Goal: Task Accomplishment & Management: Complete application form

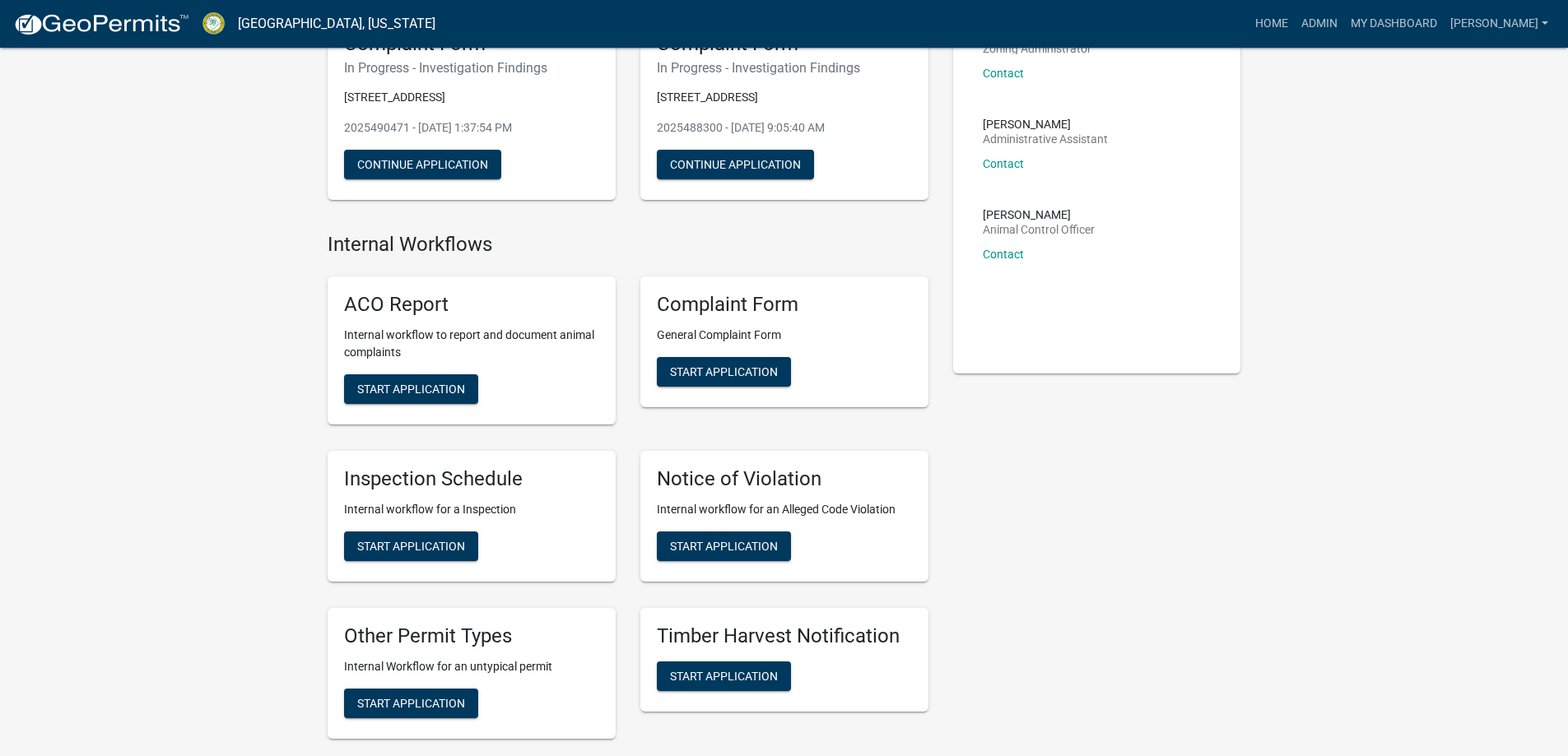
scroll to position [82, 0]
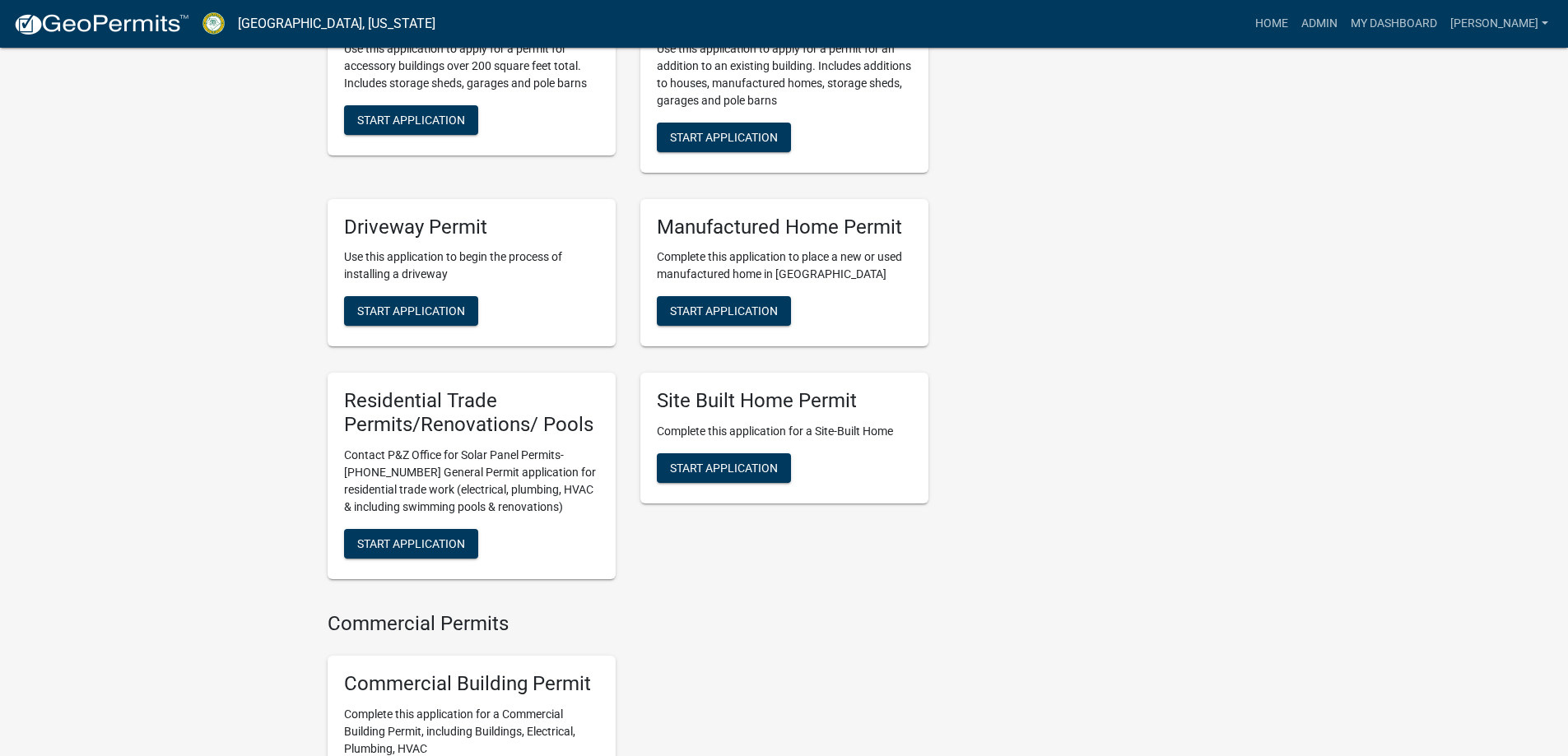
scroll to position [1234, 0]
click at [418, 533] on div "Residential Trade Permits/Renovations/ Pools Contact P&Z Office for Solar Panel…" at bounding box center [471, 475] width 288 height 207
click at [408, 543] on button "Start Application" at bounding box center [411, 543] width 134 height 29
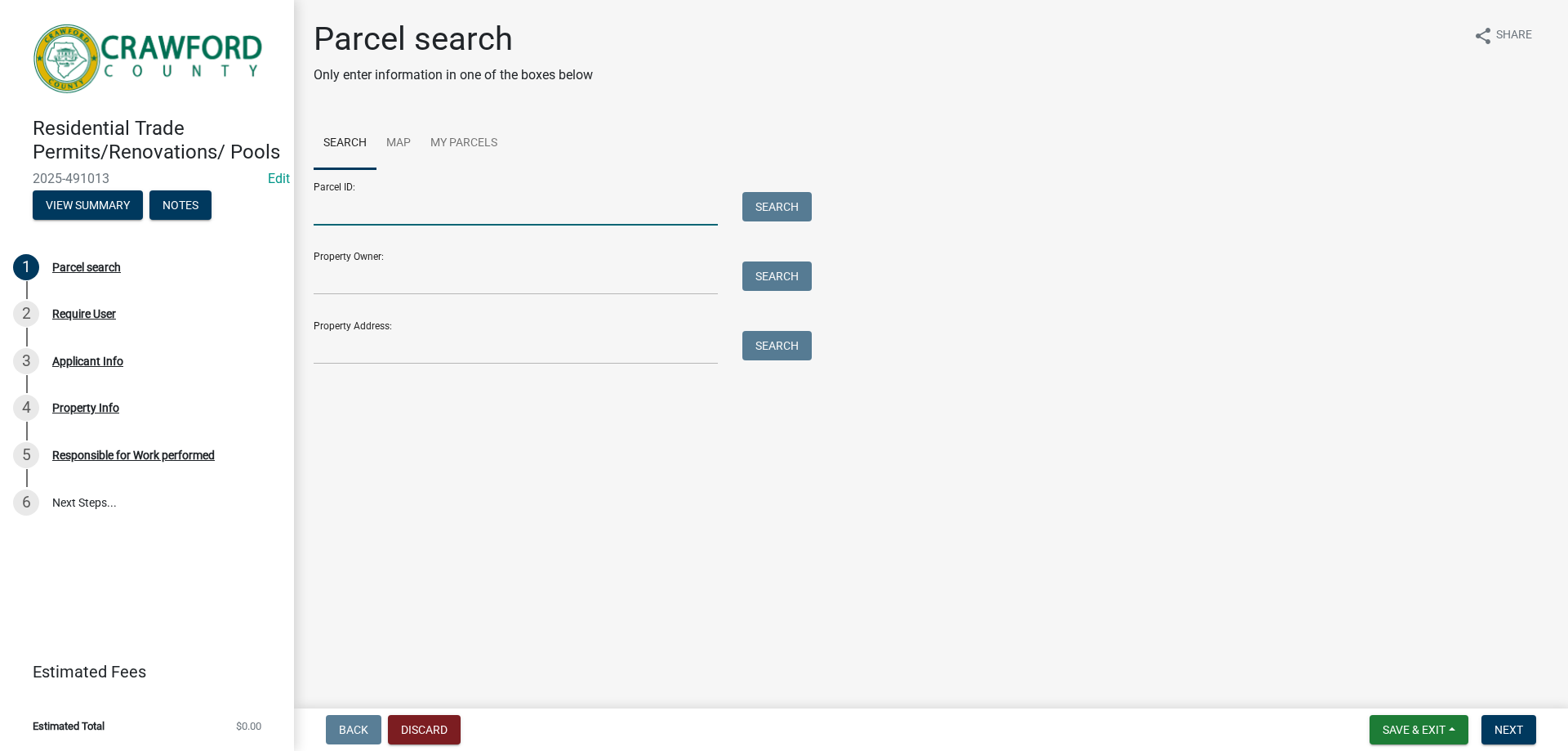
click at [364, 222] on input "Parcel ID:" at bounding box center [515, 209] width 405 height 33
click at [719, 360] on div at bounding box center [515, 348] width 429 height 33
click at [425, 332] on input "Property Address:" at bounding box center [515, 348] width 405 height 33
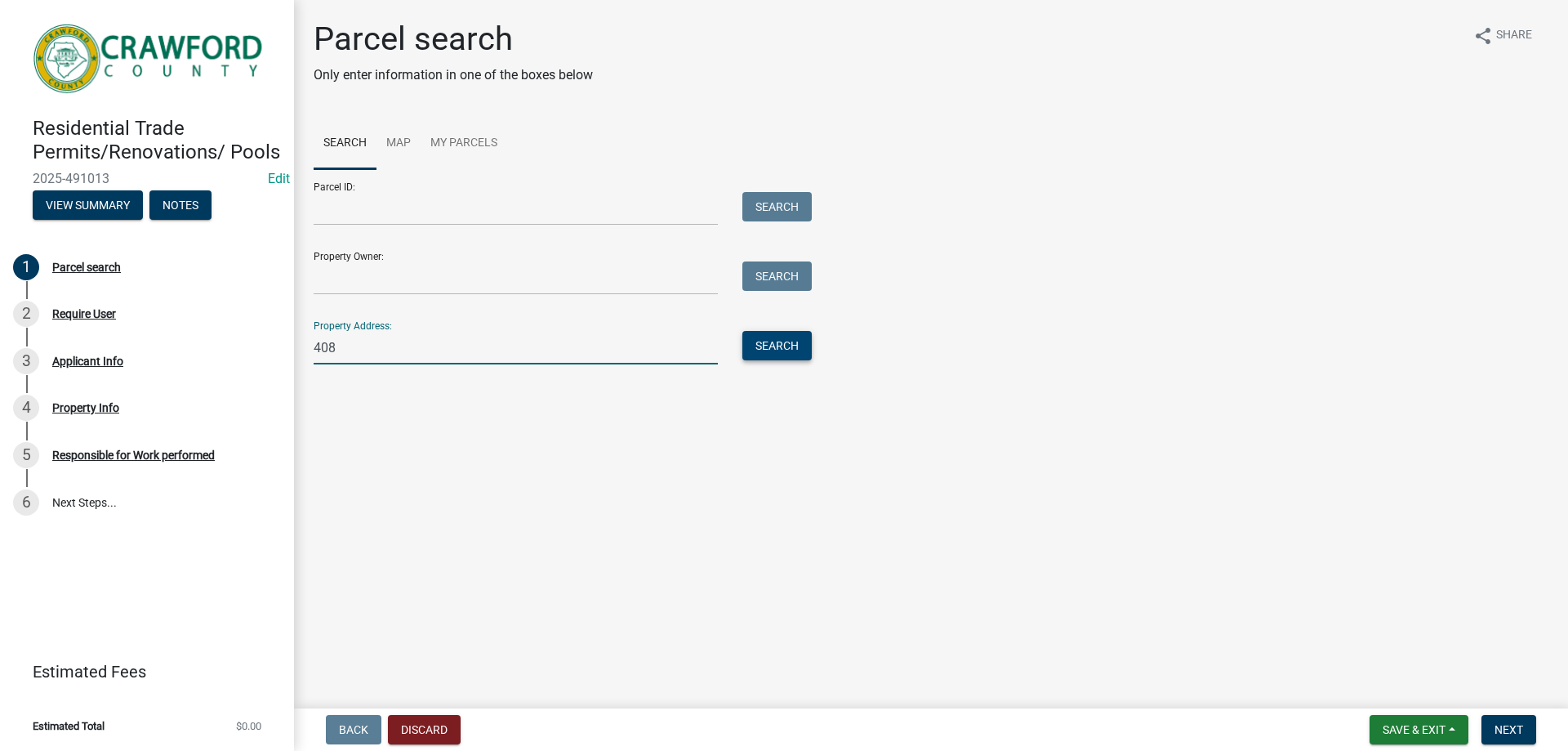
type input "408"
click at [787, 352] on button "Search" at bounding box center [776, 345] width 69 height 29
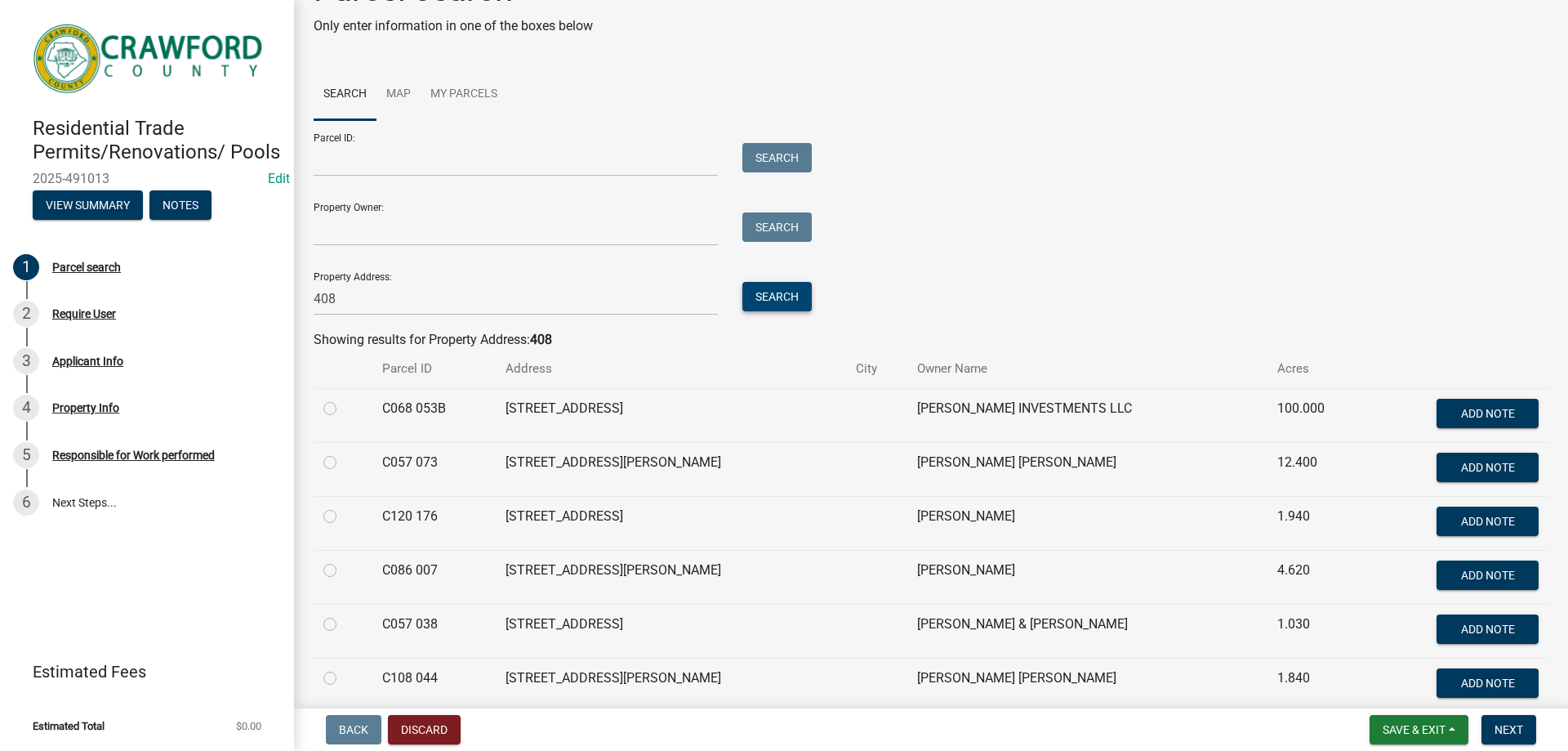
scroll to position [164, 0]
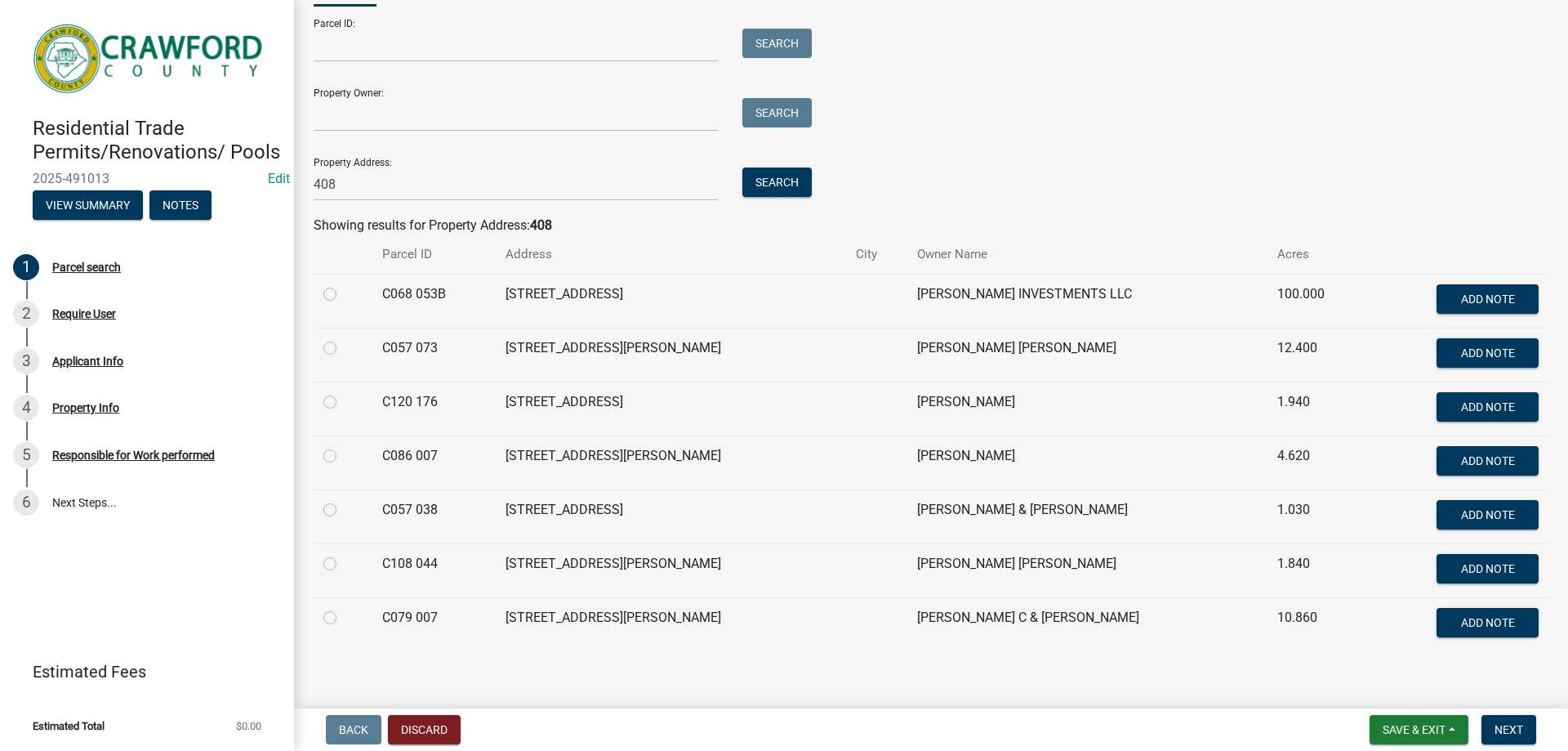
click at [343, 338] on label at bounding box center [343, 338] width 0 height 0
click at [343, 349] on 073 "radio" at bounding box center [348, 343] width 11 height 11
radio 073 "true"
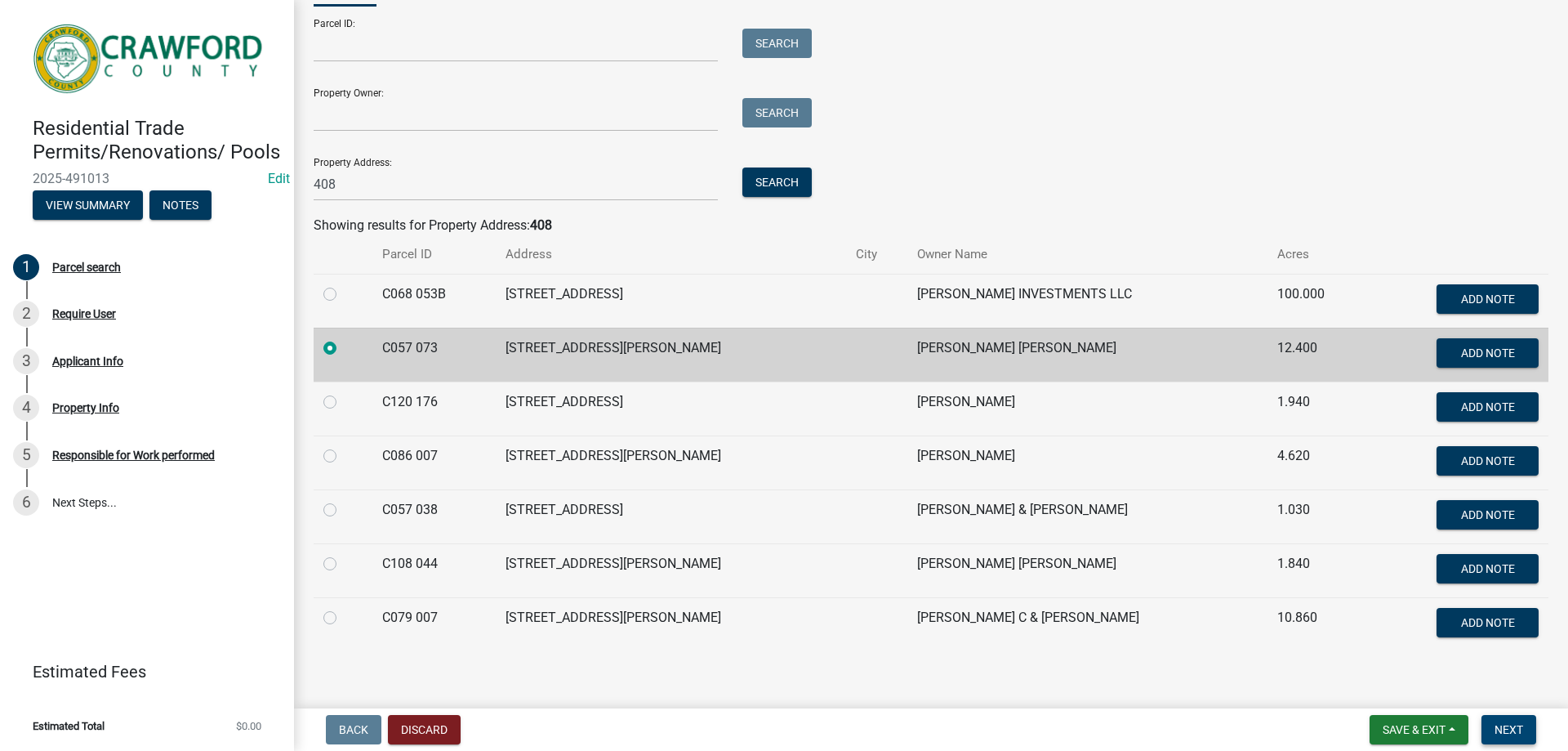
click at [1509, 725] on span "Next" at bounding box center [1509, 730] width 28 height 13
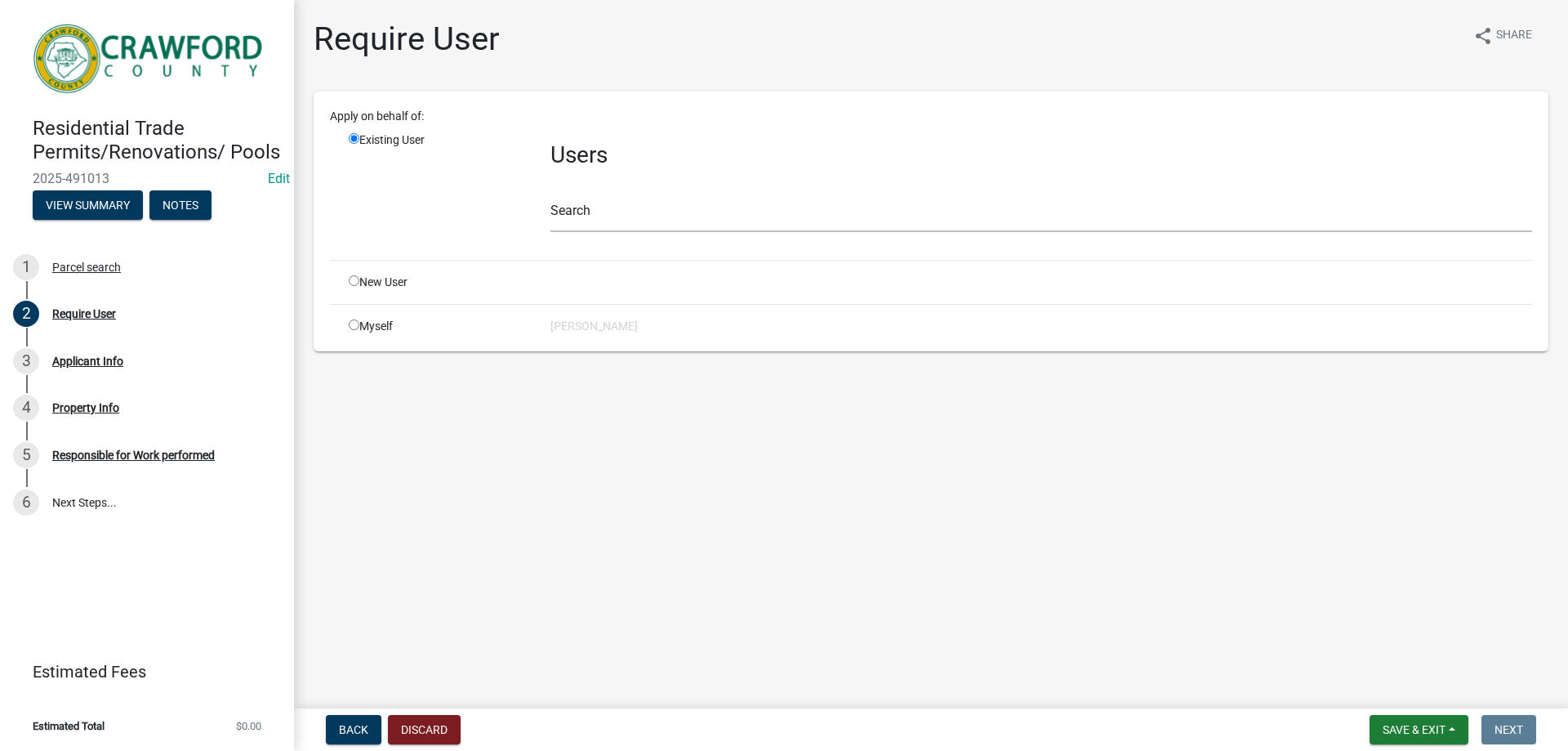
click at [380, 279] on div "New User" at bounding box center [438, 282] width 202 height 18
click at [346, 282] on div "New User" at bounding box center [438, 282] width 202 height 18
click at [358, 282] on input "radio" at bounding box center [354, 280] width 11 height 11
radio input "true"
radio input "false"
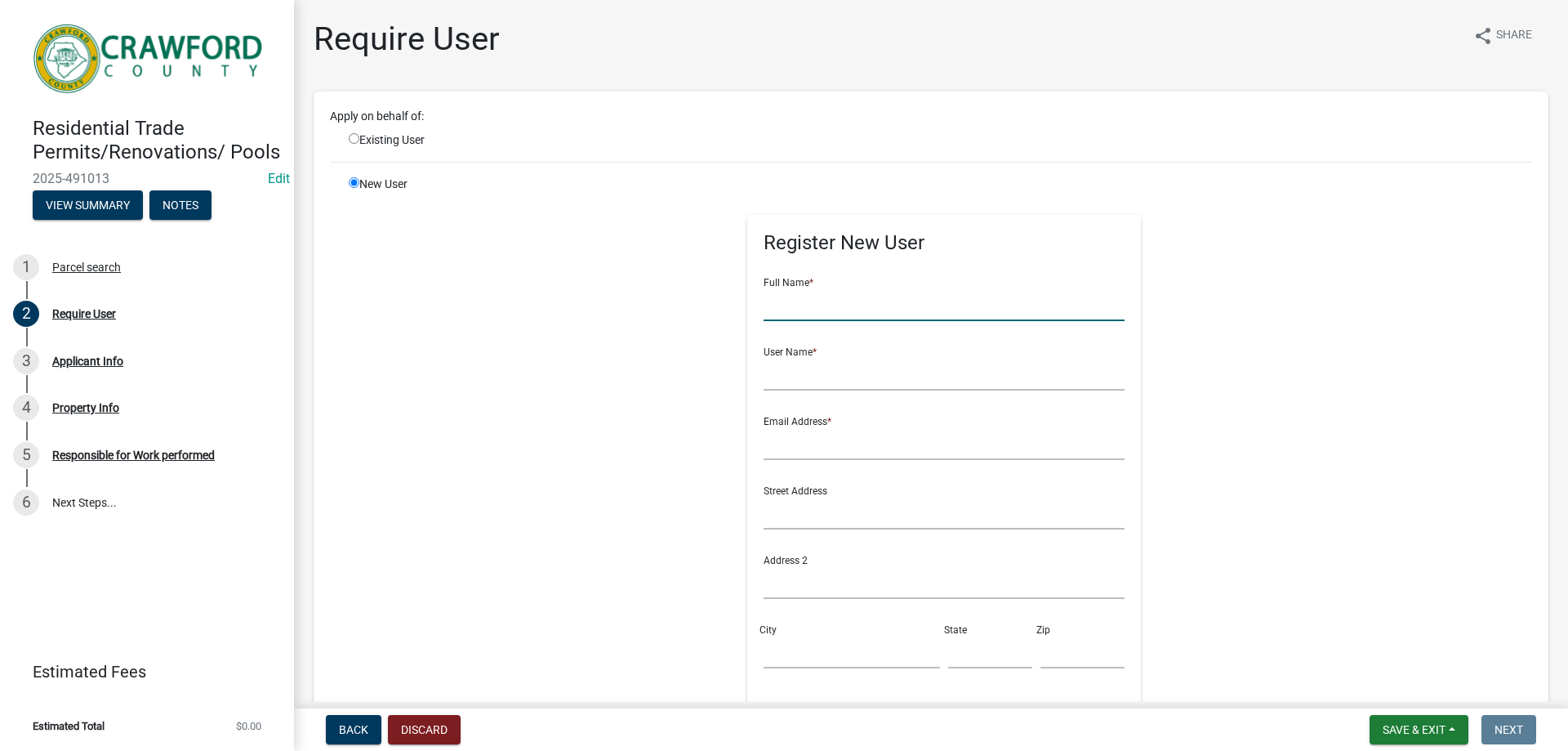
click at [825, 315] on input "text" at bounding box center [945, 305] width 362 height 33
click at [812, 381] on input "text" at bounding box center [945, 374] width 362 height 33
click at [824, 310] on input "[PERSON_NAME]" at bounding box center [945, 305] width 362 height 33
type input "[PERSON_NAME]"
click at [801, 369] on input "text" at bounding box center [945, 374] width 362 height 33
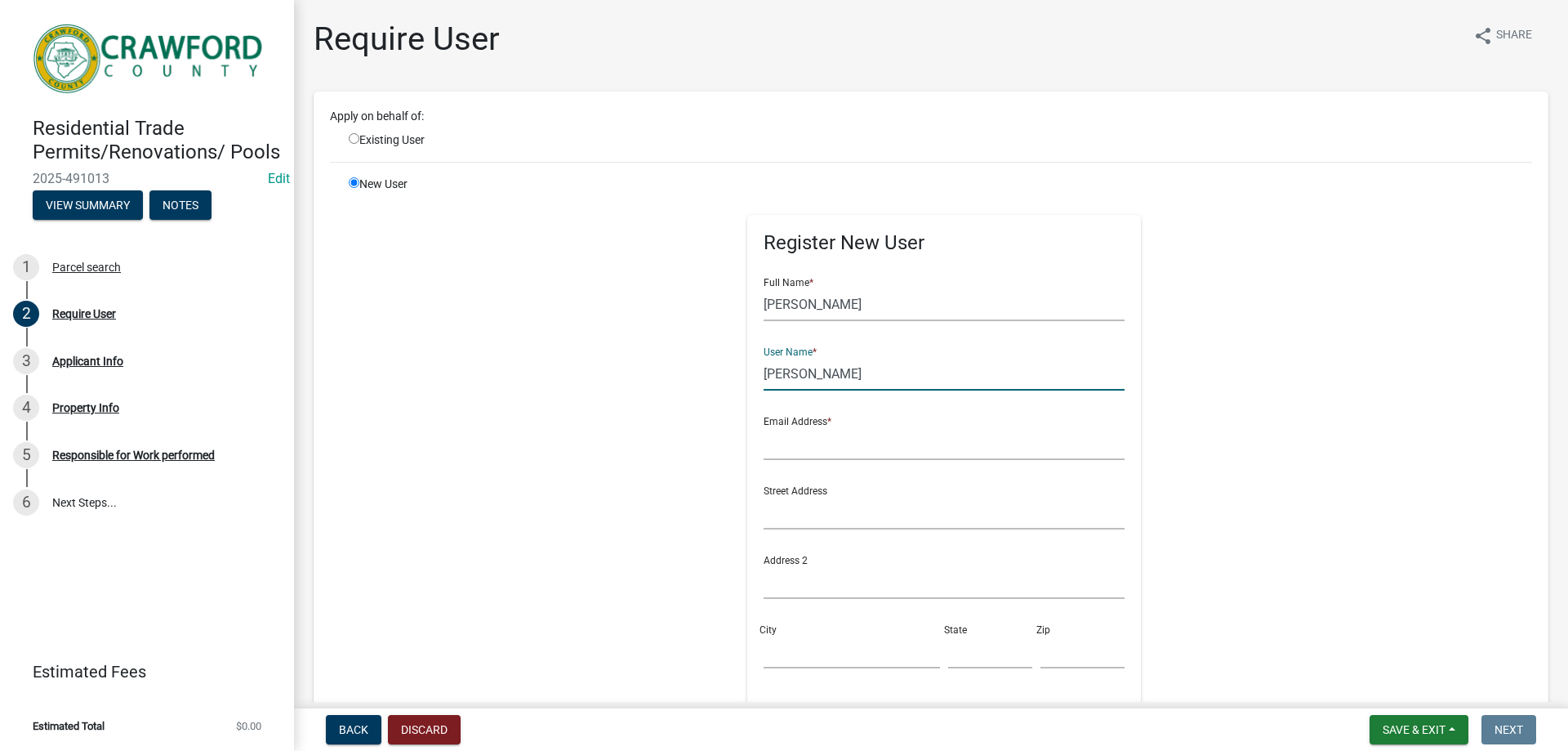
type input "[PERSON_NAME]"
click at [817, 438] on input "text" at bounding box center [945, 443] width 362 height 33
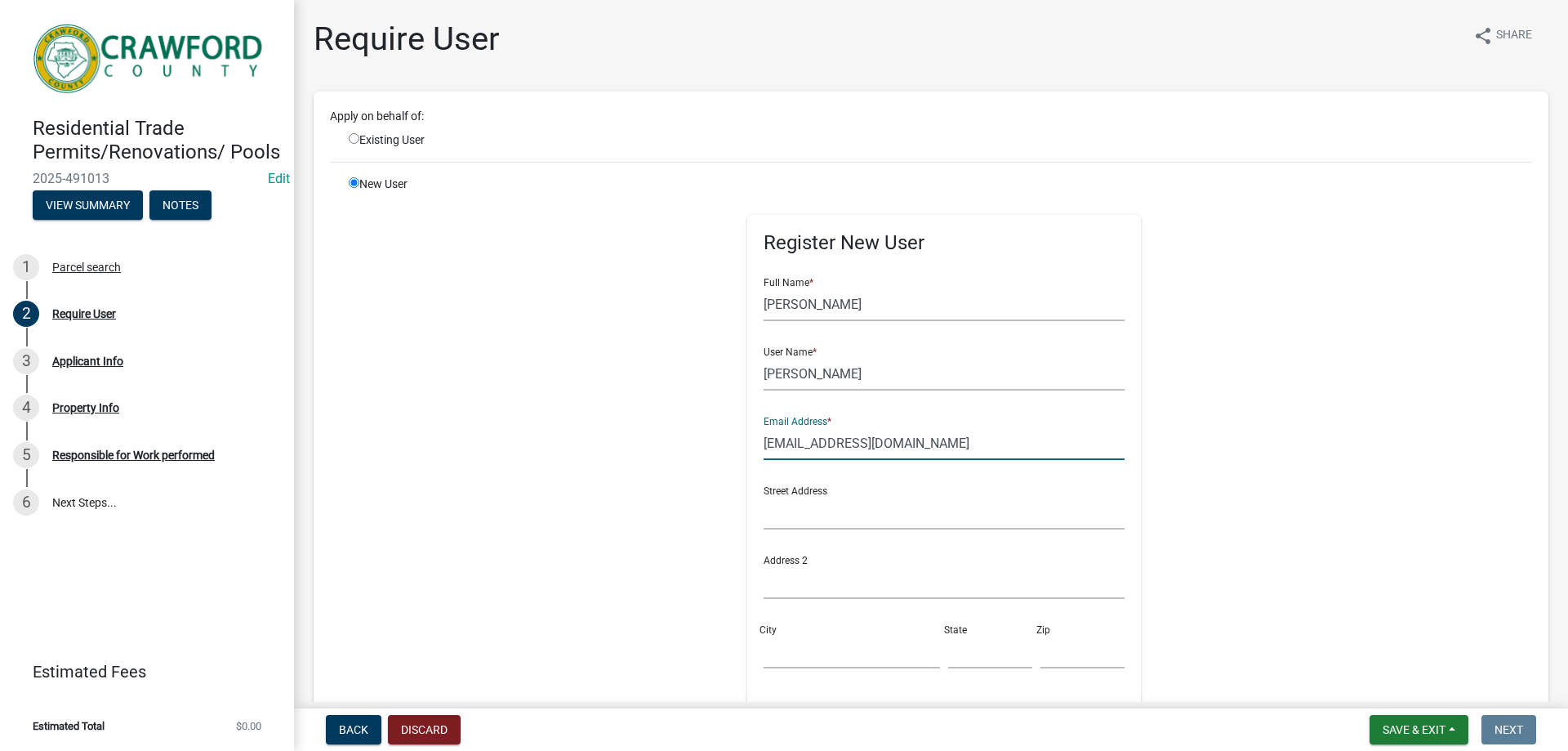
type input "[EMAIL_ADDRESS][DOMAIN_NAME]"
click at [805, 527] on input "text" at bounding box center [945, 512] width 362 height 33
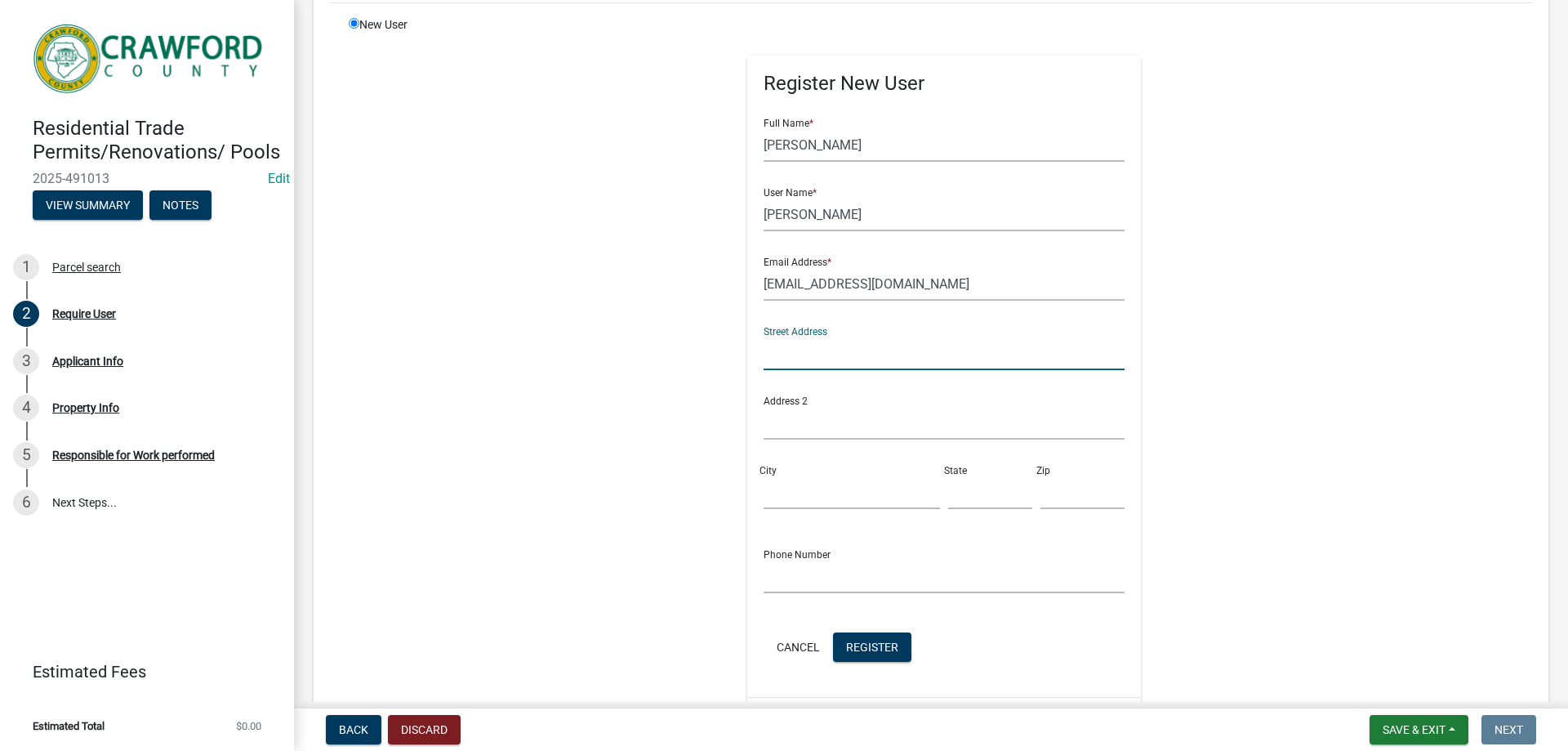
scroll to position [334, 0]
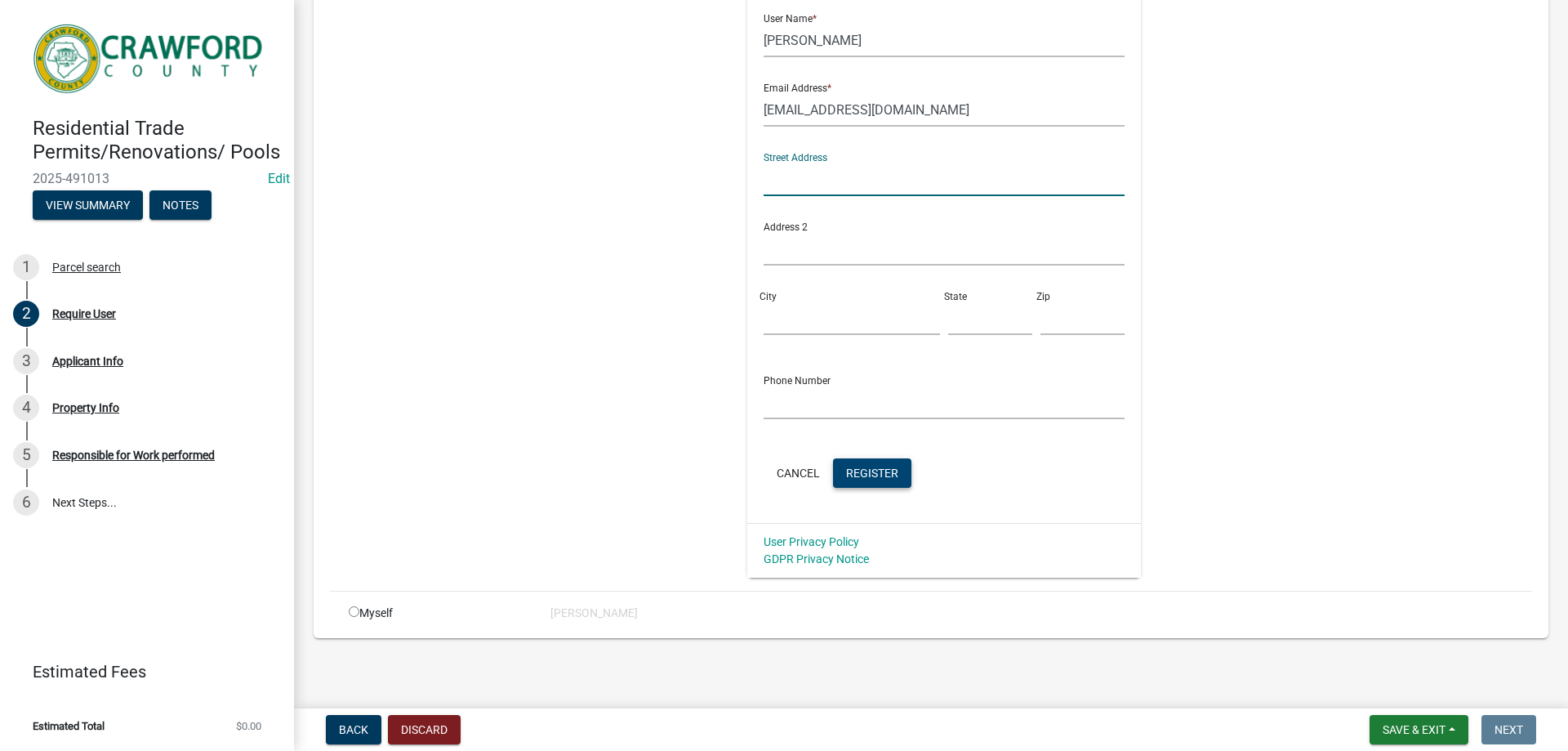
click at [856, 486] on button "Register" at bounding box center [872, 472] width 78 height 29
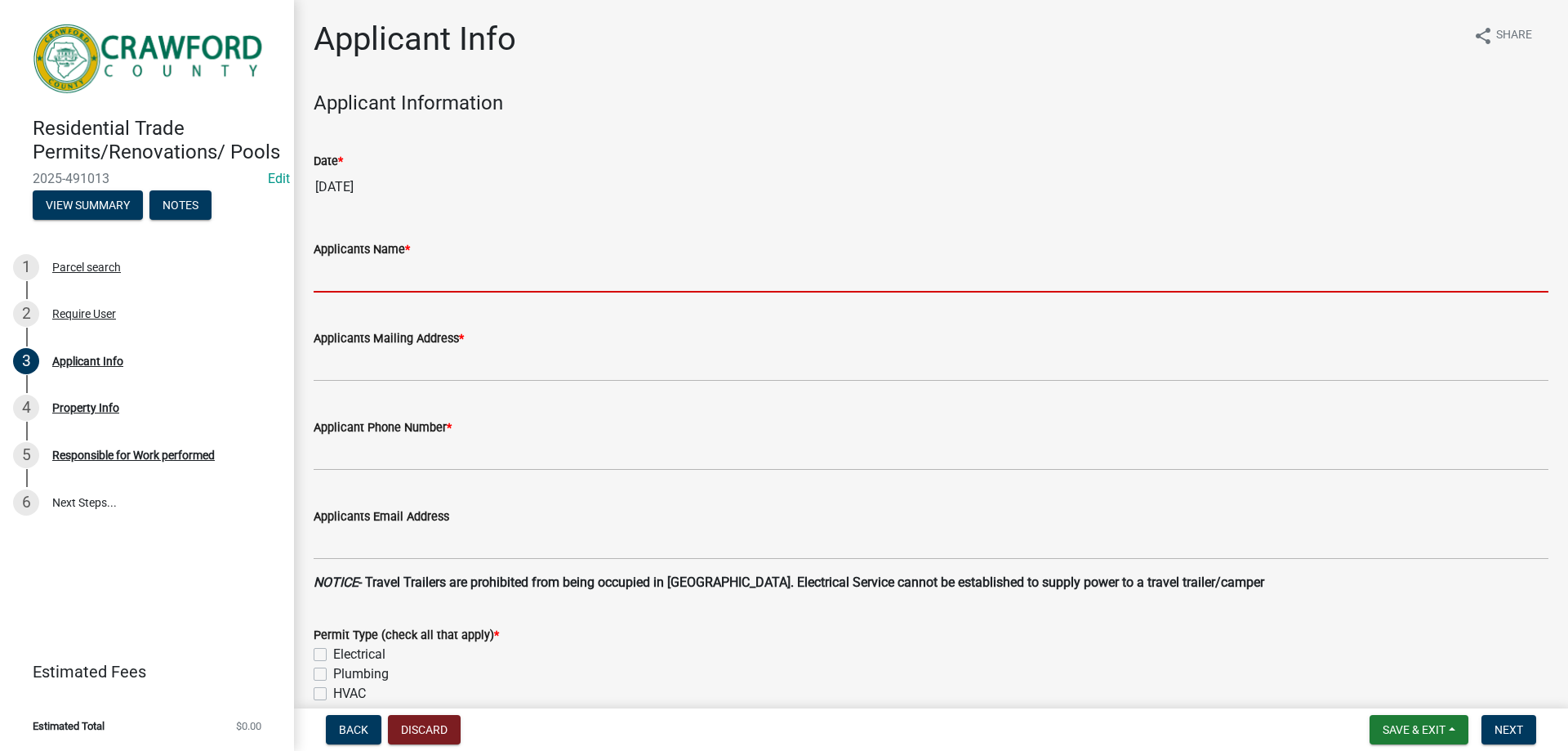
click at [389, 275] on input "Applicants Name *" at bounding box center [931, 275] width 1235 height 33
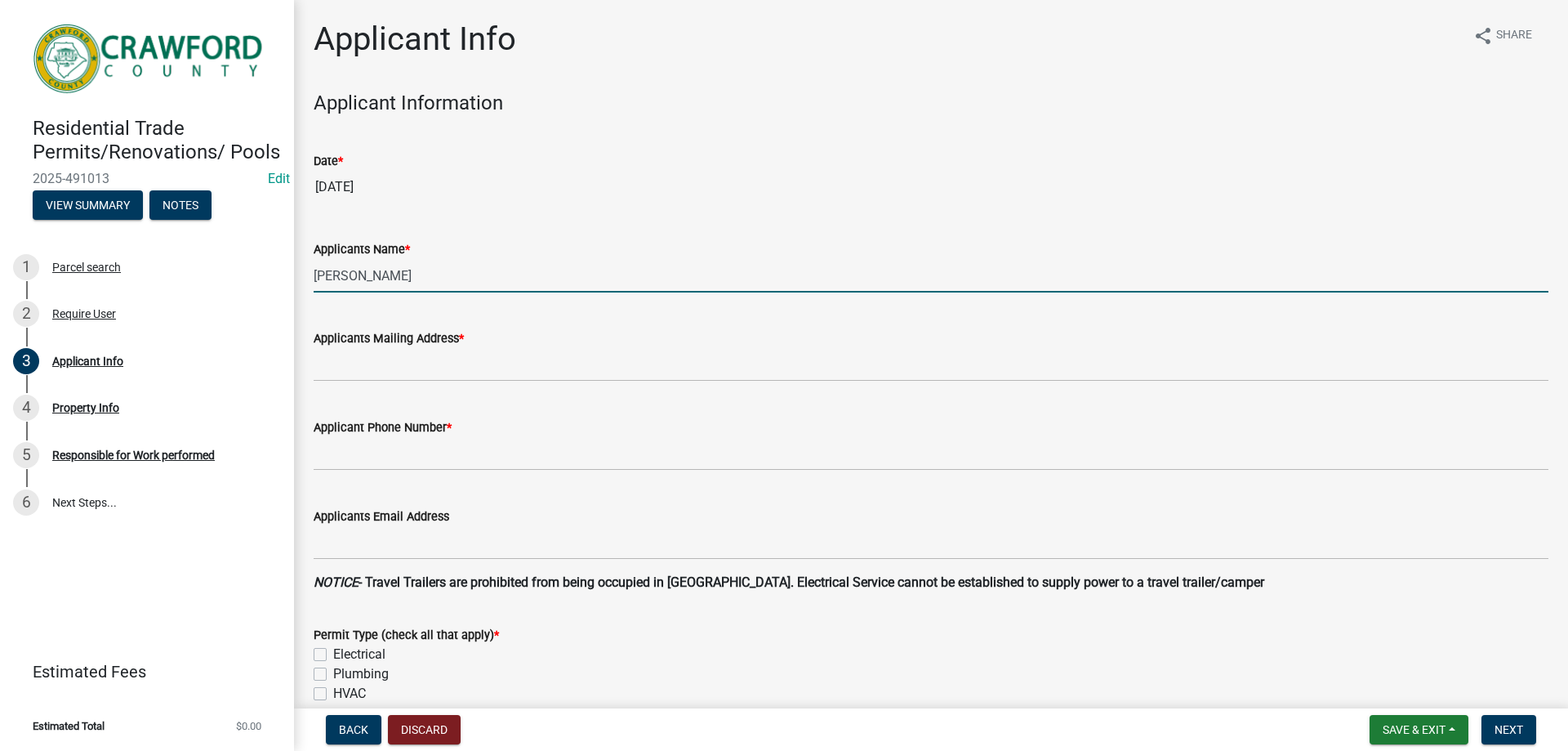
type input "[PERSON_NAME]"
click at [400, 381] on wm-data-entity-input "Applicants Mailing Address *" at bounding box center [931, 350] width 1235 height 89
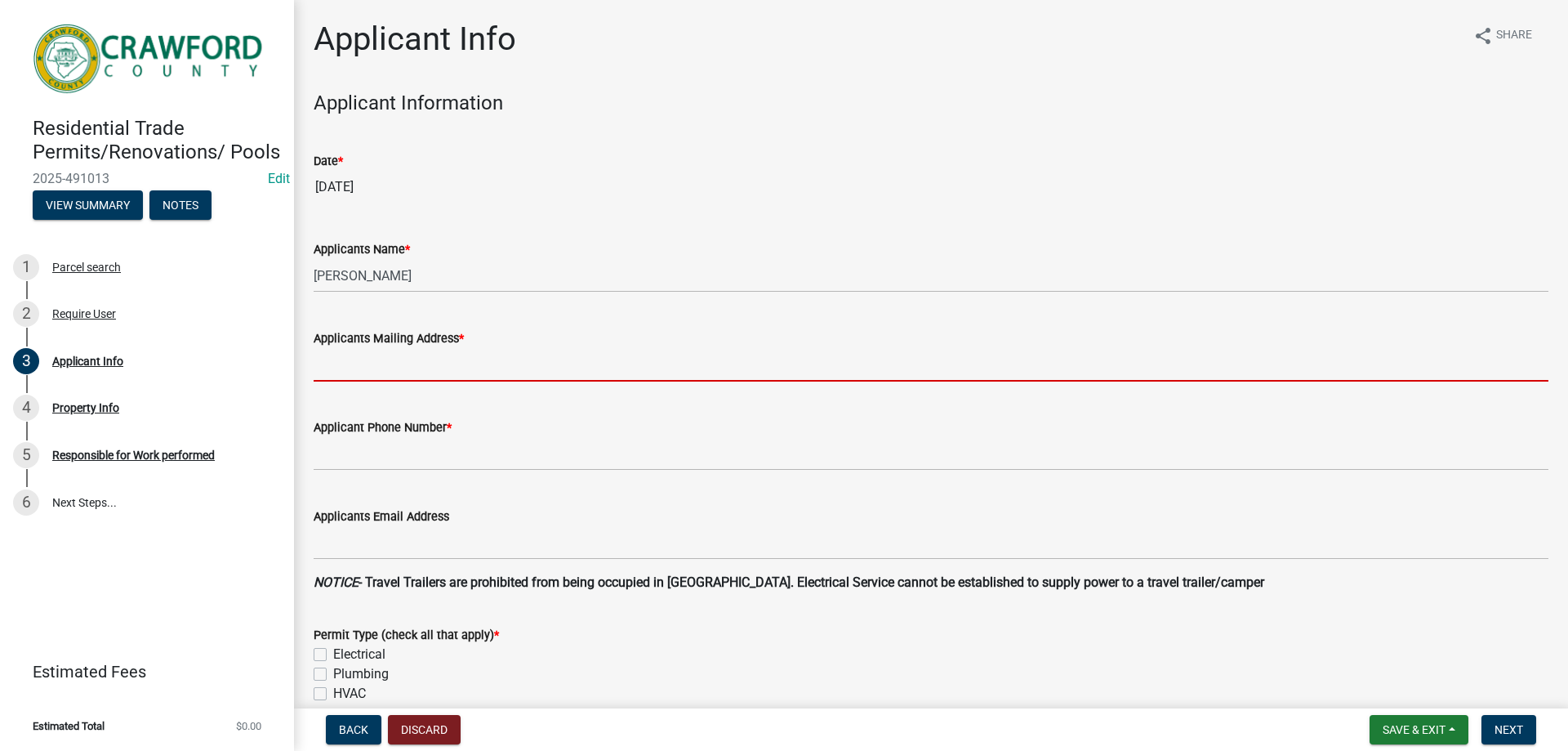
click at [407, 376] on input "Applicants Mailing Address *" at bounding box center [931, 365] width 1235 height 33
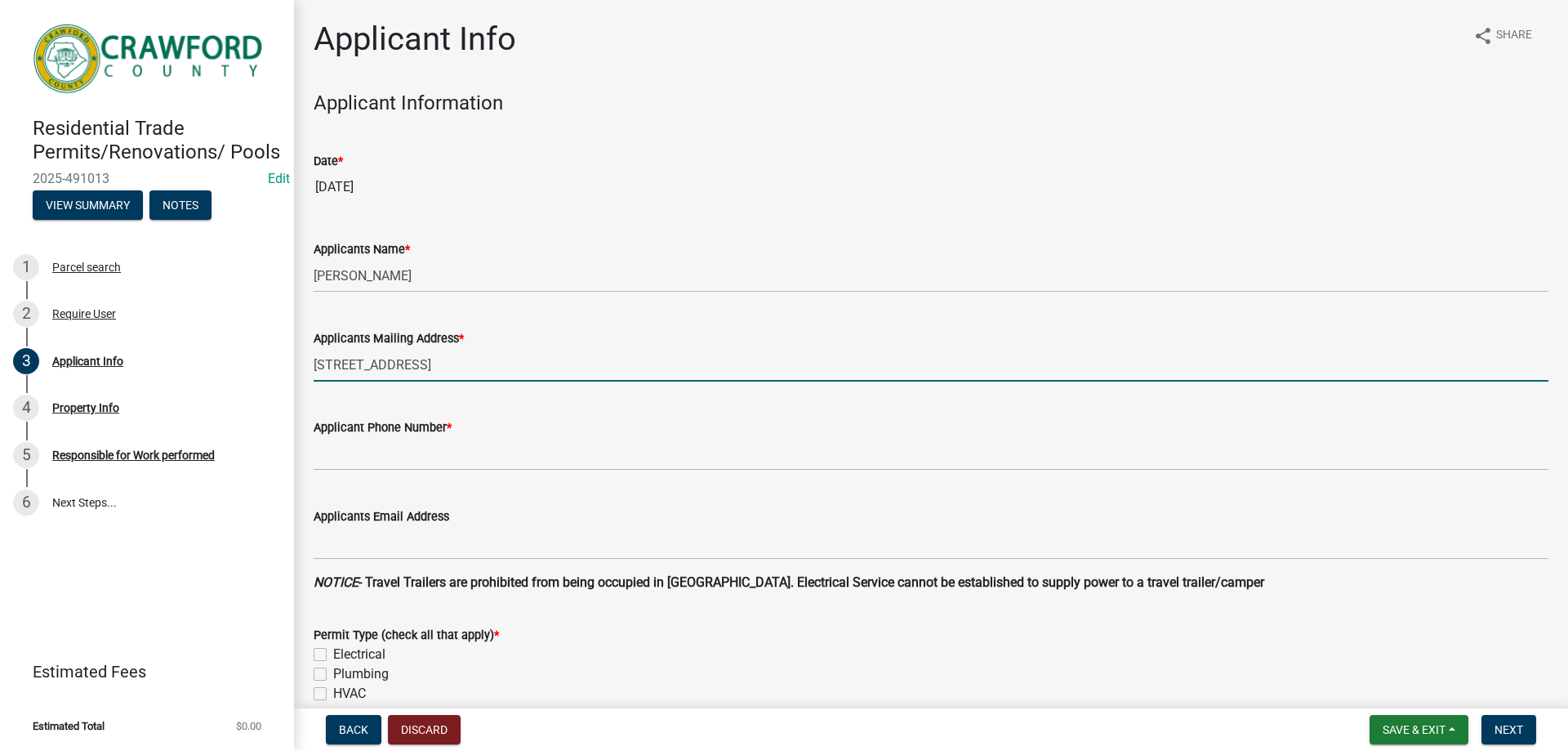
type input "[STREET_ADDRESS]"
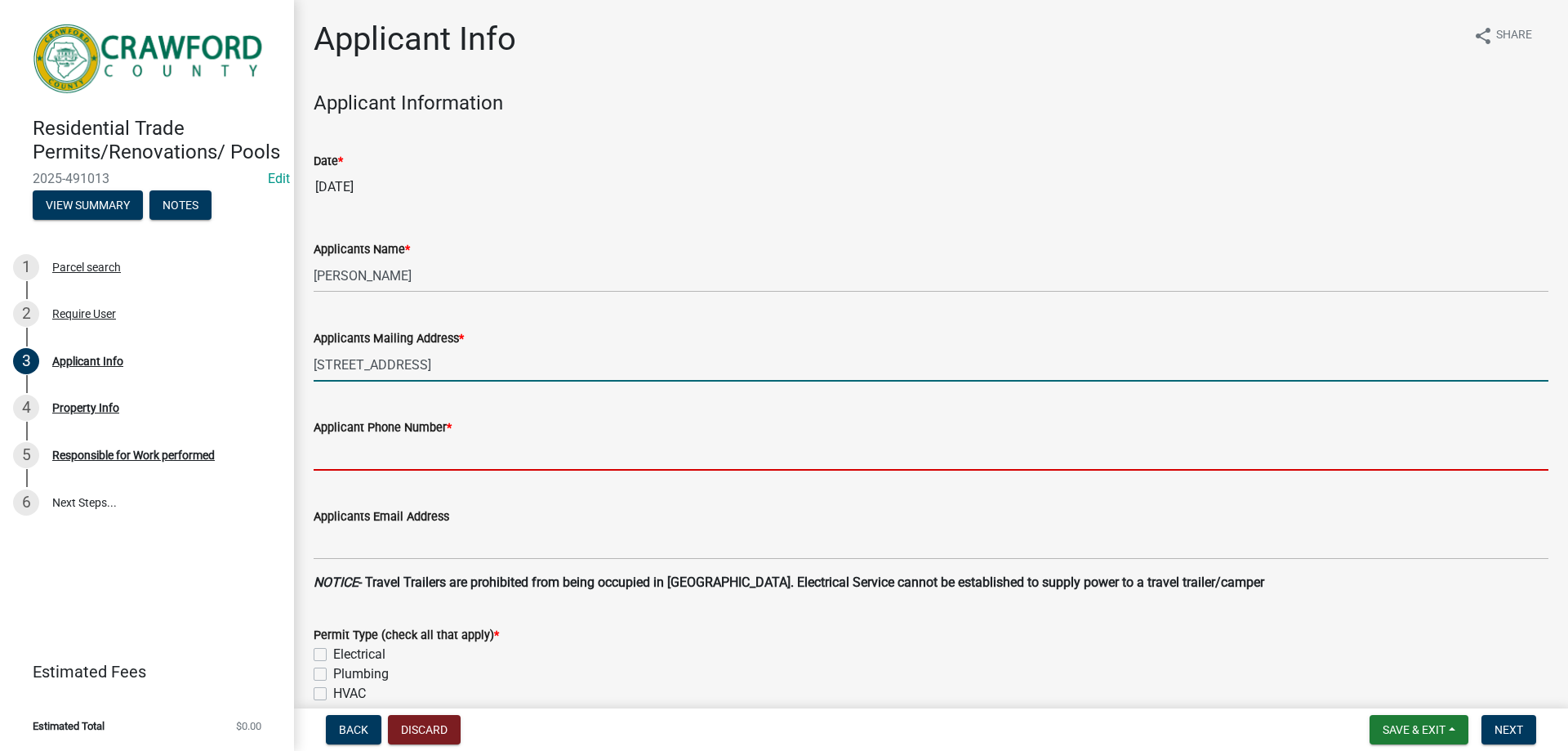
click at [354, 447] on input "Applicant Phone Number *" at bounding box center [931, 454] width 1235 height 33
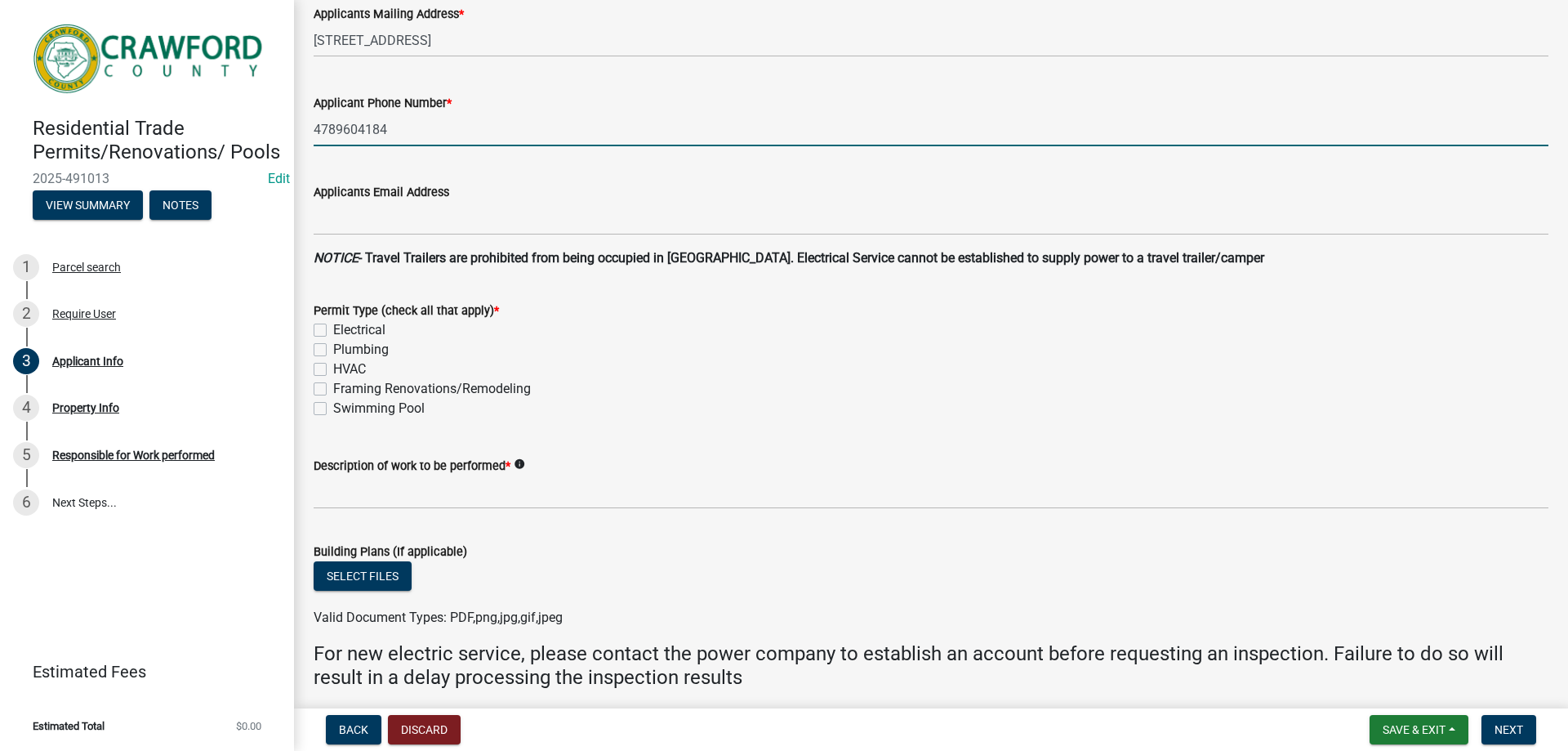
scroll to position [327, 0]
type input "4789604184"
click at [323, 335] on div "Electrical" at bounding box center [931, 328] width 1235 height 20
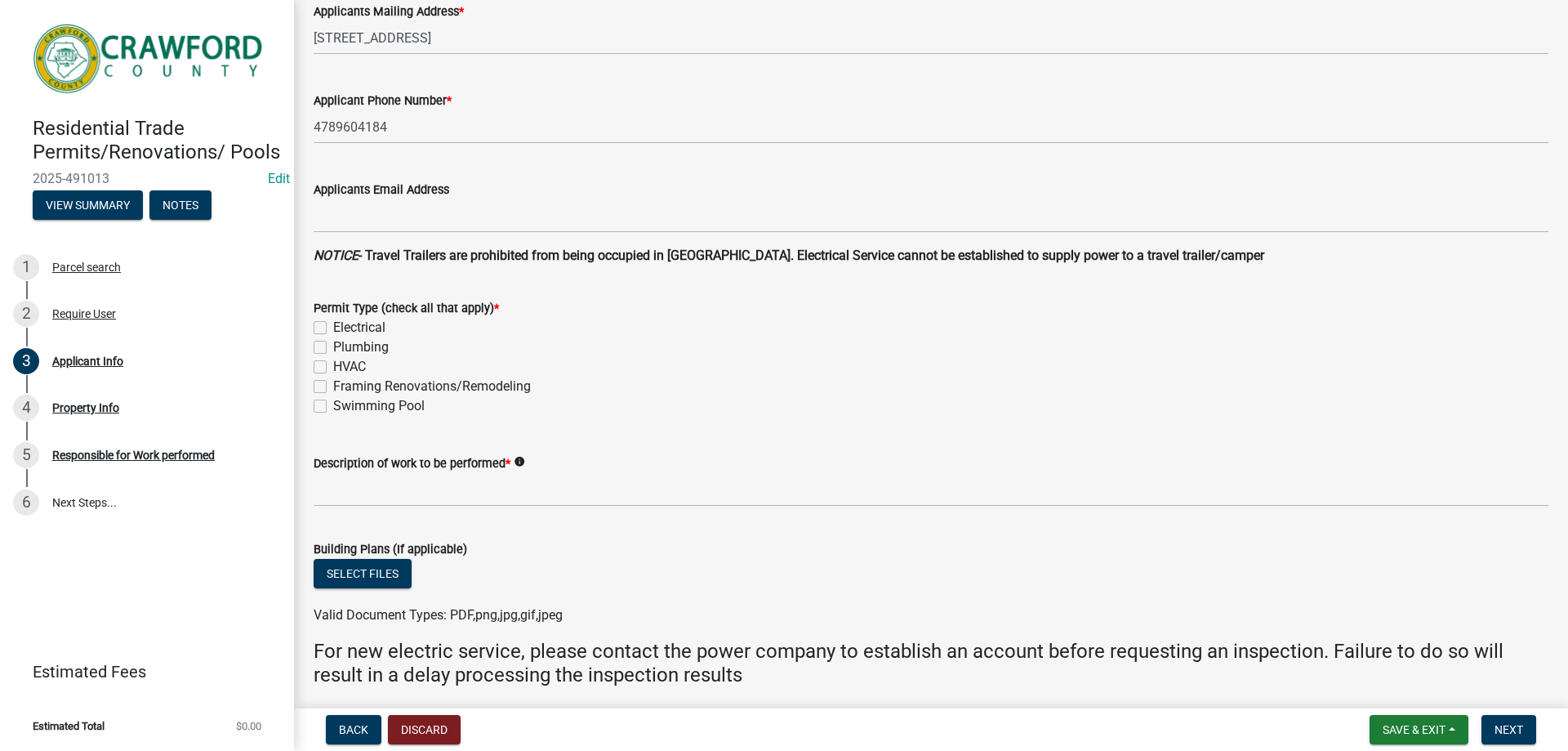
click at [327, 328] on div "Electrical" at bounding box center [931, 328] width 1235 height 20
click at [334, 330] on label "Electrical" at bounding box center [359, 328] width 53 height 20
click at [334, 329] on input "Electrical" at bounding box center [339, 323] width 11 height 11
checkbox input "true"
checkbox input "false"
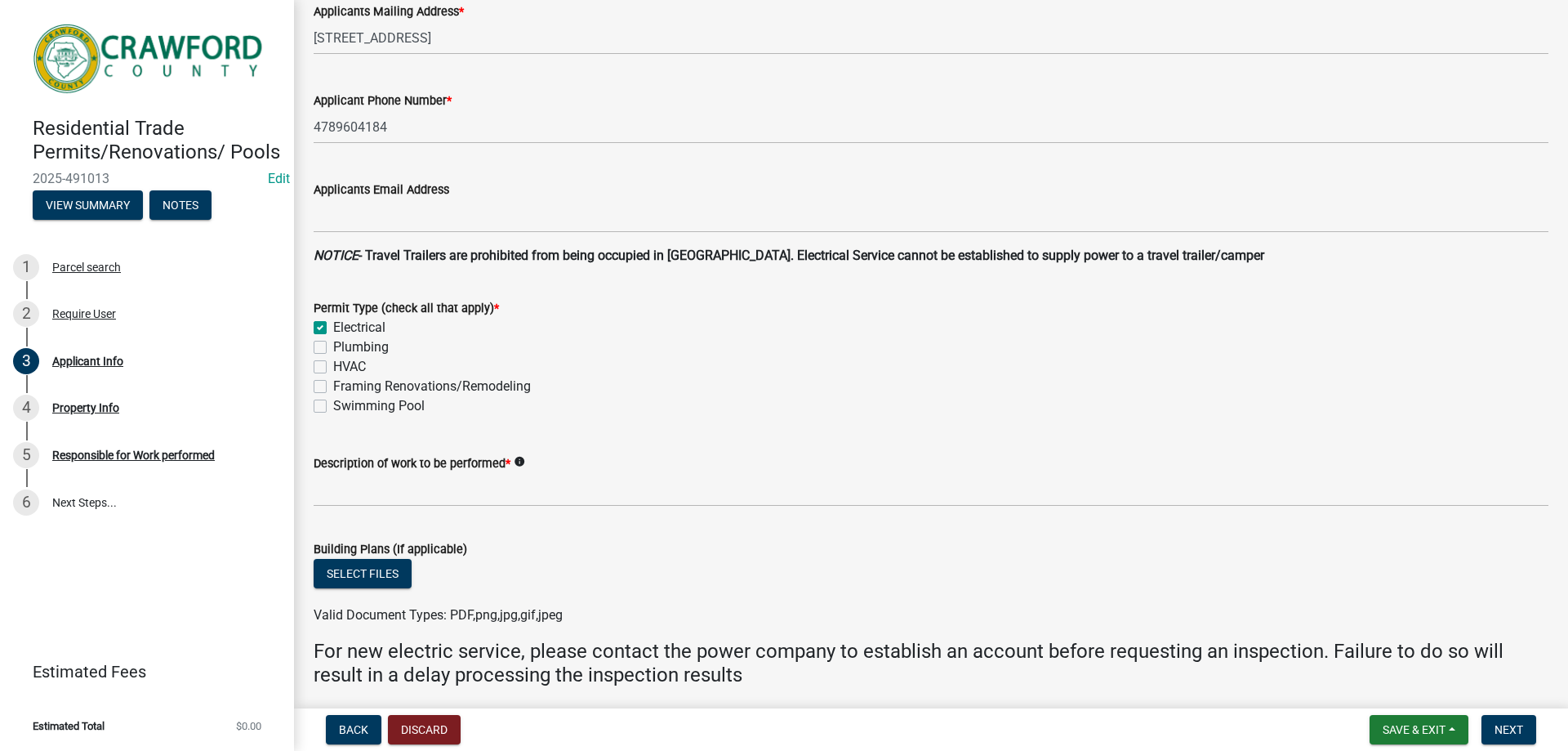
checkbox input "false"
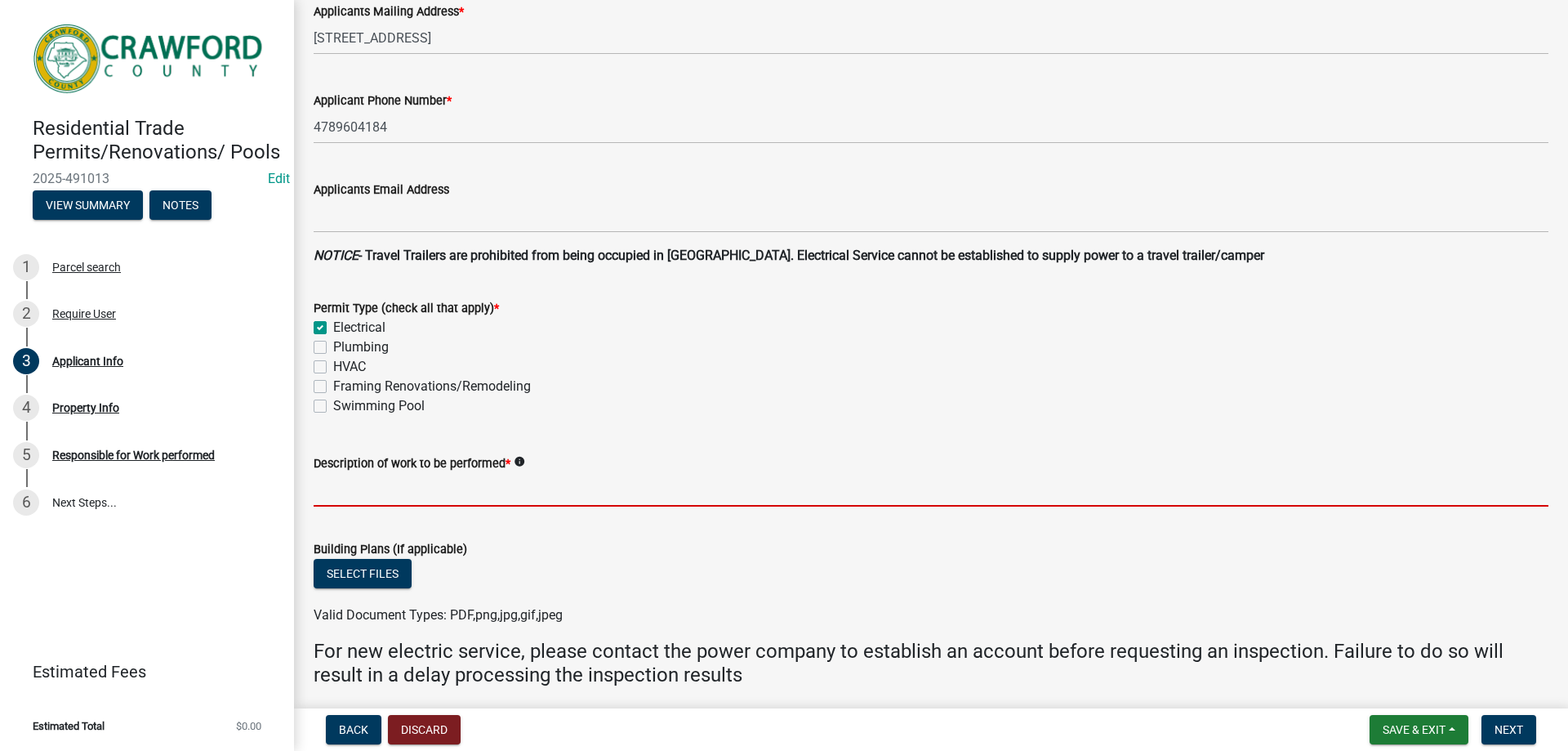
click at [366, 503] on input "Description of work to be performed *" at bounding box center [931, 490] width 1235 height 33
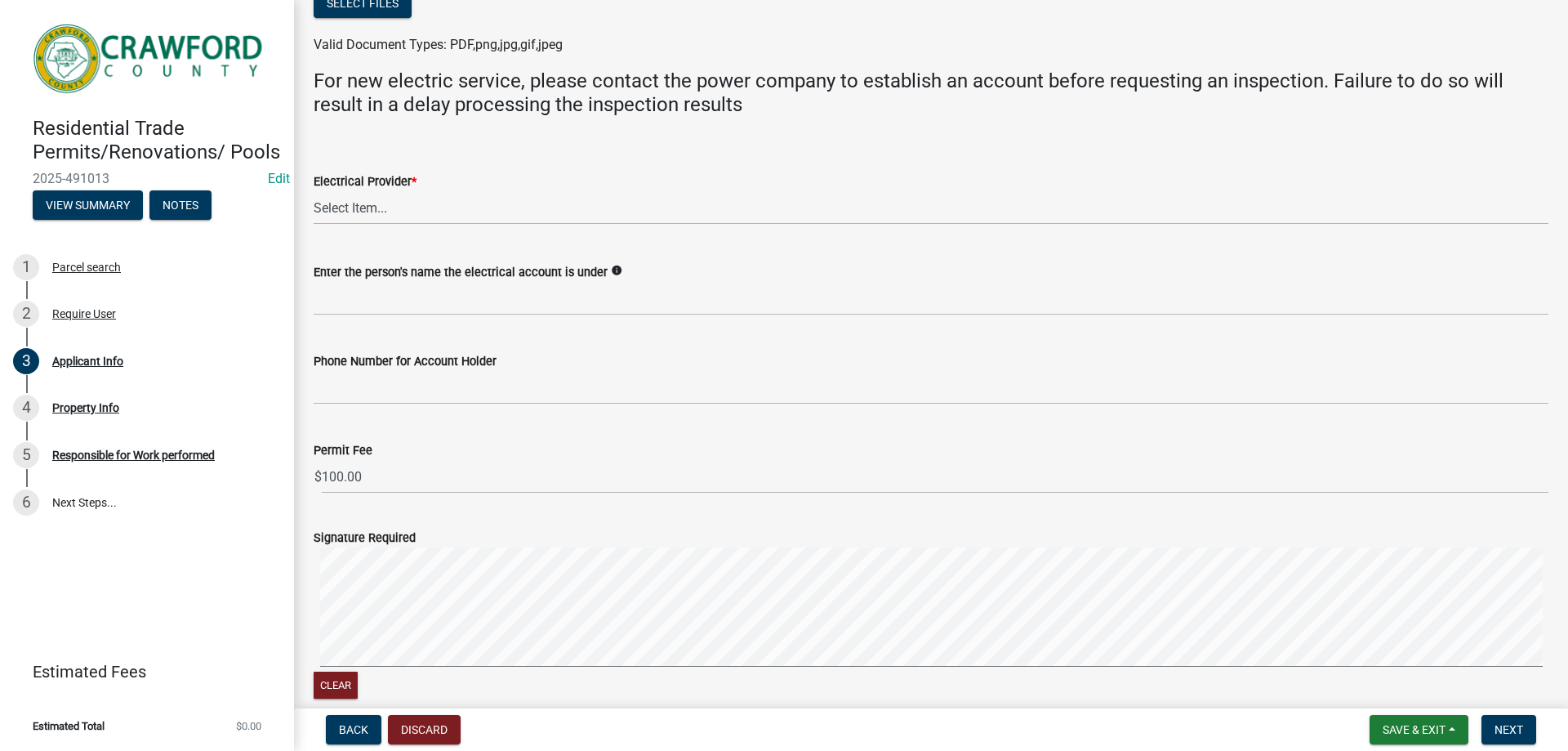
scroll to position [899, 0]
type input "Temp power pole"
click at [382, 213] on select "Select Item... Flint Energies [US_STATE] Power Southern Rivers Energy [PERSON_N…" at bounding box center [931, 206] width 1235 height 33
click at [314, 189] on select "Select Item... Flint Energies [US_STATE] Power Southern Rivers Energy [PERSON_N…" at bounding box center [931, 206] width 1235 height 33
select select "7547654c-6a2b-418c-8f9d-b50998ca6dd7"
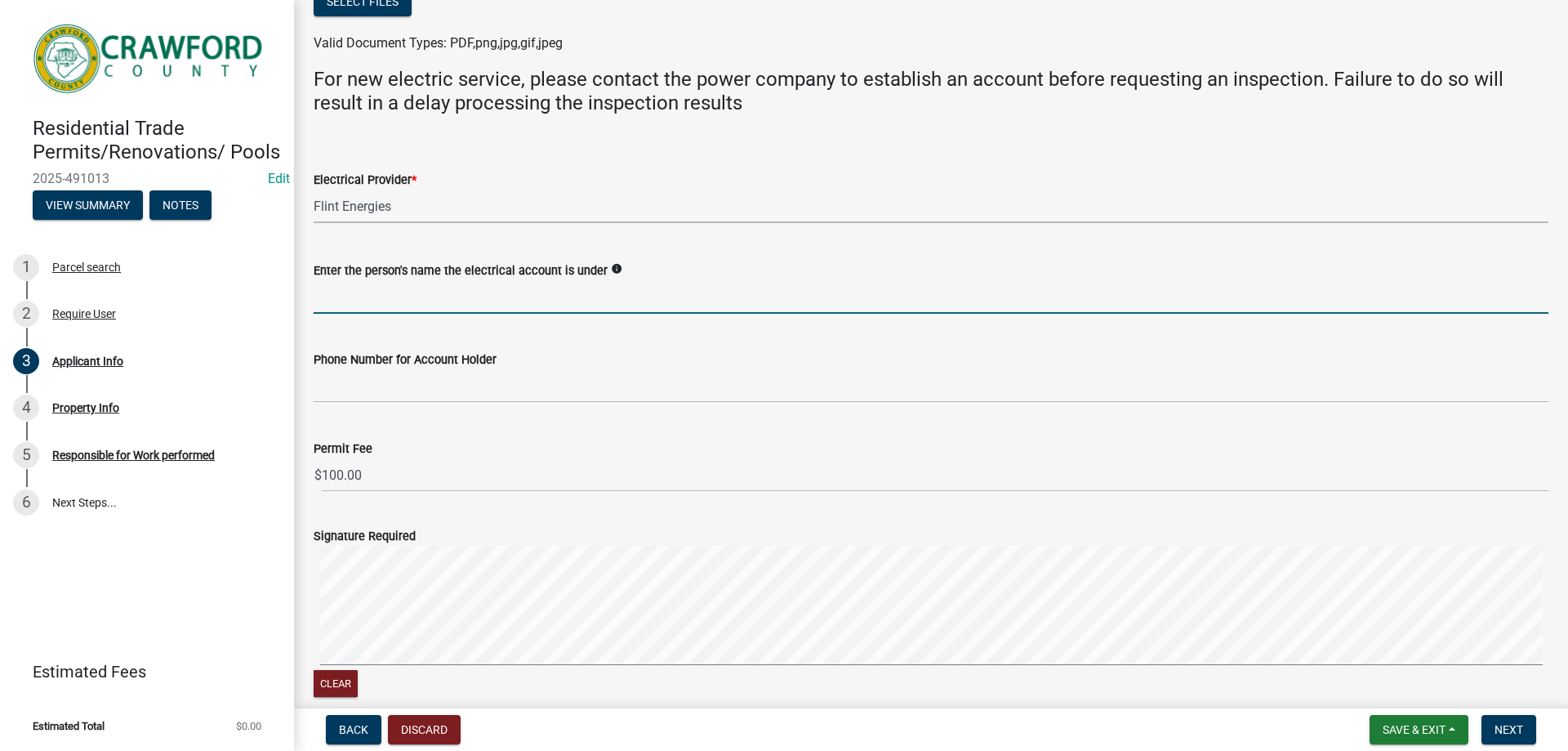
click at [469, 308] on input "Enter the person's name the electrical account is under" at bounding box center [931, 297] width 1235 height 33
type input "[PERSON_NAME]"
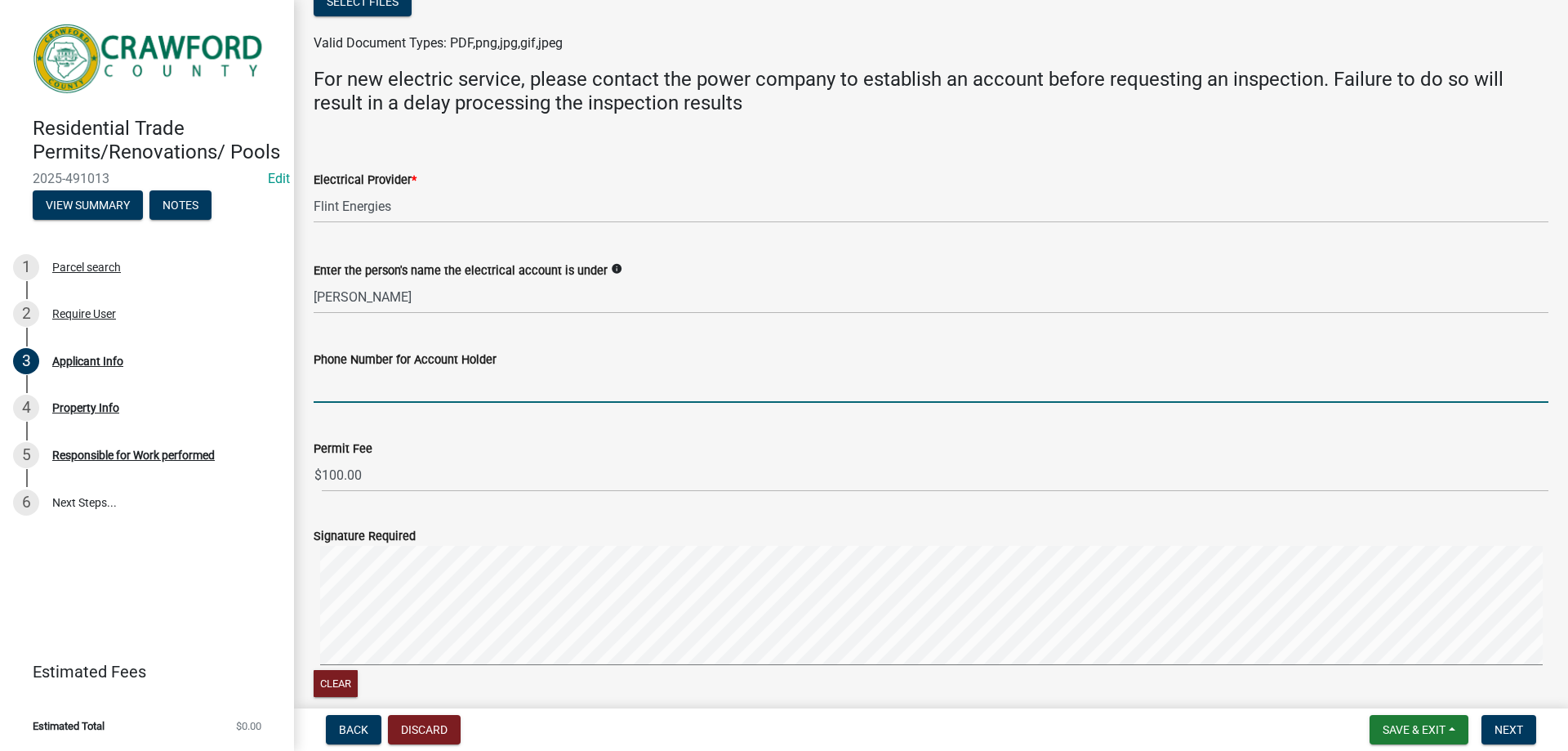
click at [381, 373] on input "Phone Number for Account Holder" at bounding box center [931, 386] width 1235 height 33
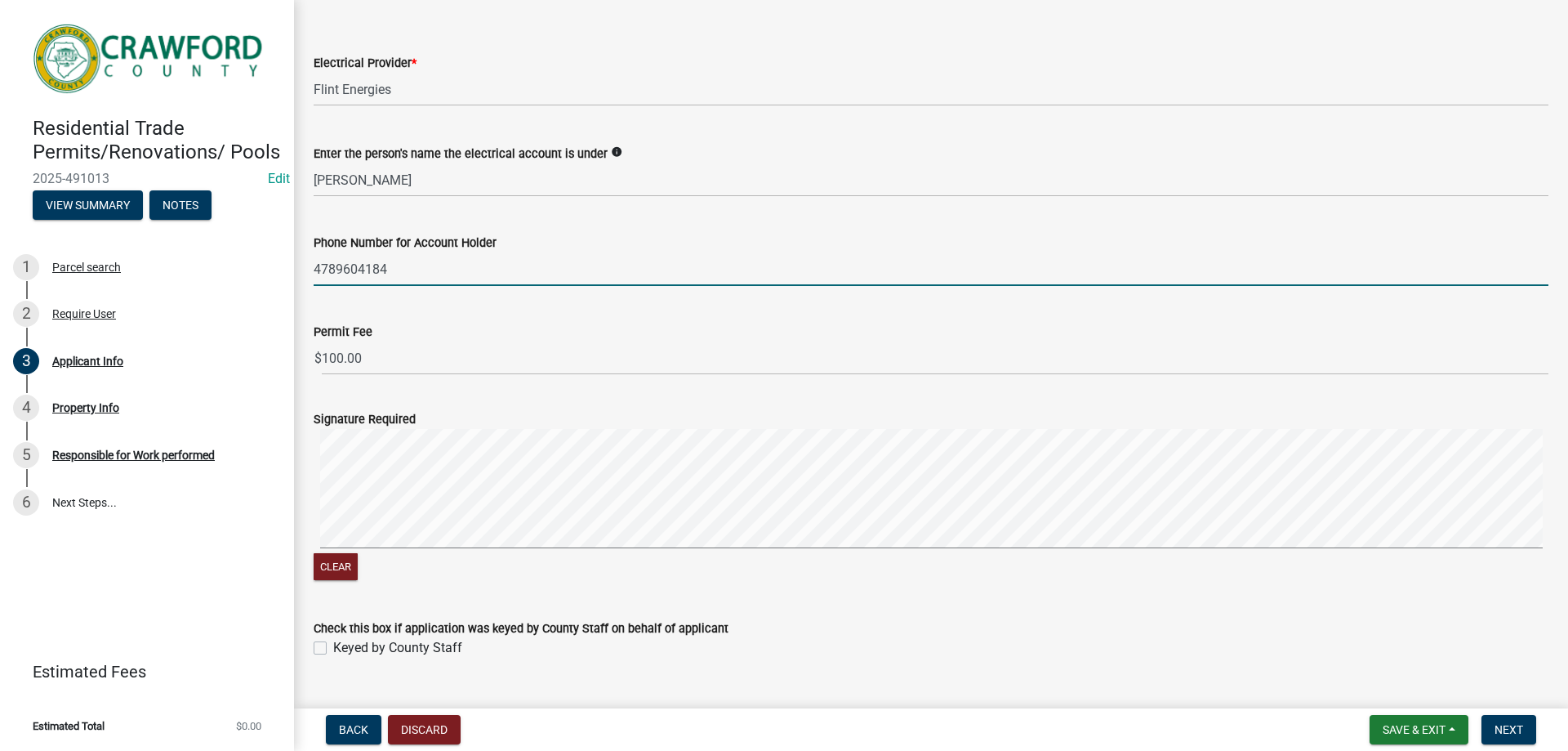
scroll to position [1050, 0]
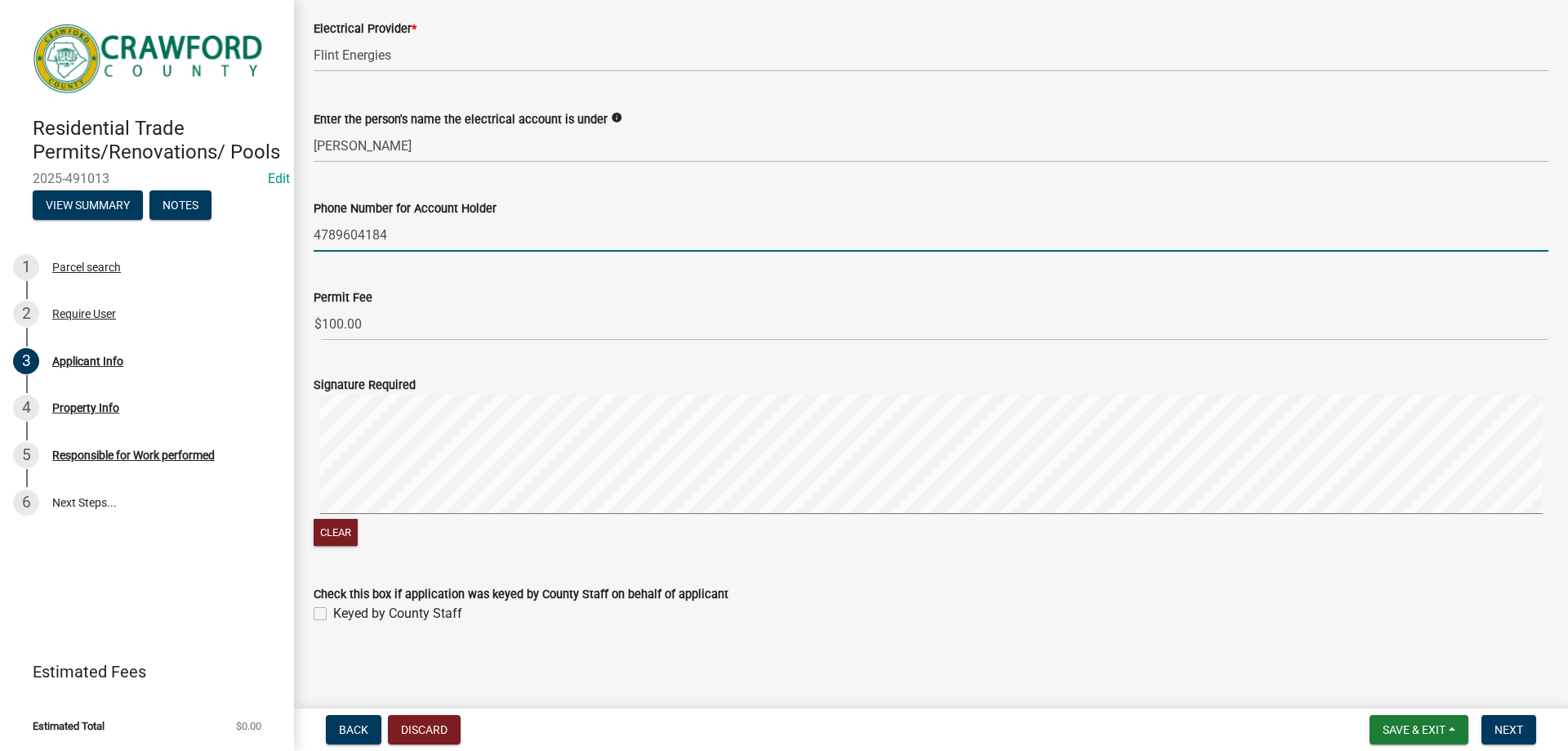
type input "4789604184"
click at [334, 616] on label "Keyed by County Staff" at bounding box center [398, 614] width 129 height 20
click at [334, 614] on input "Keyed by County Staff" at bounding box center [339, 609] width 11 height 11
checkbox input "true"
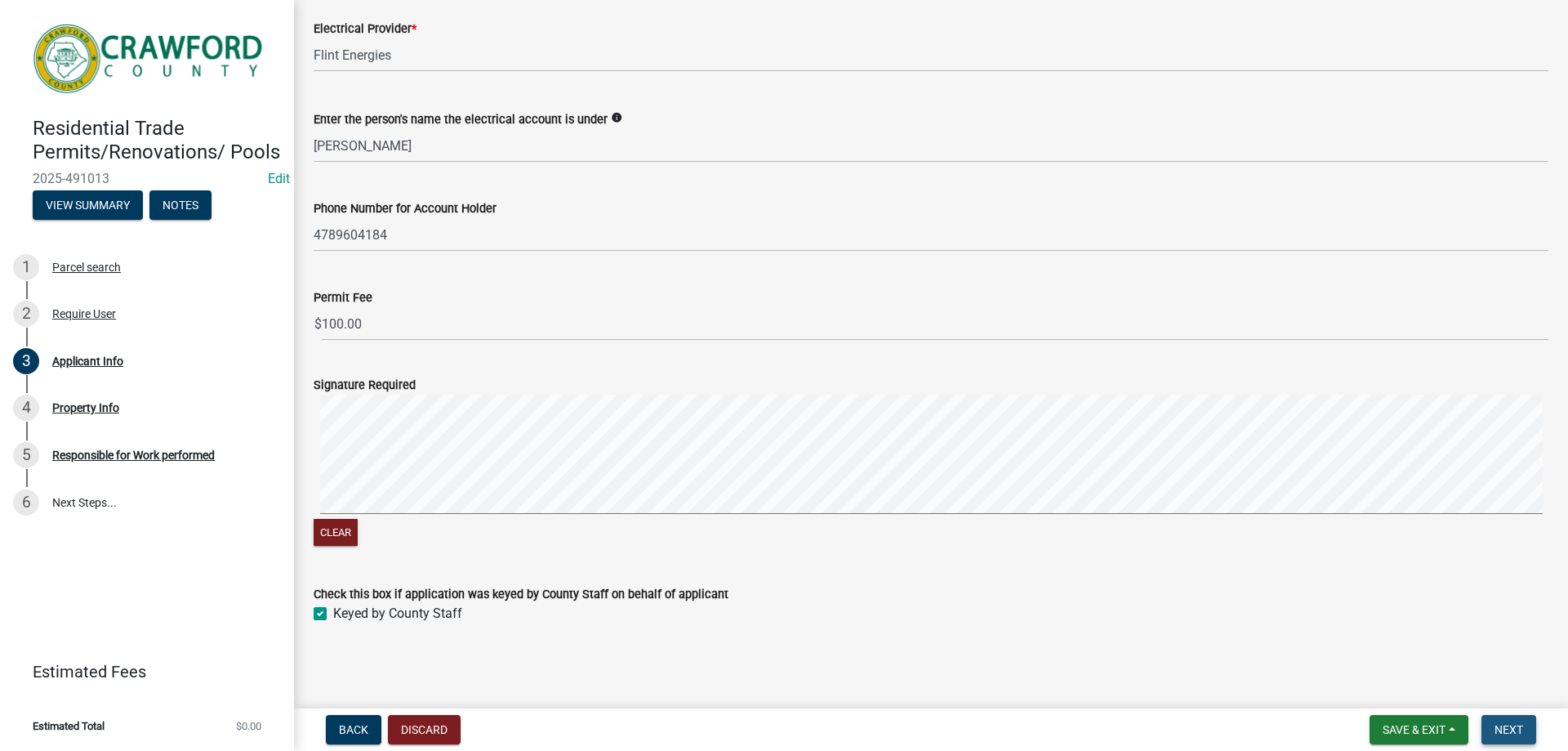
click at [1497, 719] on button "Next" at bounding box center [1510, 729] width 55 height 29
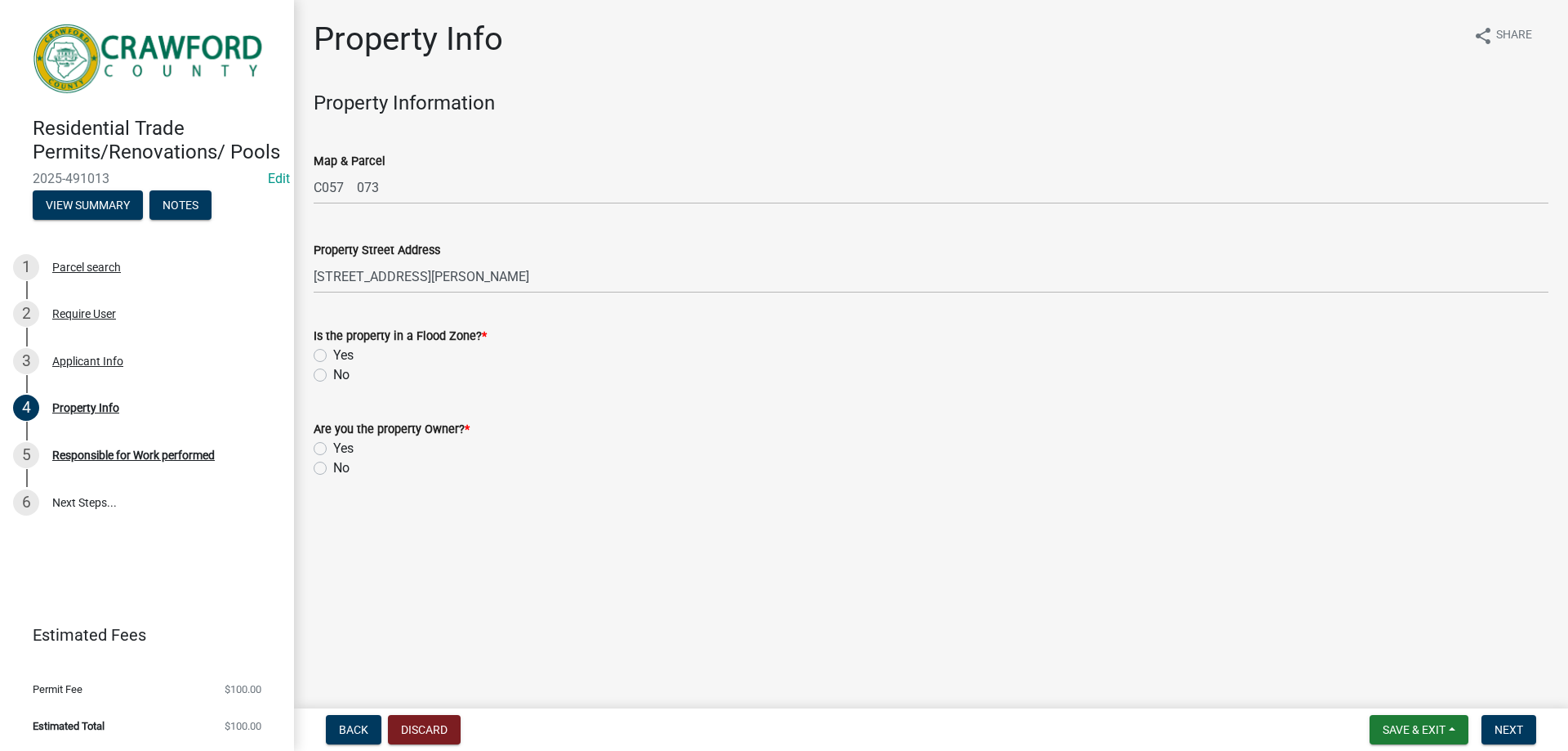
click at [334, 376] on label "No" at bounding box center [342, 376] width 17 height 20
click at [334, 376] on input "No" at bounding box center [339, 370] width 11 height 11
radio input "true"
click at [334, 452] on label "Yes" at bounding box center [344, 449] width 20 height 20
click at [334, 450] on input "Yes" at bounding box center [339, 444] width 11 height 11
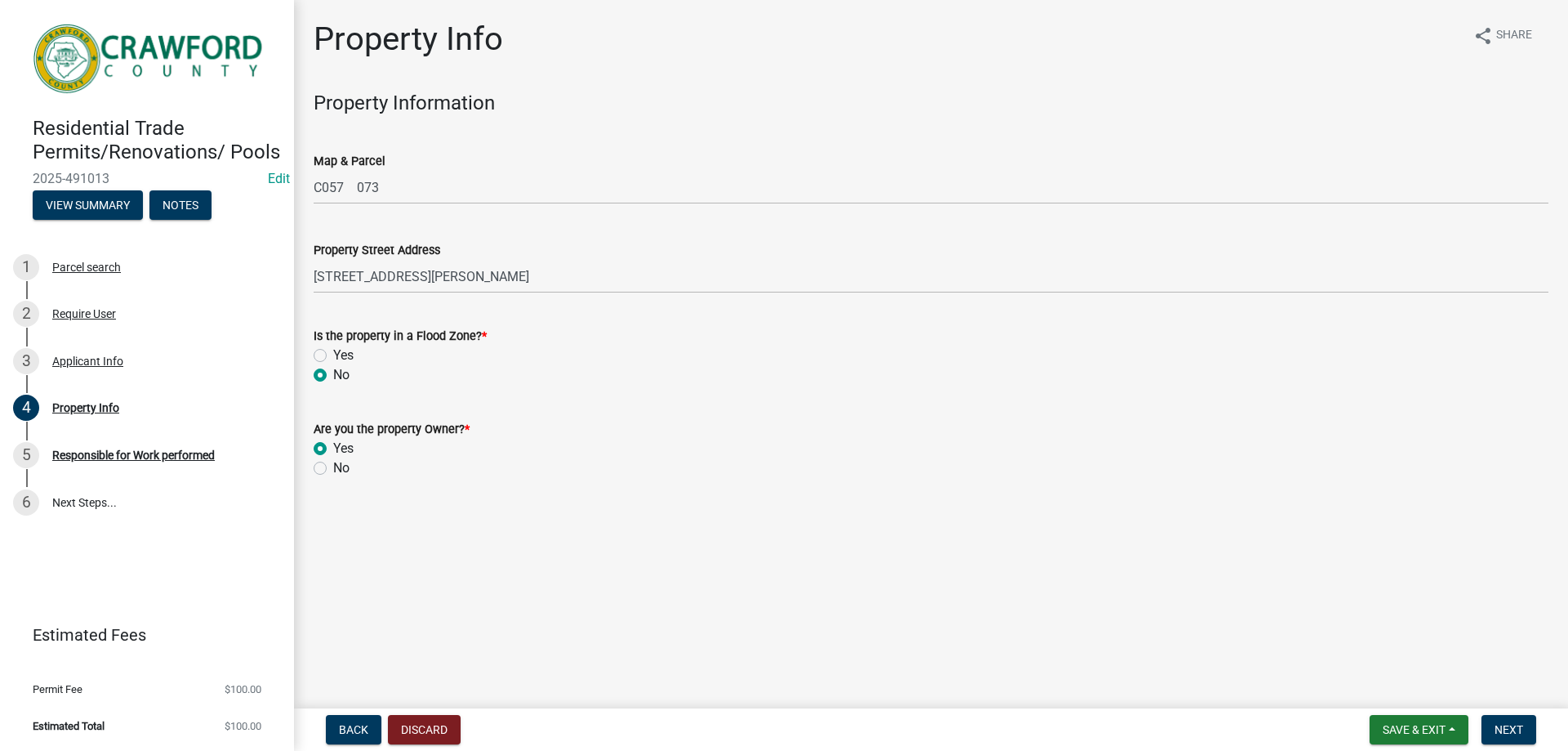
radio input "true"
click at [1525, 725] on button "Next" at bounding box center [1510, 729] width 55 height 29
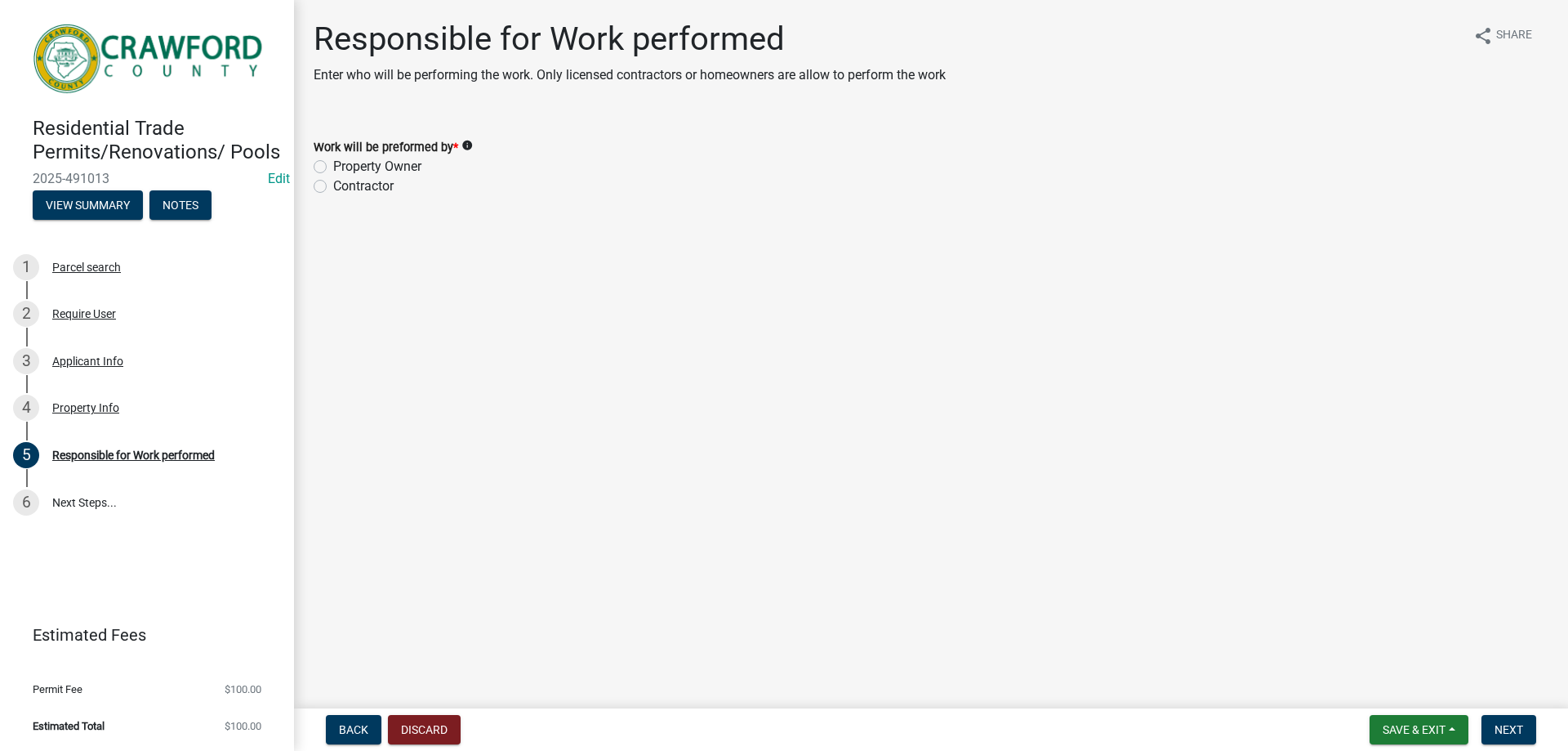
click at [334, 167] on label "Property Owner" at bounding box center [378, 167] width 88 height 20
click at [334, 167] on input "Property Owner" at bounding box center [339, 162] width 11 height 11
radio input "true"
click at [1492, 728] on button "Next" at bounding box center [1510, 729] width 55 height 29
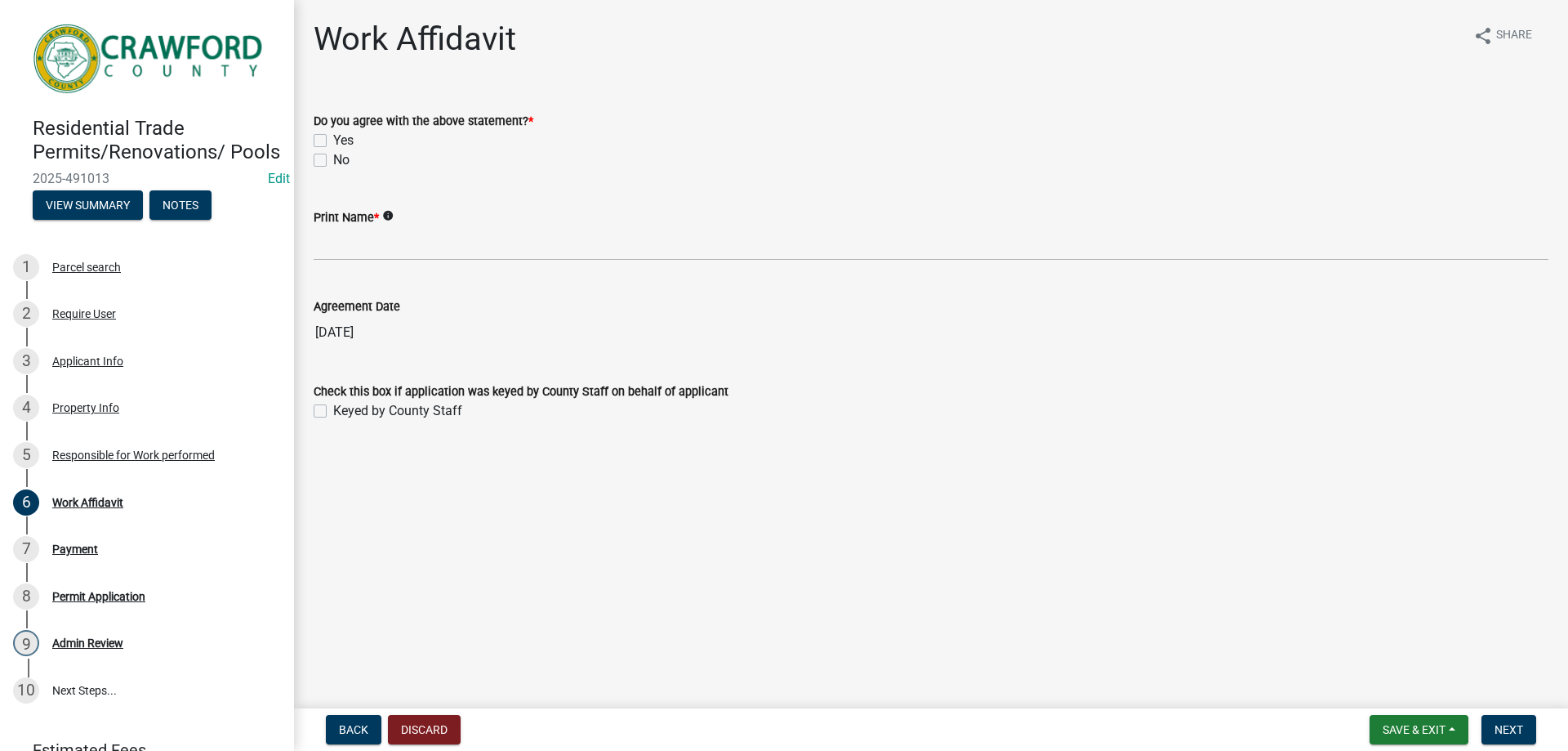
click at [334, 141] on label "Yes" at bounding box center [344, 141] width 20 height 20
click at [334, 141] on input "Yes" at bounding box center [339, 136] width 11 height 11
checkbox input "true"
checkbox input "false"
click at [375, 260] on wm-data-entity-input "Print Name * info" at bounding box center [931, 229] width 1235 height 89
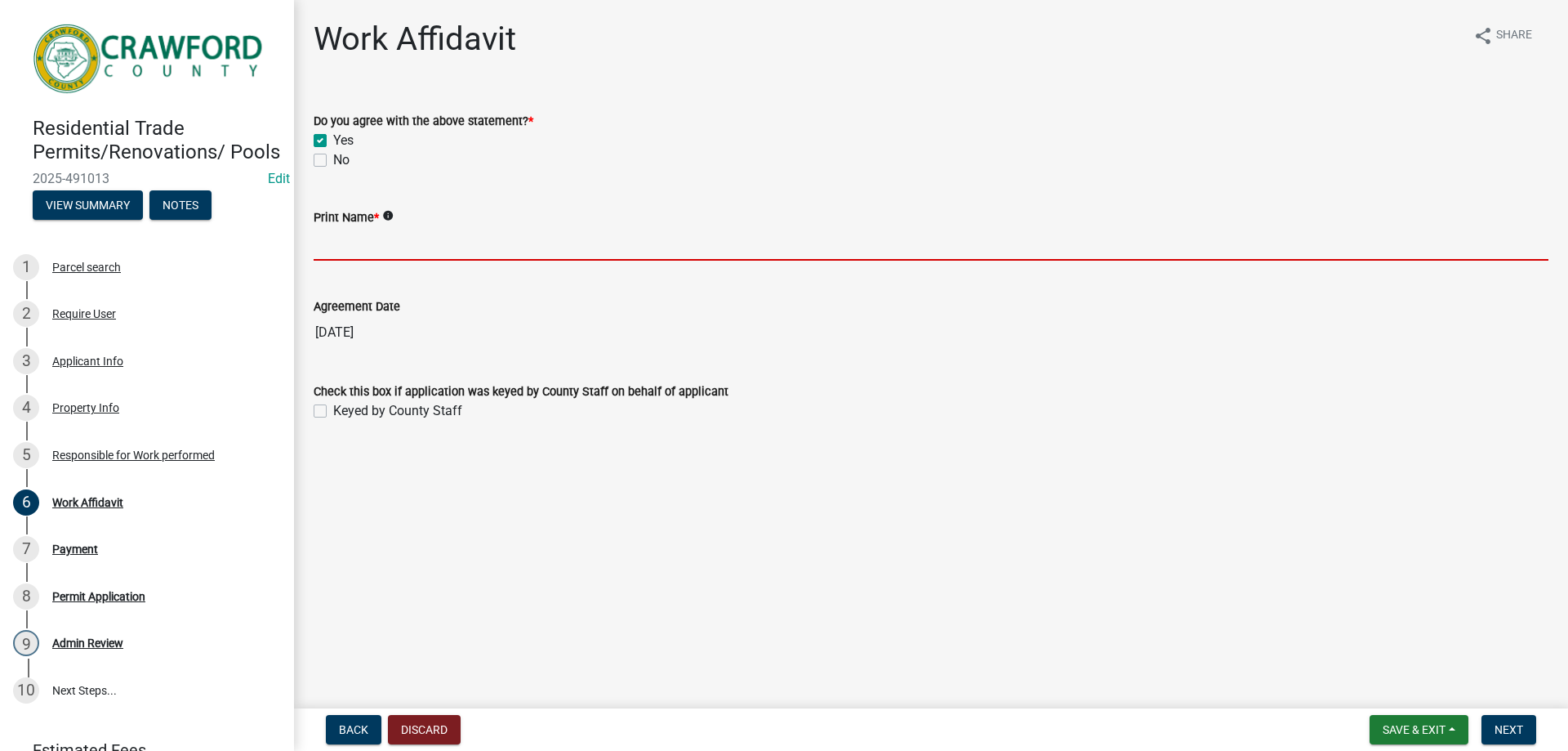
drag, startPoint x: 375, startPoint y: 254, endPoint x: 382, endPoint y: 258, distance: 8.1
click at [375, 258] on input "Print Name *" at bounding box center [931, 244] width 1235 height 33
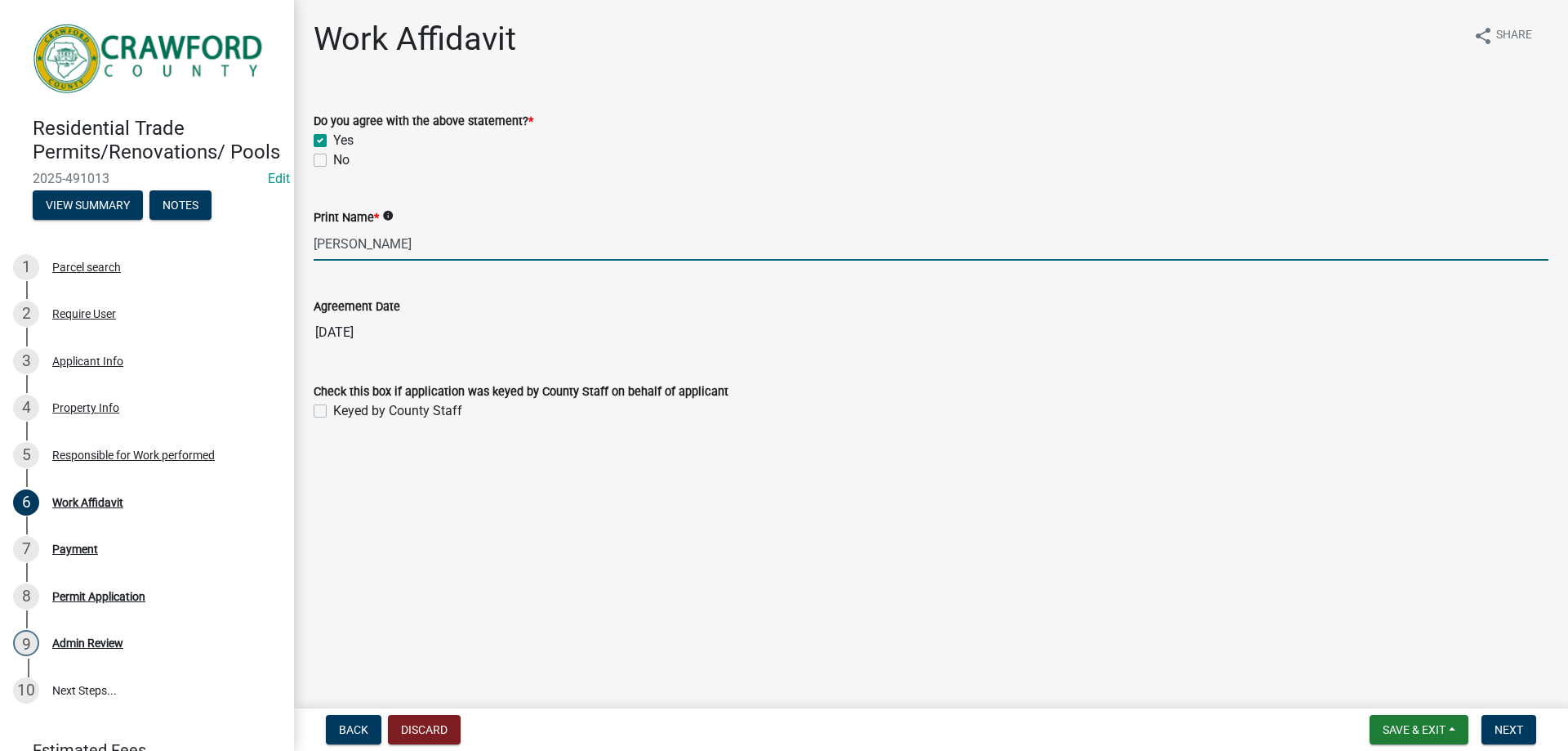
type input "[PERSON_NAME]"
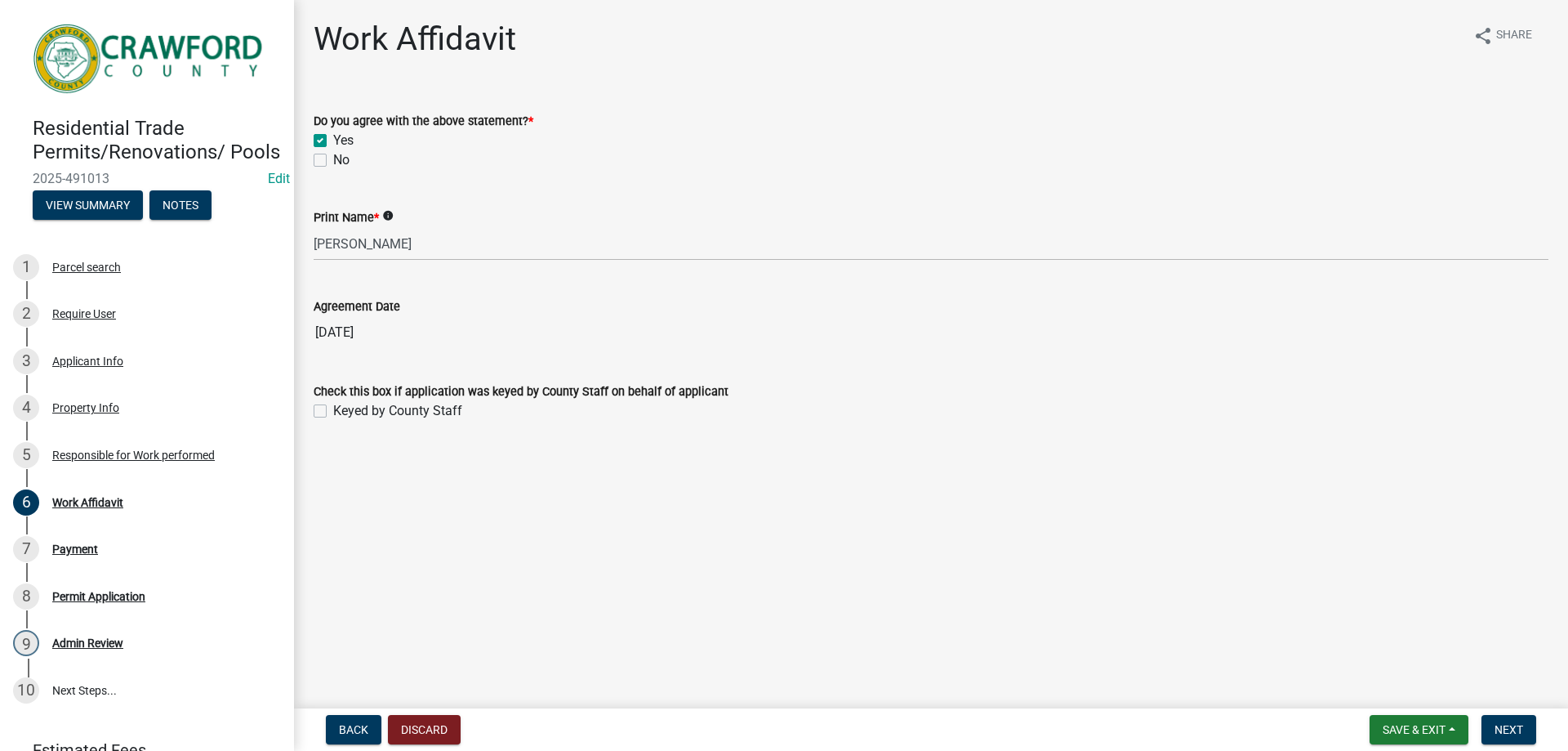
click at [325, 413] on div "Keyed by County Staff" at bounding box center [931, 411] width 1235 height 20
click at [334, 408] on label "Keyed by County Staff" at bounding box center [398, 411] width 129 height 20
click at [334, 408] on input "Keyed by County Staff" at bounding box center [339, 406] width 11 height 11
checkbox input "true"
click at [1533, 738] on button "Next" at bounding box center [1510, 729] width 55 height 29
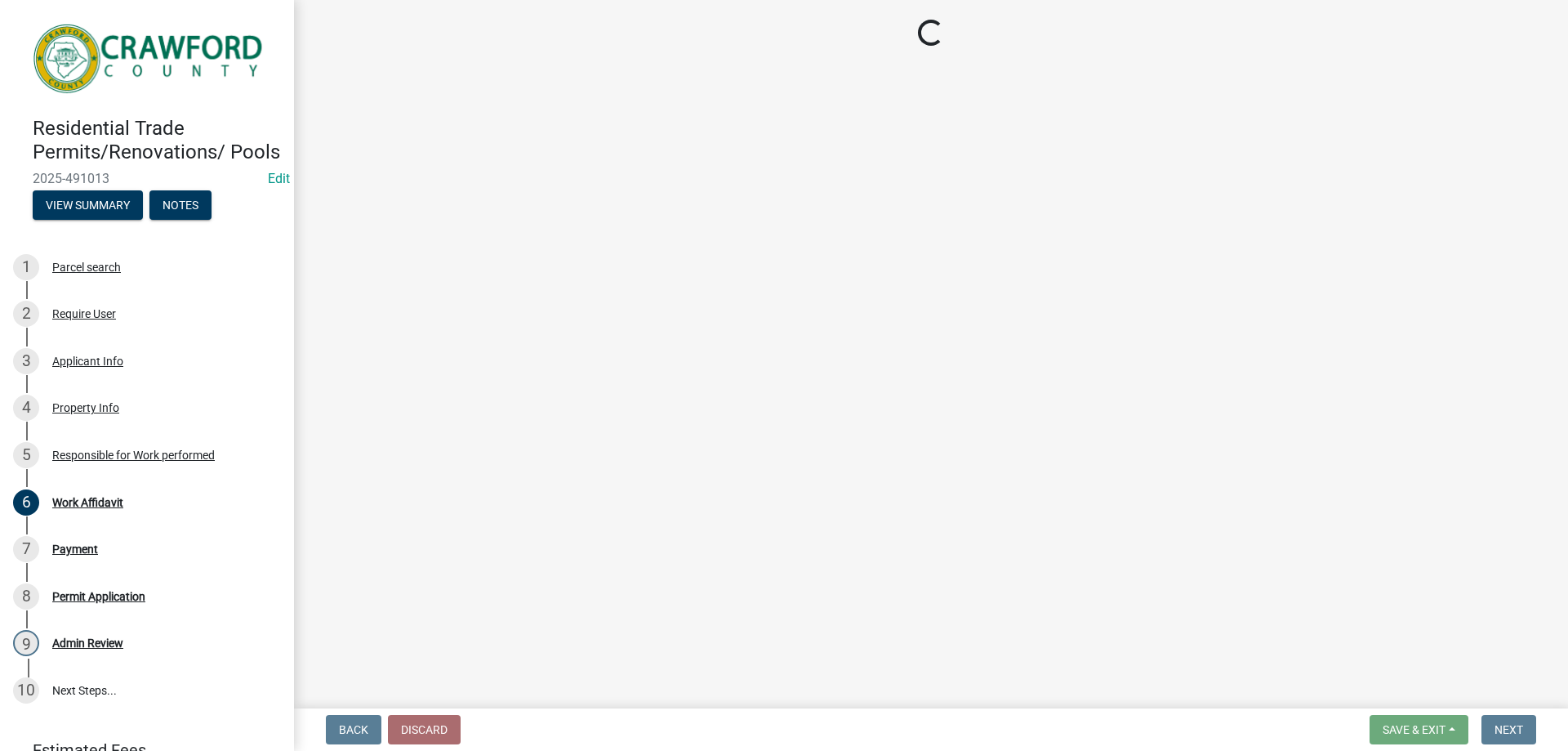
select select "3: 3"
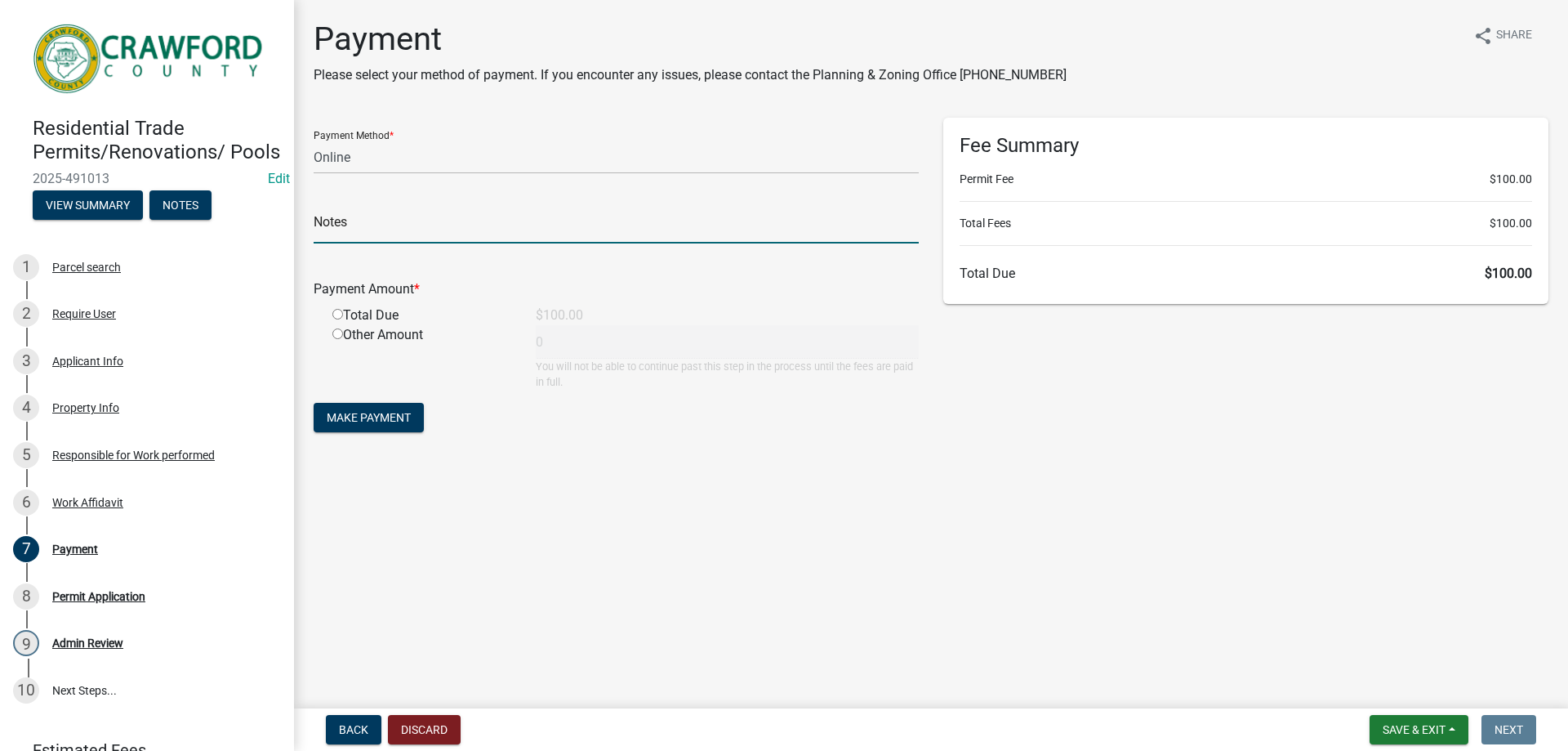
click at [373, 214] on input "text" at bounding box center [616, 227] width 606 height 33
click at [706, 331] on div "Other Amount 0 You will not be able to continue past this step in the process u…" at bounding box center [626, 357] width 611 height 64
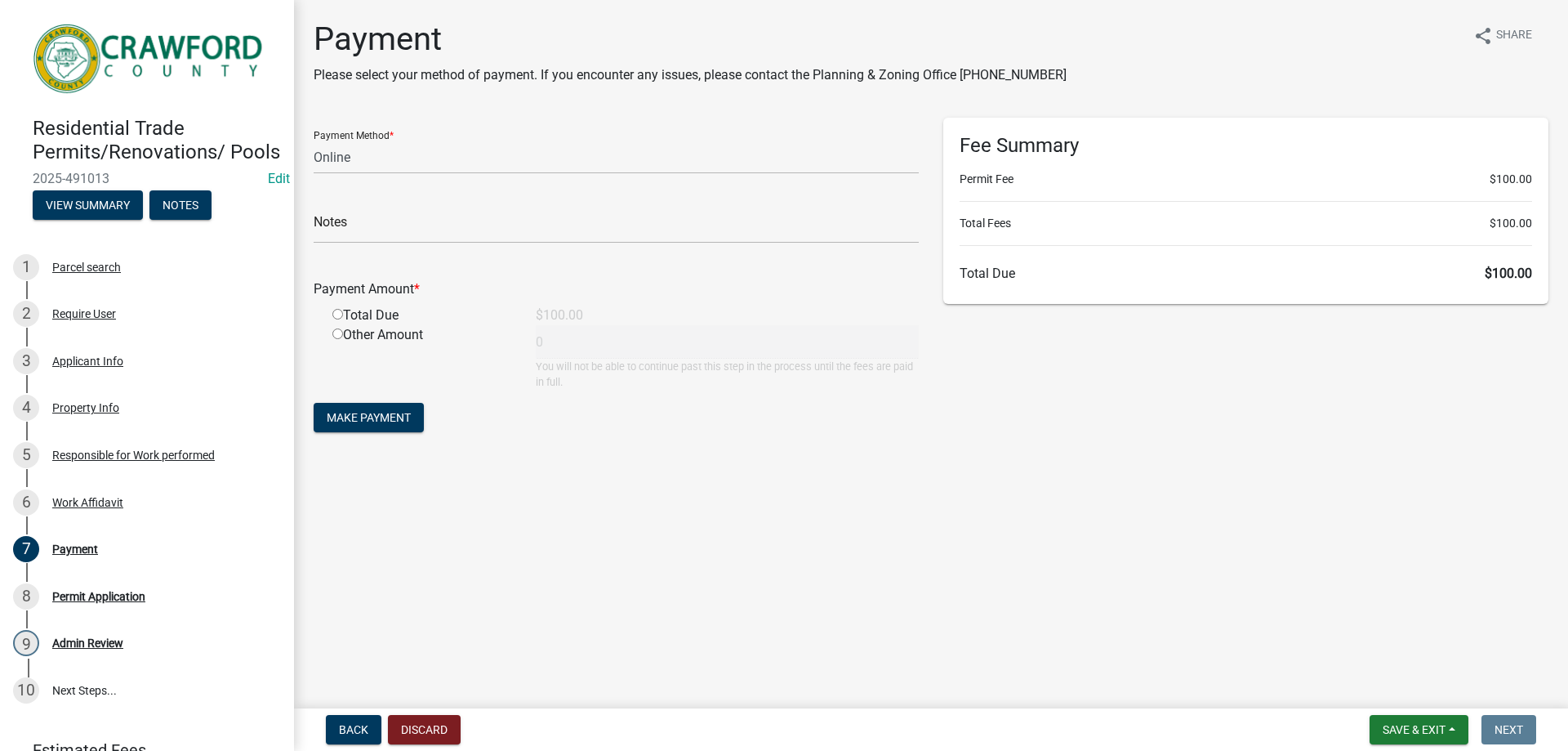
click at [336, 311] on input "radio" at bounding box center [338, 314] width 11 height 11
radio input "true"
type input "100"
click at [332, 423] on span "Make Payment" at bounding box center [369, 418] width 84 height 13
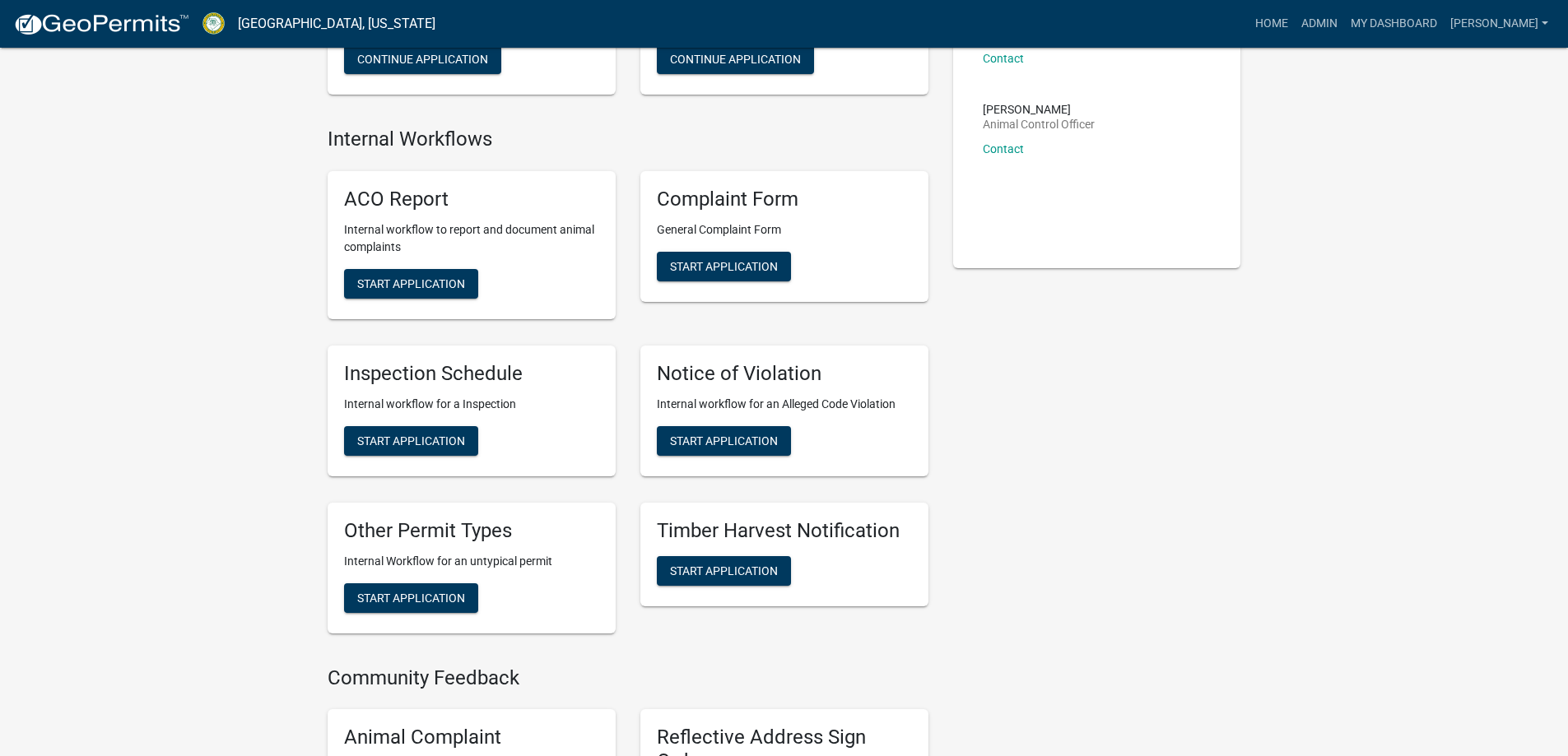
scroll to position [247, 0]
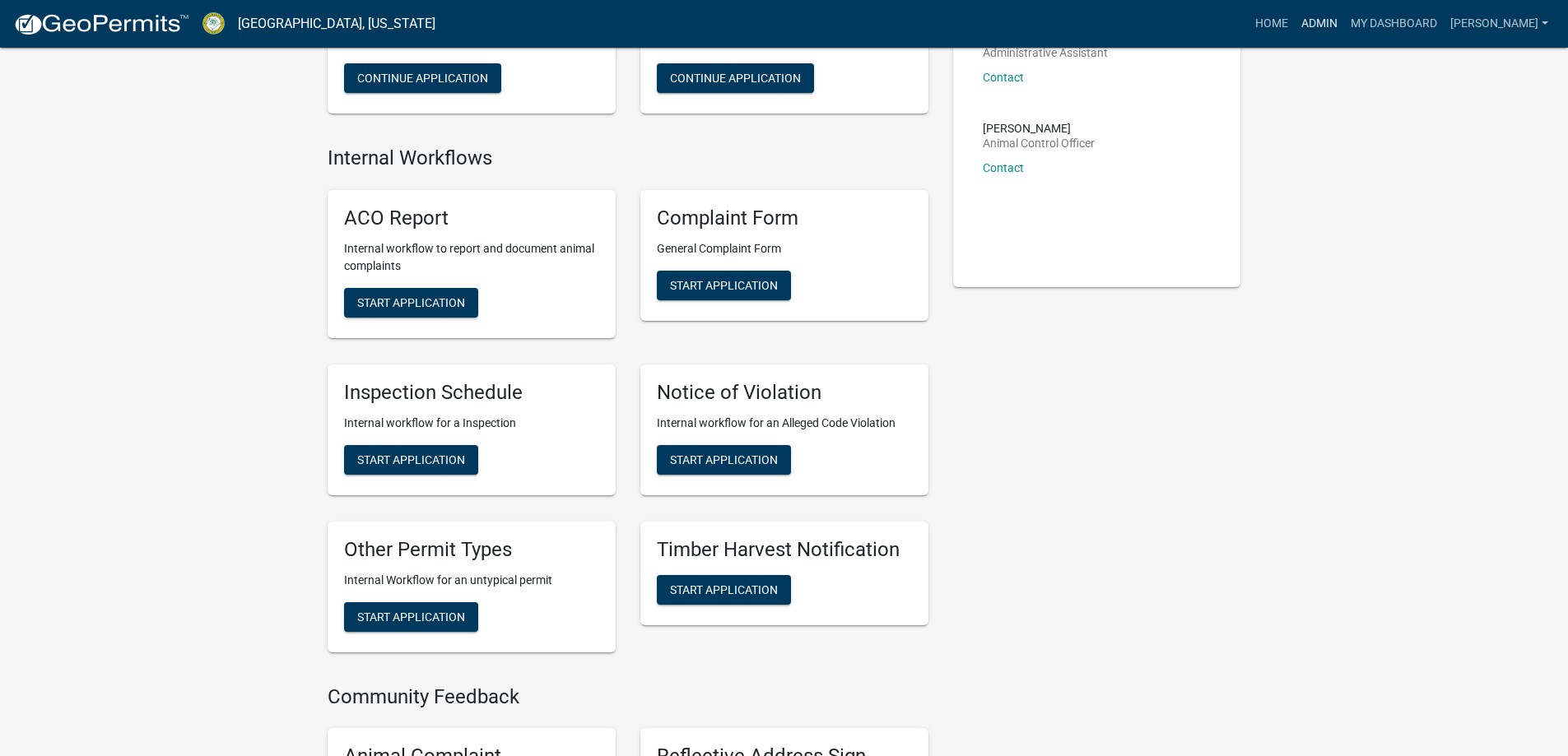
click at [1344, 22] on link "Admin" at bounding box center [1319, 24] width 50 height 31
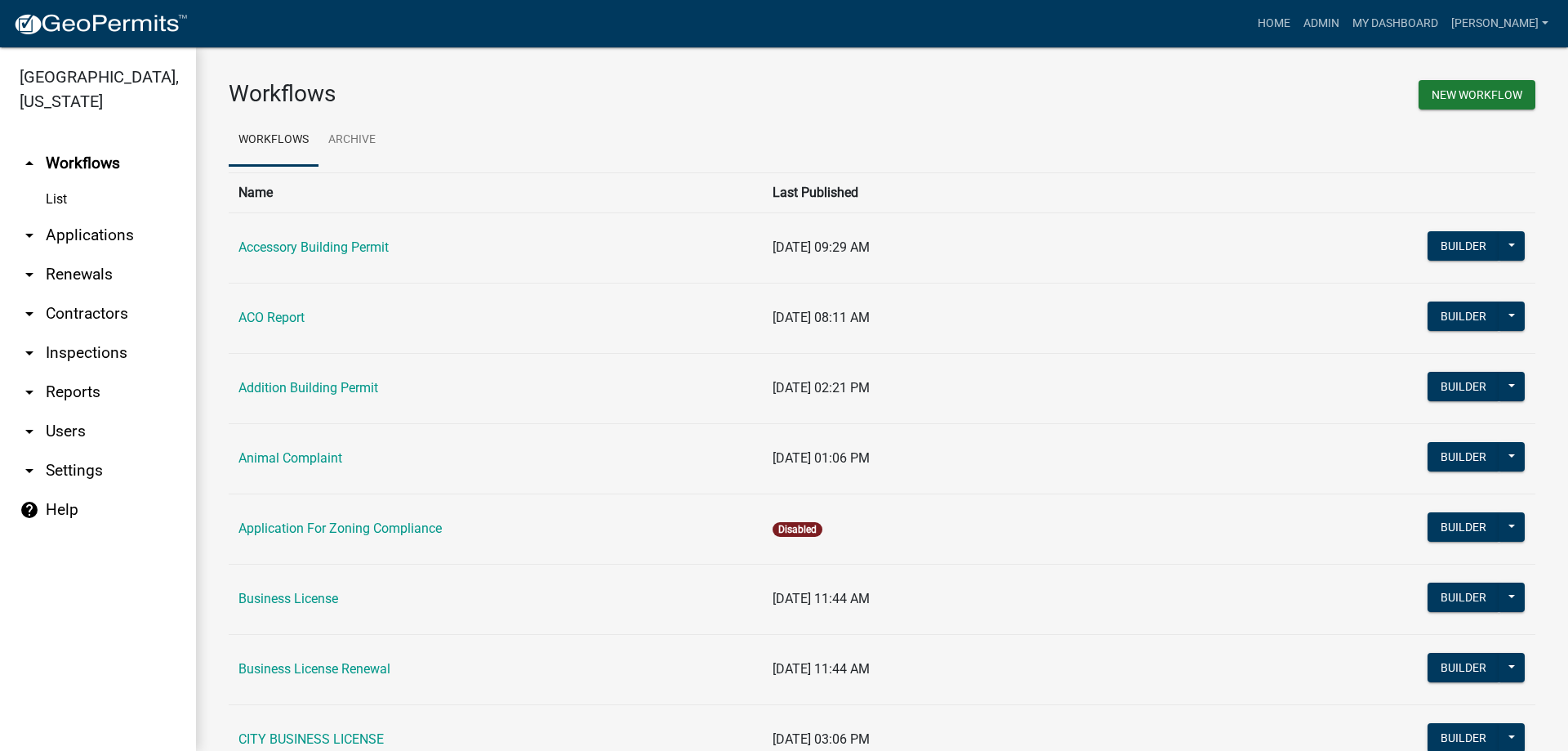
click at [119, 239] on link "arrow_drop_down Applications" at bounding box center [98, 235] width 196 height 39
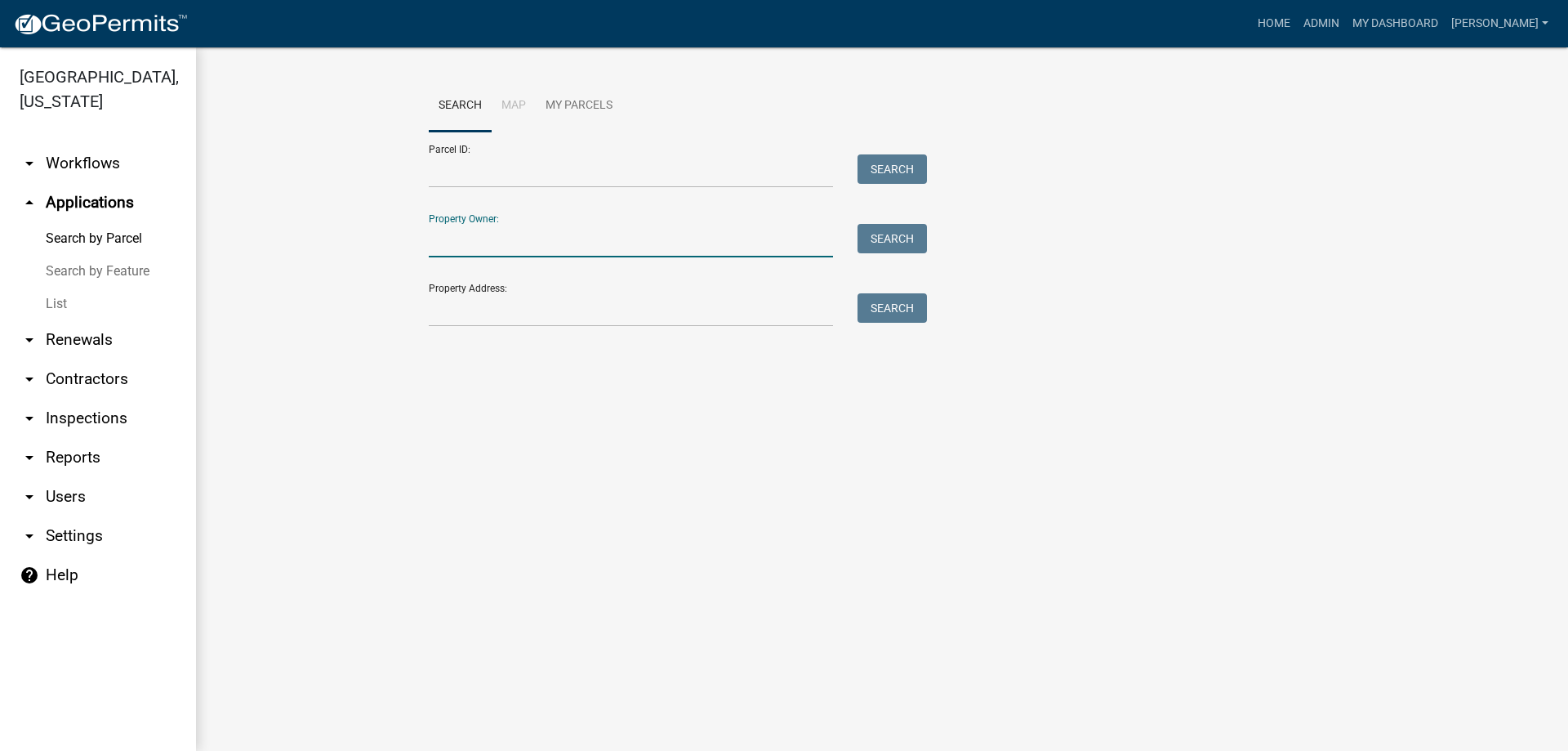
click at [494, 232] on input "Property Owner:" at bounding box center [631, 240] width 405 height 33
click at [416, 213] on wm-workflow-application-search-view "Search Map My Parcels Parcel ID: Search Property Owner: Search Property Address…" at bounding box center [882, 210] width 1307 height 261
click at [455, 244] on input "Property Owner:" at bounding box center [631, 240] width 405 height 33
click at [450, 293] on div "Property Address: Search" at bounding box center [674, 299] width 490 height 57
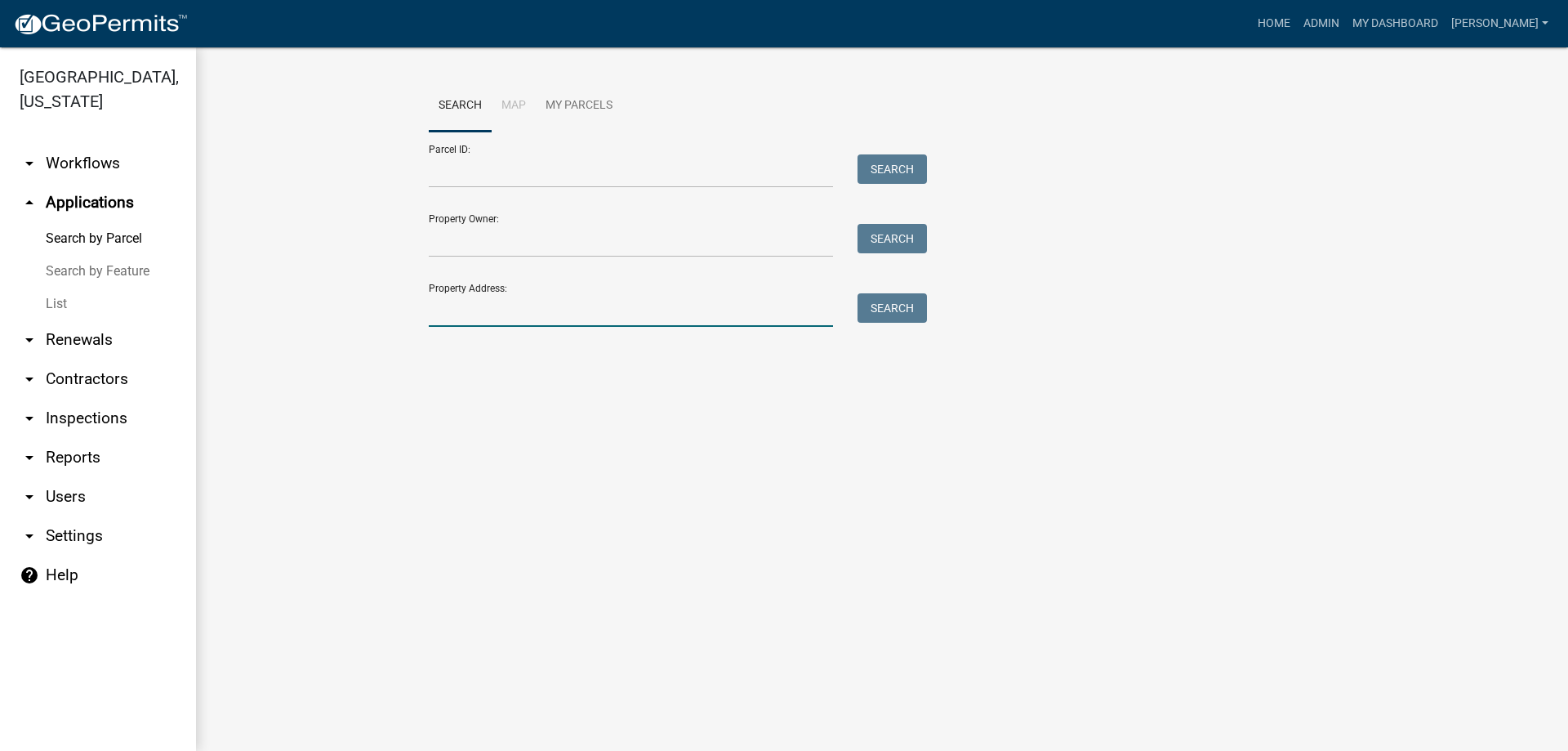
click at [454, 305] on input "Property Address:" at bounding box center [631, 310] width 405 height 33
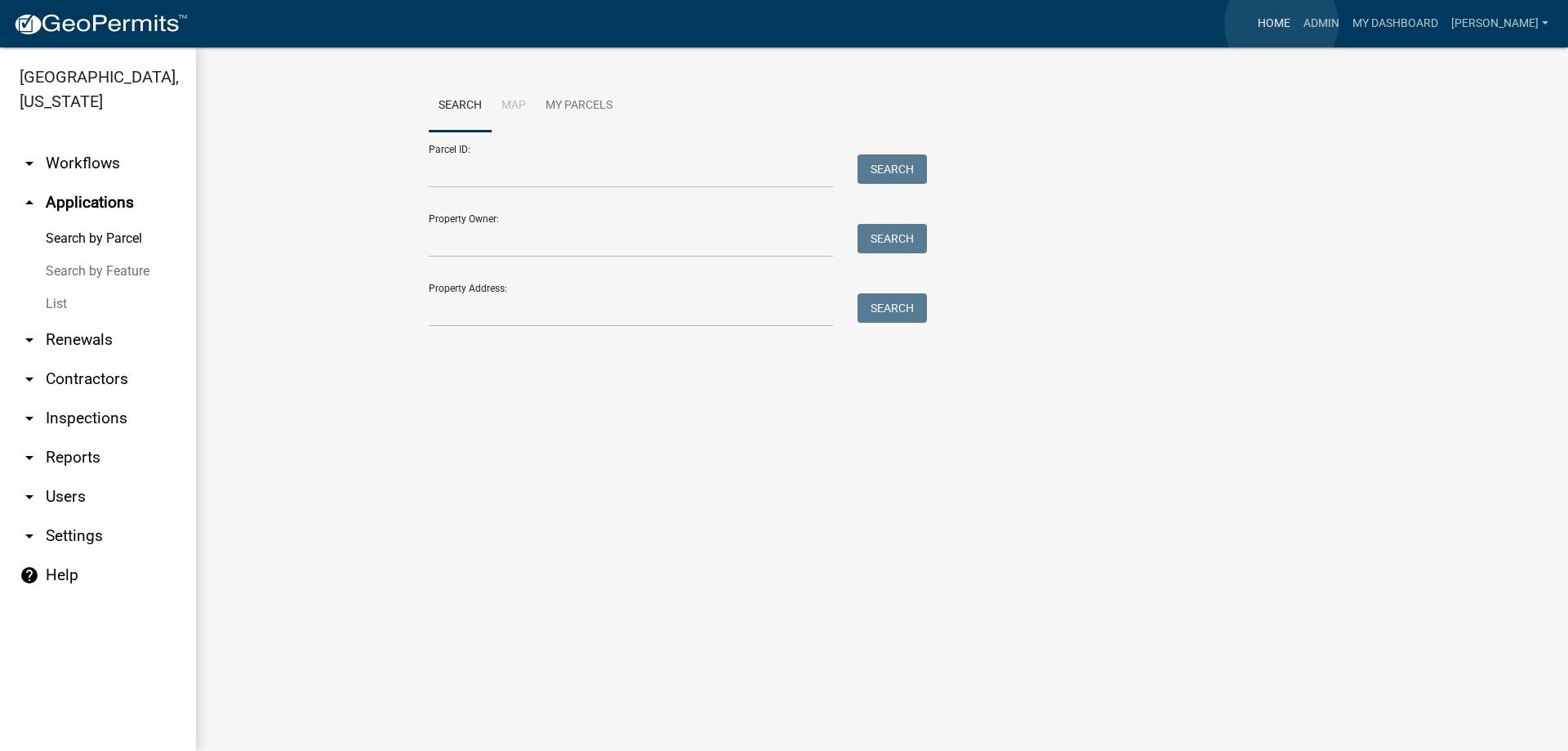
click at [1282, 23] on link "Home" at bounding box center [1274, 23] width 46 height 31
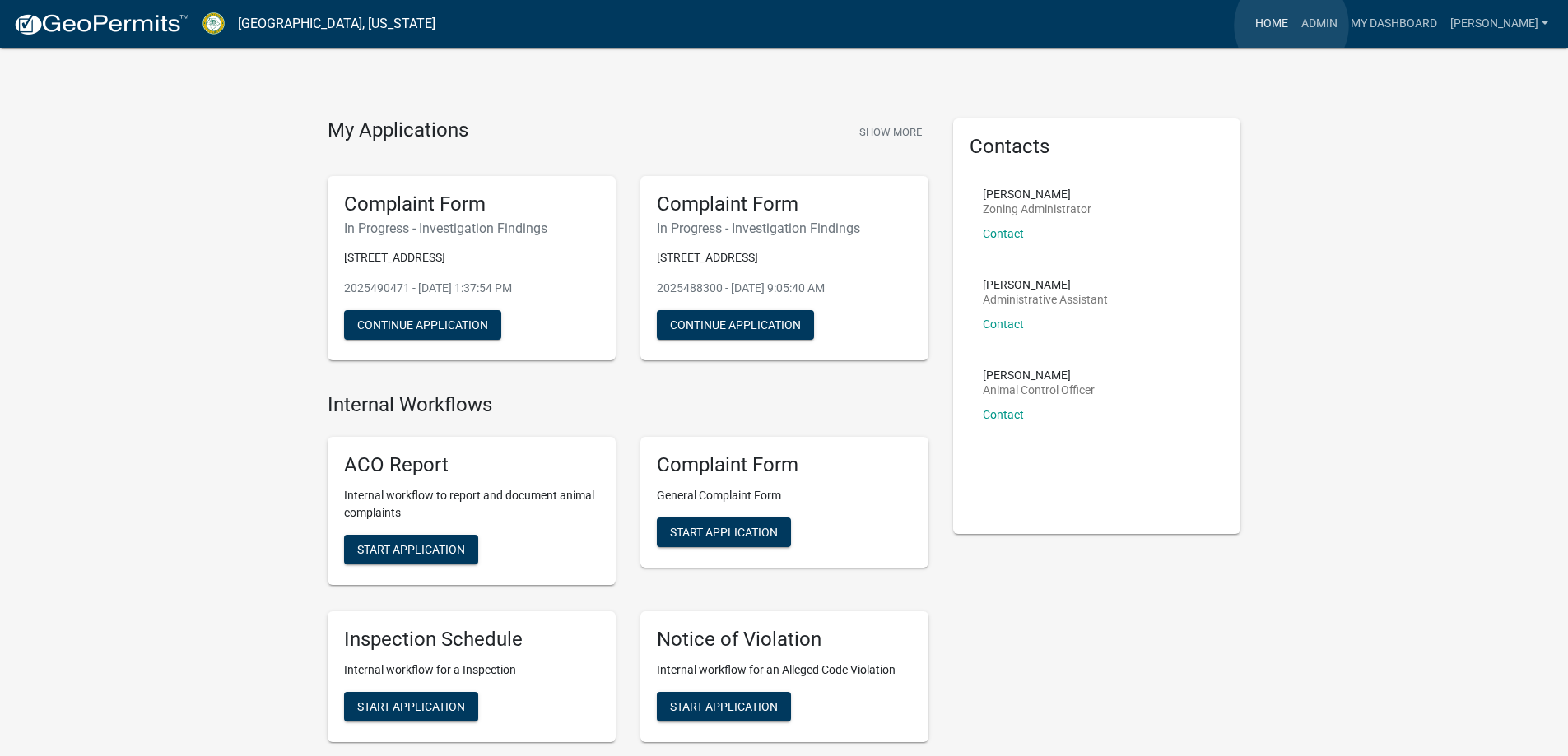
click at [1292, 25] on link "Home" at bounding box center [1271, 24] width 46 height 31
click at [1323, 22] on link "Admin" at bounding box center [1319, 24] width 50 height 31
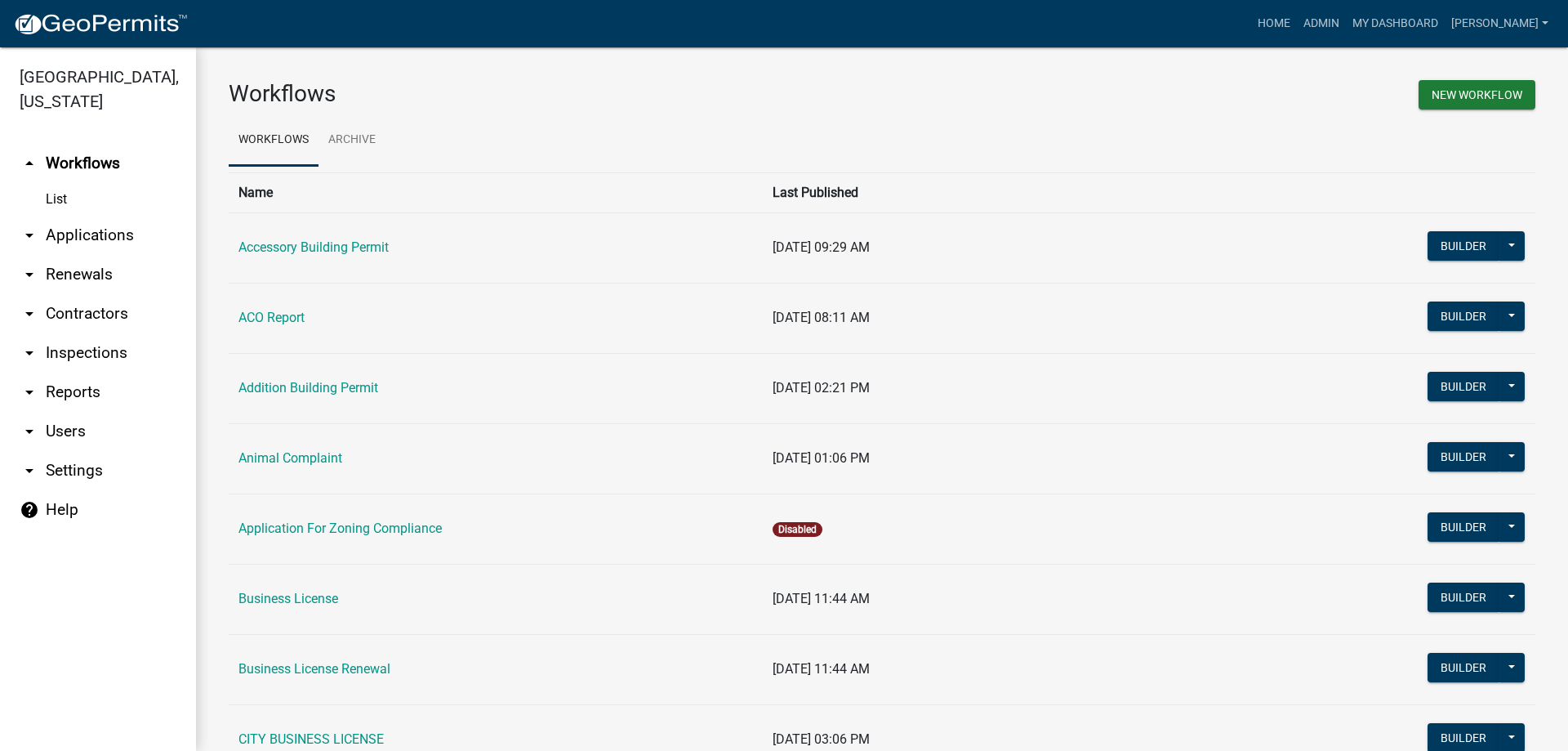
click at [105, 244] on link "arrow_drop_down Applications" at bounding box center [98, 235] width 196 height 39
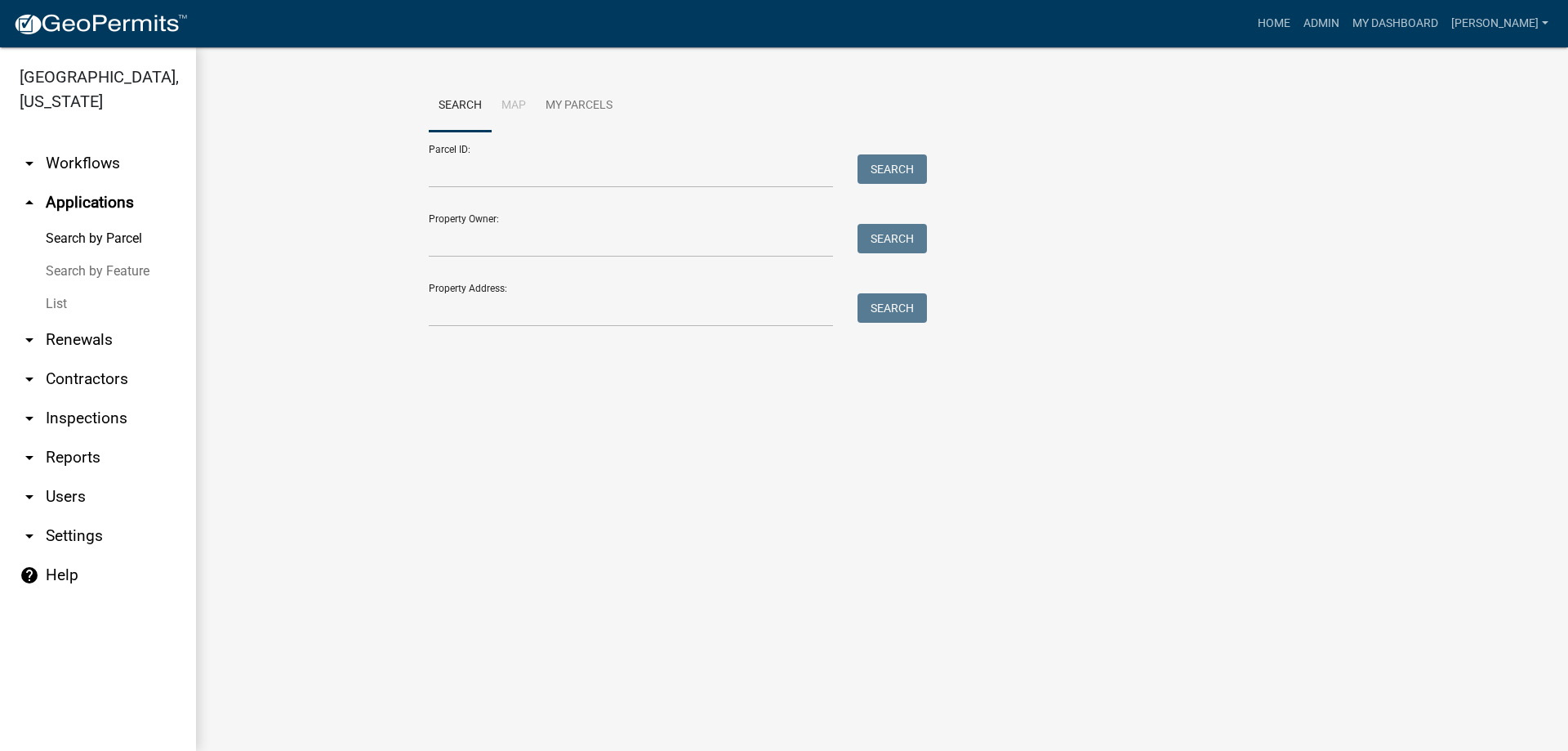
click at [58, 295] on link "List" at bounding box center [98, 304] width 196 height 33
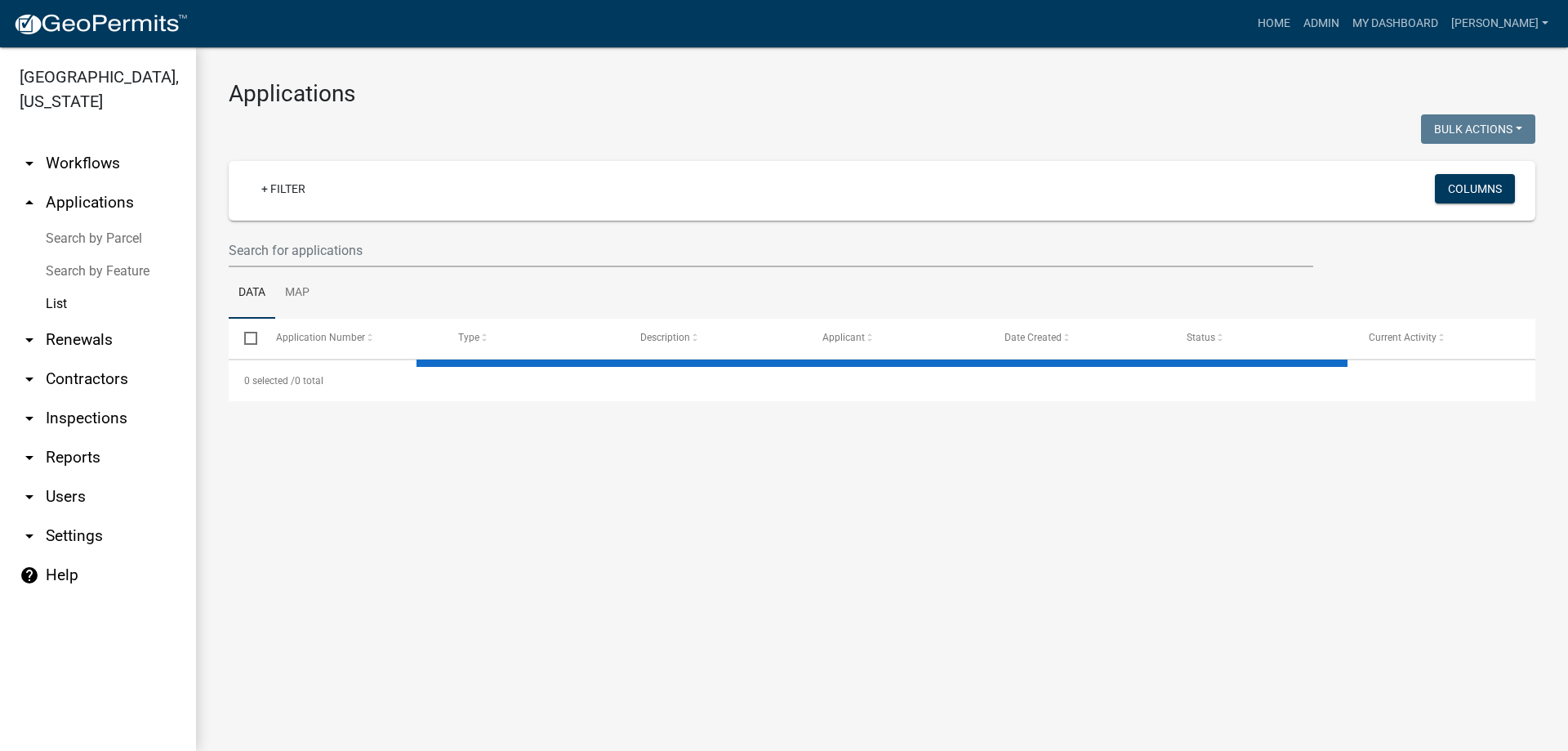
select select "3: 100"
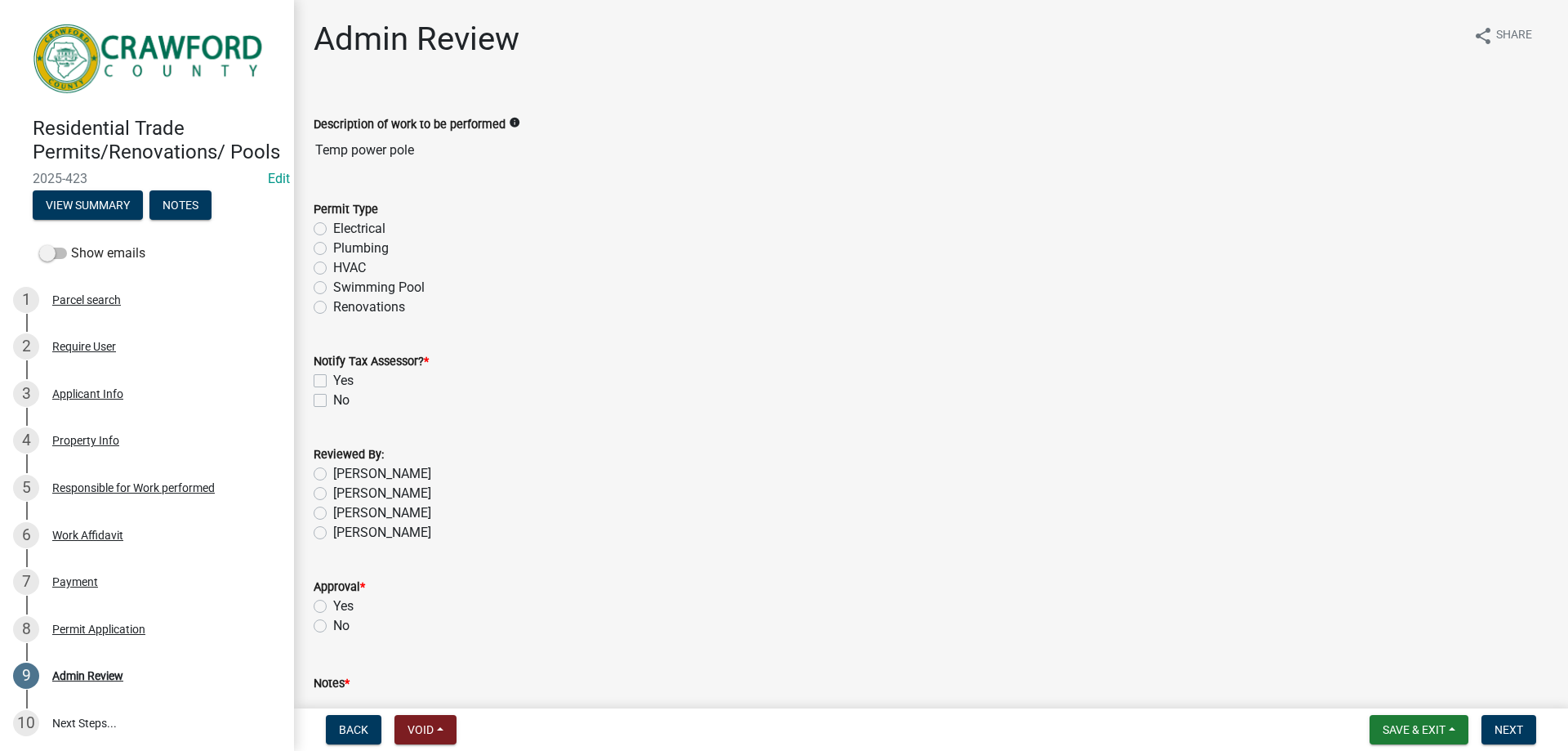
click at [322, 242] on div "Plumbing" at bounding box center [931, 249] width 1235 height 20
click at [334, 225] on label "Electrical" at bounding box center [359, 229] width 53 height 20
click at [334, 225] on input "Electrical" at bounding box center [339, 224] width 11 height 11
radio input "true"
click at [334, 403] on label "No" at bounding box center [342, 401] width 17 height 20
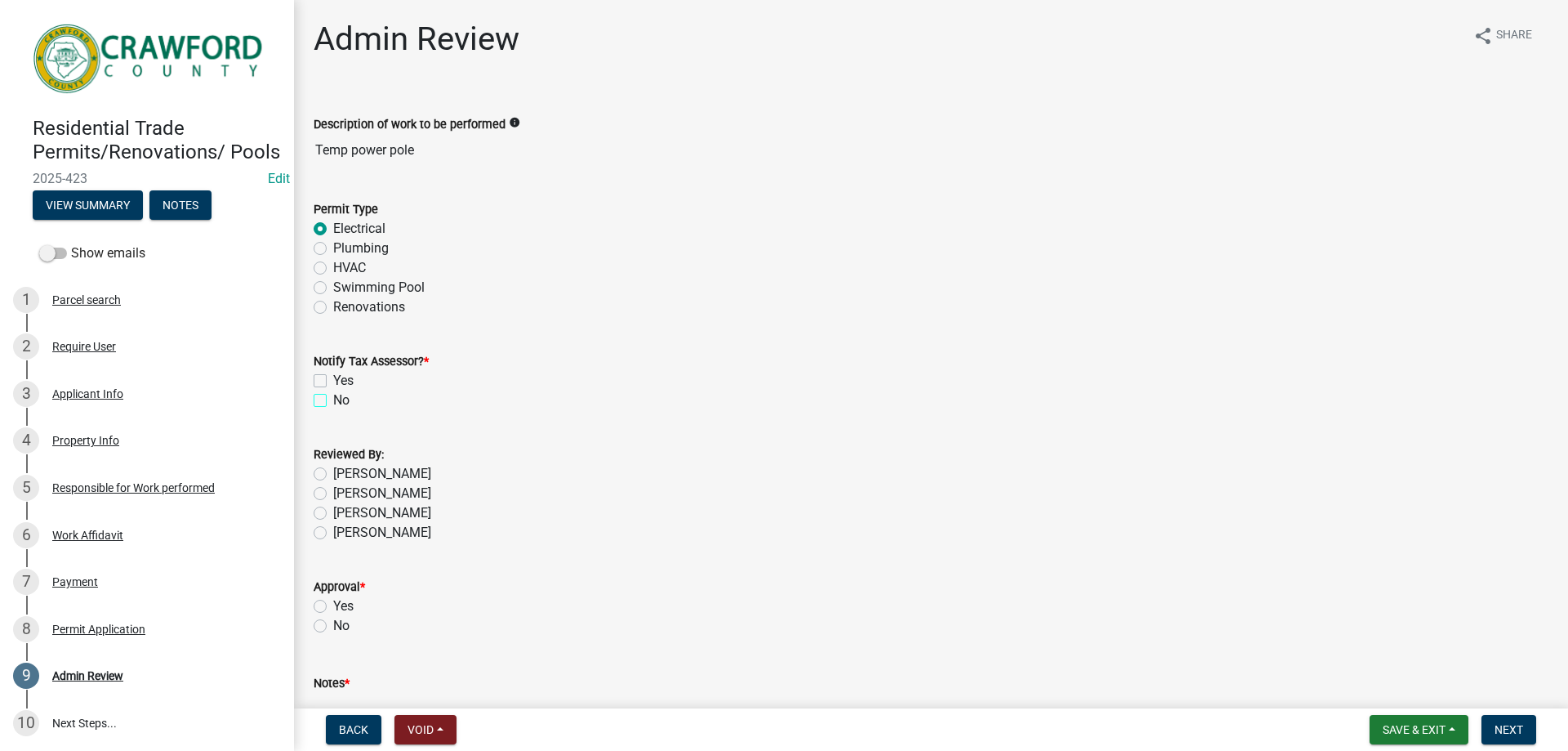
click at [334, 401] on input "No" at bounding box center [339, 396] width 11 height 11
checkbox input "true"
checkbox input "false"
checkbox input "true"
click at [334, 528] on label "[PERSON_NAME]" at bounding box center [383, 533] width 98 height 20
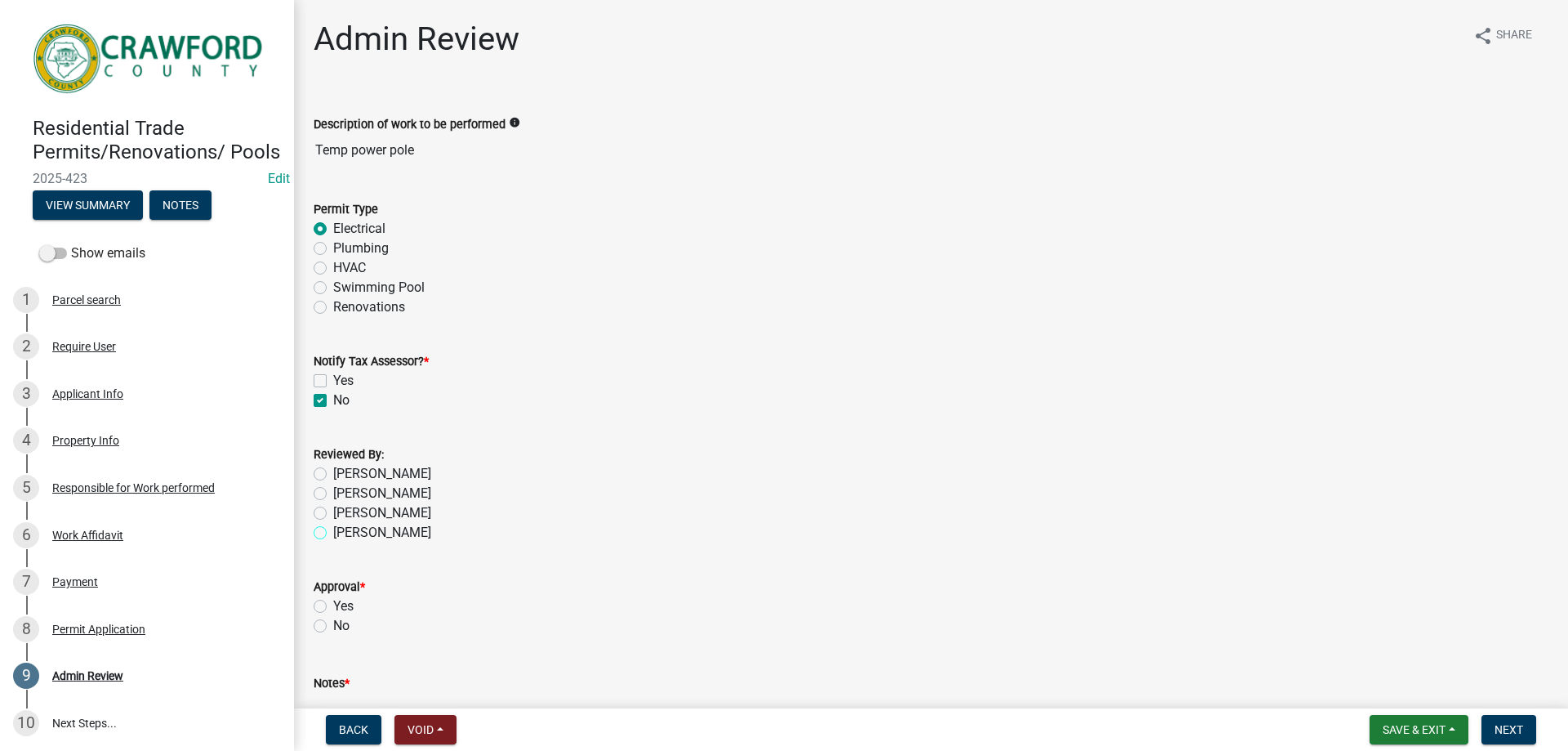
click at [334, 528] on input "[PERSON_NAME]" at bounding box center [339, 528] width 11 height 11
radio input "true"
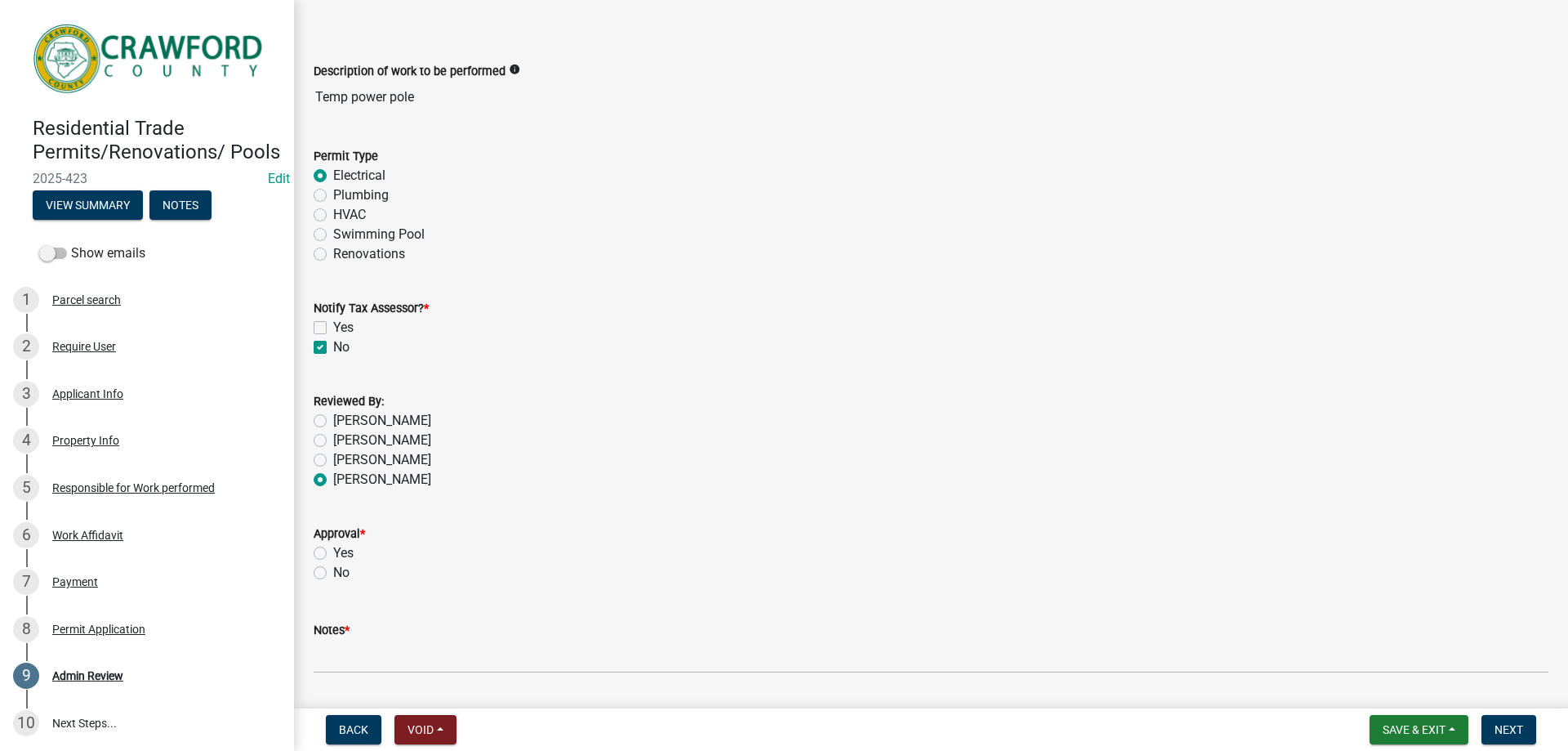
scroll to position [82, 0]
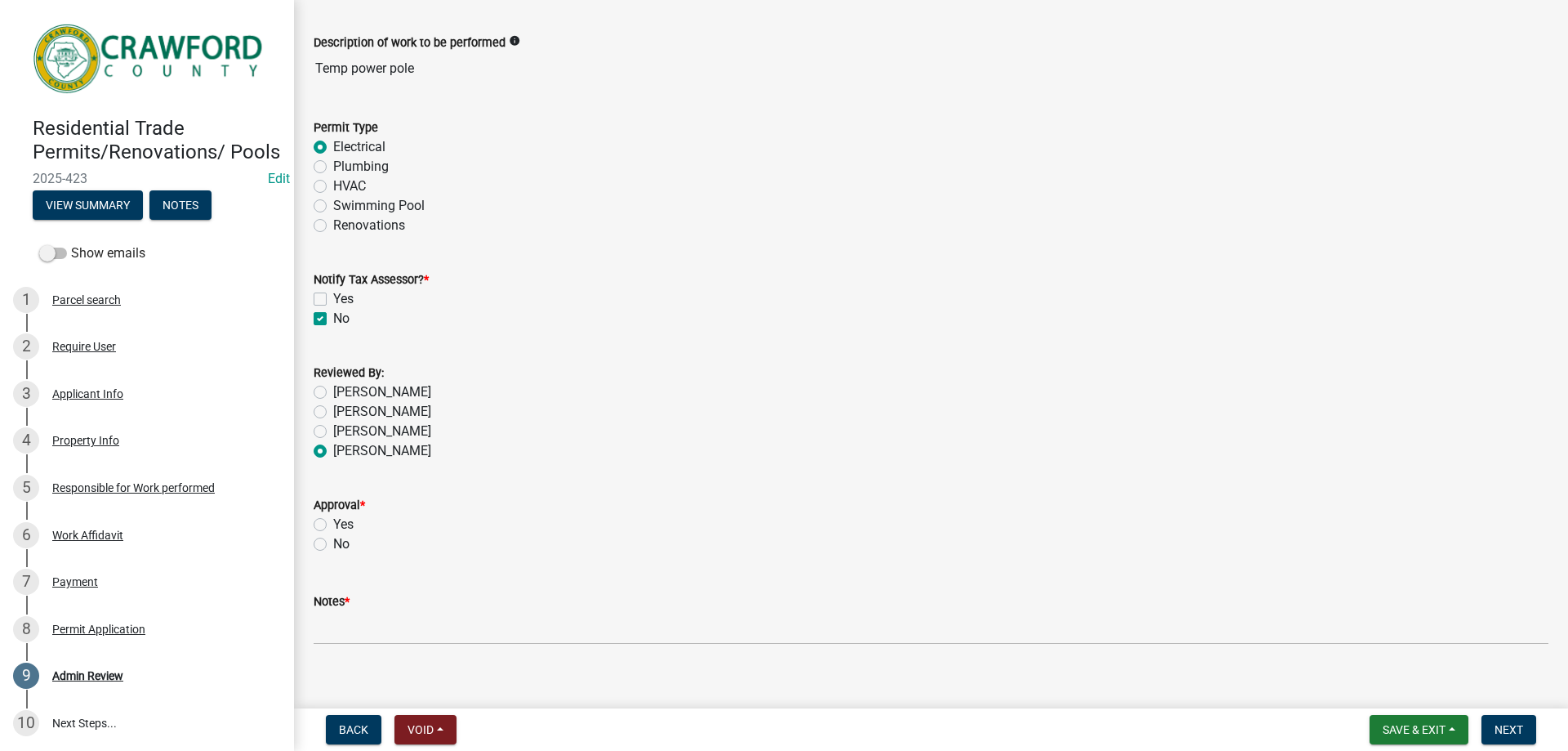
click at [334, 522] on label "Yes" at bounding box center [344, 525] width 20 height 20
click at [334, 522] on input "Yes" at bounding box center [339, 520] width 11 height 11
radio input "true"
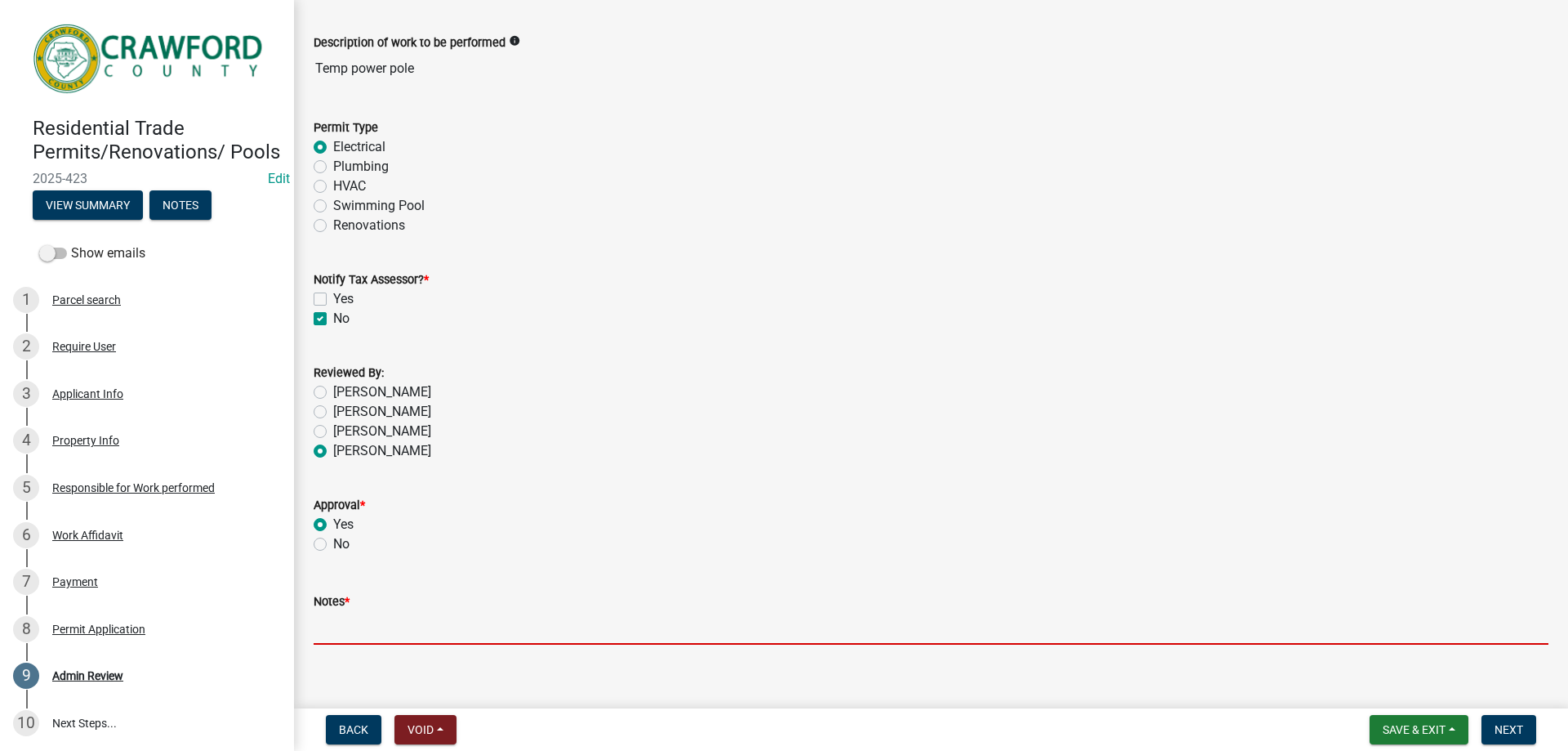
click at [346, 618] on input "Notes *" at bounding box center [931, 628] width 1235 height 33
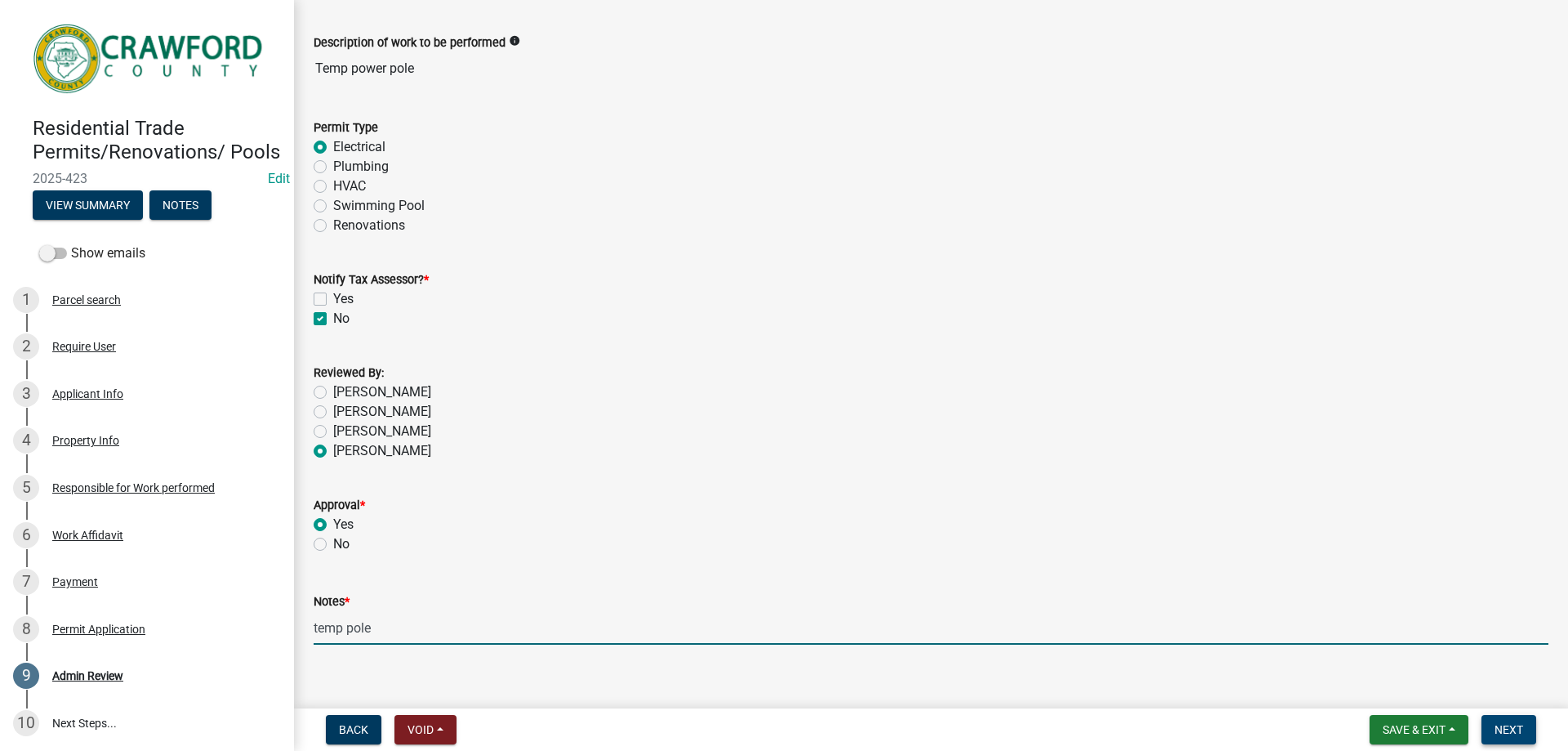
type input "temp pole"
click at [1529, 725] on button "Next" at bounding box center [1510, 729] width 55 height 29
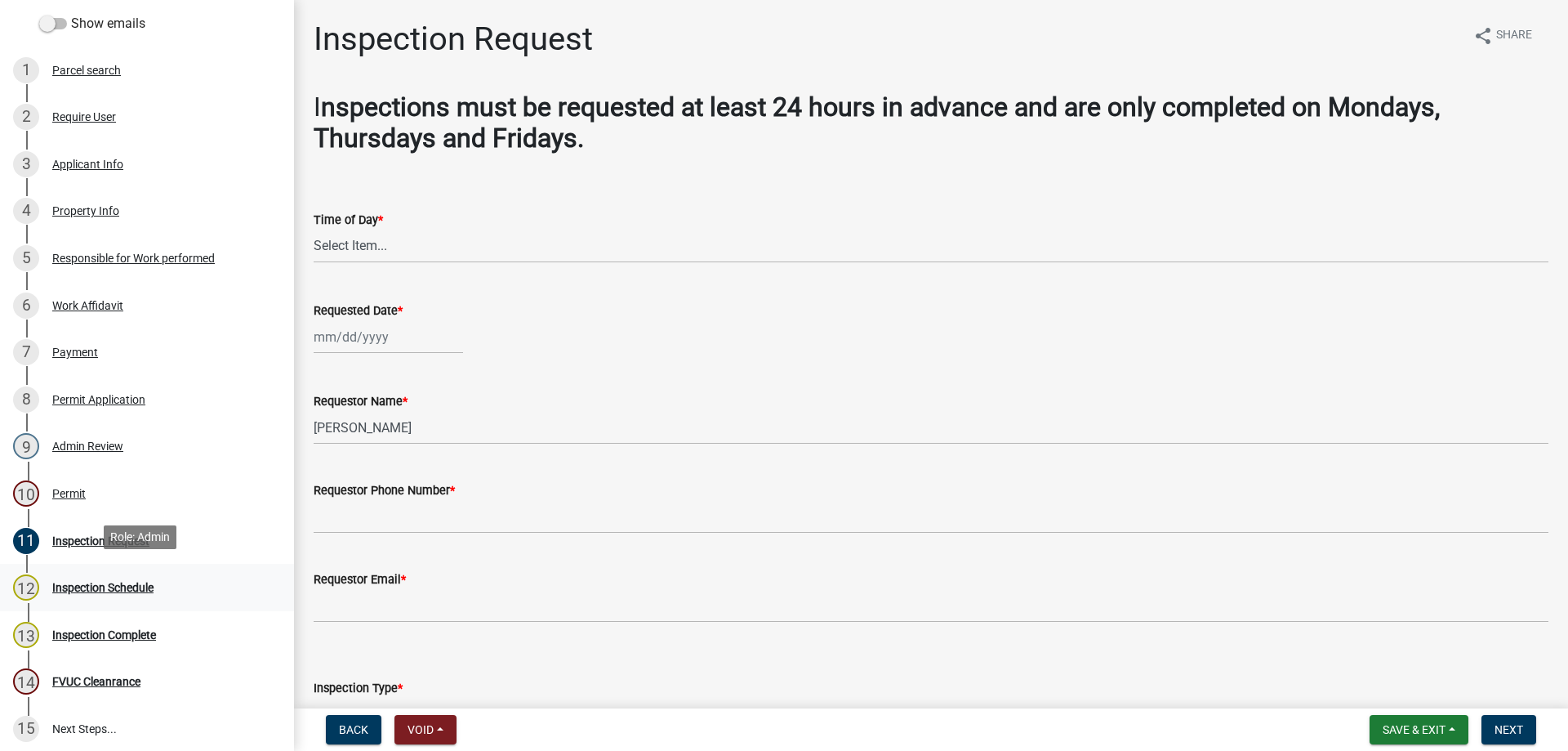
scroll to position [245, 0]
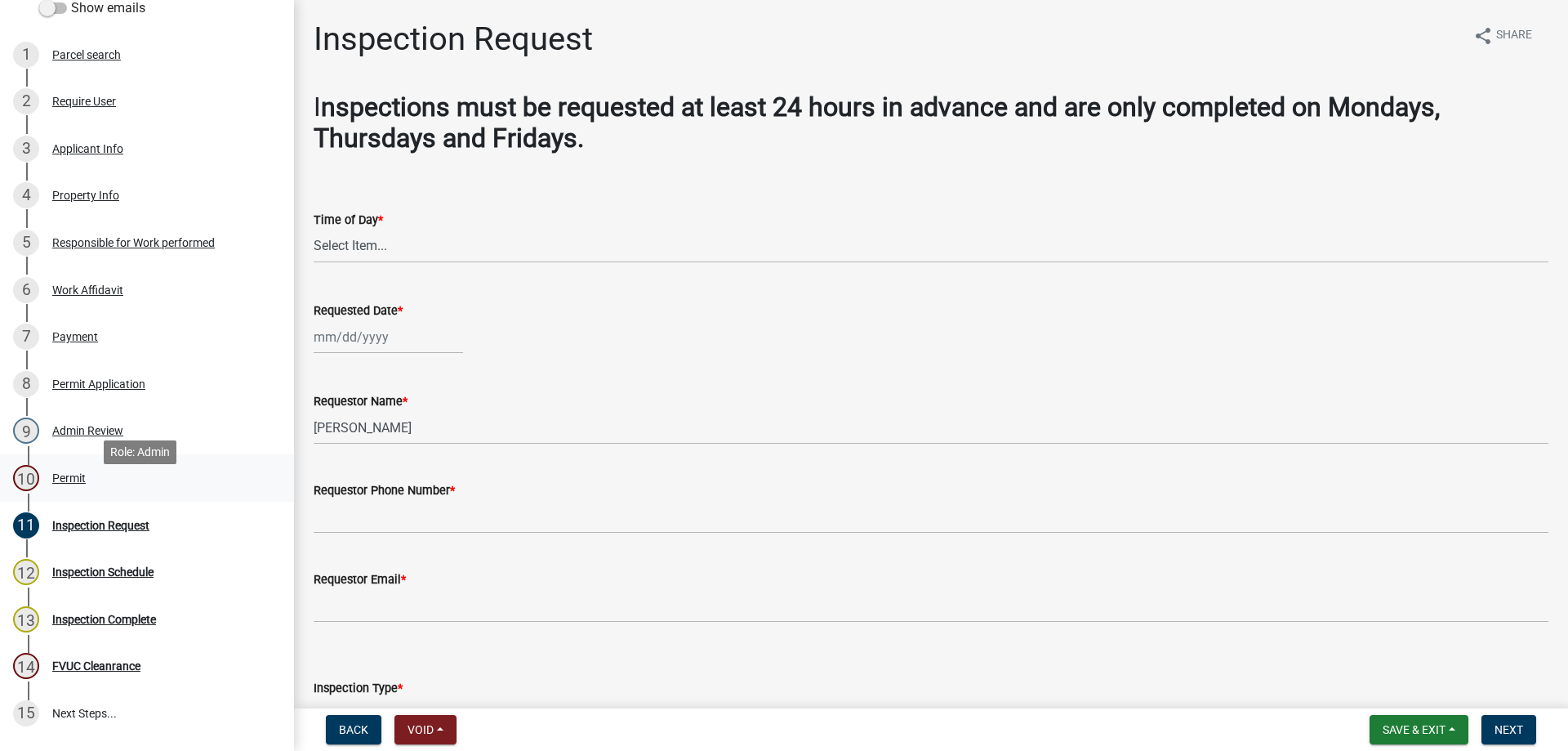
click at [153, 502] on link "10 Permit" at bounding box center [147, 478] width 294 height 48
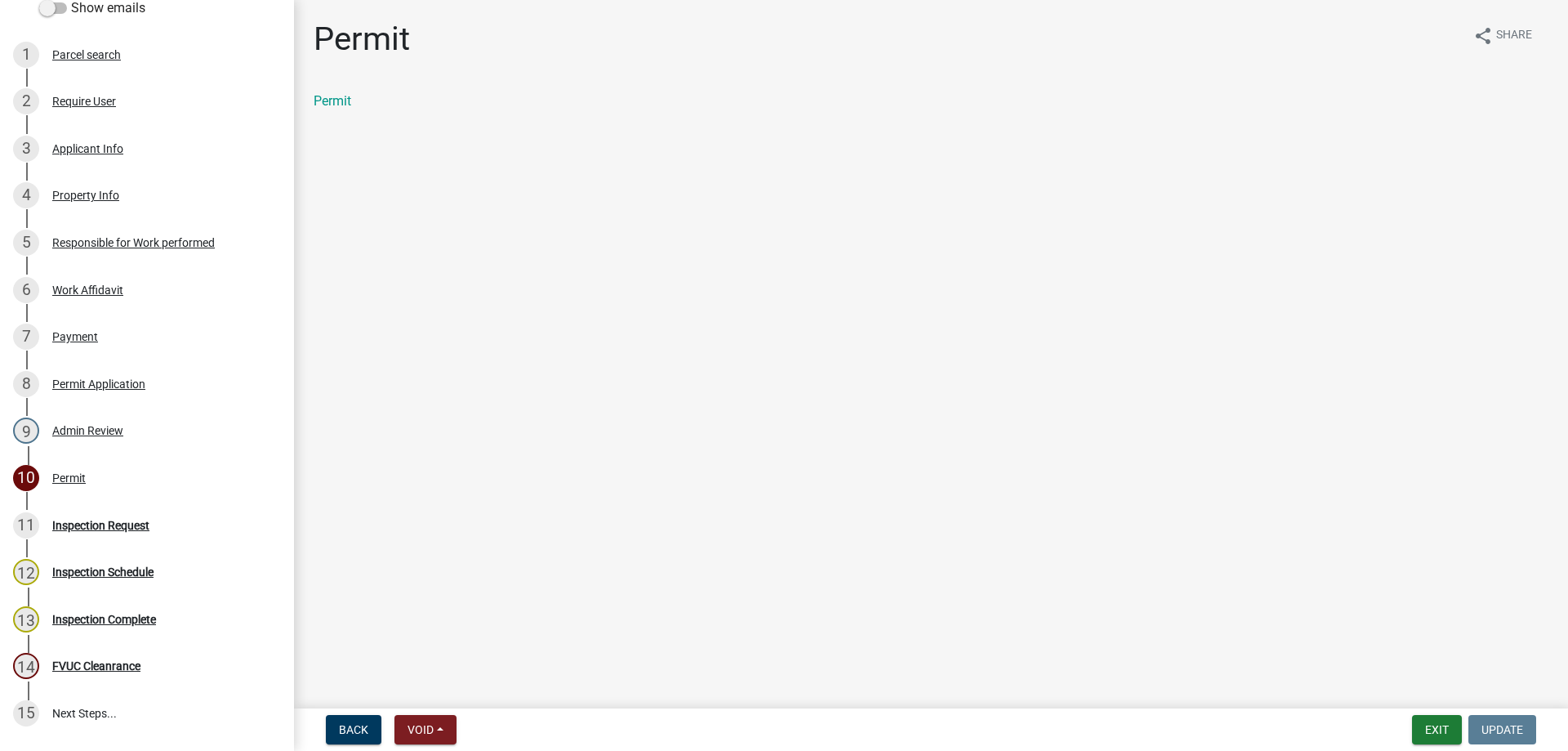
click at [353, 103] on div "Permit" at bounding box center [931, 102] width 1235 height 20
click at [340, 104] on link "Permit" at bounding box center [332, 101] width 38 height 16
click at [111, 538] on div "11 Inspection Request" at bounding box center [141, 525] width 255 height 26
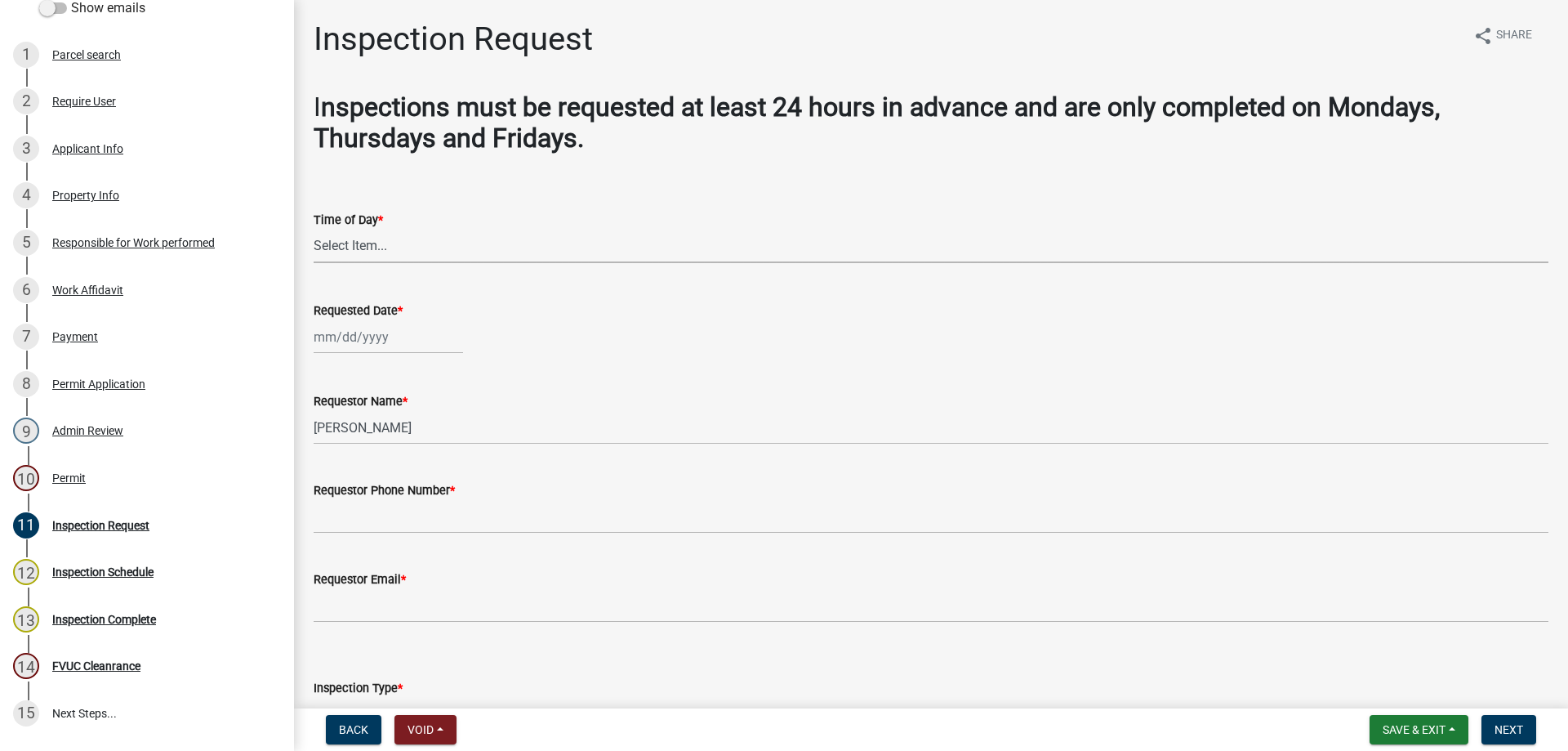
drag, startPoint x: 374, startPoint y: 255, endPoint x: 369, endPoint y: 244, distance: 12.1
click at [373, 248] on select "Select Item... AM PM" at bounding box center [931, 246] width 1235 height 33
click at [314, 229] on select "Select Item... AM PM" at bounding box center [931, 246] width 1235 height 33
select select "248dbef9-1550-4cdc-b097-b01856ab8240"
click at [336, 338] on div at bounding box center [388, 337] width 149 height 33
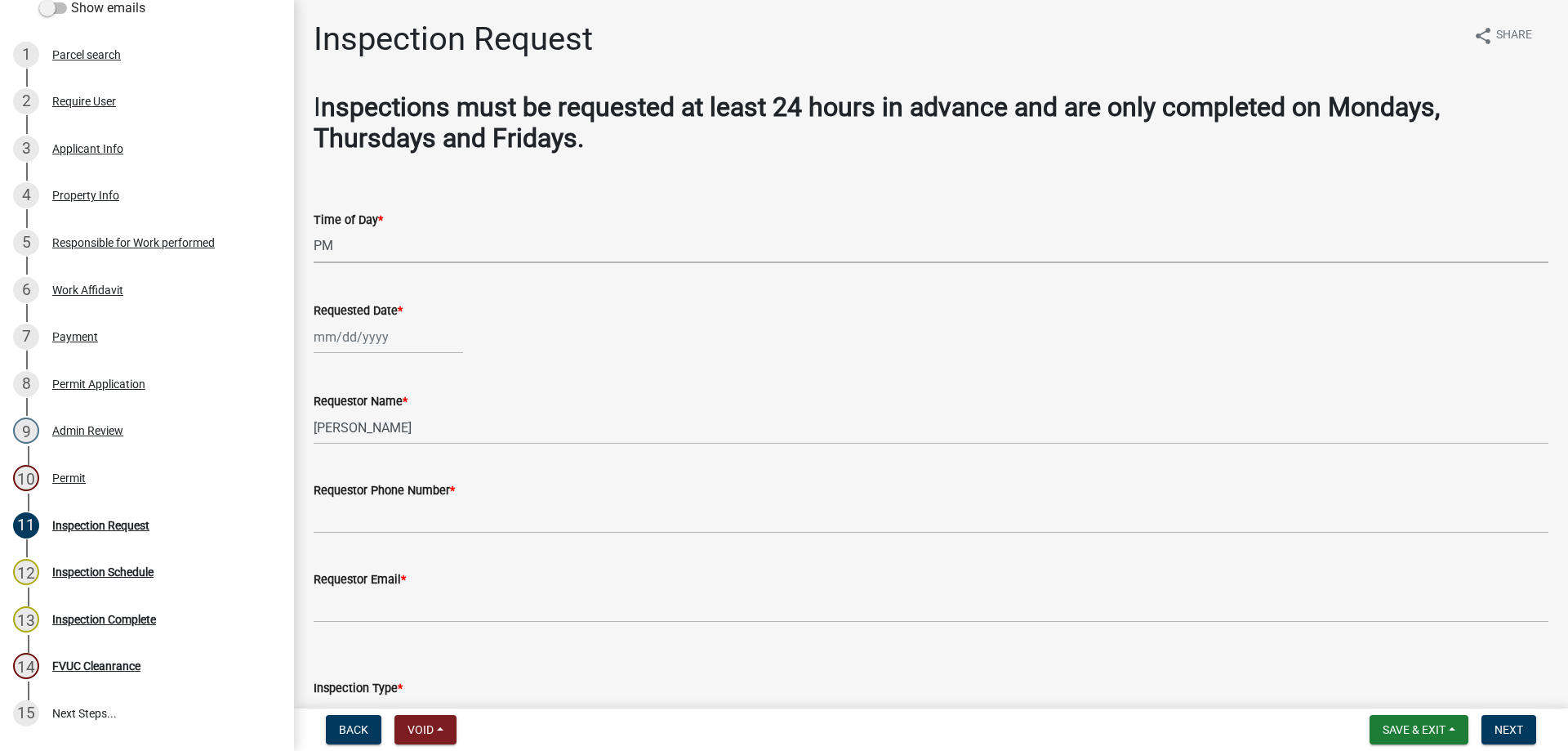
select select "10"
select select "2025"
drag, startPoint x: 671, startPoint y: 381, endPoint x: 653, endPoint y: 386, distance: 18.7
click at [671, 381] on div "Requestor Name * Tammie" at bounding box center [931, 406] width 1235 height 76
click at [335, 359] on wm-data-entity-input "Requested Date *" at bounding box center [931, 323] width 1235 height 91
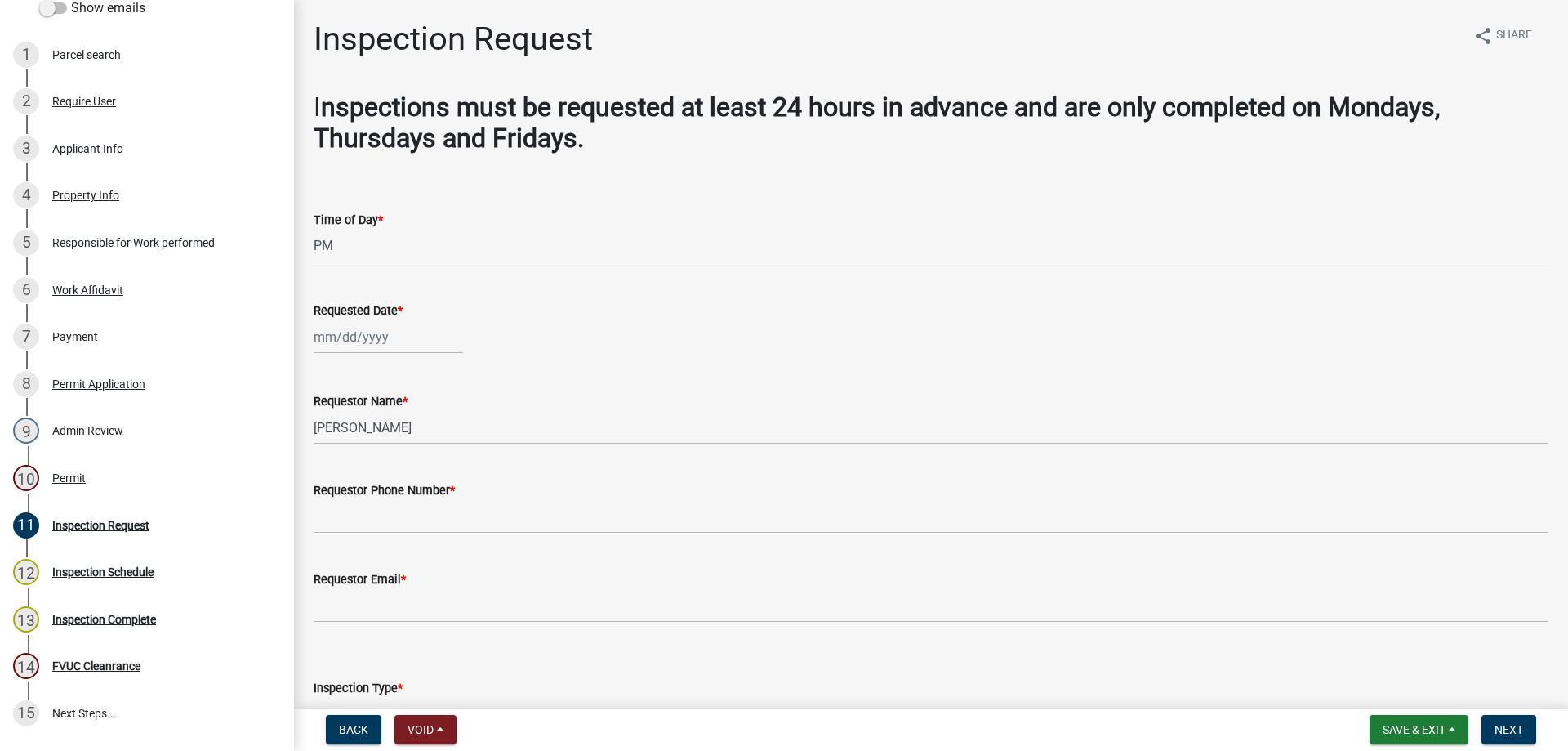
click at [348, 341] on div at bounding box center [388, 337] width 149 height 33
select select "10"
select select "2025"
click at [346, 470] on div "14" at bounding box center [355, 476] width 26 height 26
type input "10/14/2025"
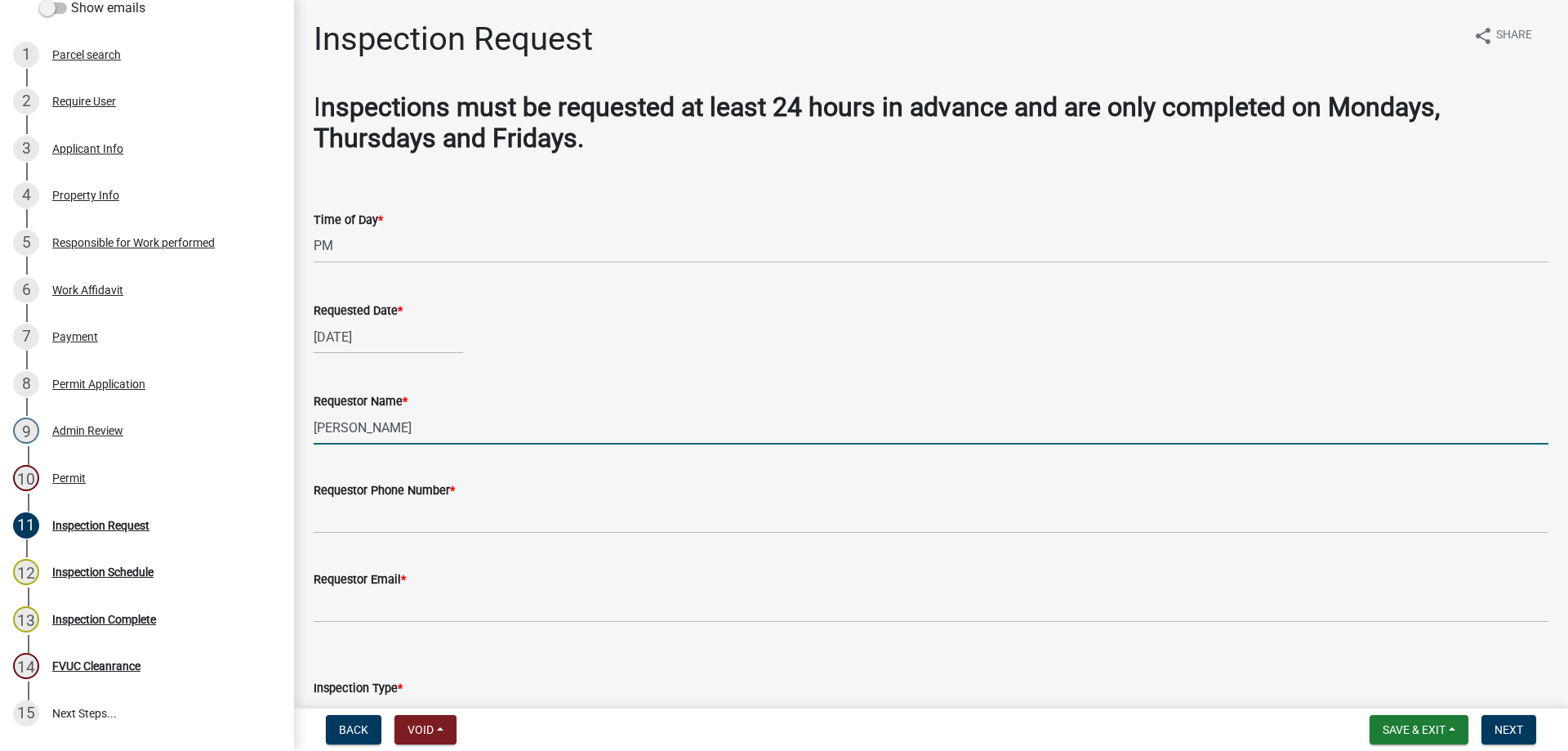
click at [336, 430] on input "Tammie" at bounding box center [931, 428] width 1235 height 33
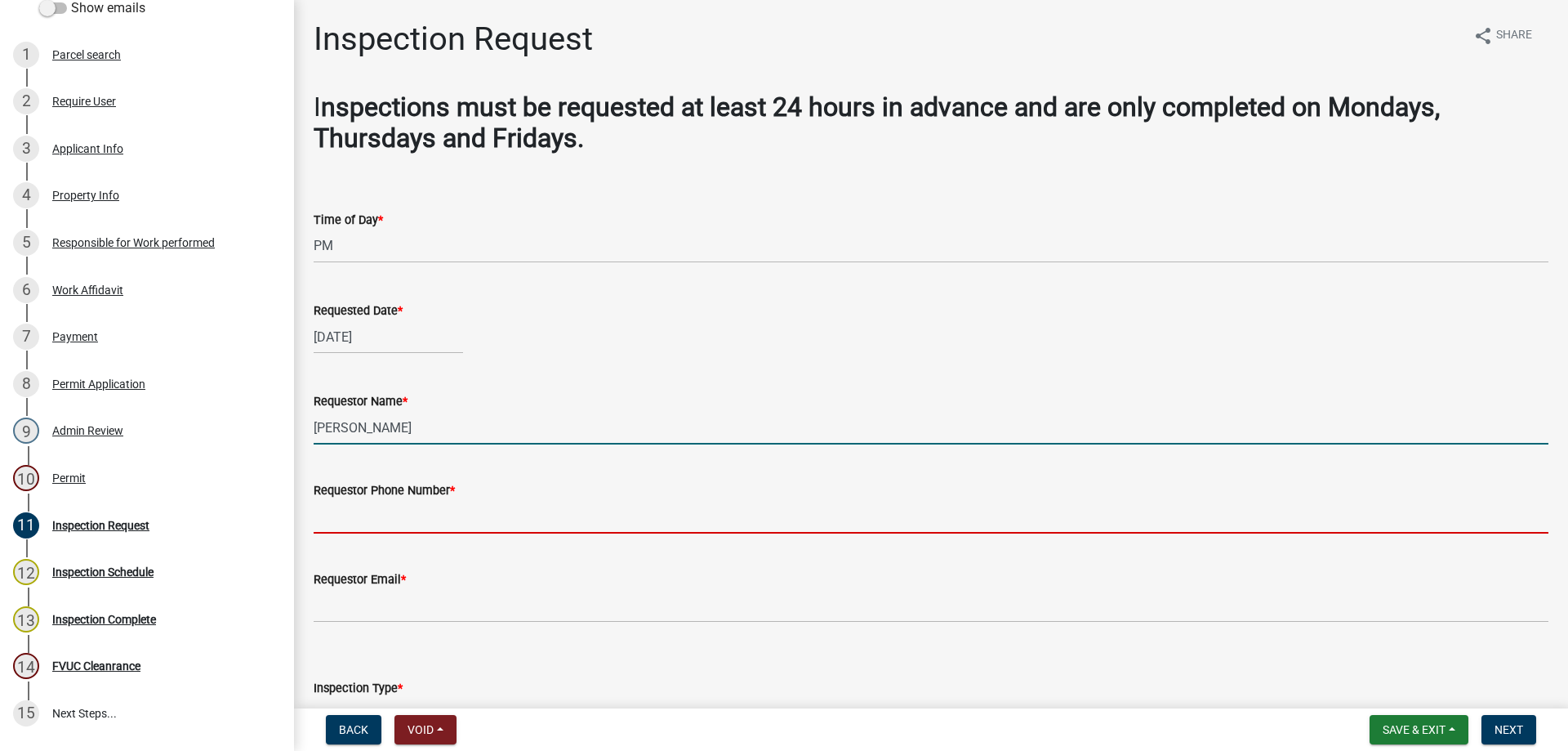
click at [394, 517] on input "Requestor Phone Number *" at bounding box center [931, 517] width 1235 height 33
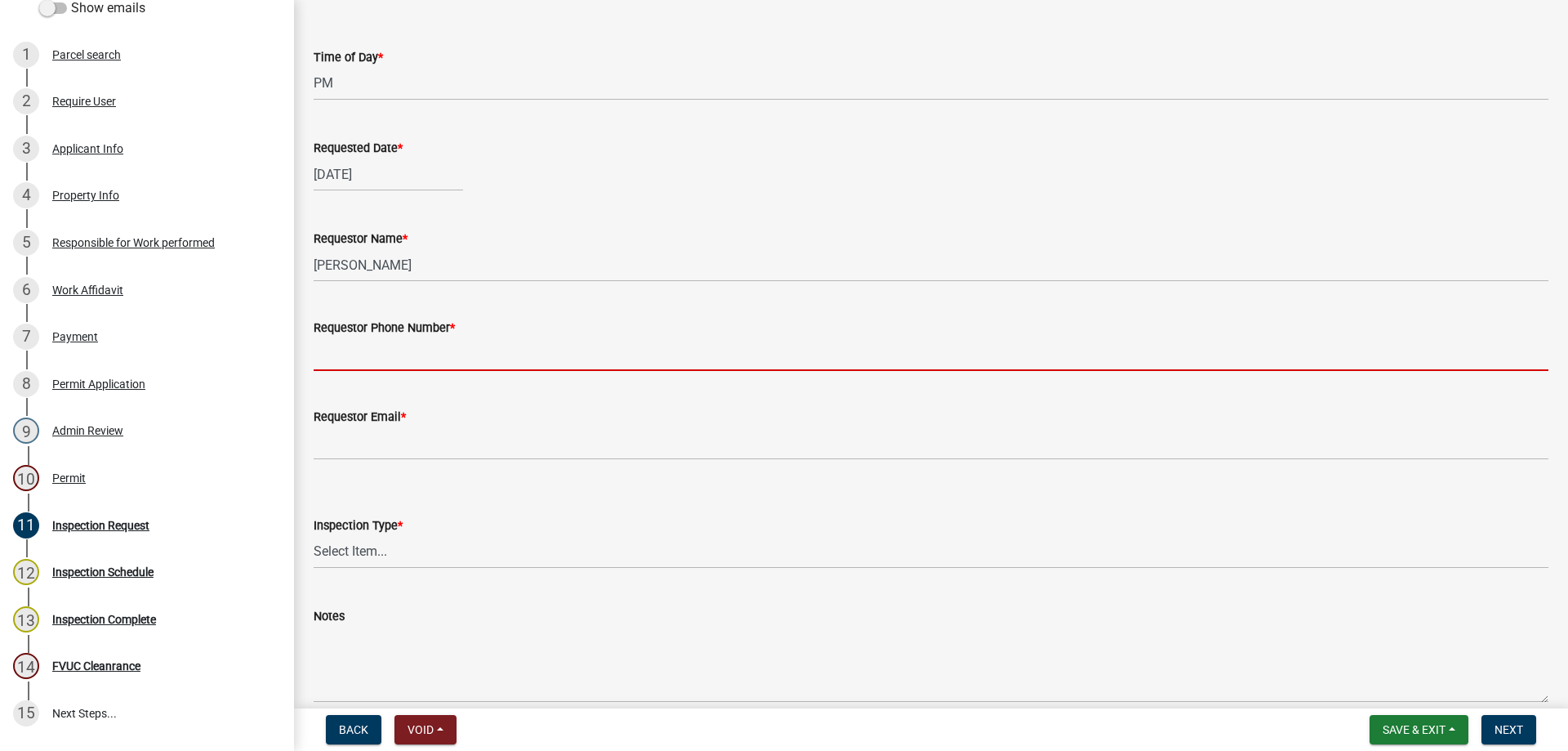
scroll to position [164, 0]
type input "478-836-3199"
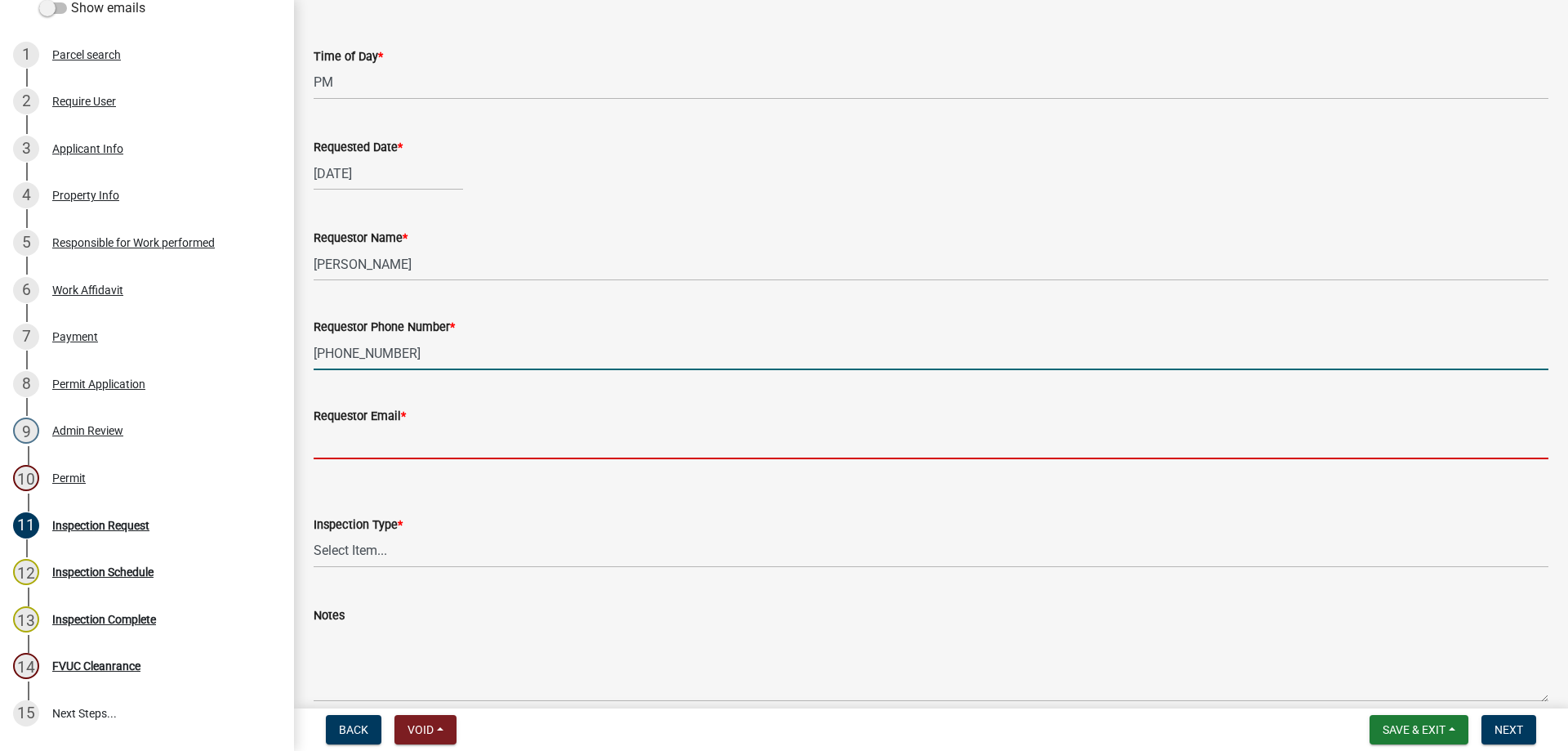
click at [379, 441] on input "Requestor Email *" at bounding box center [931, 442] width 1235 height 33
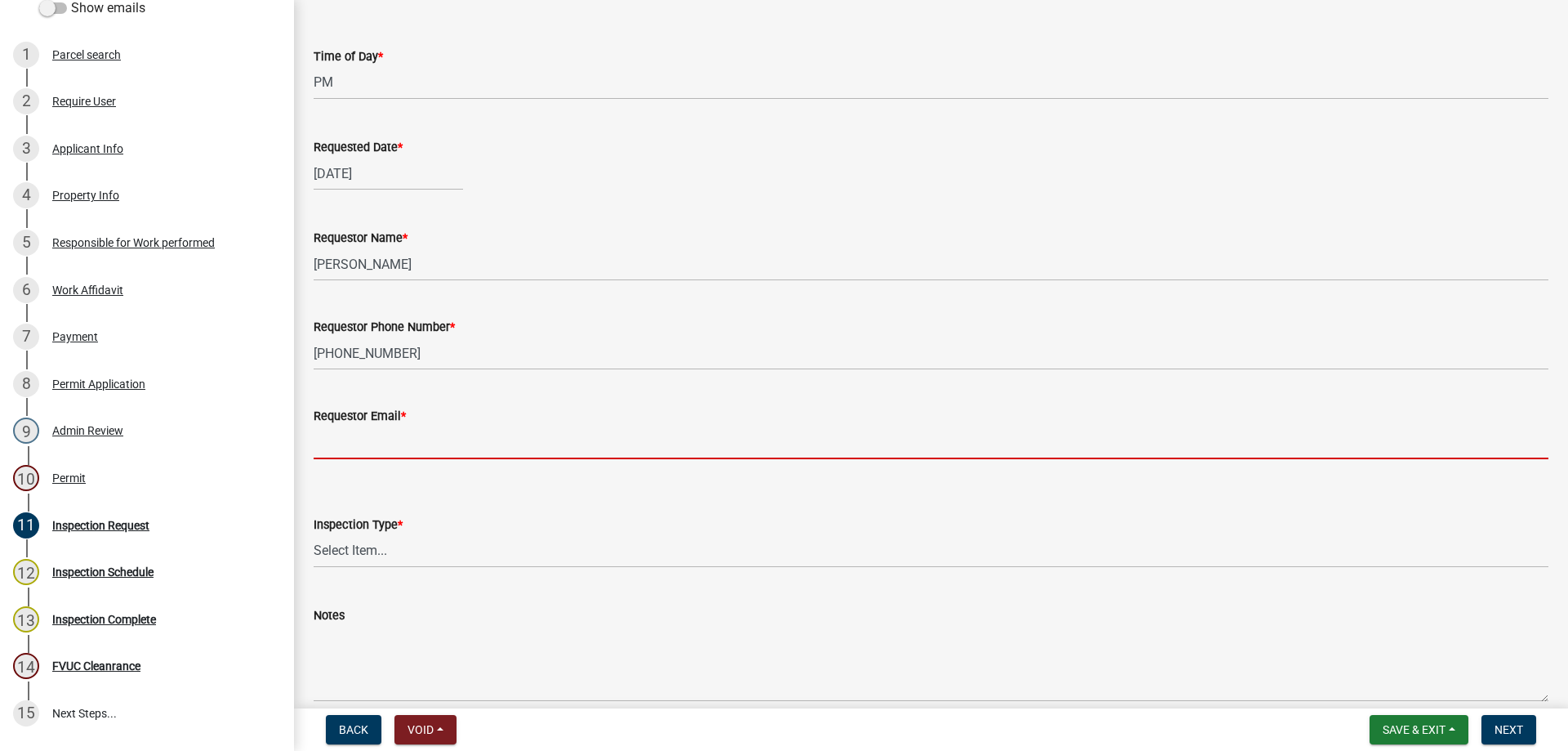
type input "sample@gmail.com"
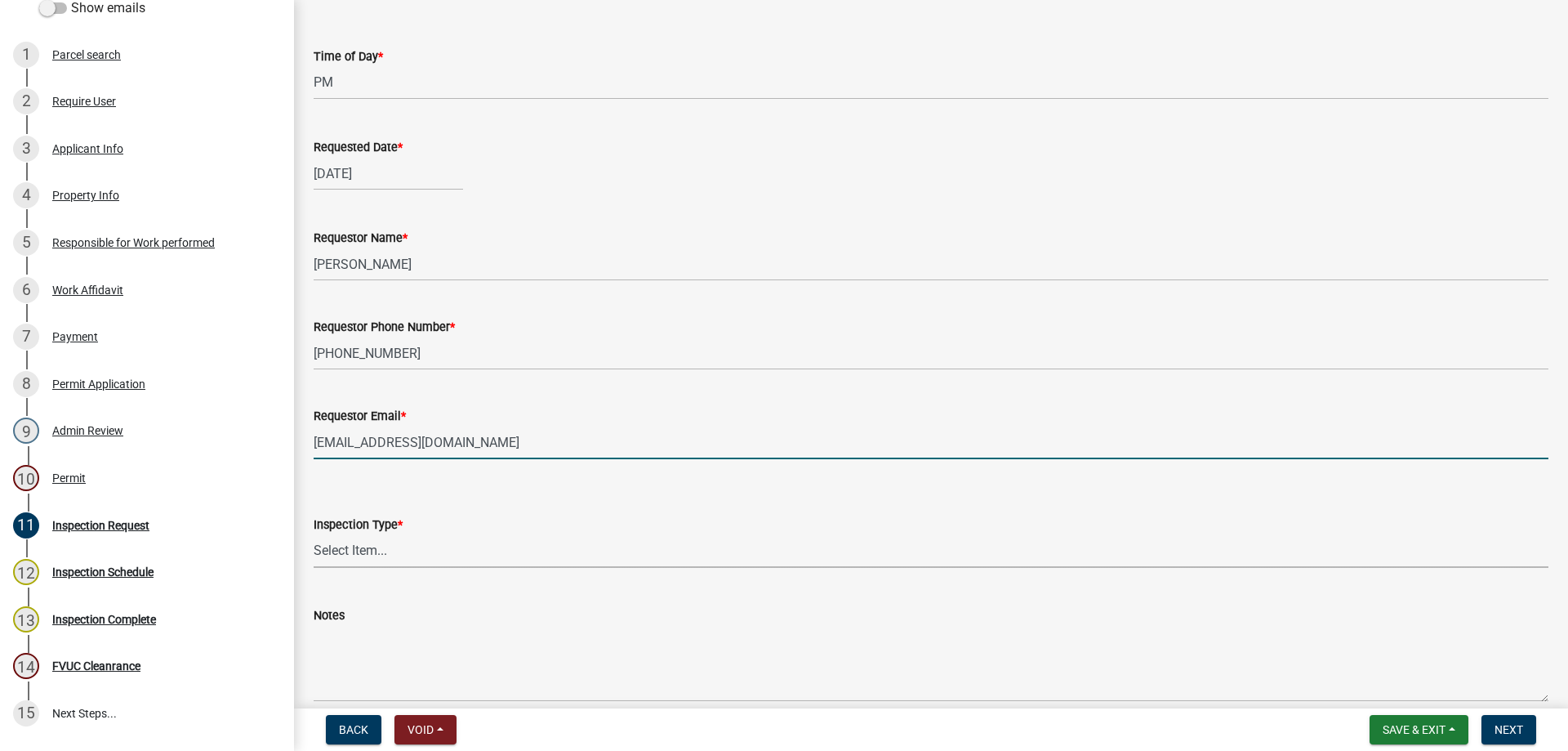
click at [382, 557] on select "Select Item... Temporary Pole Panel Swap Out Rough-In Final Plumbing Electrical…" at bounding box center [931, 552] width 1235 height 33
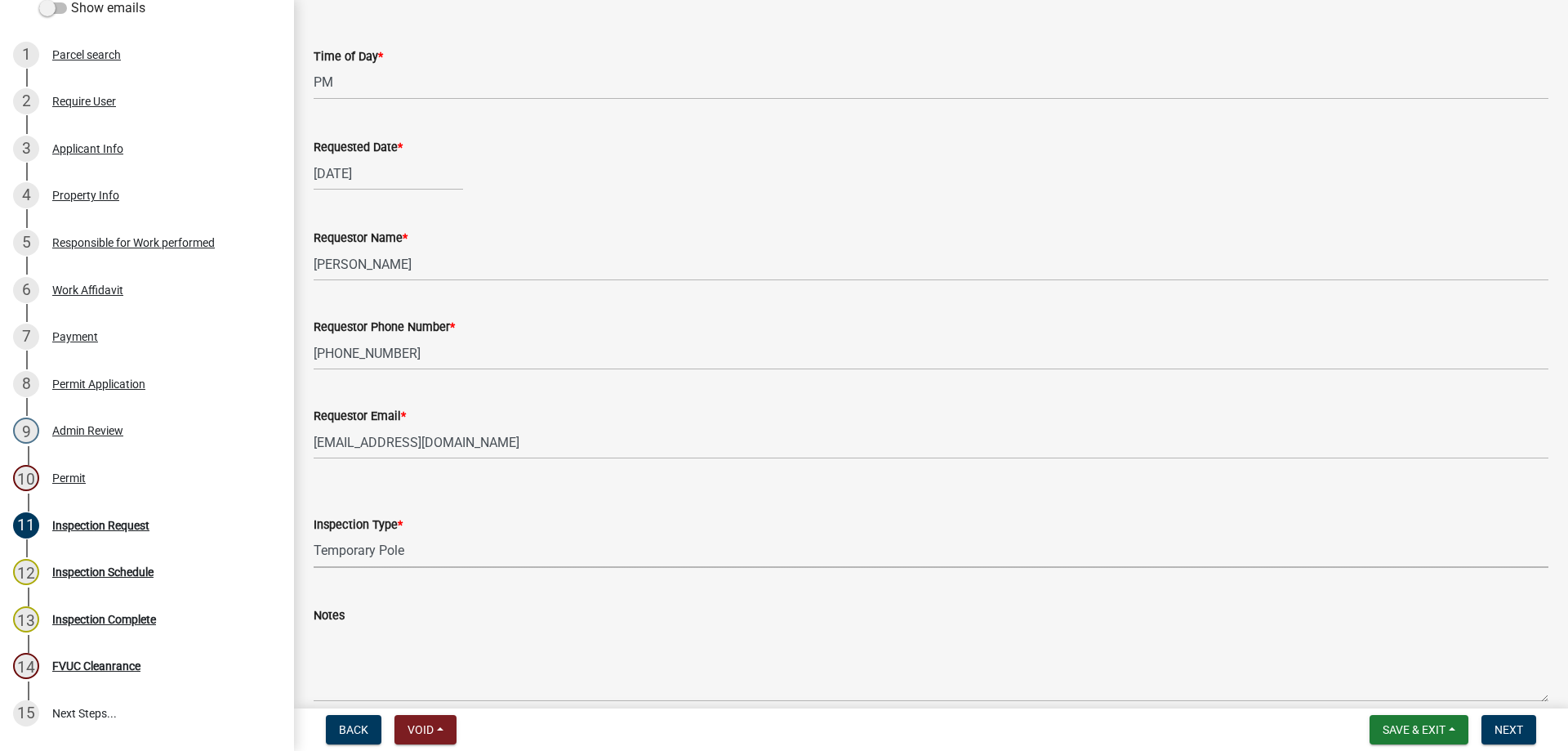
click at [314, 535] on select "Select Item... Temporary Pole Panel Swap Out Rough-In Final Plumbing Electrical…" at bounding box center [931, 552] width 1235 height 33
select select "5a9a0df8-3bd6-4ce7-86b6-3a4173a31106"
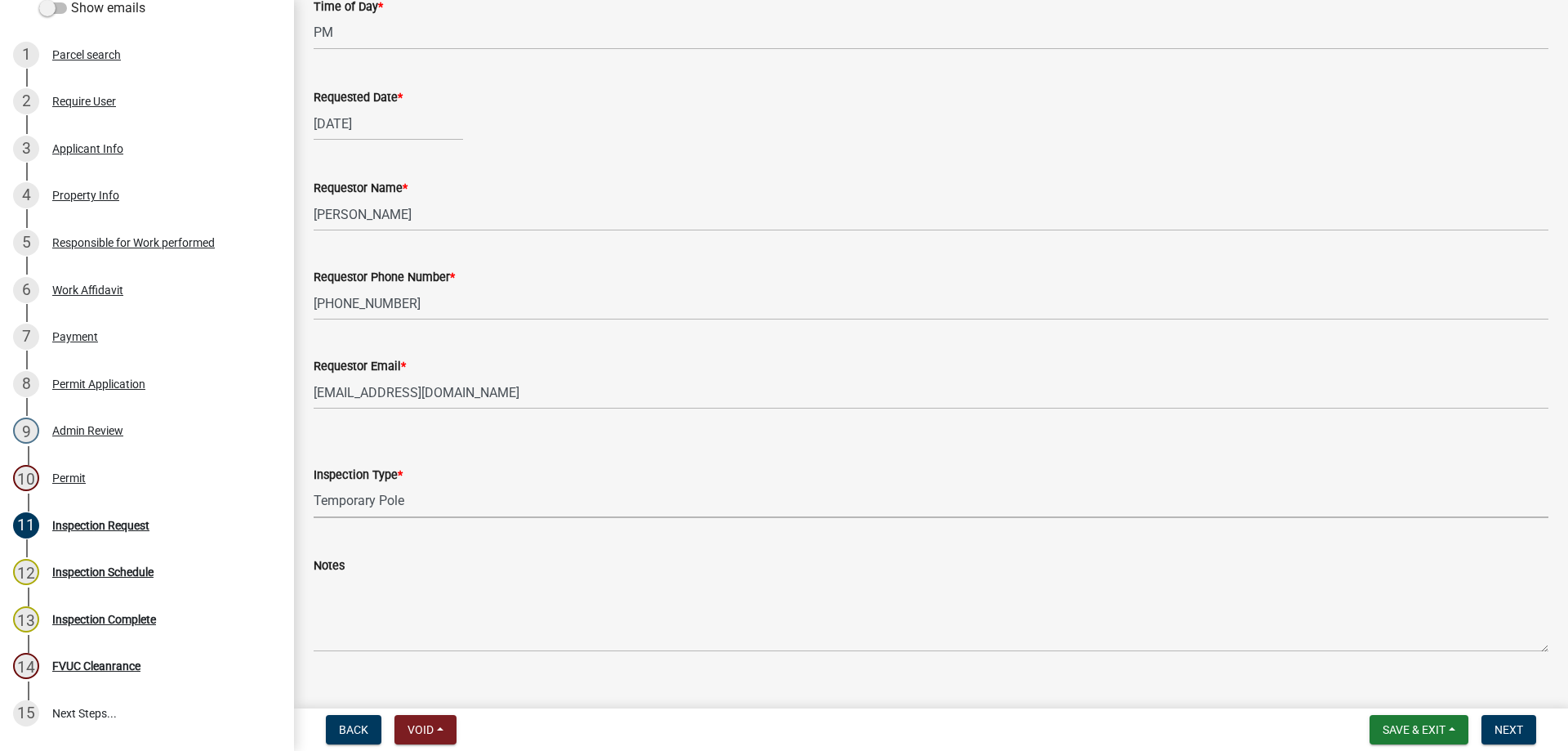
scroll to position [240, 0]
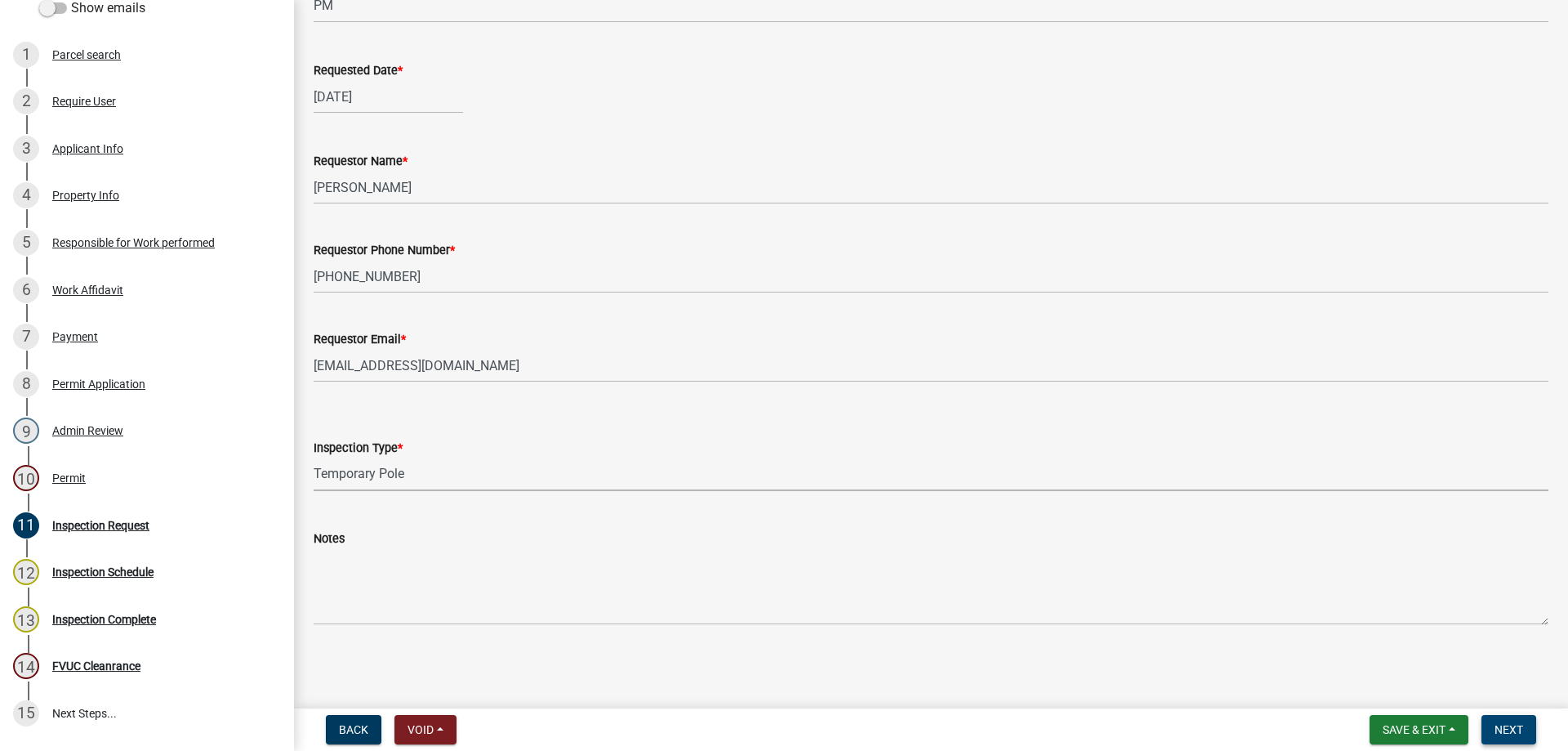
click at [1525, 737] on button "Next" at bounding box center [1510, 729] width 55 height 29
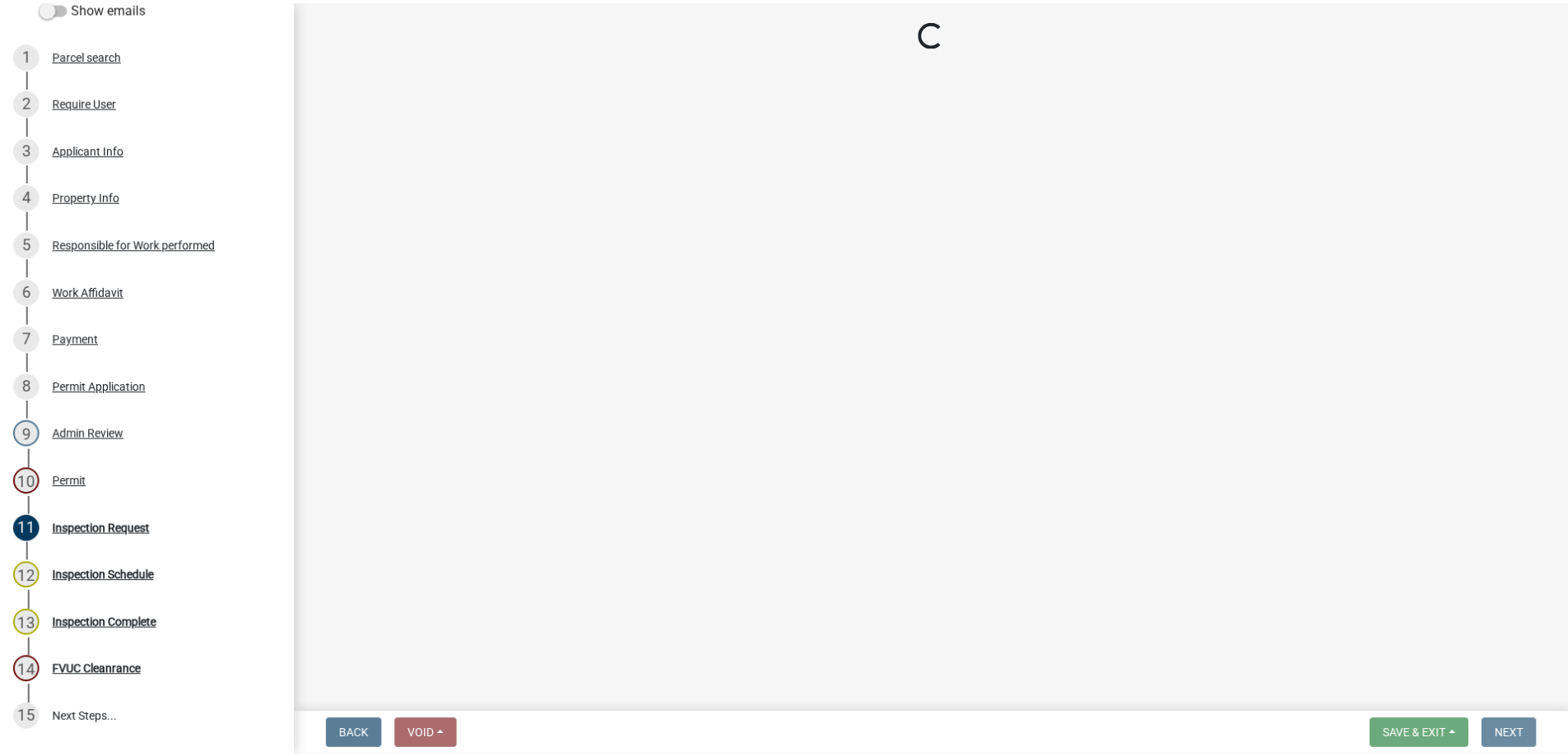
scroll to position [0, 0]
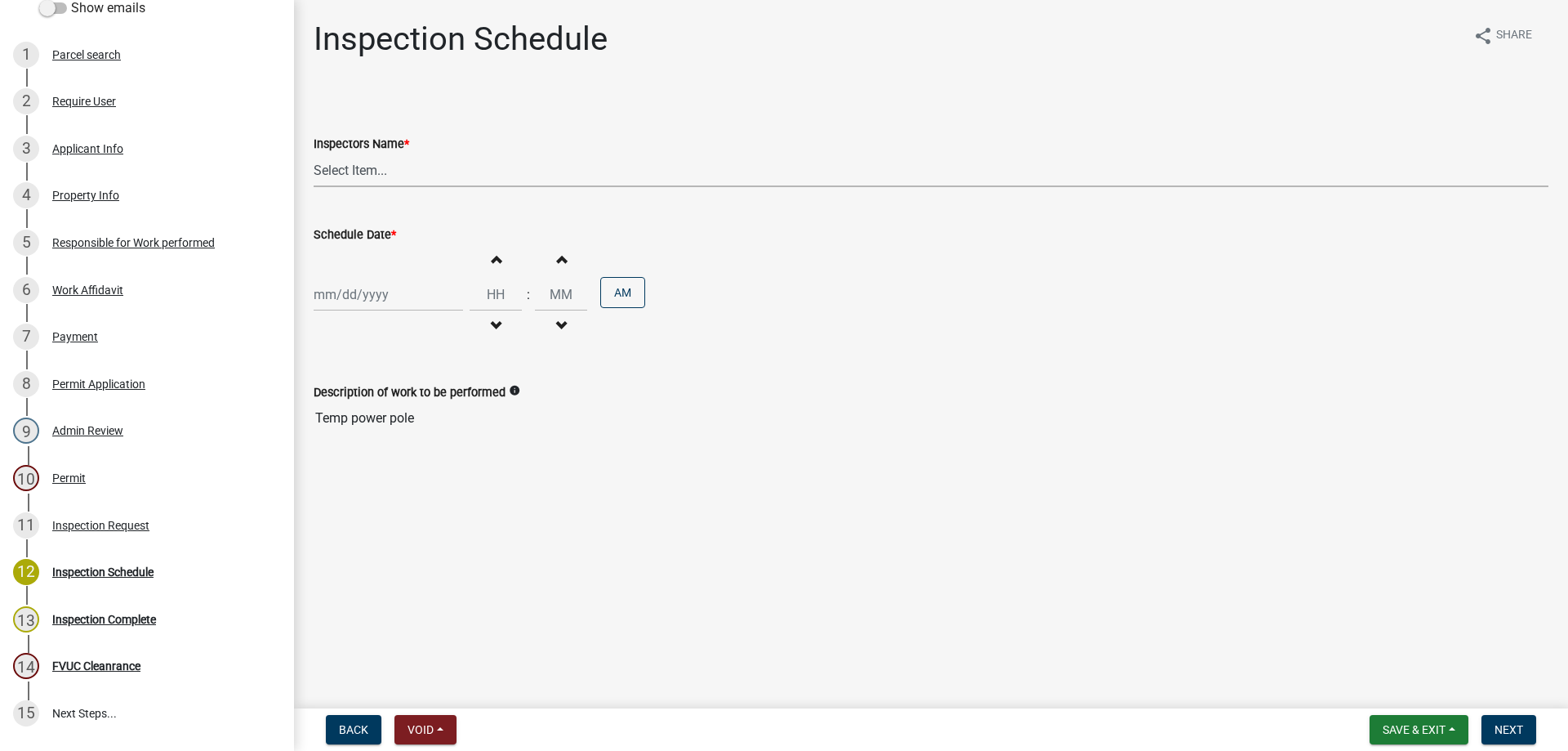
click at [366, 178] on select "Select Item... Jeremy.andrews (Jeremy )" at bounding box center [931, 170] width 1235 height 33
select select "a844a88f-ba44-4800-9e08-05e10520dbf6"
click at [314, 154] on select "Select Item... Jeremy.andrews (Jeremy )" at bounding box center [931, 170] width 1235 height 33
click at [350, 292] on div at bounding box center [388, 295] width 149 height 33
click at [360, 436] on div "14" at bounding box center [355, 433] width 26 height 26
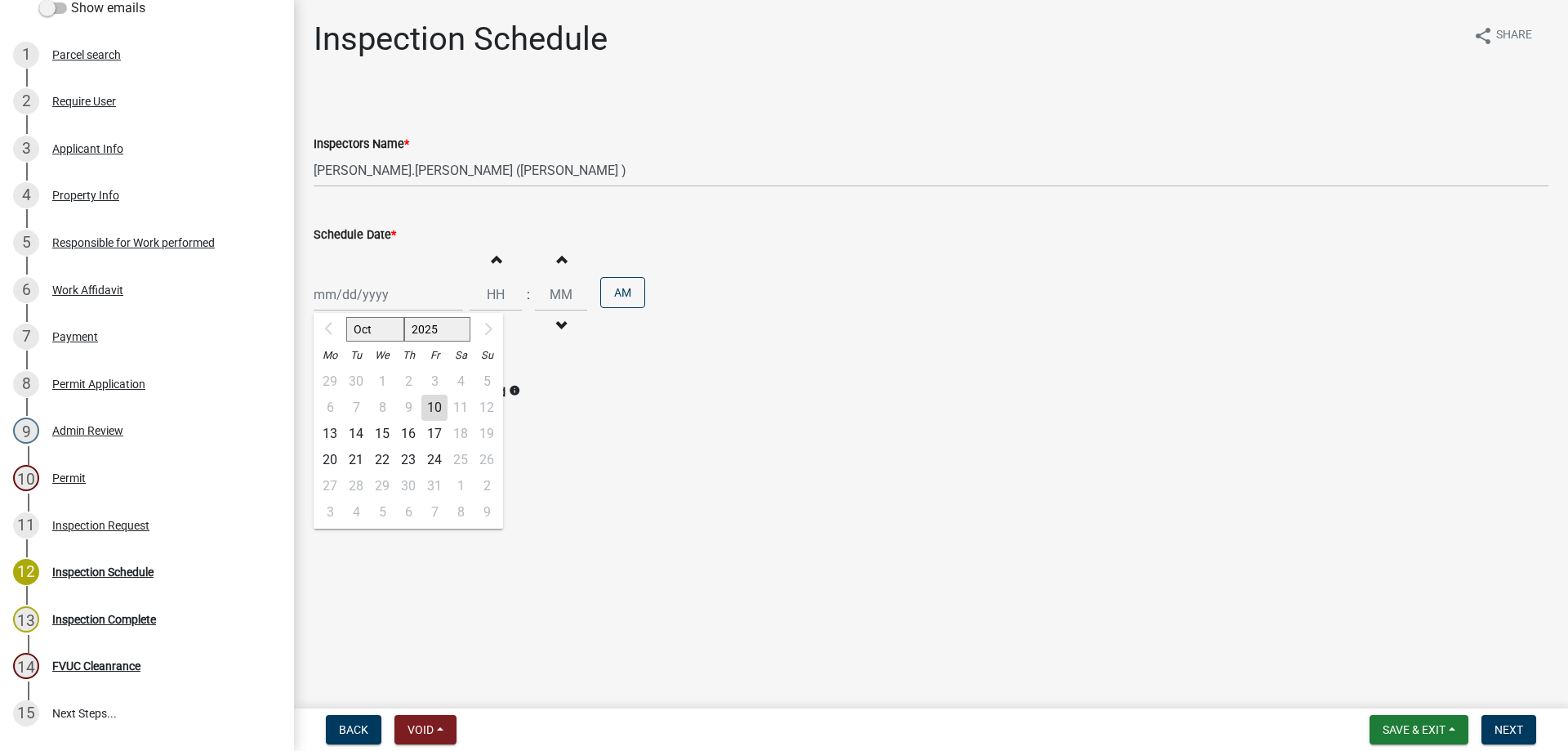
type input "10/14/2025"
click at [500, 266] on button "Increment hours" at bounding box center [495, 259] width 34 height 29
type input "01"
type input "00"
click at [1524, 734] on span "Next" at bounding box center [1509, 730] width 28 height 13
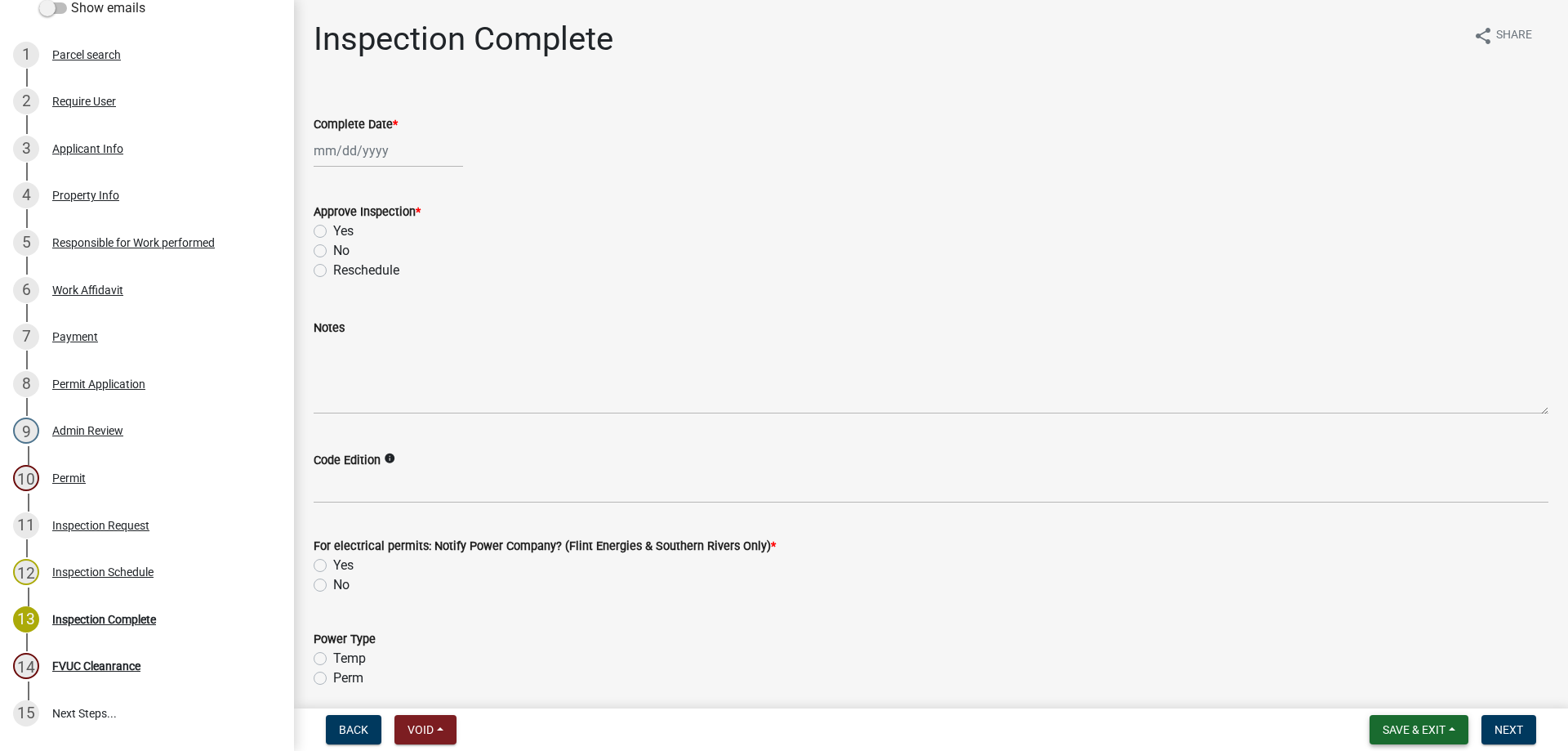
click at [1410, 721] on button "Save & Exit" at bounding box center [1419, 729] width 99 height 29
click at [1404, 696] on button "Save & Exit" at bounding box center [1403, 687] width 131 height 39
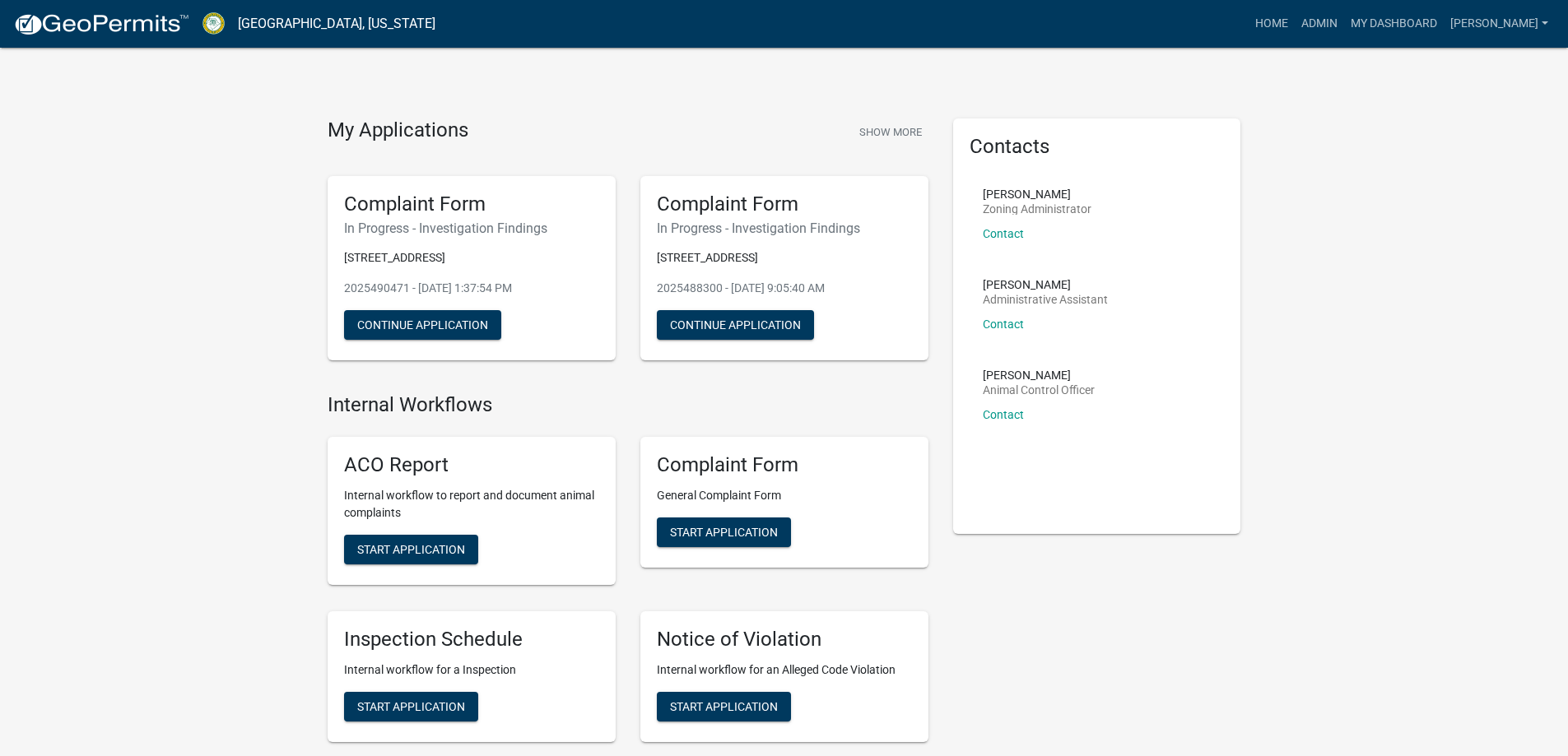
drag, startPoint x: 555, startPoint y: 703, endPoint x: 573, endPoint y: 696, distance: 19.3
click at [552, 704] on div "Inspection Schedule Internal workflow for a Inspection Start Application" at bounding box center [471, 677] width 288 height 131
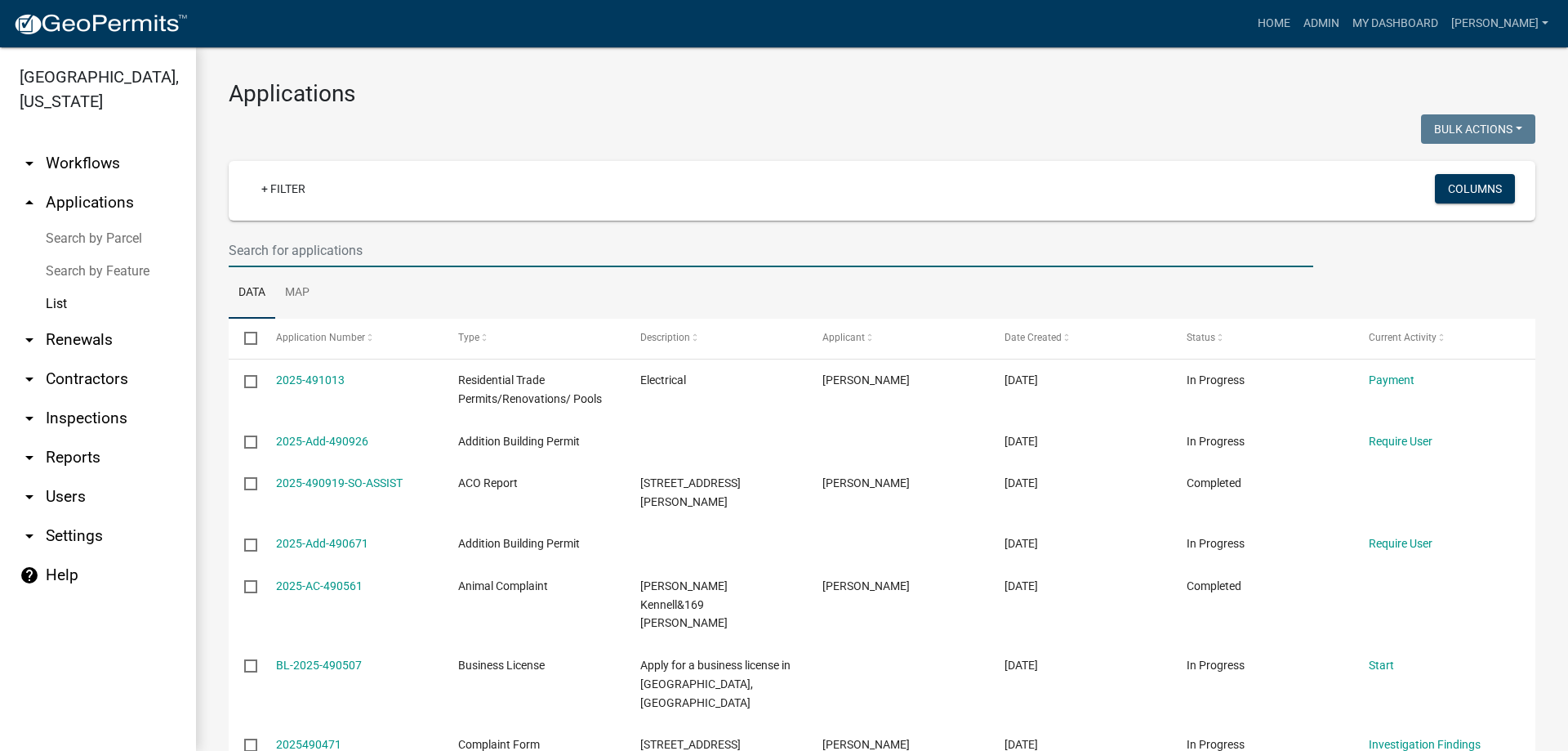
select select "3: 100"
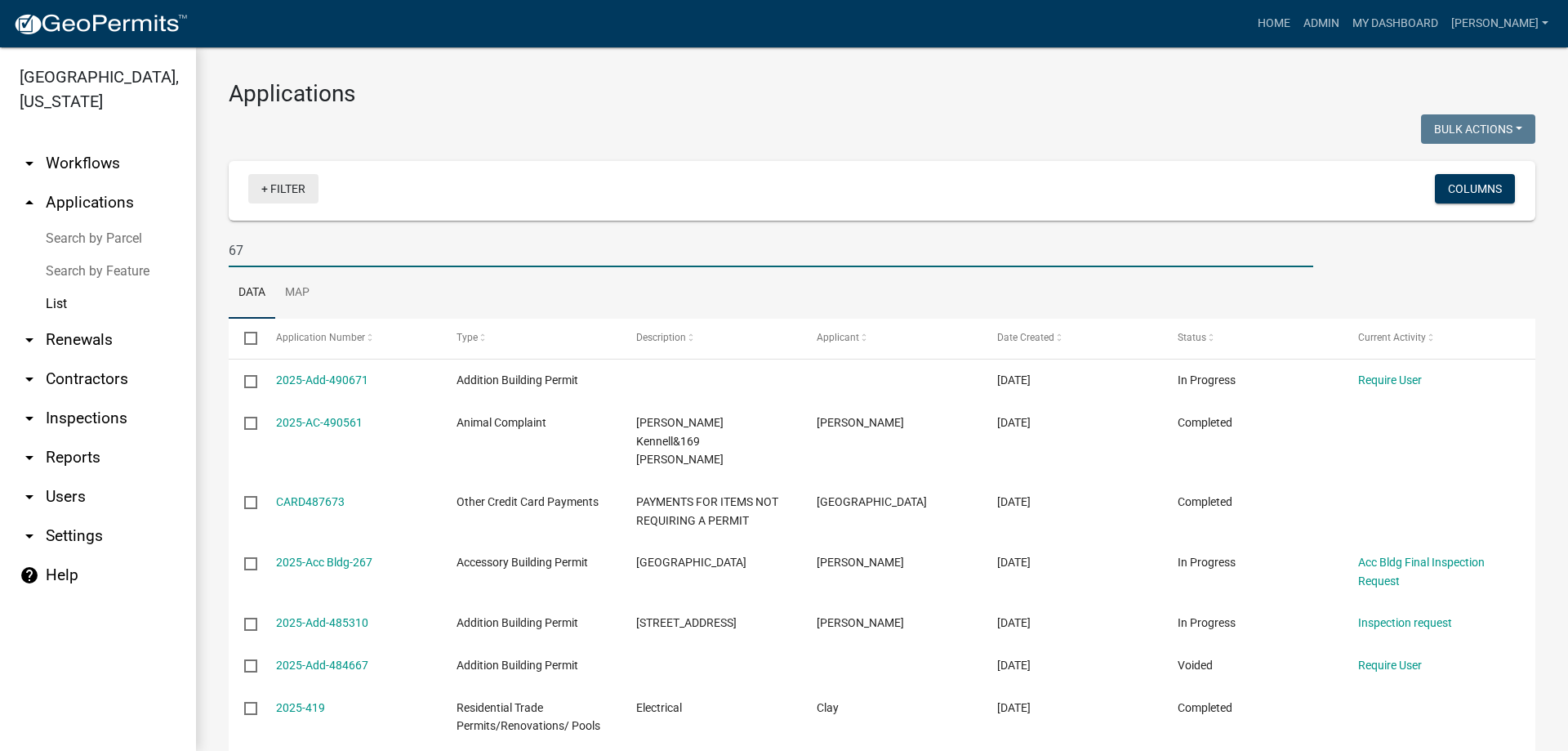
type input "67"
click at [280, 185] on link "+ Filter" at bounding box center [284, 189] width 70 height 29
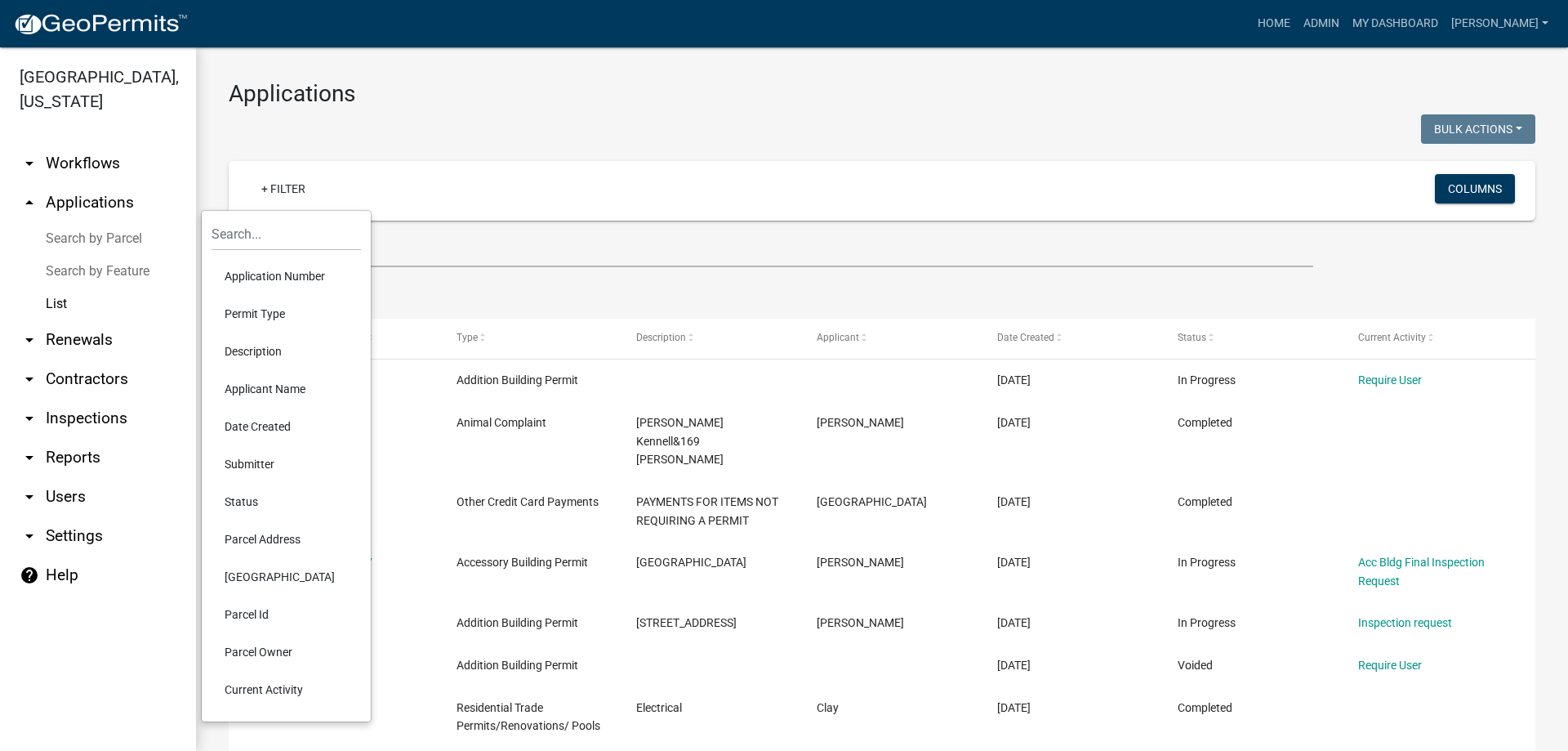
click at [293, 310] on li "Permit Type" at bounding box center [286, 314] width 149 height 38
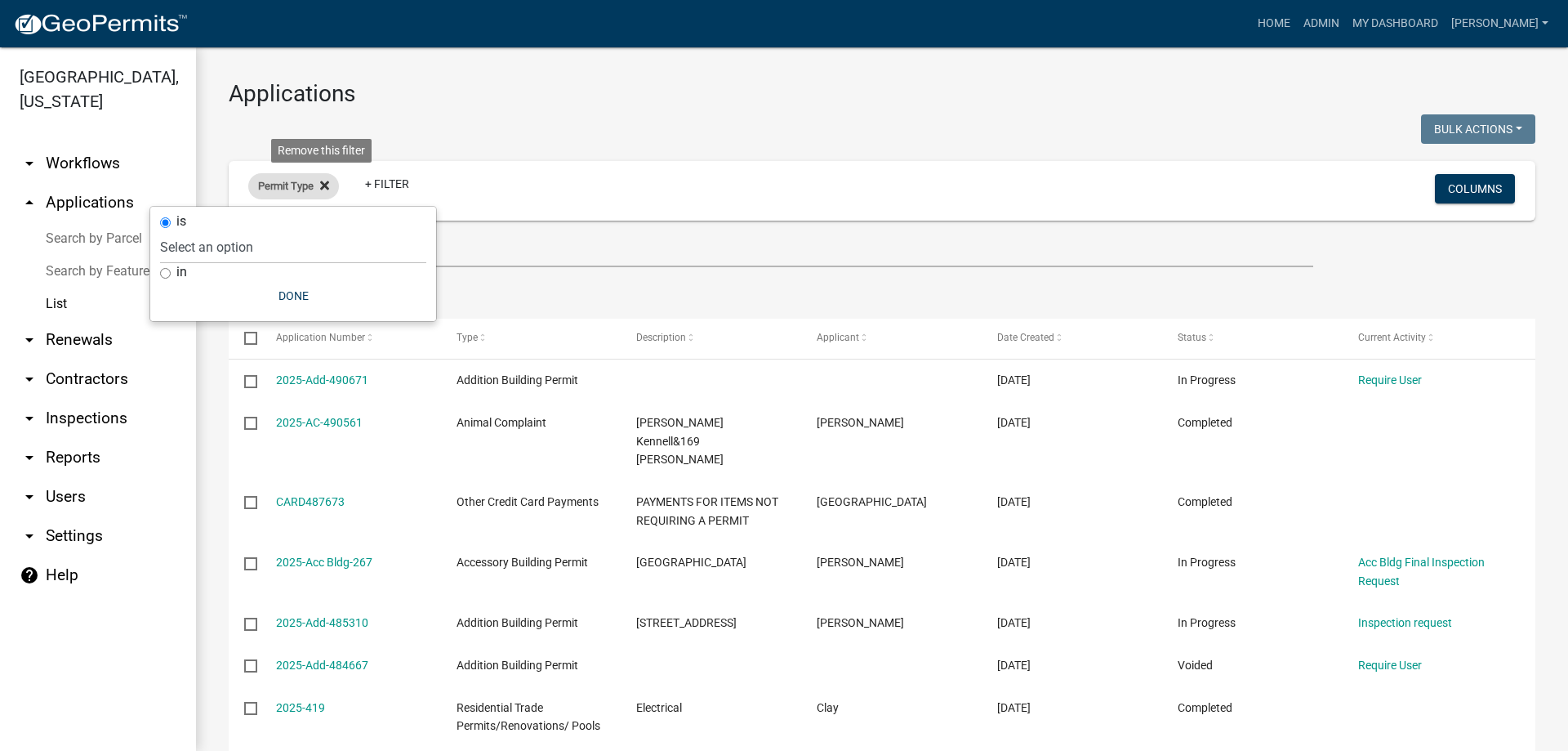
click at [325, 190] on icon at bounding box center [324, 185] width 9 height 13
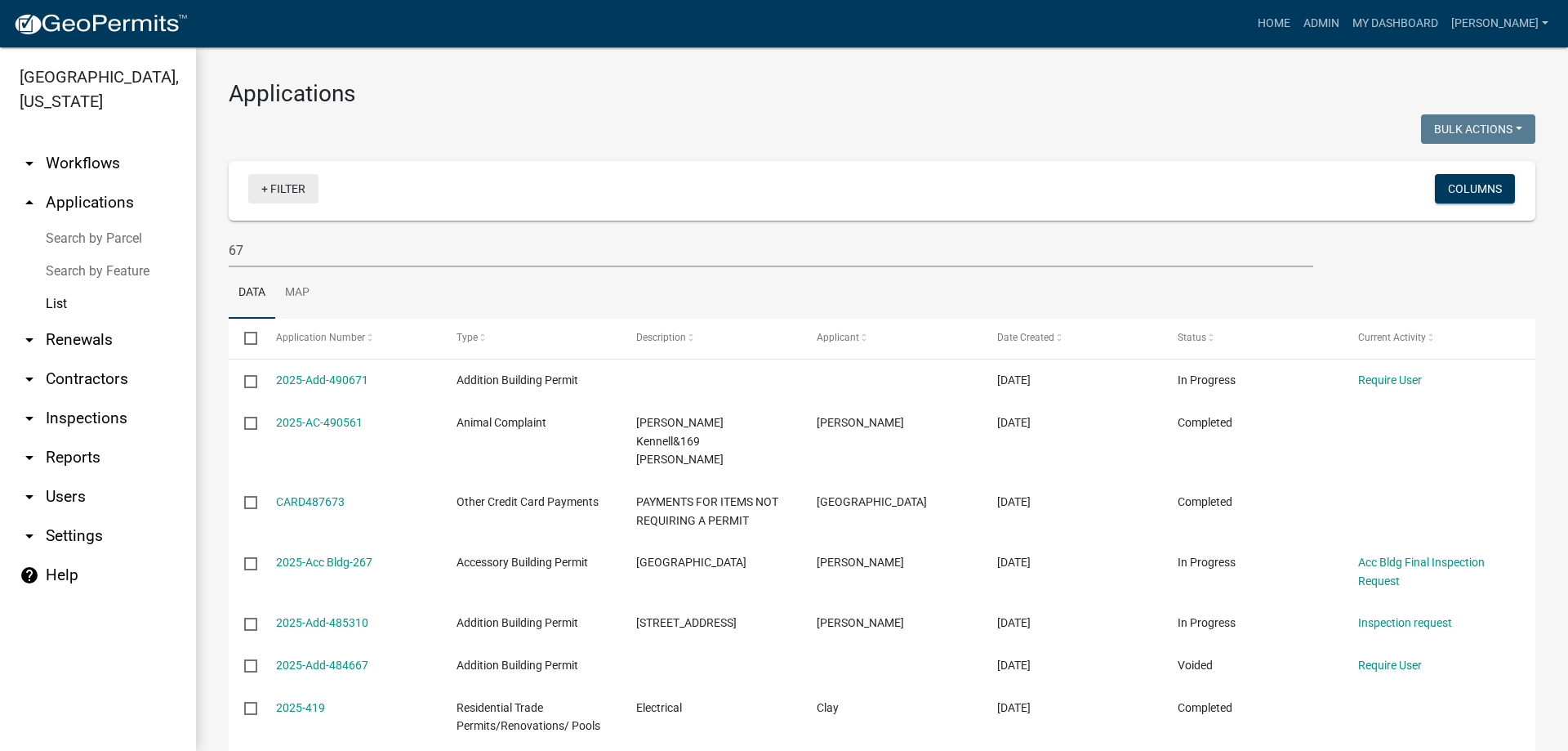
click at [302, 194] on link "+ Filter" at bounding box center [284, 189] width 70 height 29
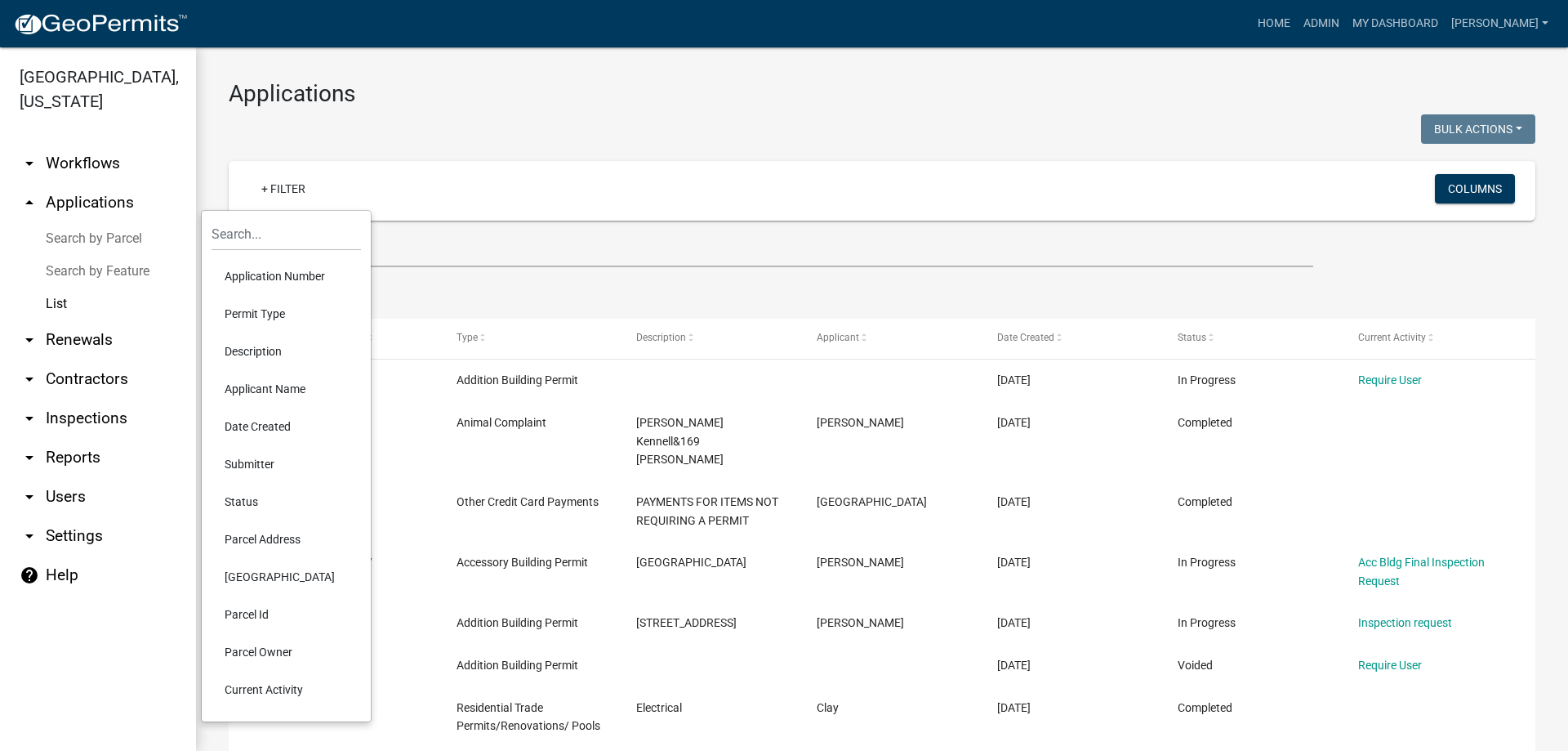
click at [255, 494] on li "Status" at bounding box center [286, 502] width 149 height 38
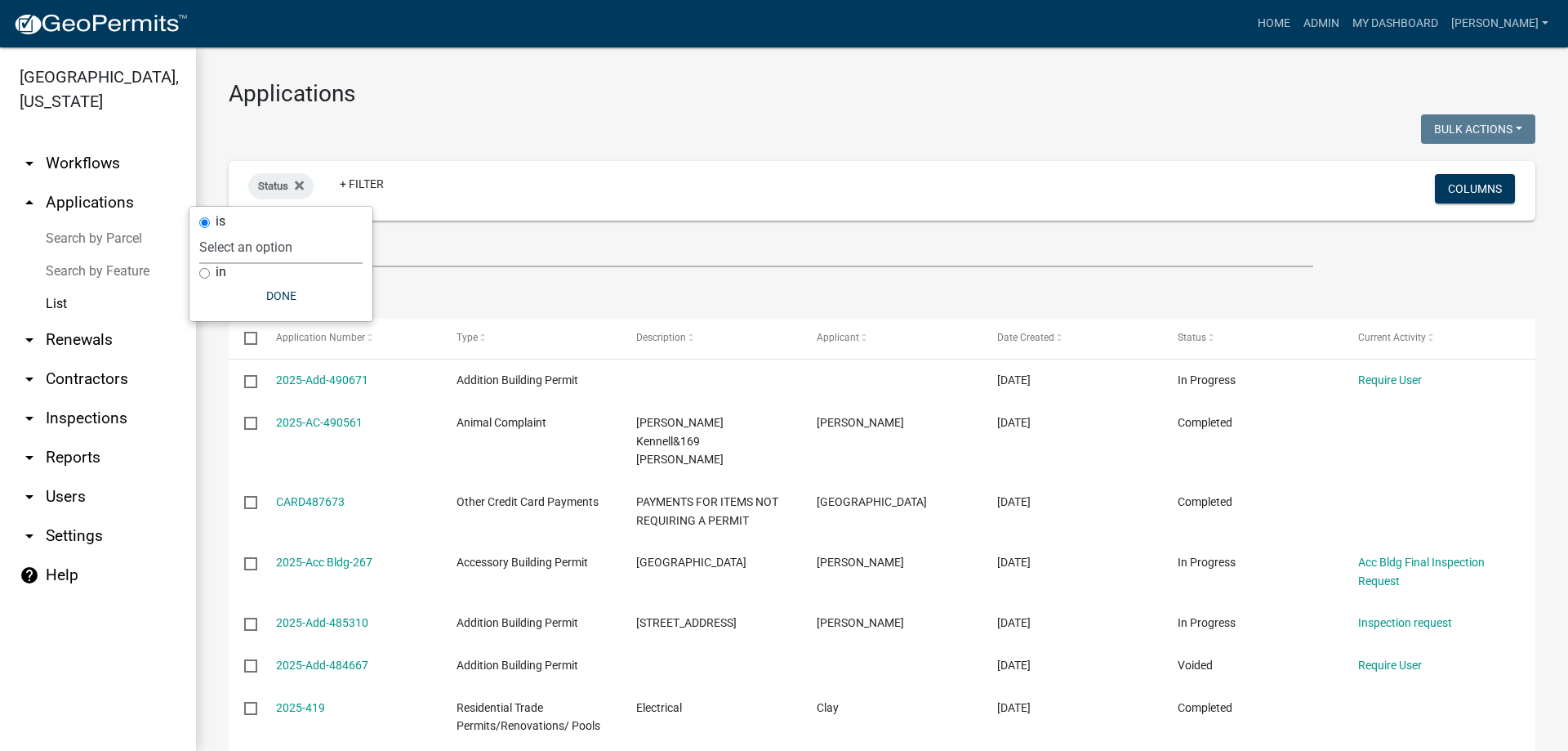
click at [306, 258] on select "Select an option Not Started In Progress Completed Expired Locked Withdrawn Voi…" at bounding box center [281, 247] width 163 height 33
select select "1"
click at [233, 230] on select "Select an option Not Started In Progress Completed Expired Locked Withdrawn Voi…" at bounding box center [281, 247] width 163 height 33
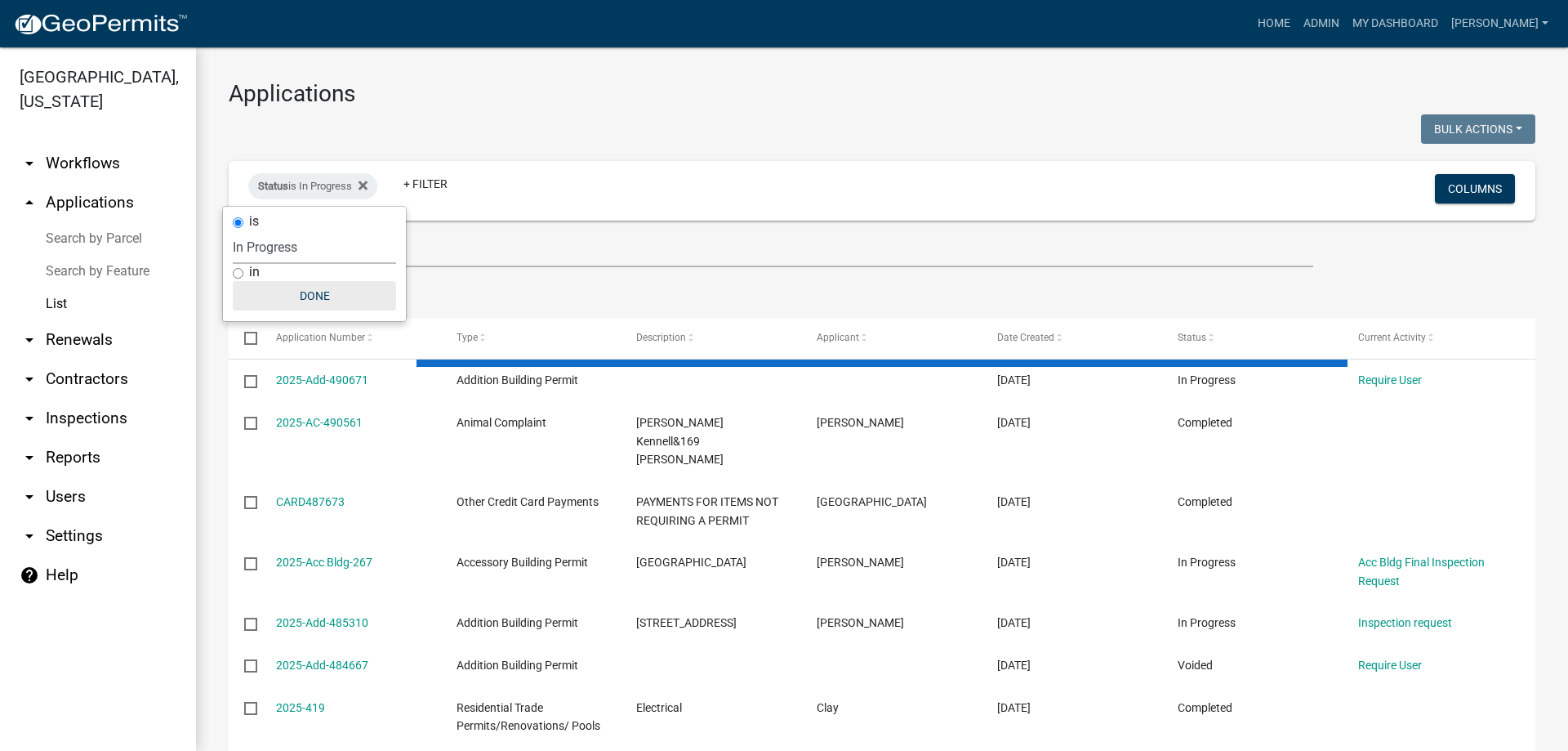
click at [359, 295] on button "Done" at bounding box center [314, 295] width 163 height 29
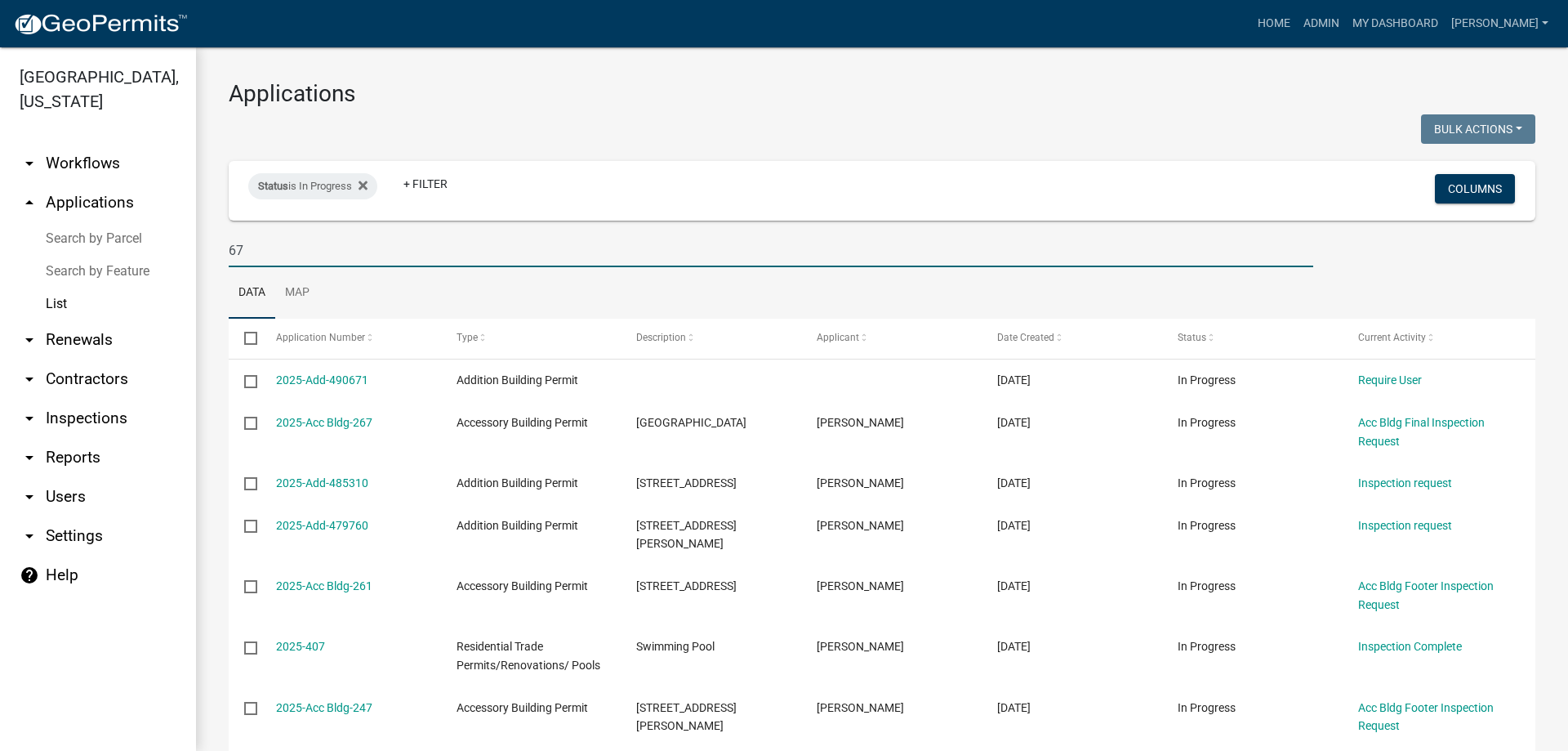
click at [358, 240] on input "67" at bounding box center [771, 250] width 1085 height 33
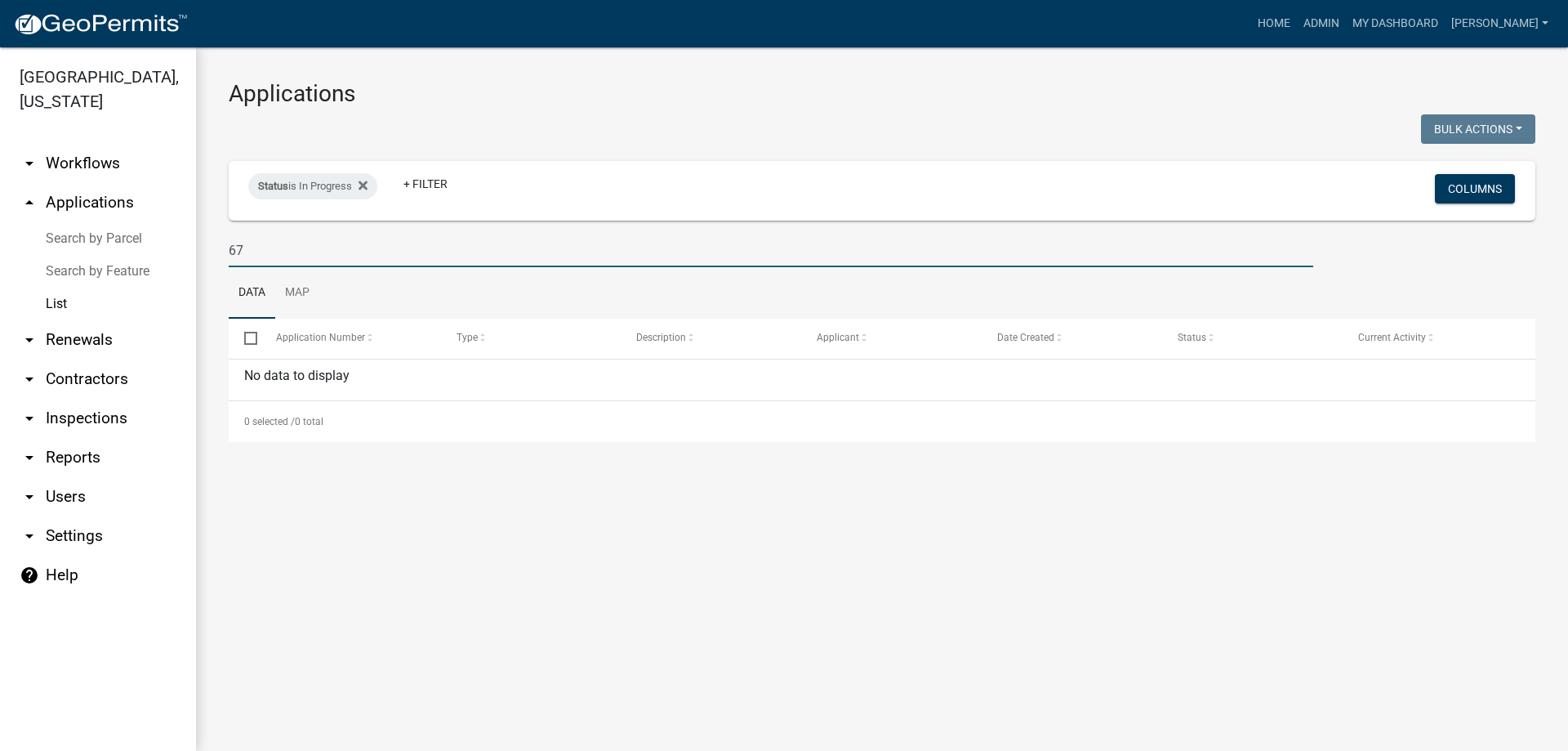
type input "6"
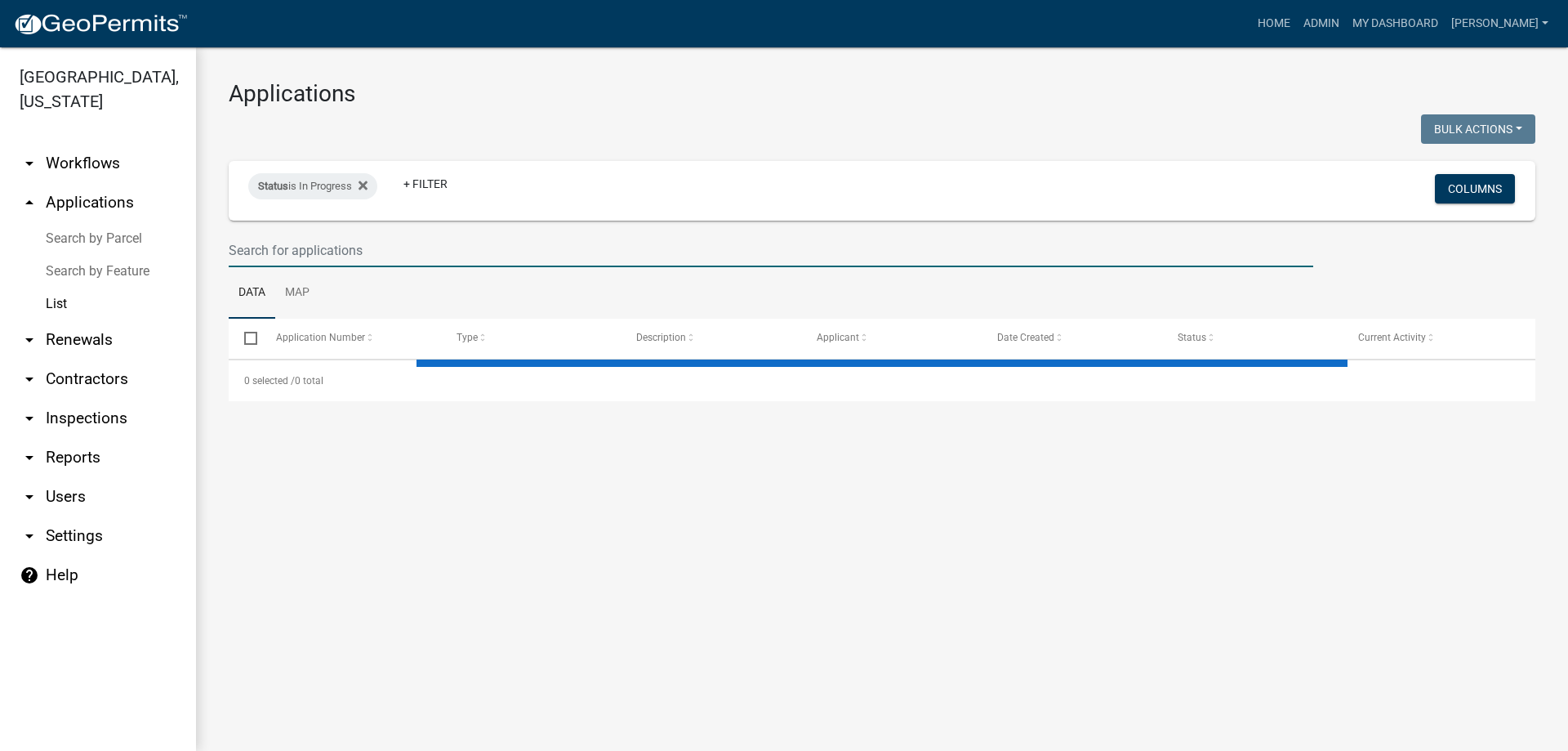
select select "3: 100"
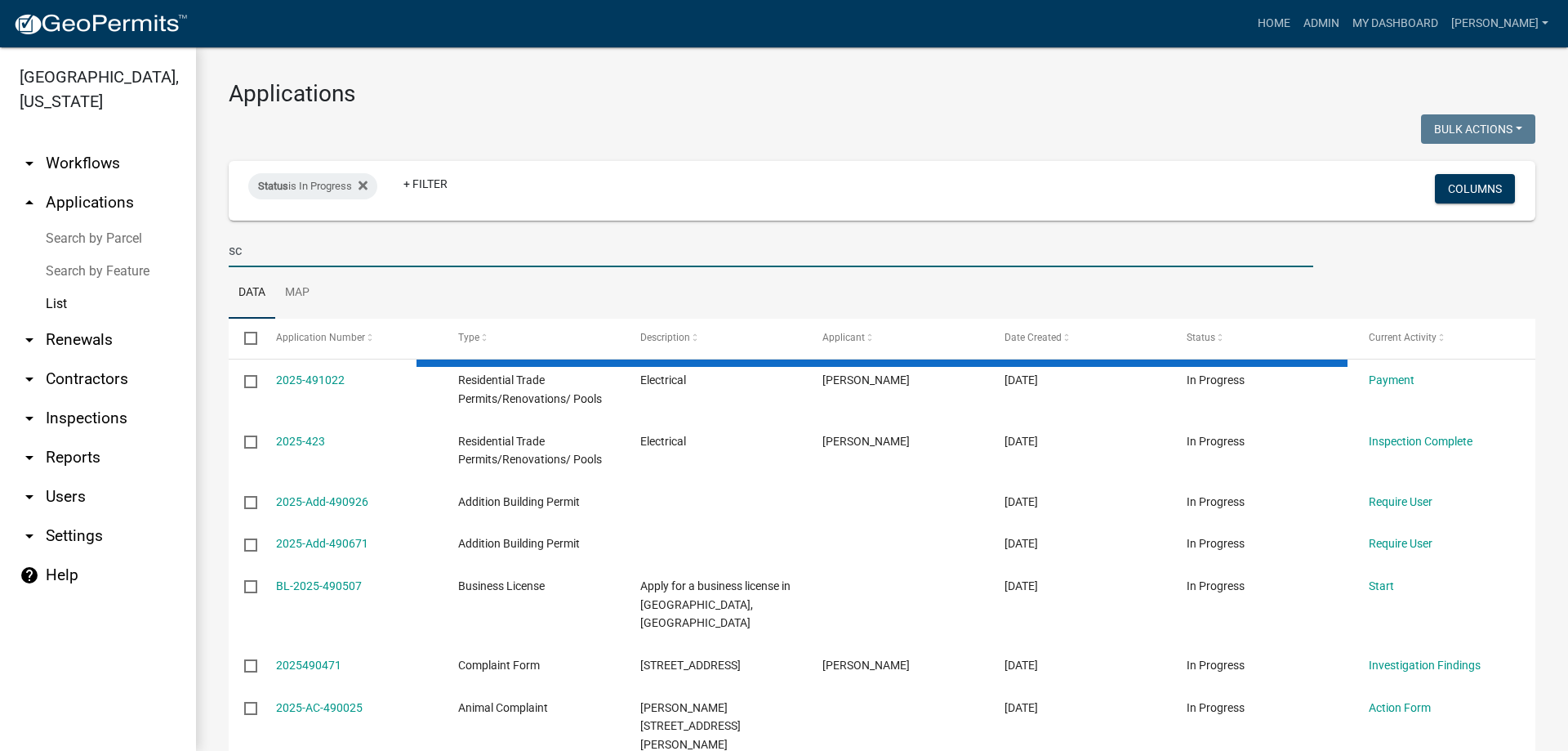
type input "s"
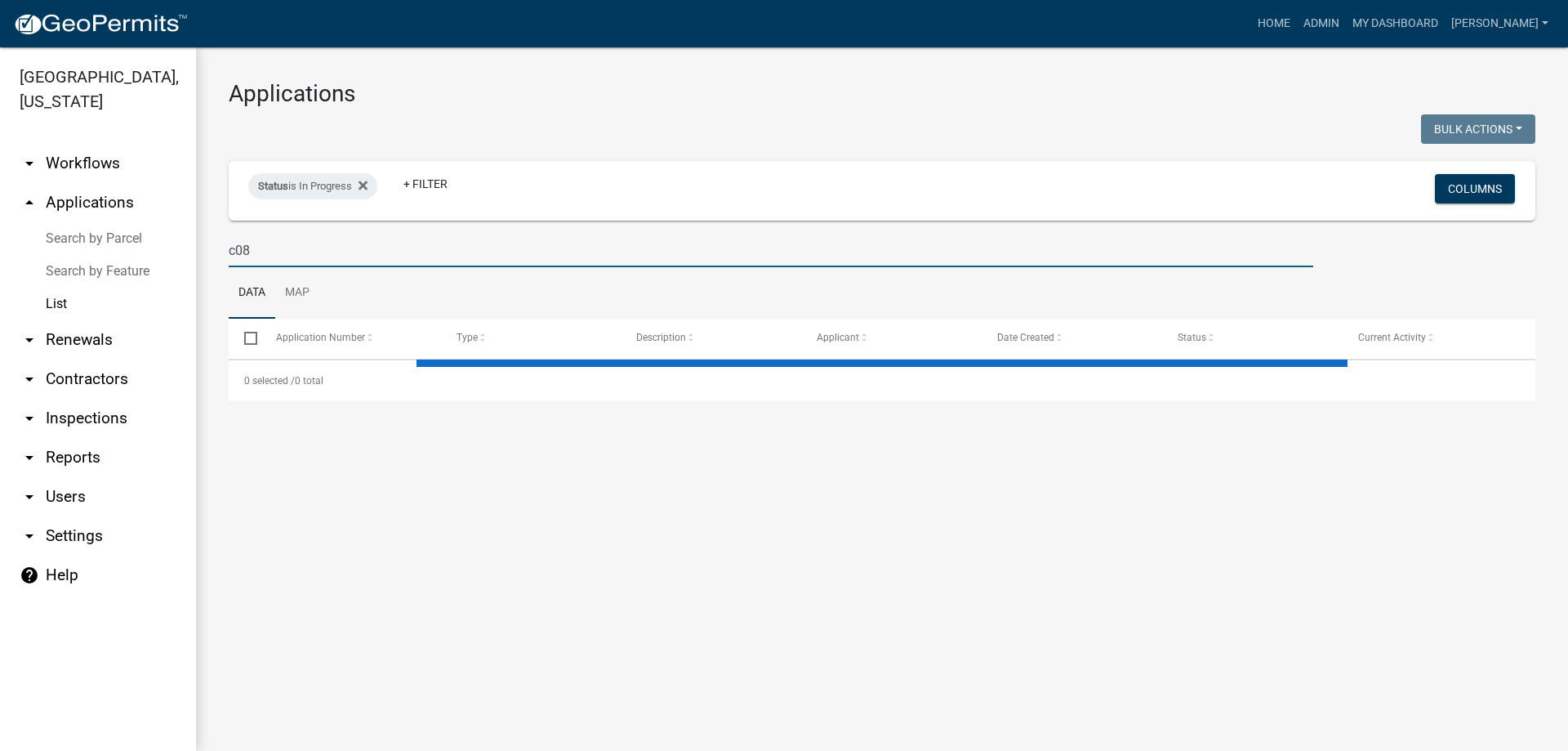
type input "c085"
select select "3: 100"
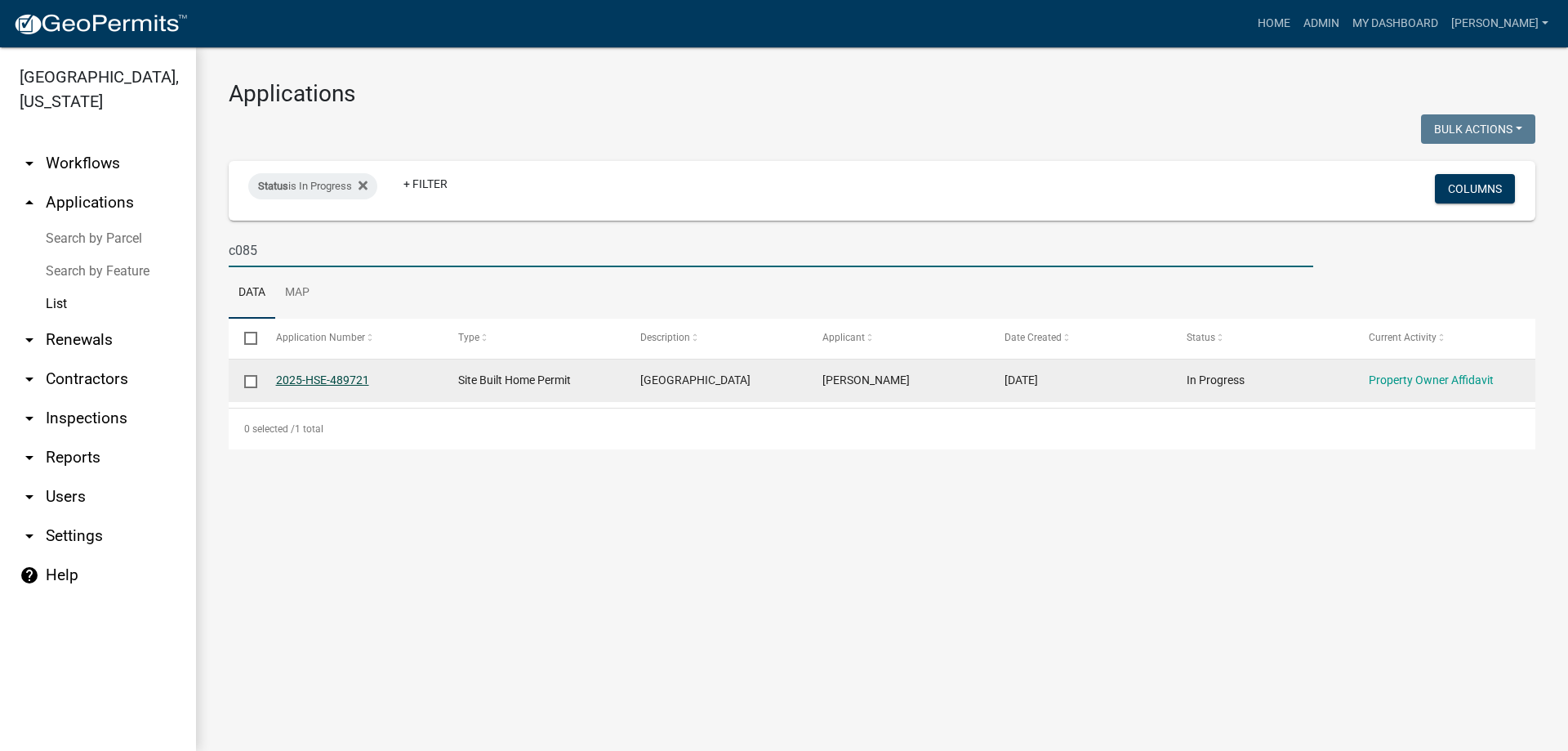
type input "c085"
click at [329, 376] on link "2025-HSE-489721" at bounding box center [323, 381] width 93 height 13
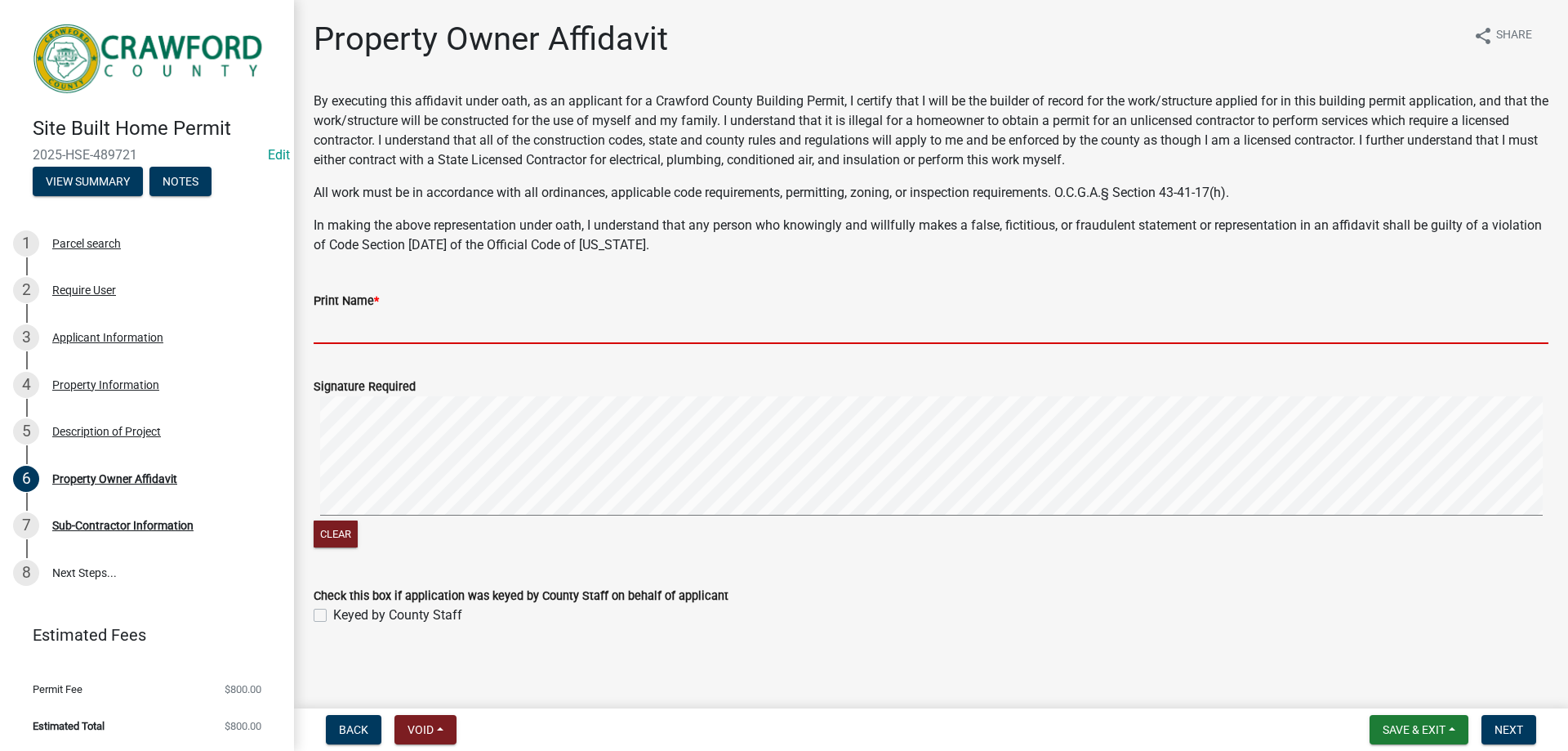
drag, startPoint x: 367, startPoint y: 325, endPoint x: 379, endPoint y: 325, distance: 12.0
click at [376, 325] on input "Print Name *" at bounding box center [931, 327] width 1235 height 33
click at [552, 323] on input "Print Name *" at bounding box center [931, 327] width 1235 height 33
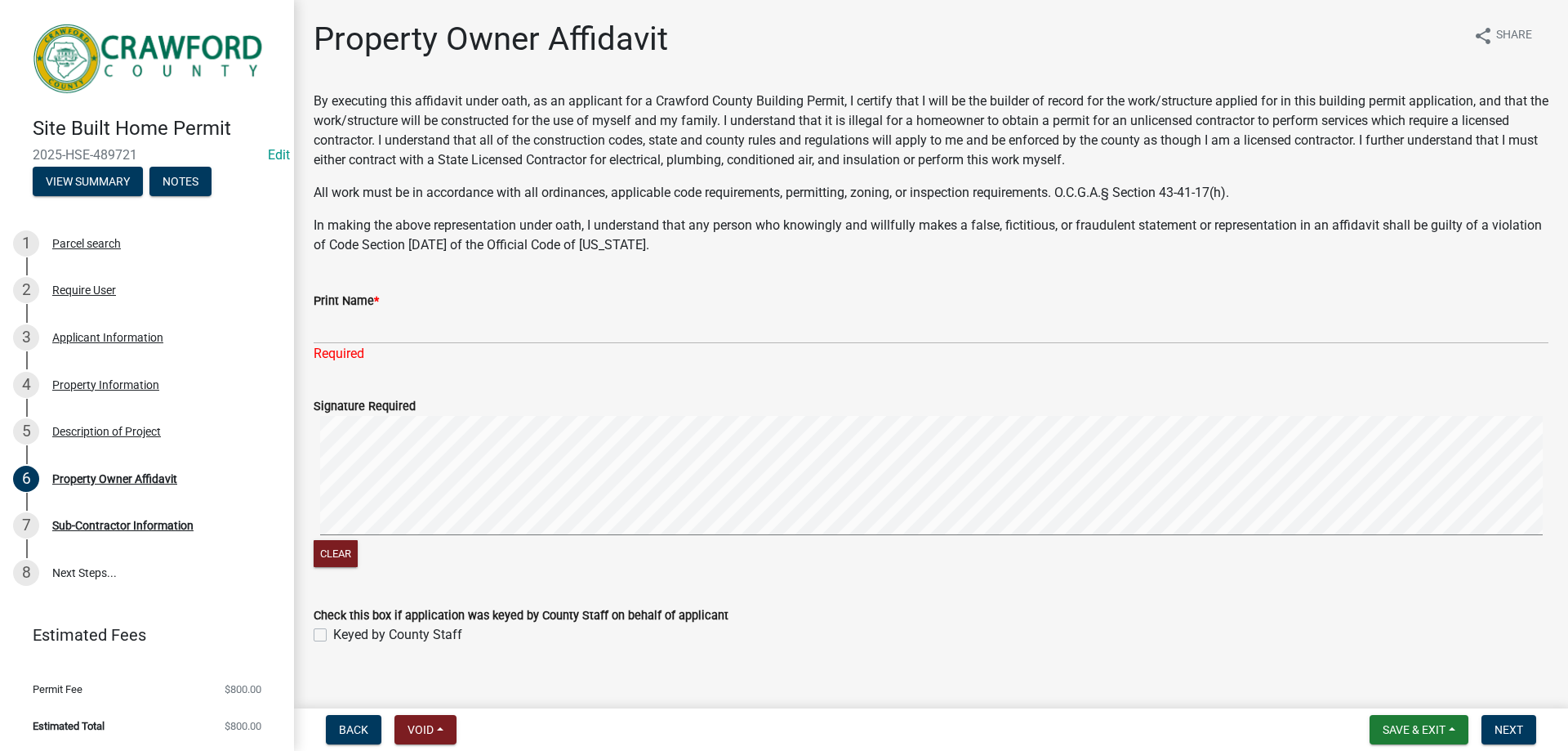
drag, startPoint x: 997, startPoint y: 638, endPoint x: 823, endPoint y: 587, distance: 181.3
click at [994, 638] on wm-data-entity-input "Check this box if application was keyed by County Staff on behalf of applicant …" at bounding box center [931, 622] width 1235 height 73
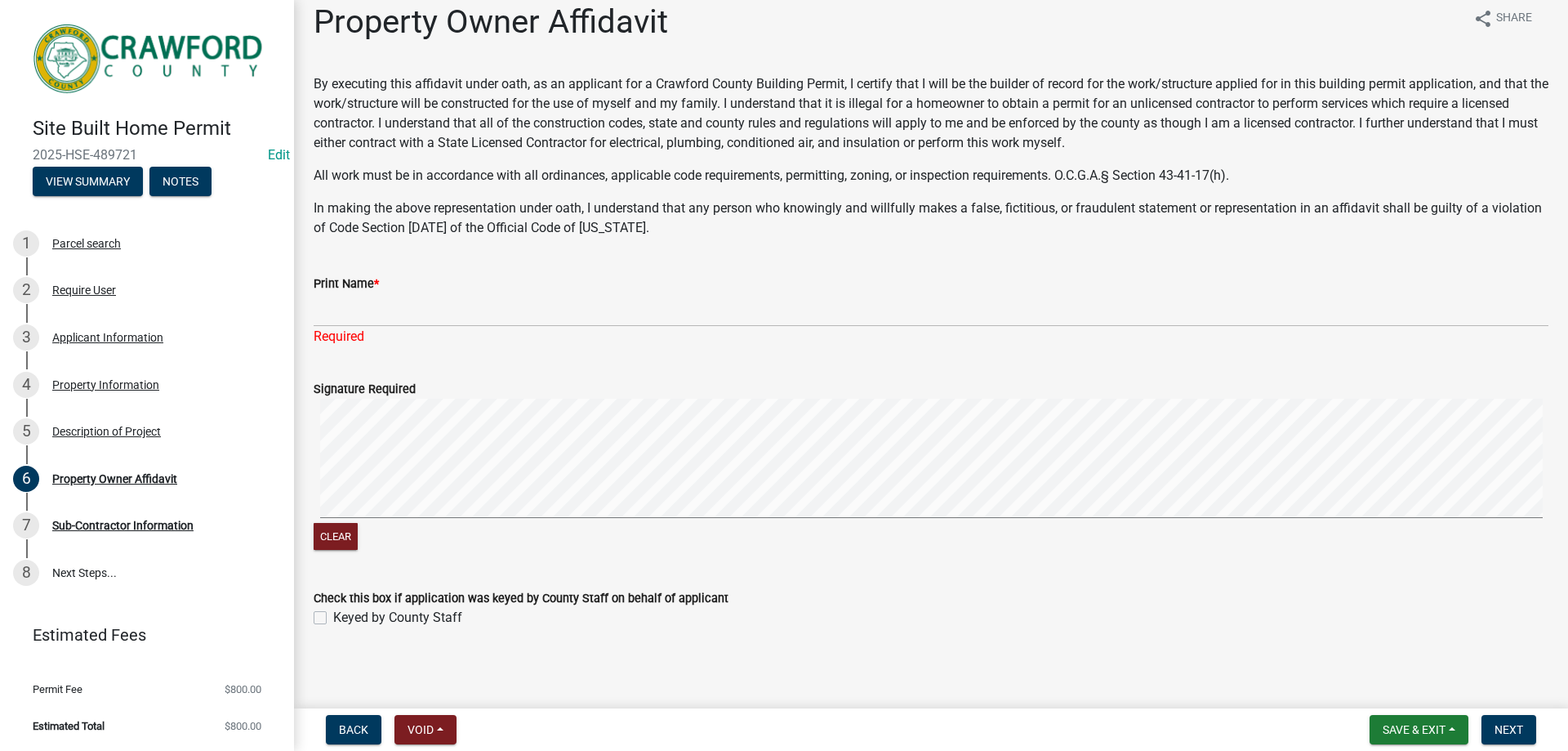
scroll to position [21, 0]
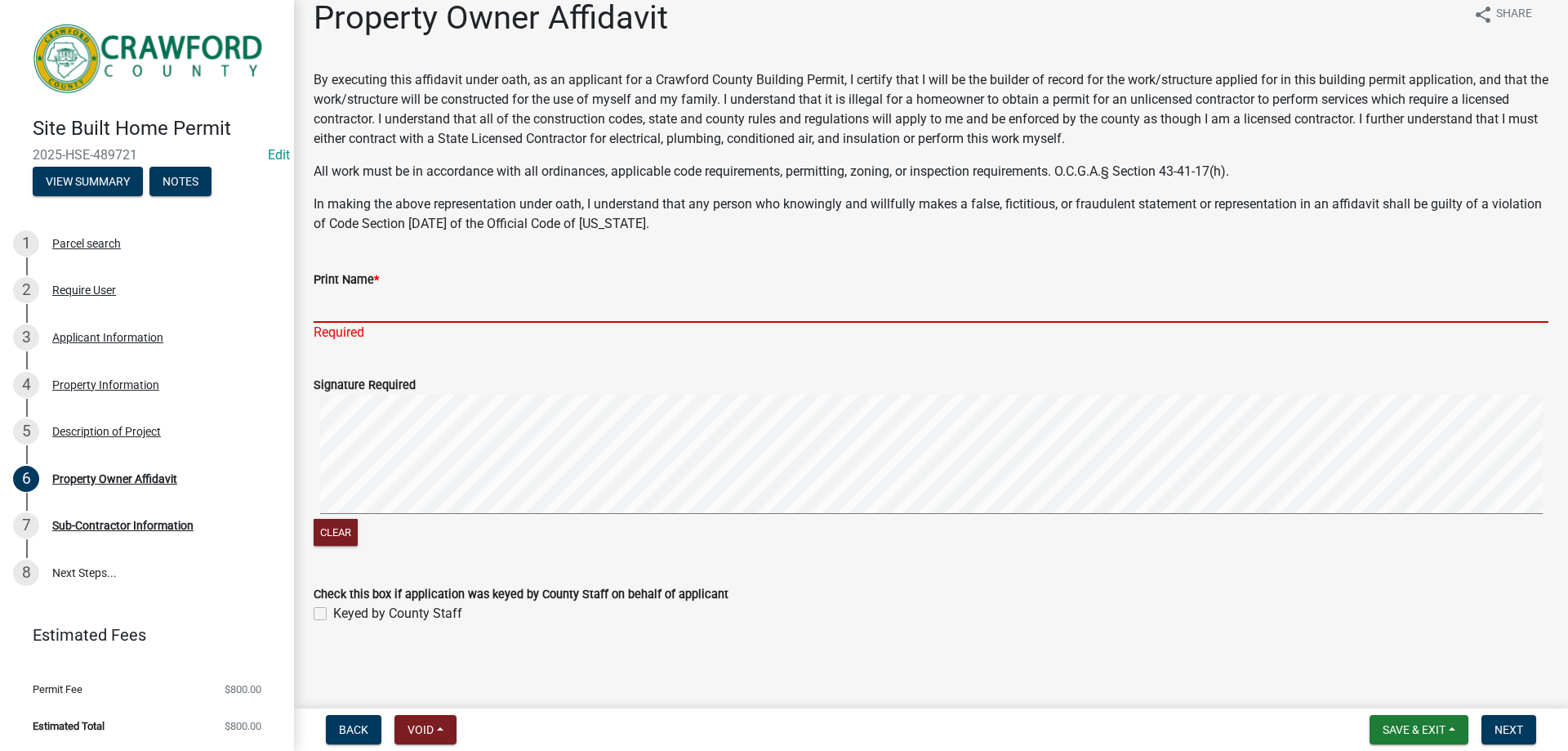
click at [345, 316] on input "Print Name *" at bounding box center [931, 306] width 1235 height 33
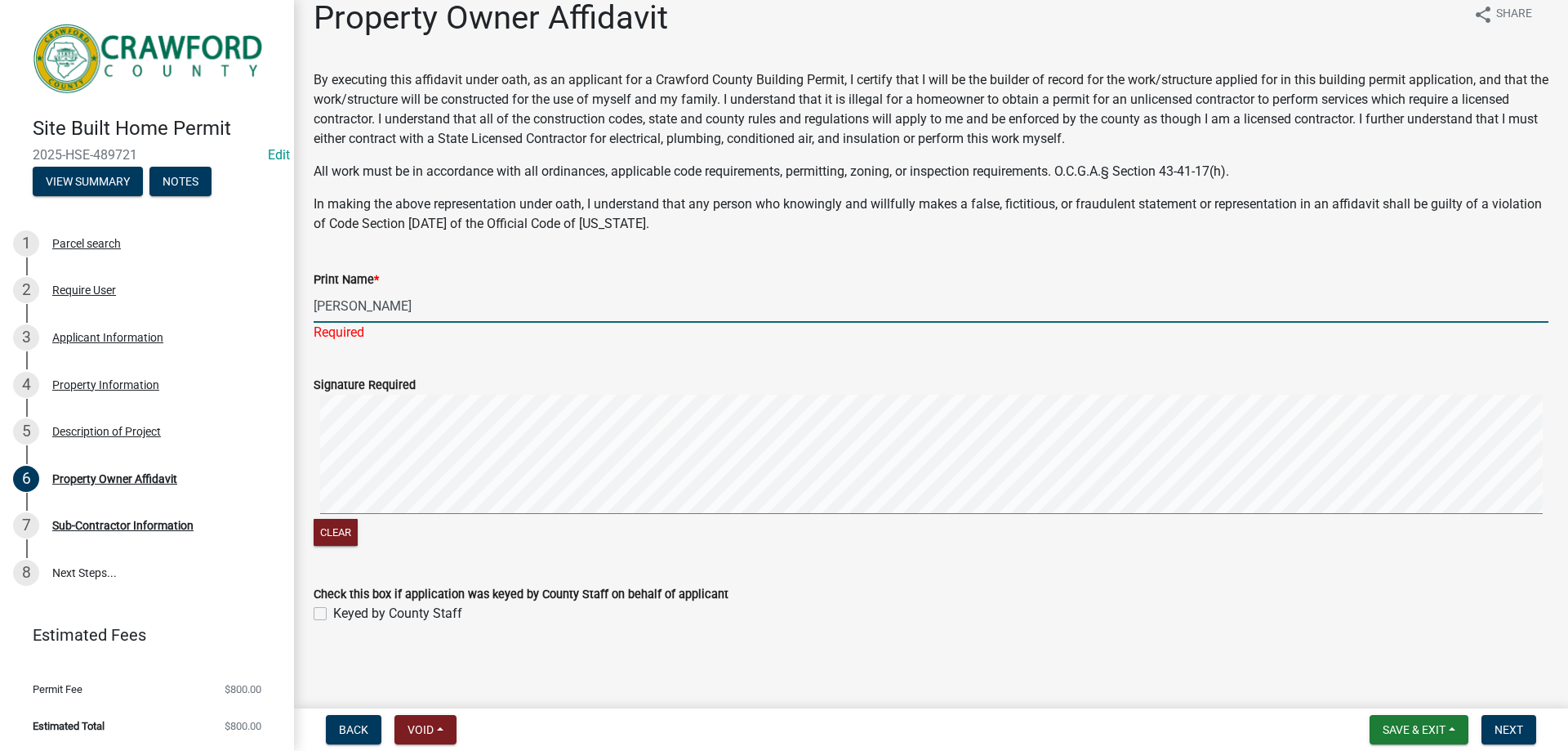
type input "Sue Young"
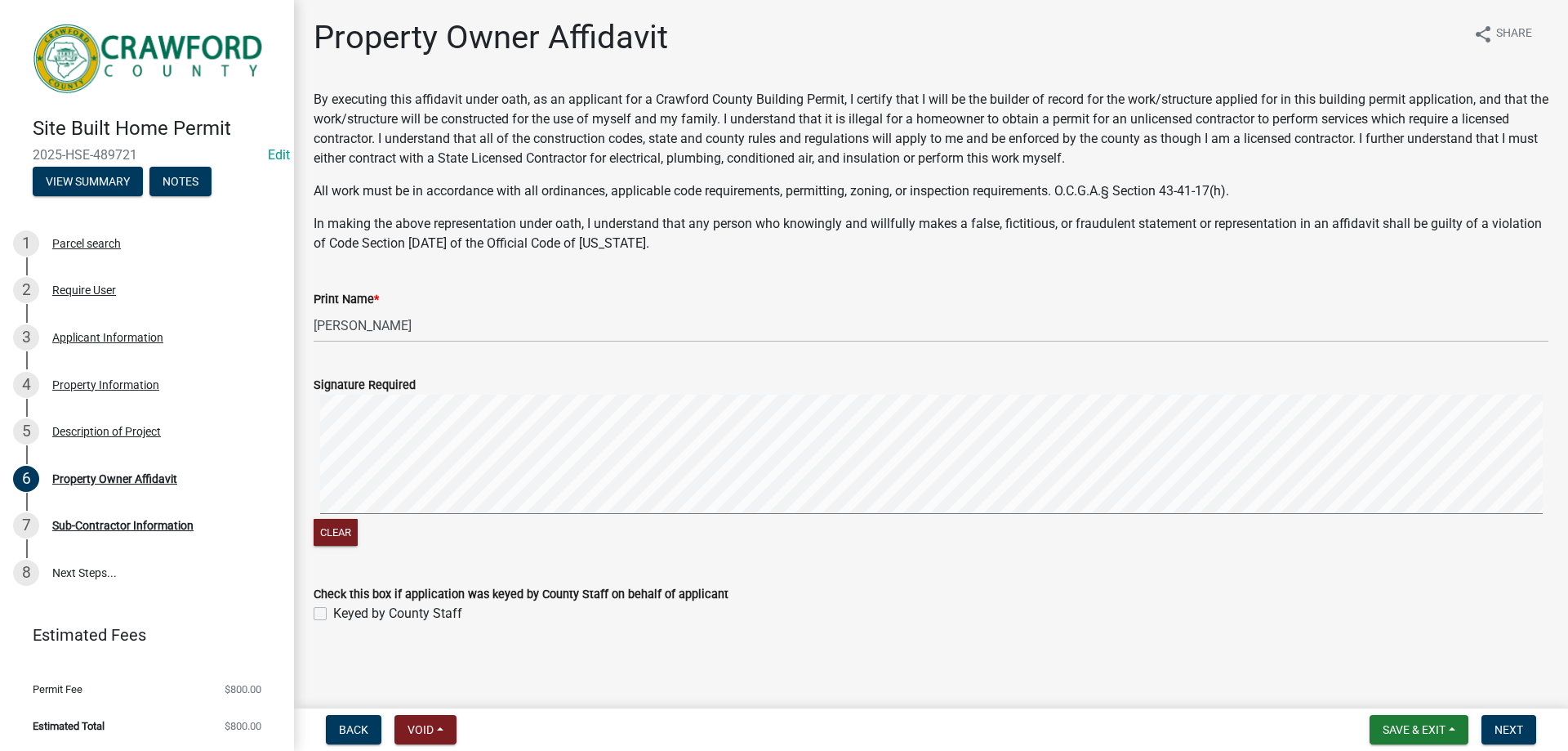
click at [334, 612] on label "Keyed by County Staff" at bounding box center [398, 614] width 129 height 20
click at [334, 612] on input "Keyed by County Staff" at bounding box center [339, 609] width 11 height 11
checkbox input "true"
click at [1500, 730] on span "Next" at bounding box center [1509, 730] width 28 height 13
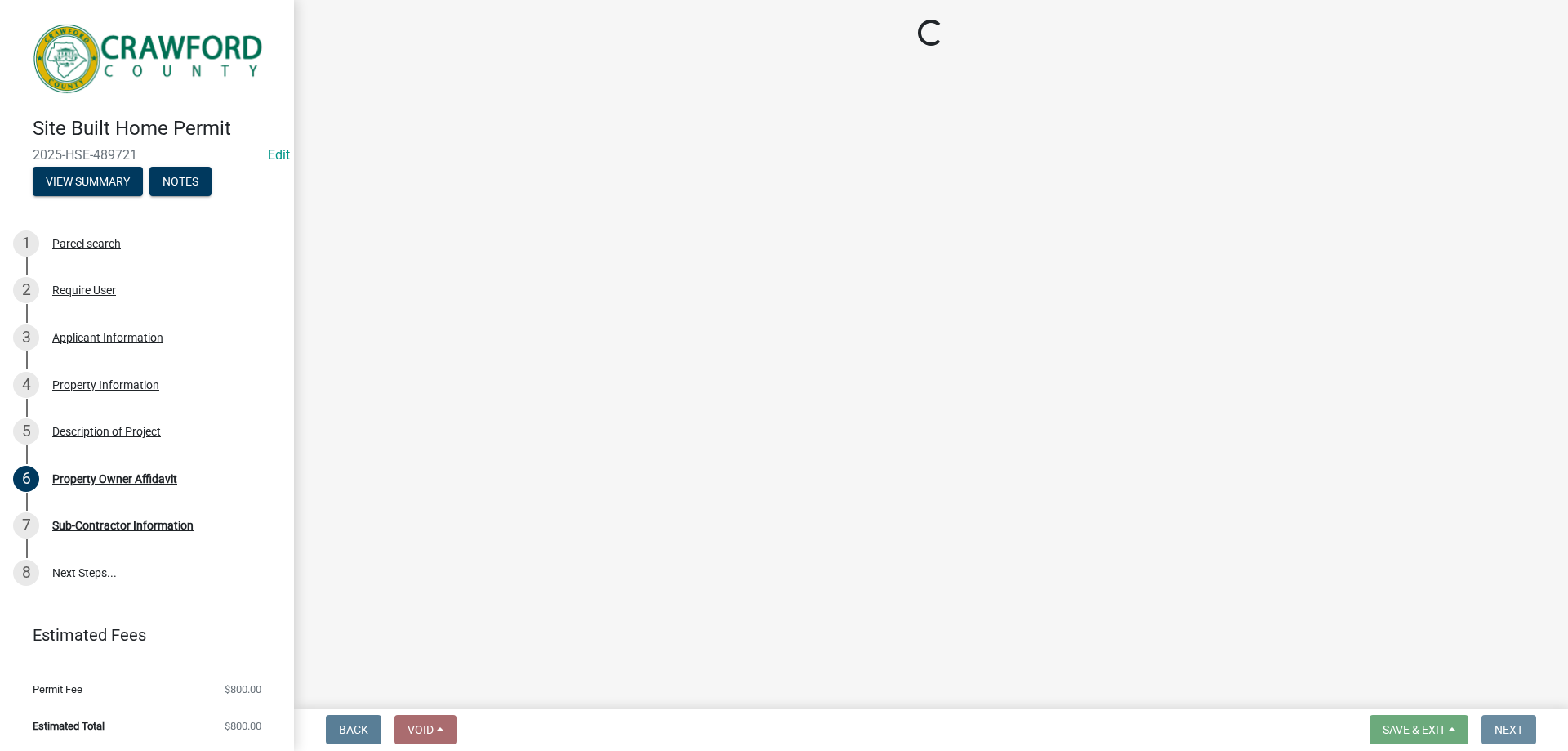
scroll to position [0, 0]
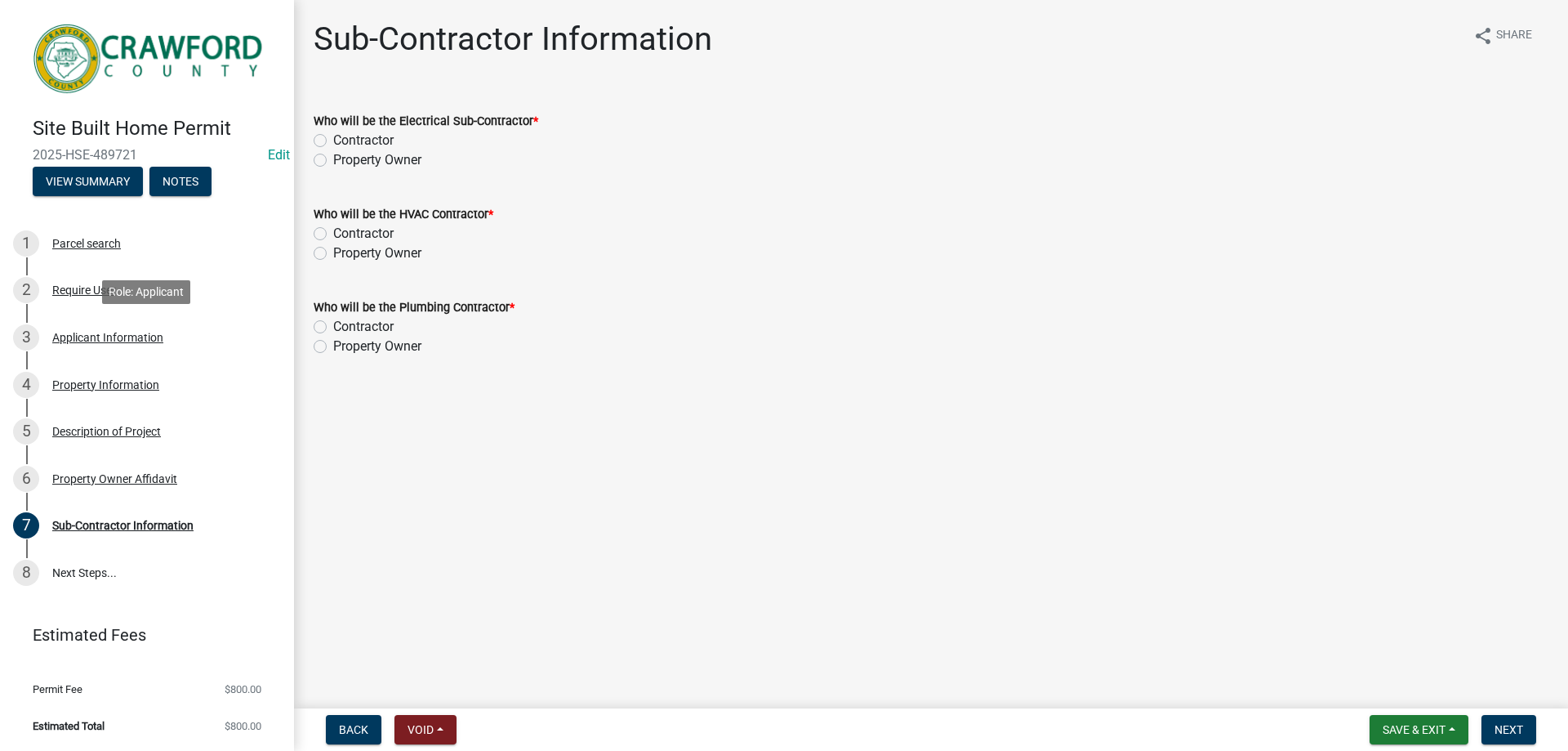
click at [177, 344] on div "3 Applicant Information" at bounding box center [141, 337] width 255 height 26
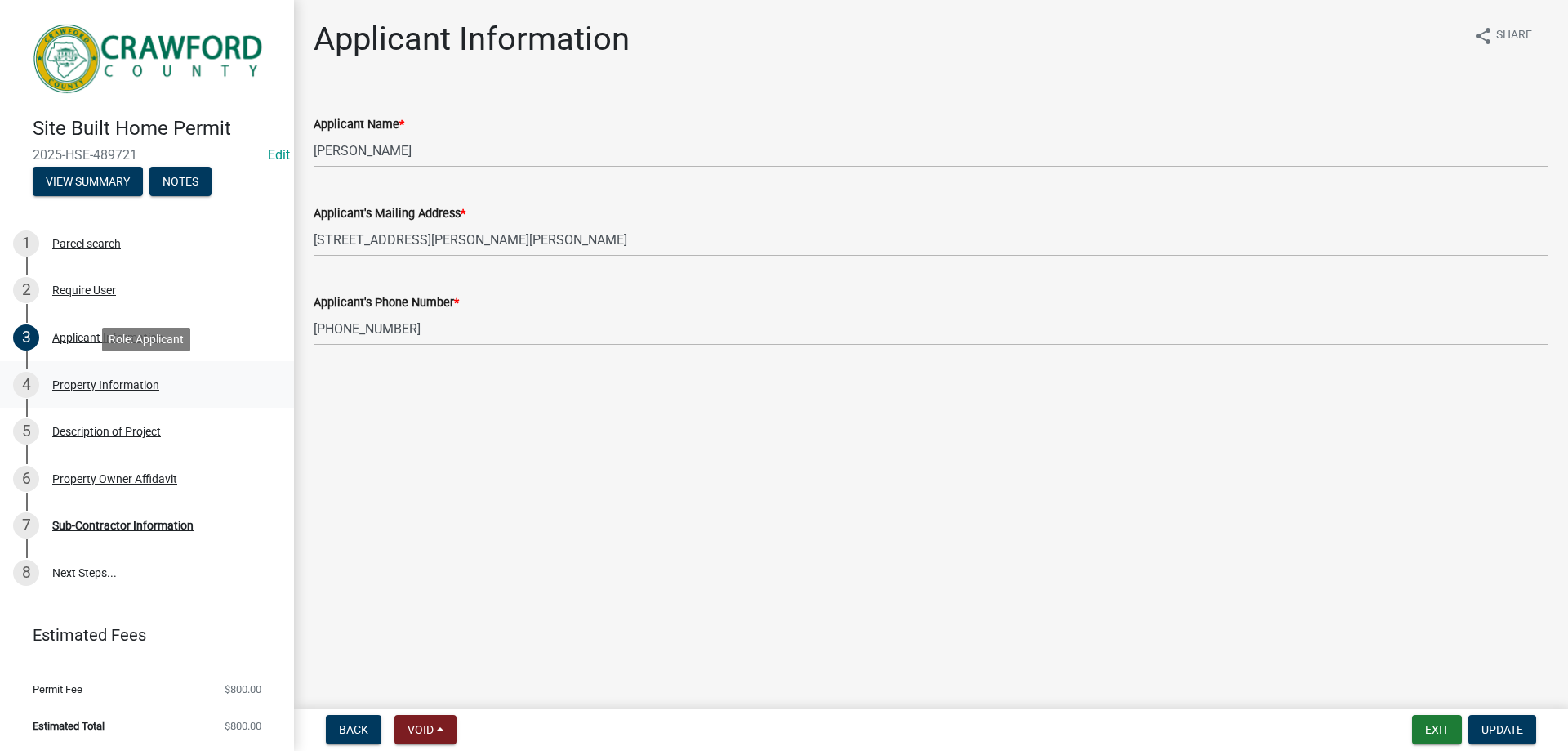
click at [138, 382] on div "Property Information" at bounding box center [106, 385] width 107 height 12
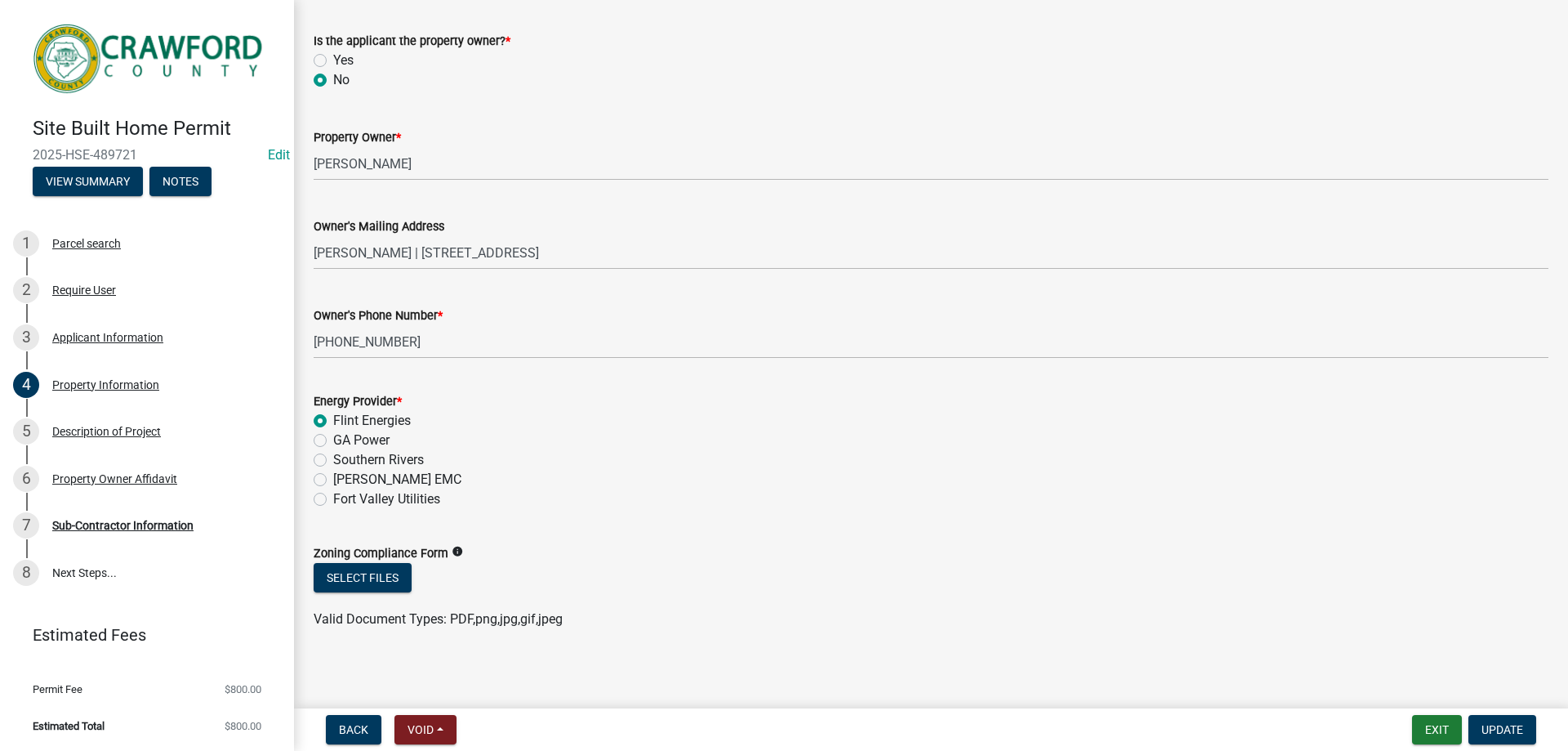
scroll to position [446, 0]
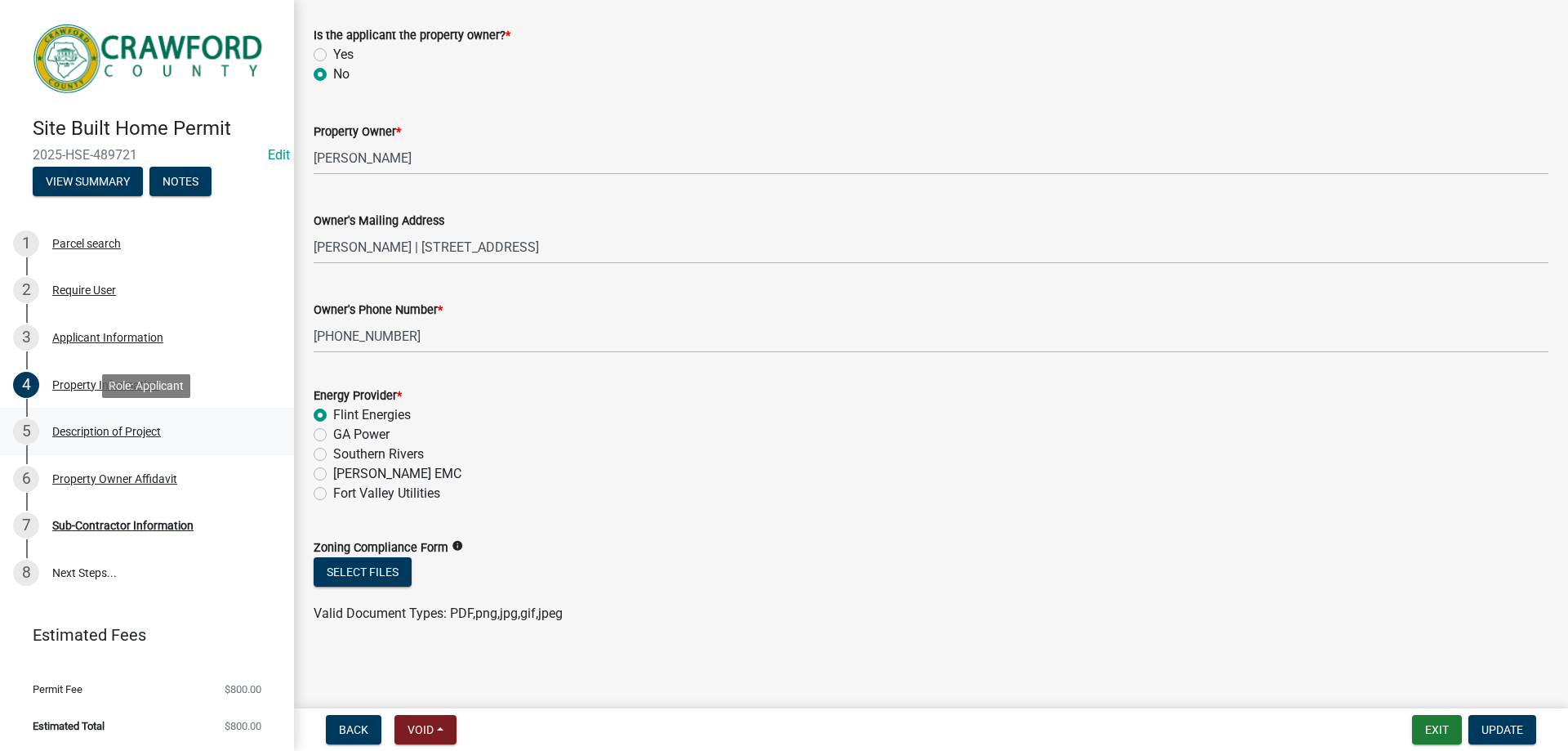
click at [161, 434] on div "Description of Project" at bounding box center [107, 431] width 108 height 12
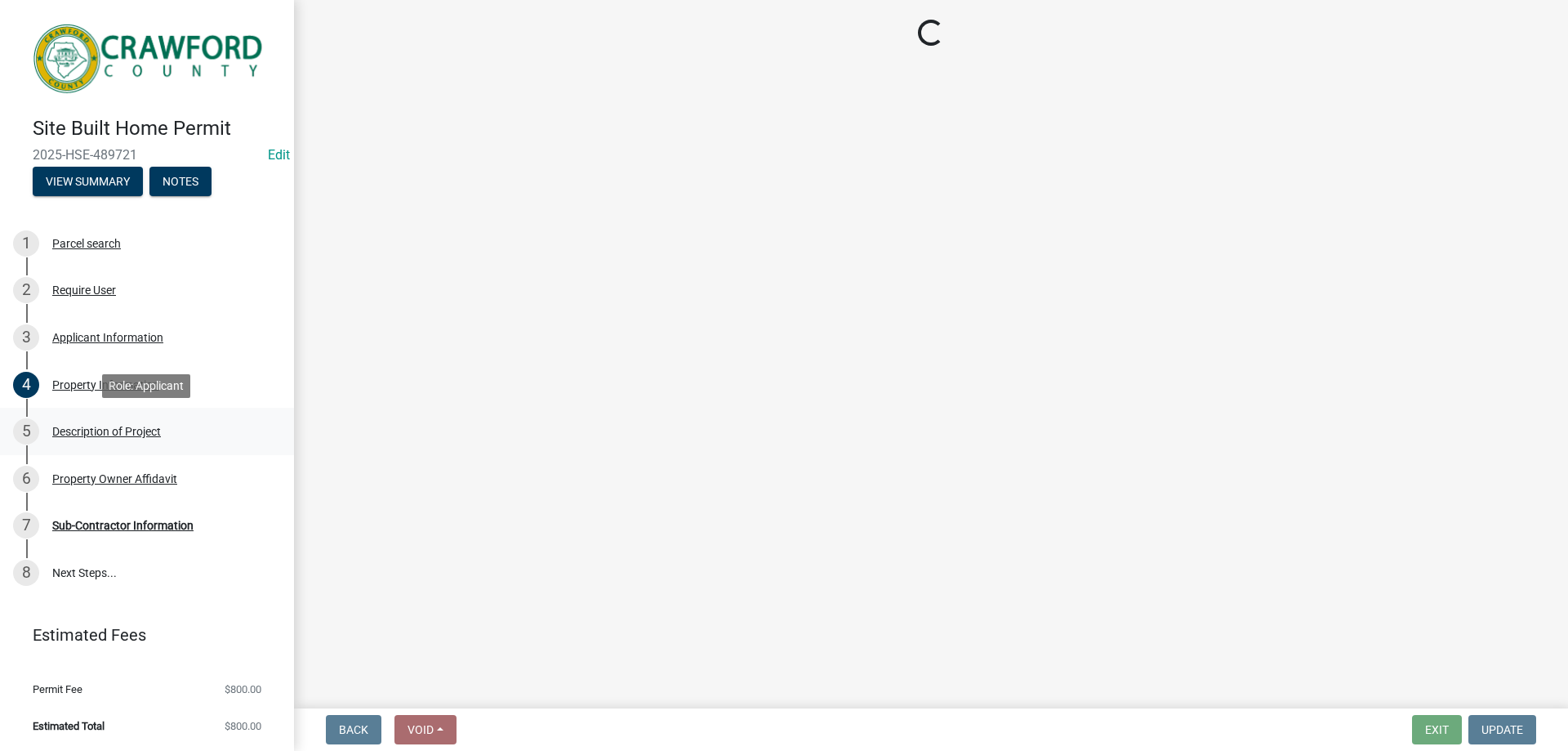
scroll to position [0, 0]
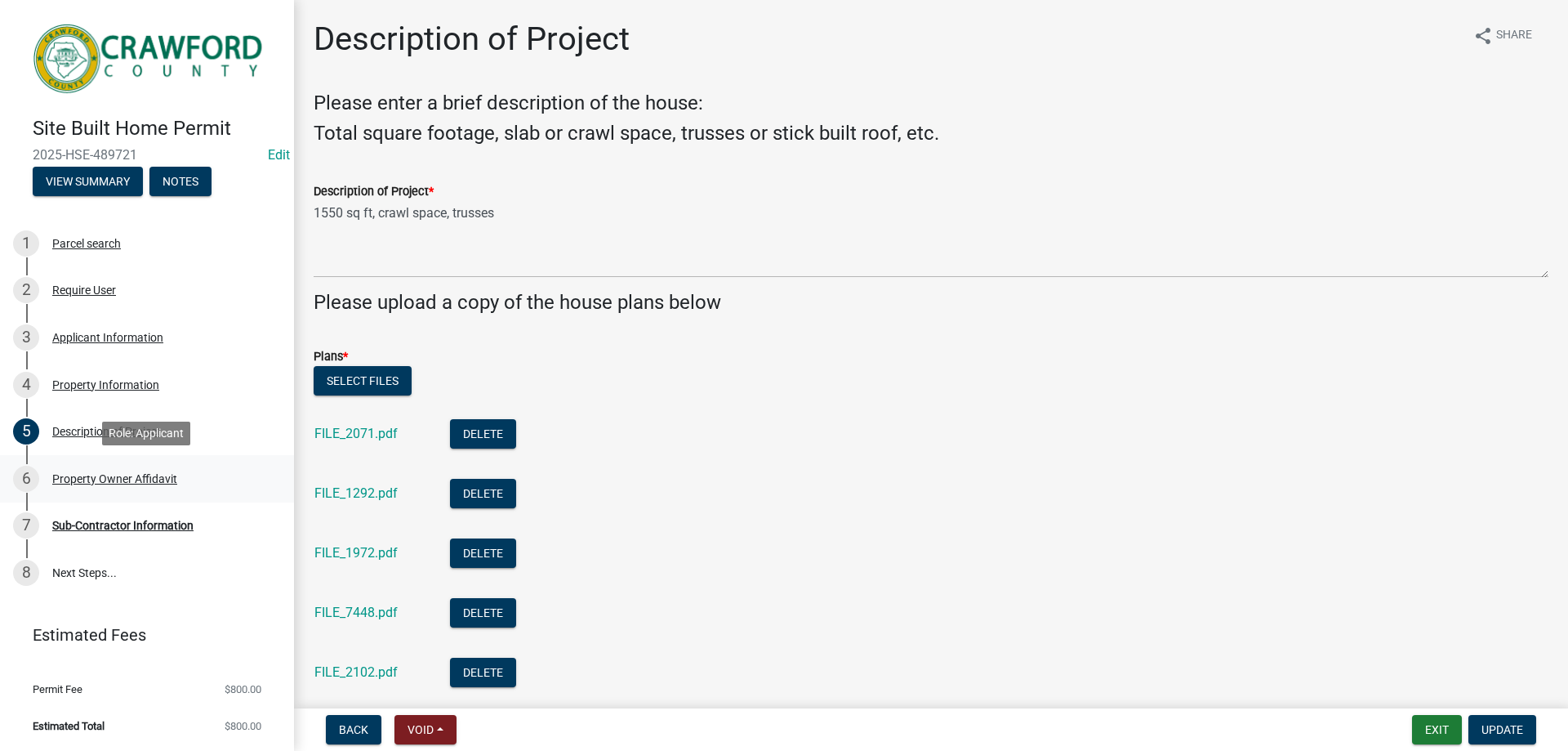
click at [181, 471] on div "6 Property Owner Affidavit" at bounding box center [141, 478] width 255 height 26
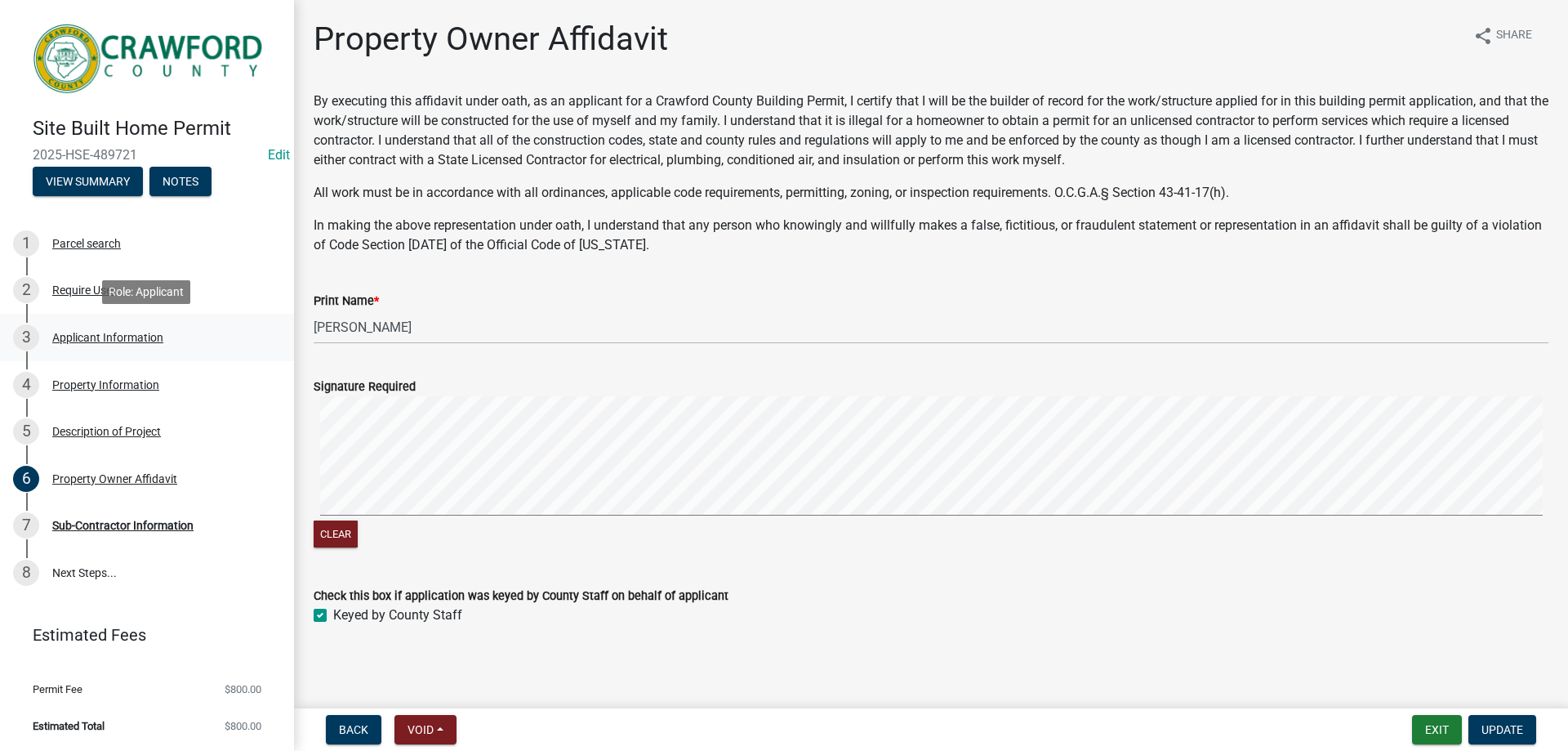
click at [115, 352] on link "3 Applicant Information" at bounding box center [147, 337] width 294 height 48
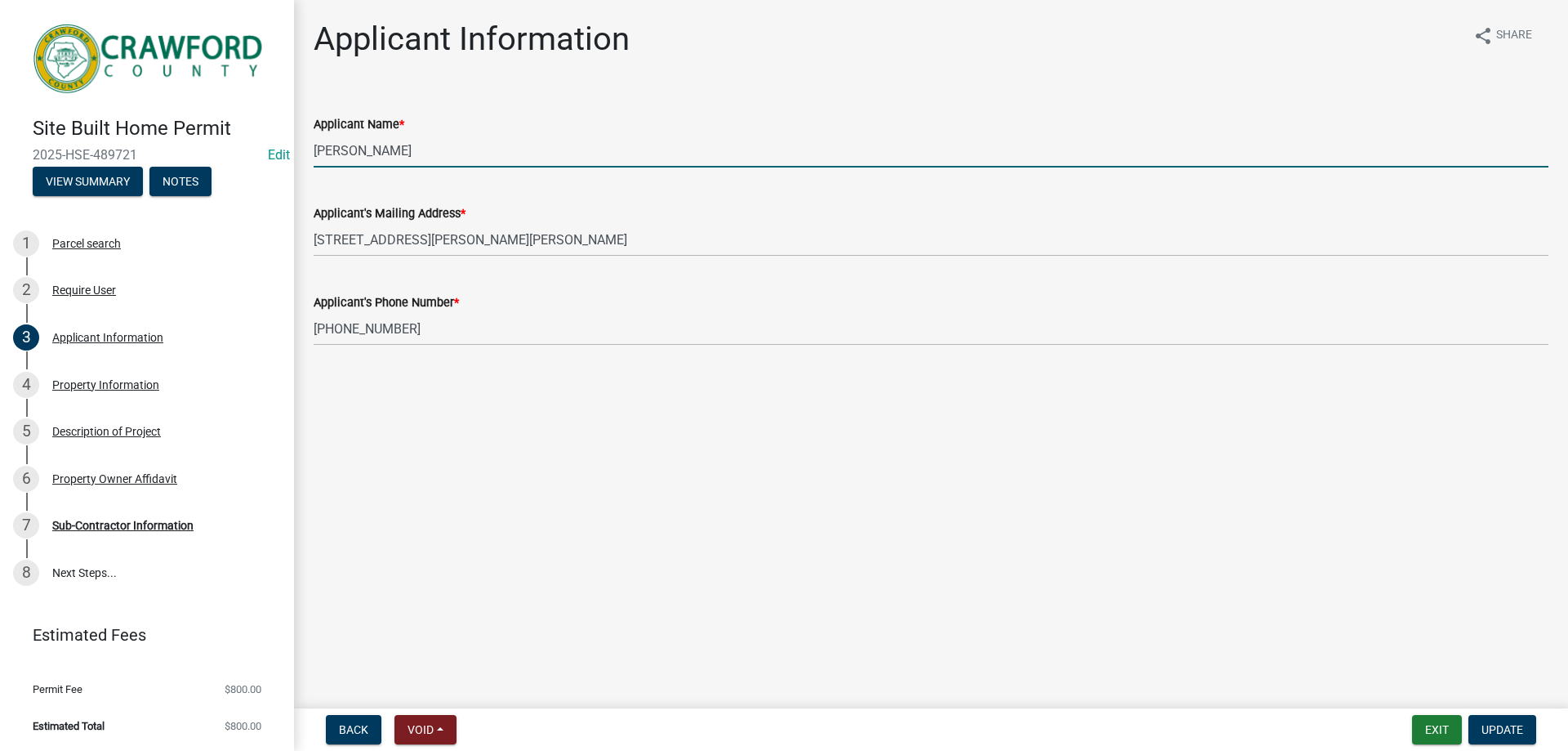
drag, startPoint x: 361, startPoint y: 151, endPoint x: 308, endPoint y: 151, distance: 53.0
click at [308, 151] on div "Applicant Name * Kenneth Young" at bounding box center [931, 129] width 1259 height 76
type input "Sue Young"
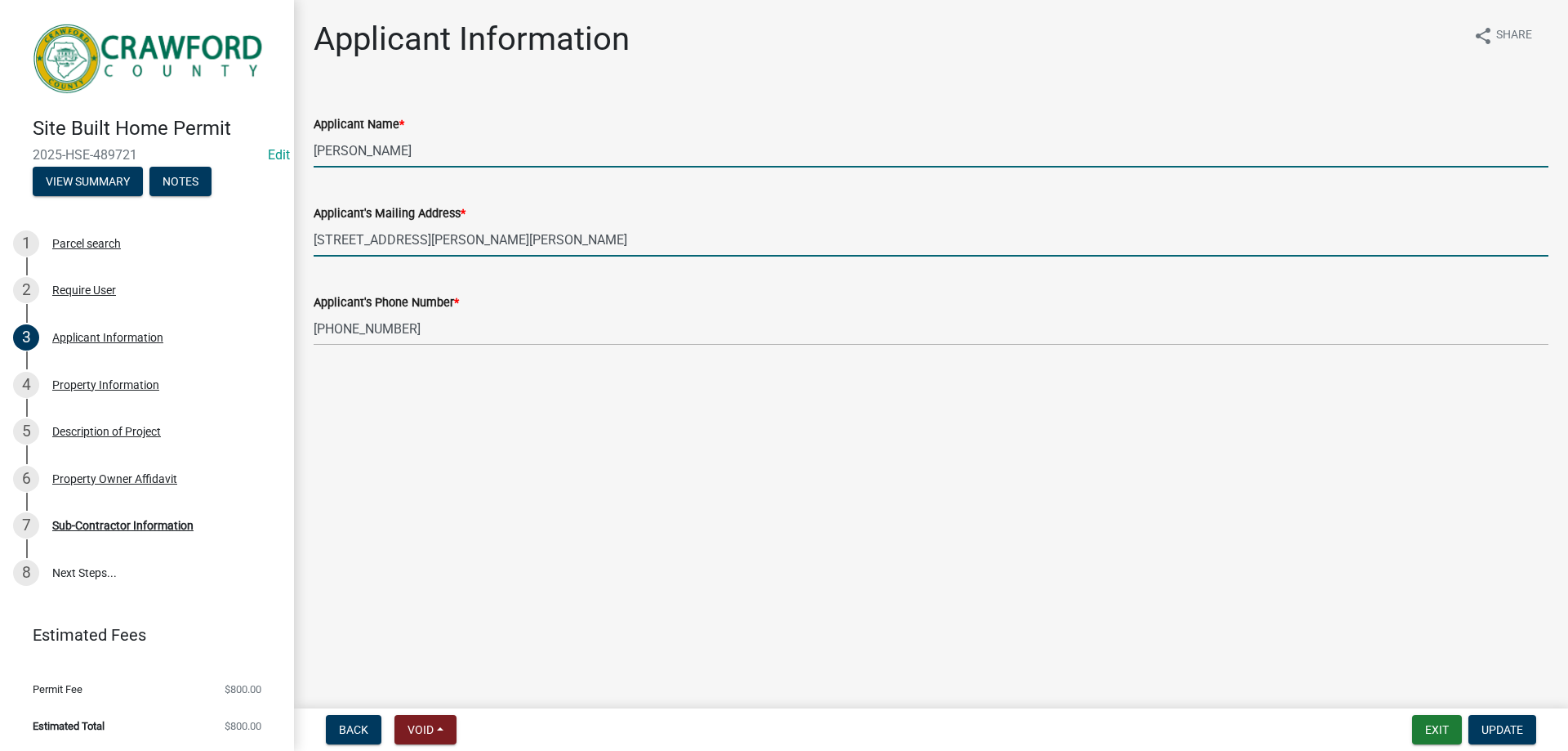
click at [629, 238] on input "1980 Rowell Rd Roberta GA 31078" at bounding box center [931, 239] width 1235 height 33
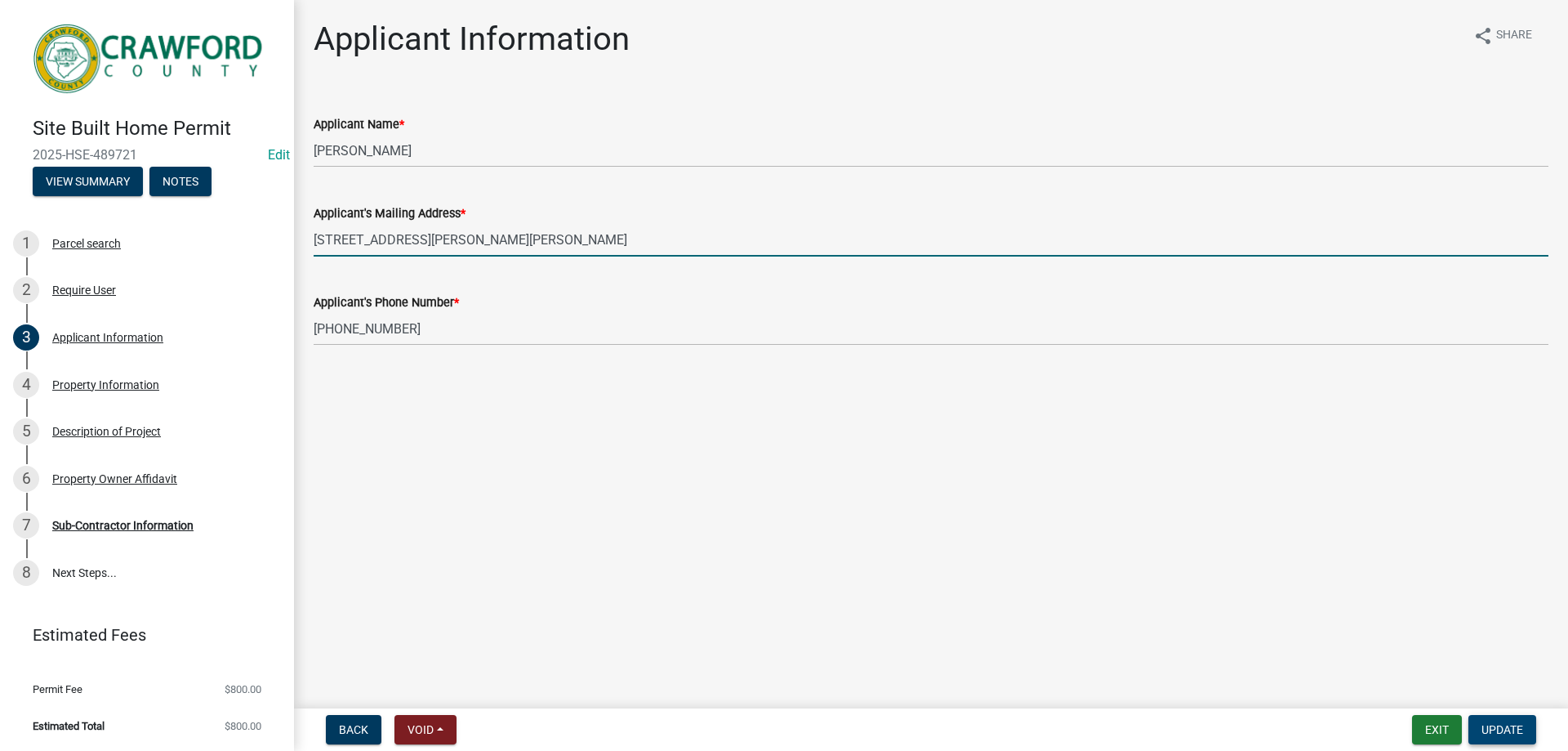
click at [1499, 736] on span "Update" at bounding box center [1503, 730] width 42 height 13
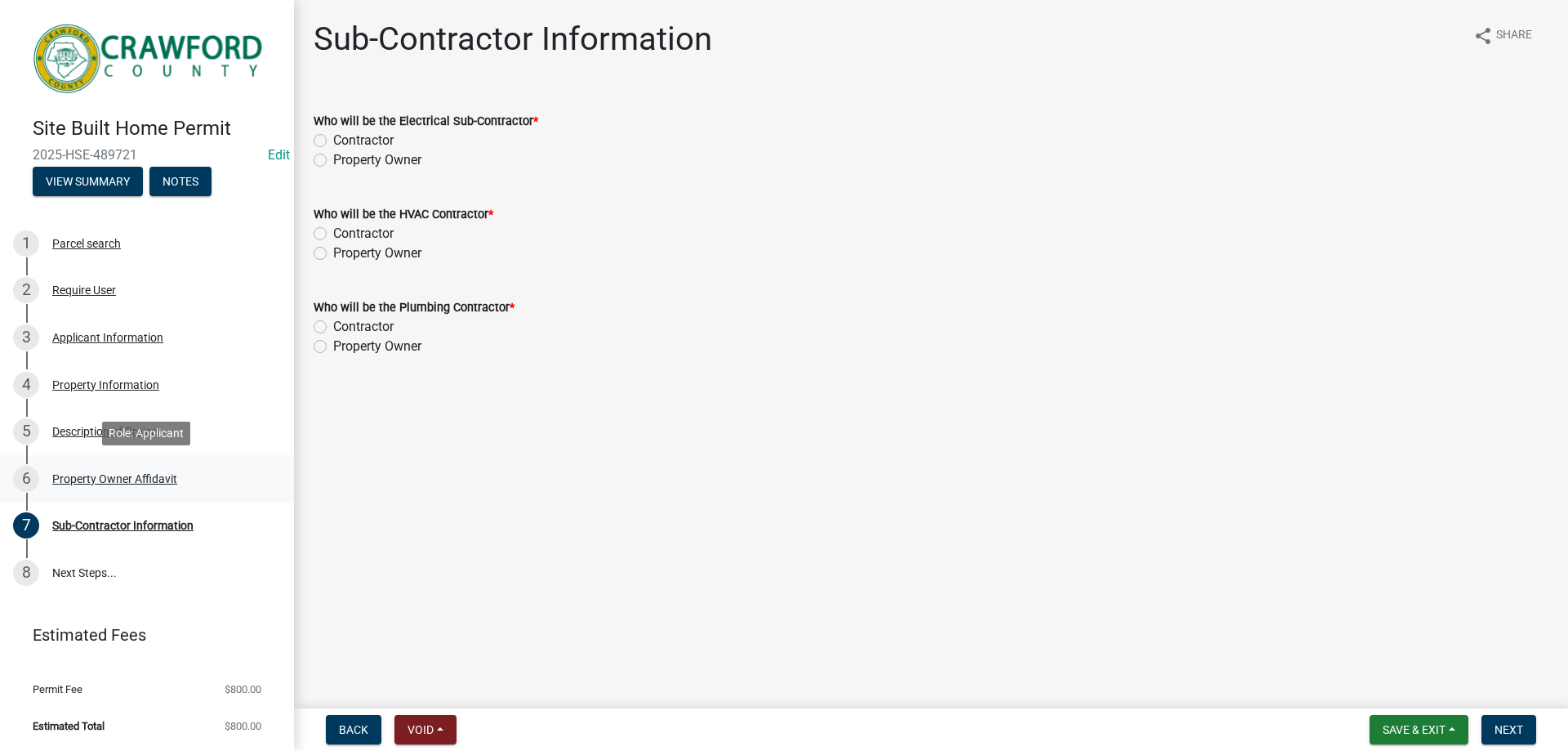
click at [145, 484] on div "Property Owner Affidavit" at bounding box center [115, 479] width 125 height 12
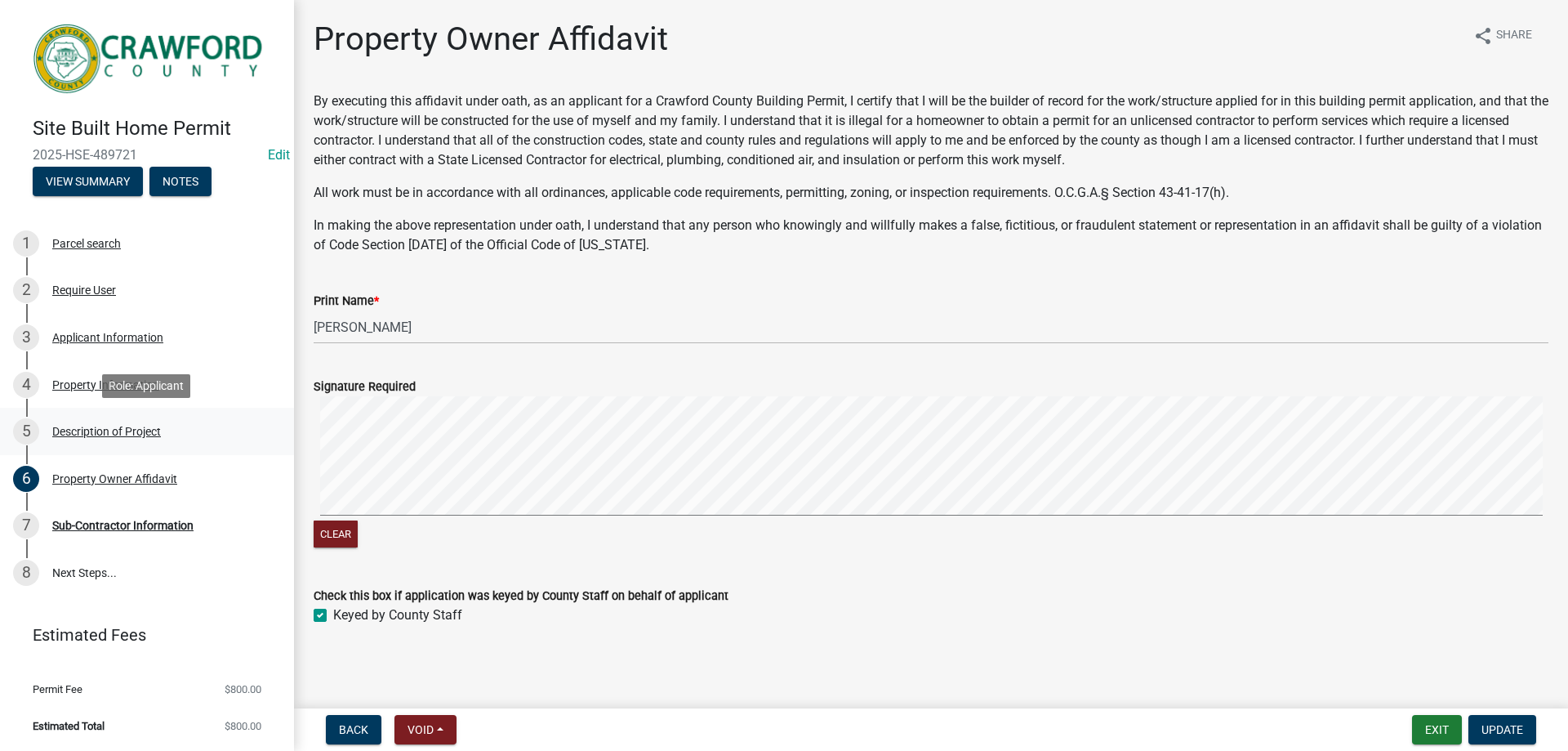
click at [138, 435] on div "Description of Project" at bounding box center [107, 431] width 108 height 12
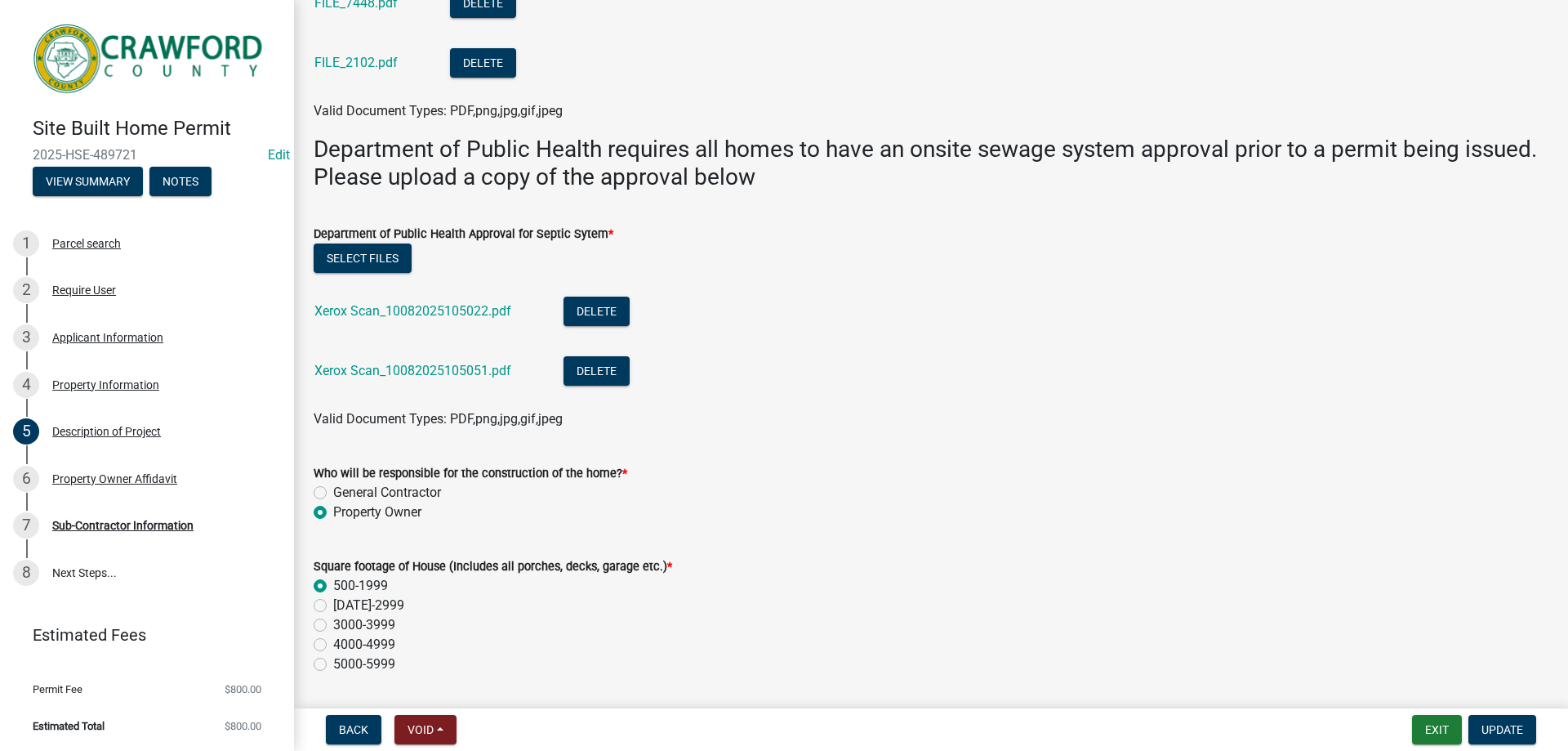
scroll to position [784, 0]
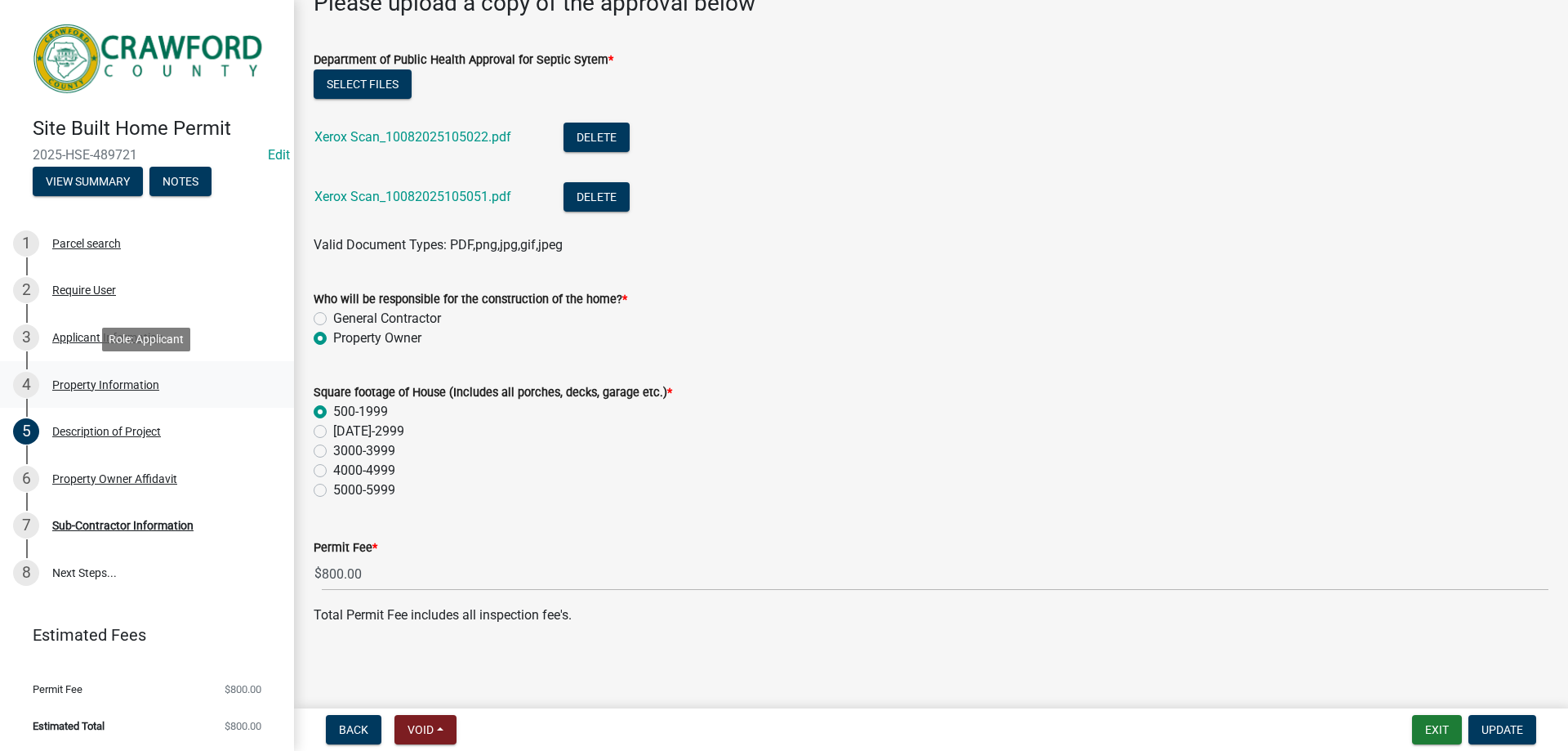
click at [115, 370] on link "4 Property Information" at bounding box center [147, 385] width 294 height 48
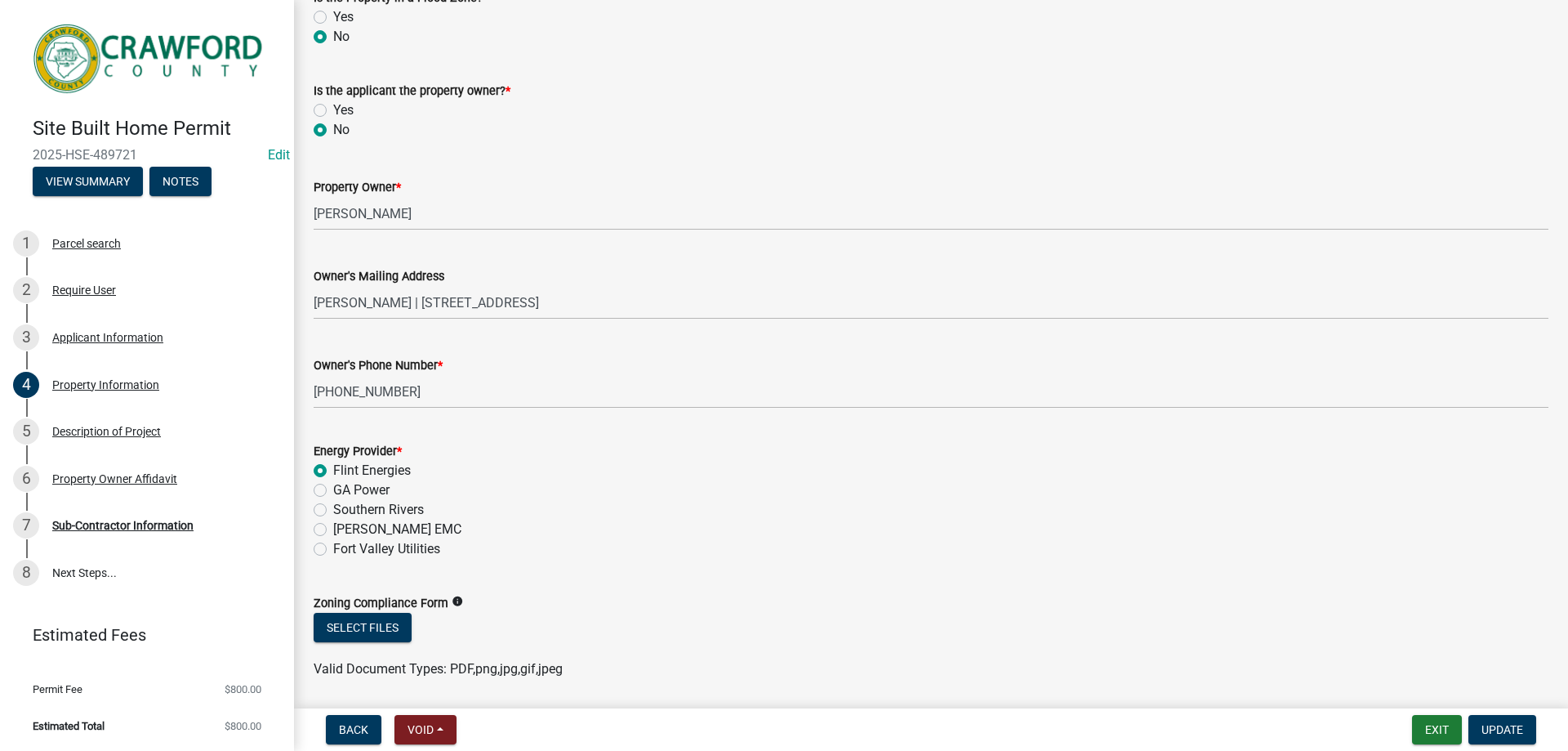
scroll to position [446, 0]
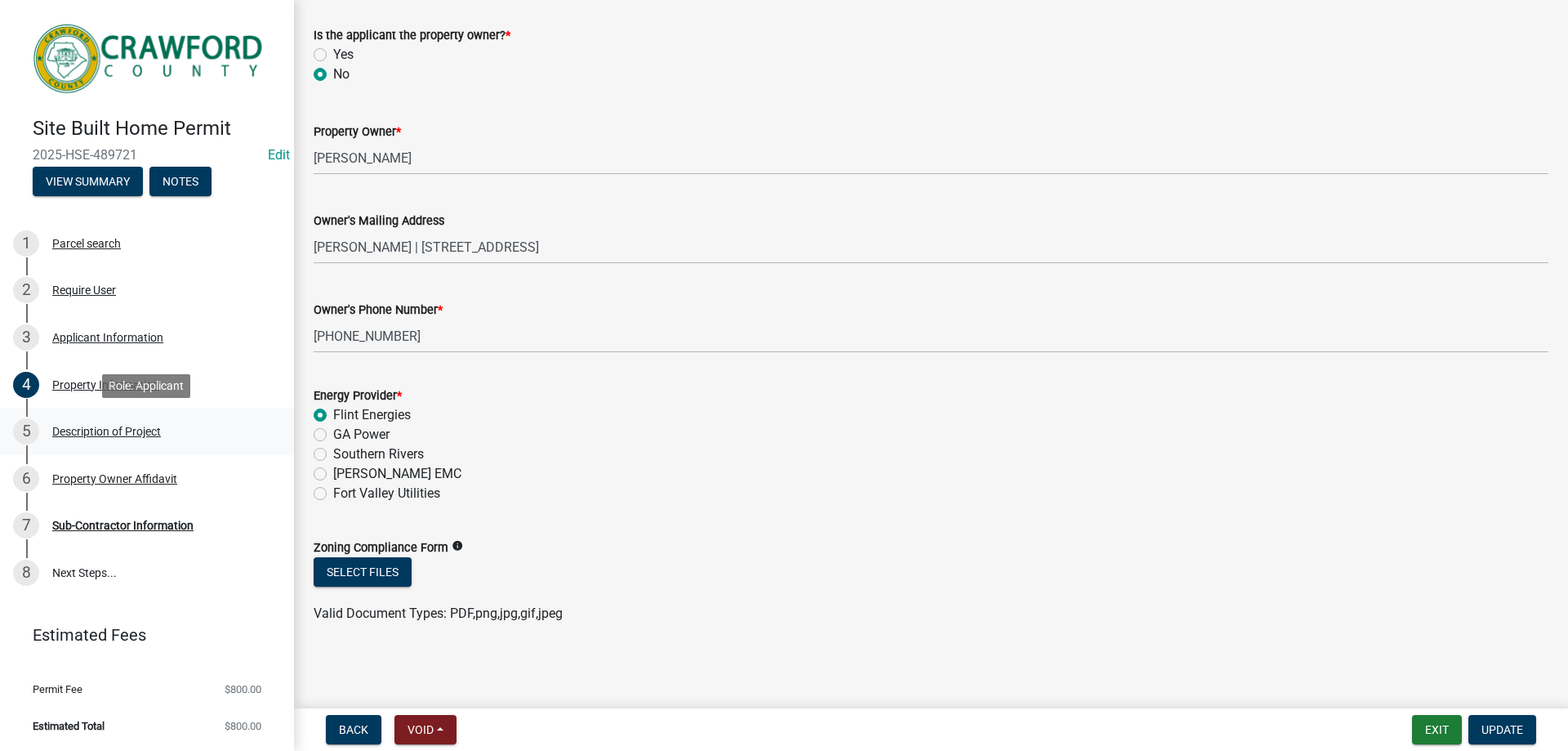
click at [145, 451] on link "5 Description of Project" at bounding box center [147, 431] width 294 height 48
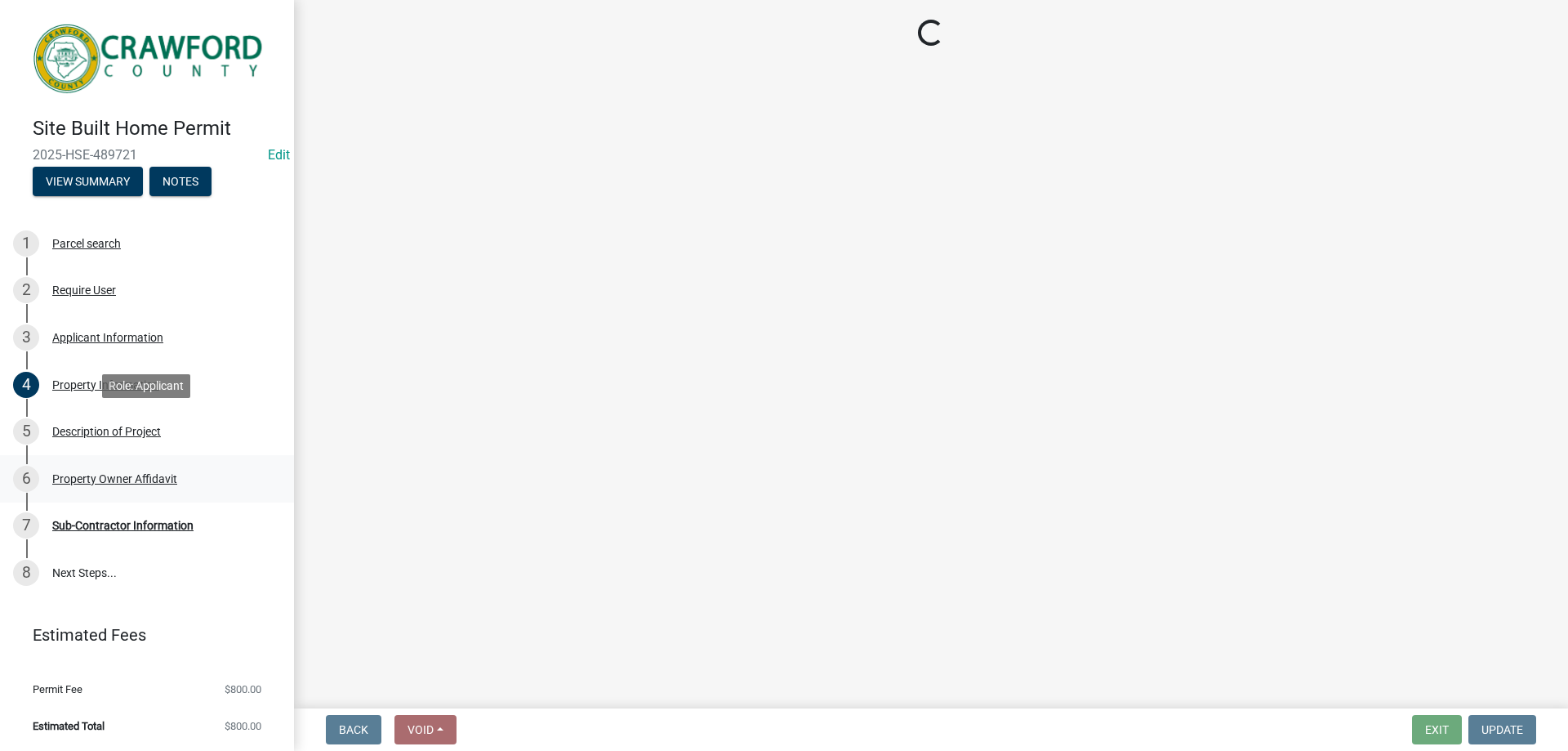
scroll to position [0, 0]
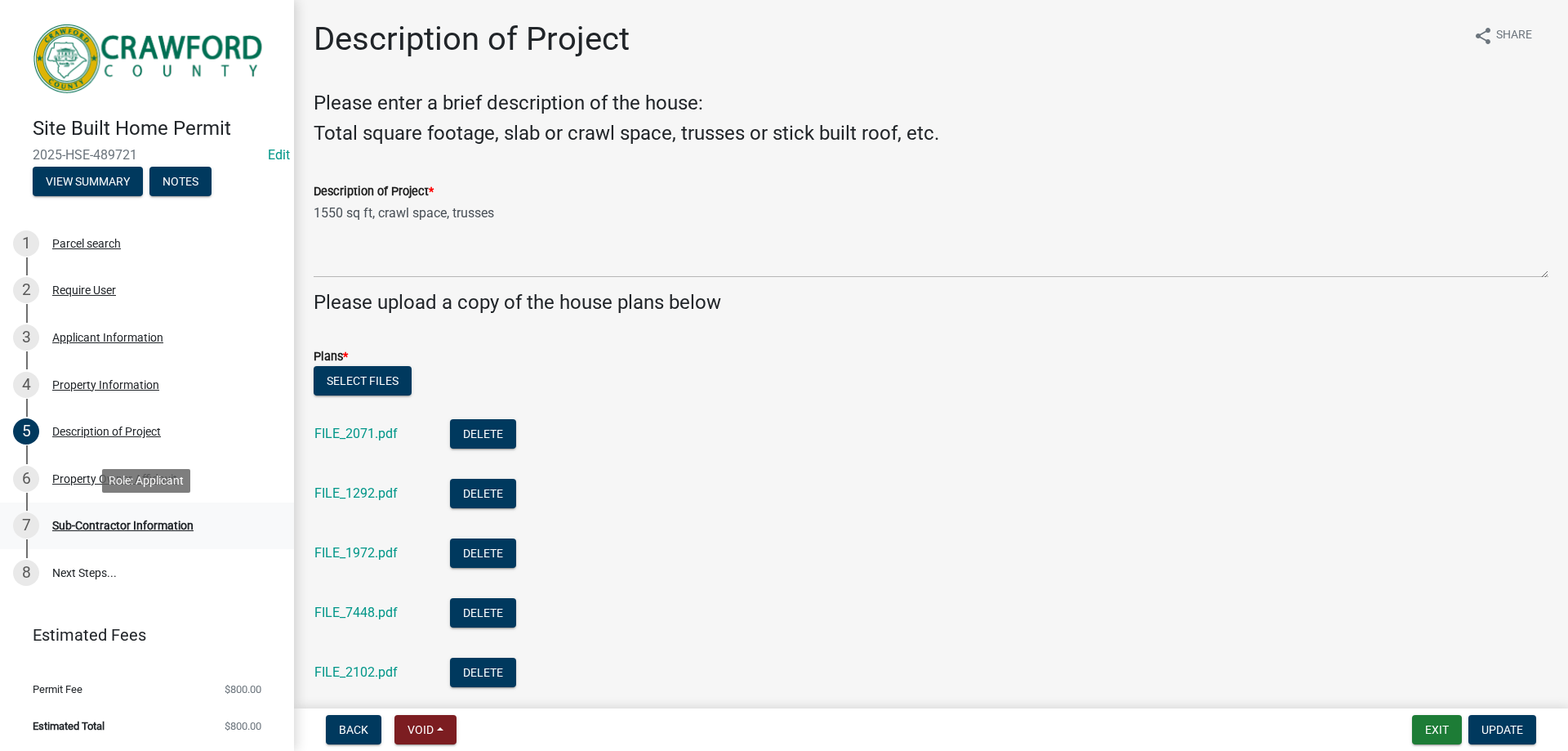
click at [148, 526] on div "Sub-Contractor Information" at bounding box center [123, 526] width 141 height 12
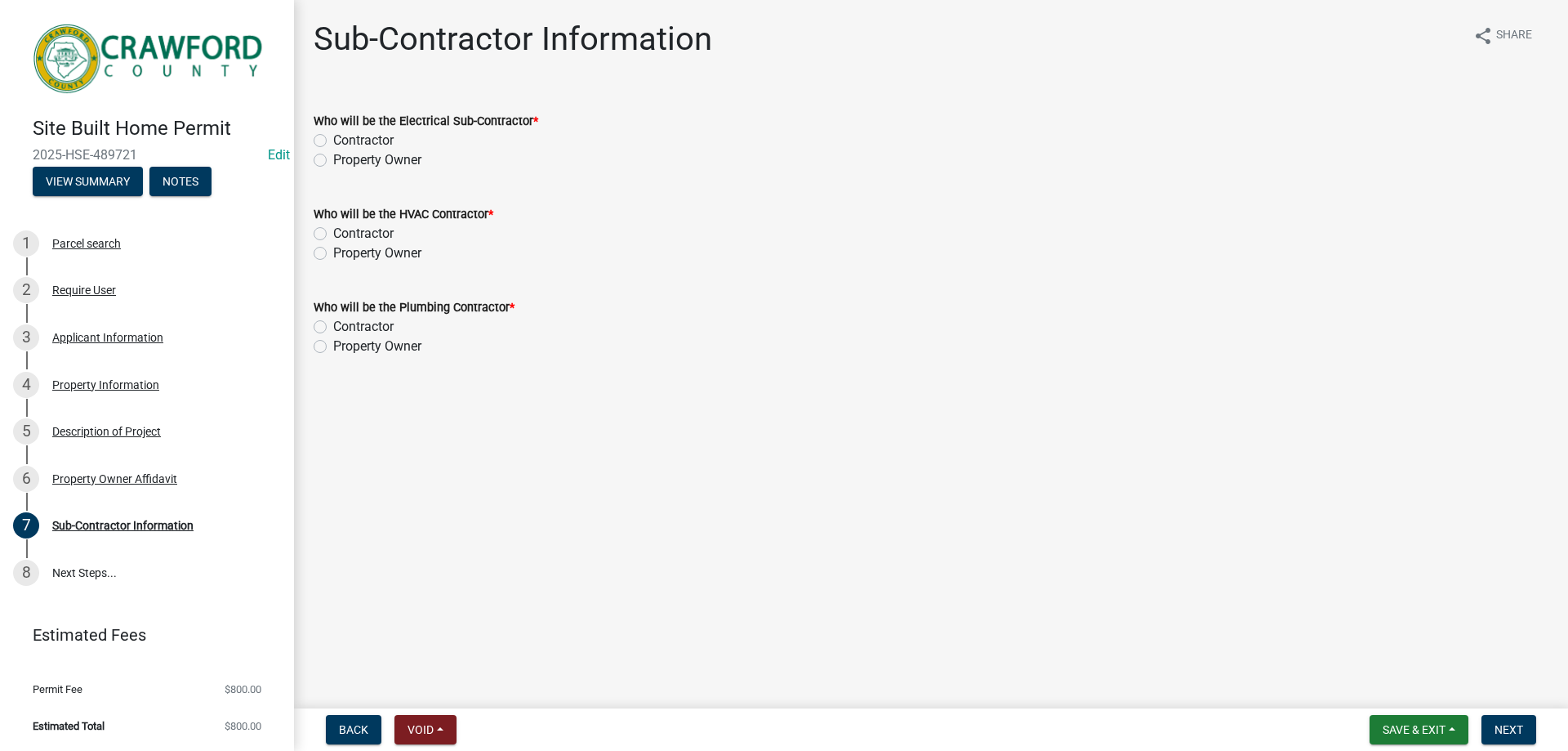
click at [334, 164] on label "Property Owner" at bounding box center [378, 160] width 88 height 20
click at [334, 161] on input "Property Owner" at bounding box center [339, 155] width 11 height 11
radio input "true"
click at [334, 250] on label "Property Owner" at bounding box center [378, 254] width 88 height 20
click at [334, 250] on input "Property Owner" at bounding box center [339, 249] width 11 height 11
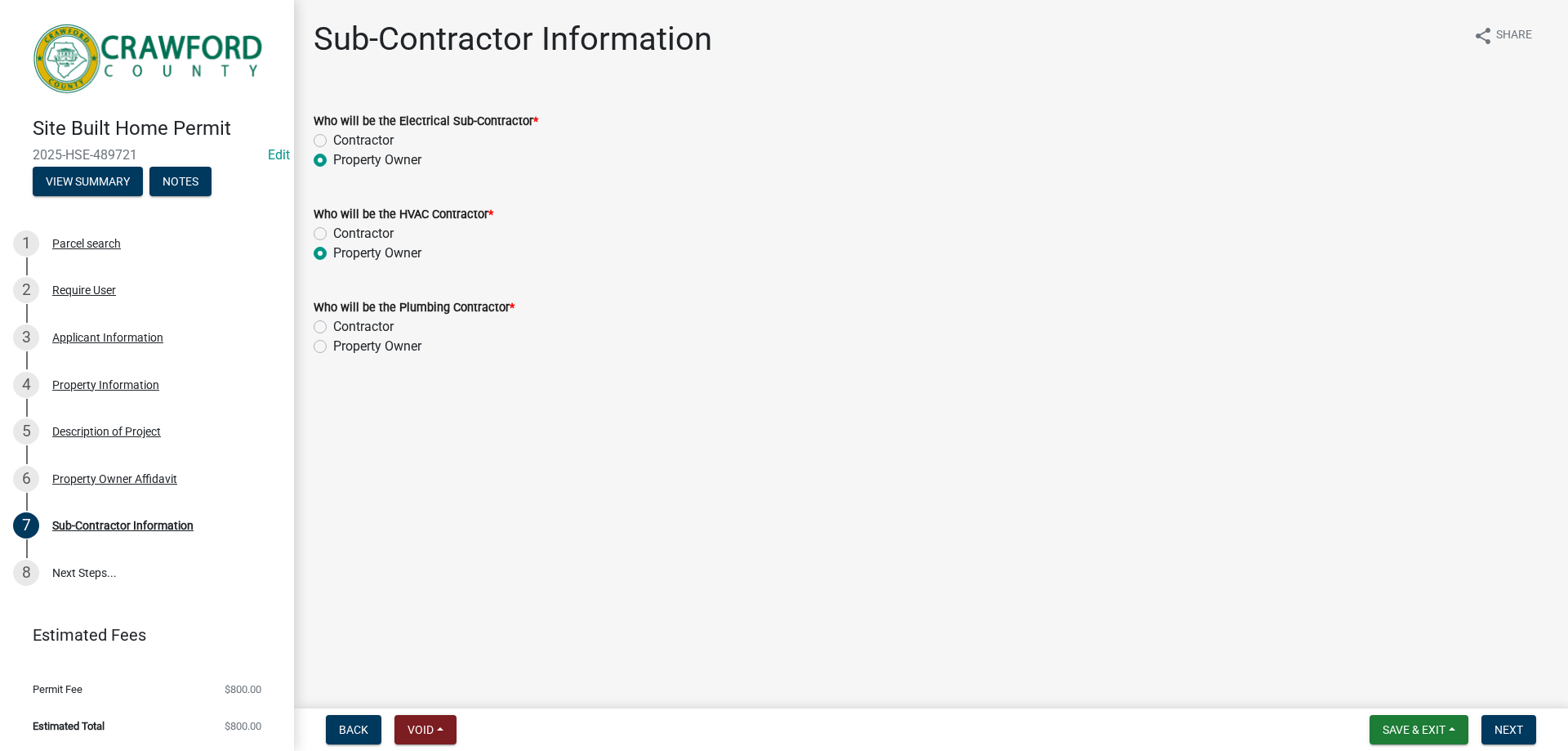
radio input "true"
click at [334, 342] on label "Property Owner" at bounding box center [378, 347] width 88 height 20
click at [334, 342] on input "Property Owner" at bounding box center [339, 342] width 11 height 11
radio input "true"
click at [314, 147] on div "Contractor" at bounding box center [931, 141] width 1235 height 20
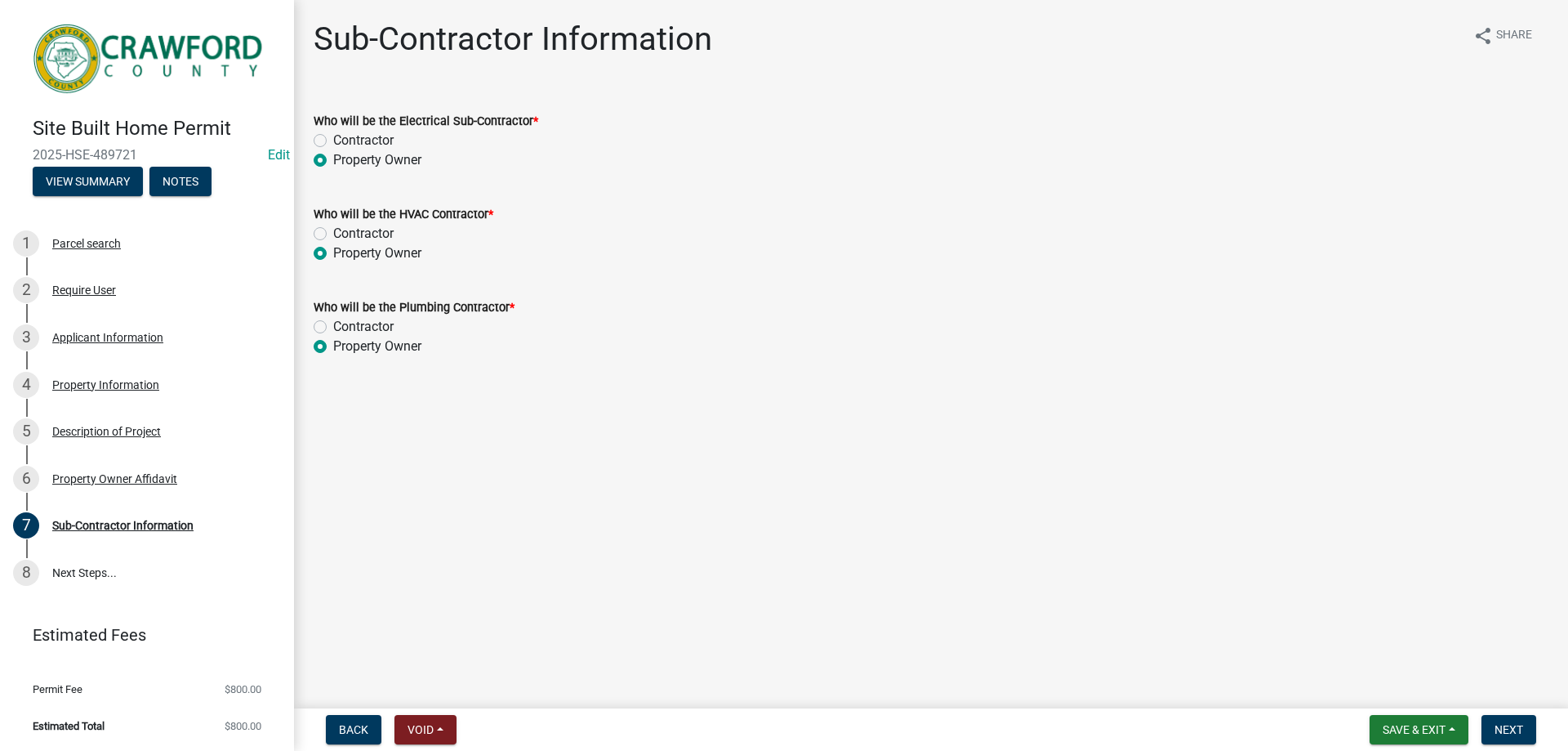
click at [334, 144] on label "Contractor" at bounding box center [364, 141] width 60 height 20
click at [334, 141] on input "Contractor" at bounding box center [339, 136] width 11 height 11
radio input "true"
click at [334, 238] on label "Contractor" at bounding box center [364, 234] width 60 height 20
click at [334, 234] on input "Contractor" at bounding box center [339, 229] width 11 height 11
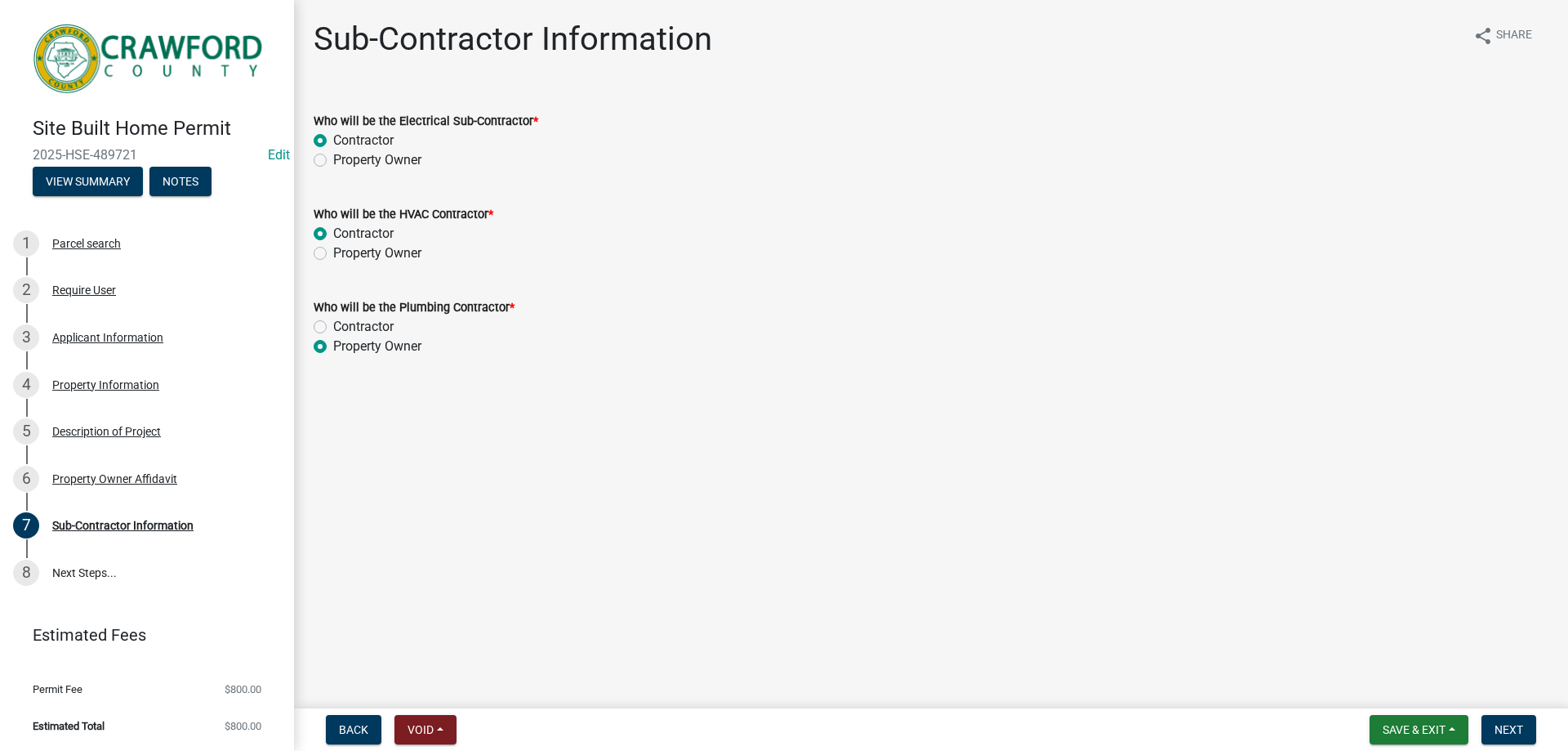
radio input "true"
click at [334, 323] on label "Contractor" at bounding box center [364, 327] width 60 height 20
click at [334, 323] on input "Contractor" at bounding box center [339, 322] width 11 height 11
radio input "true"
click at [1492, 718] on button "Next" at bounding box center [1510, 729] width 55 height 29
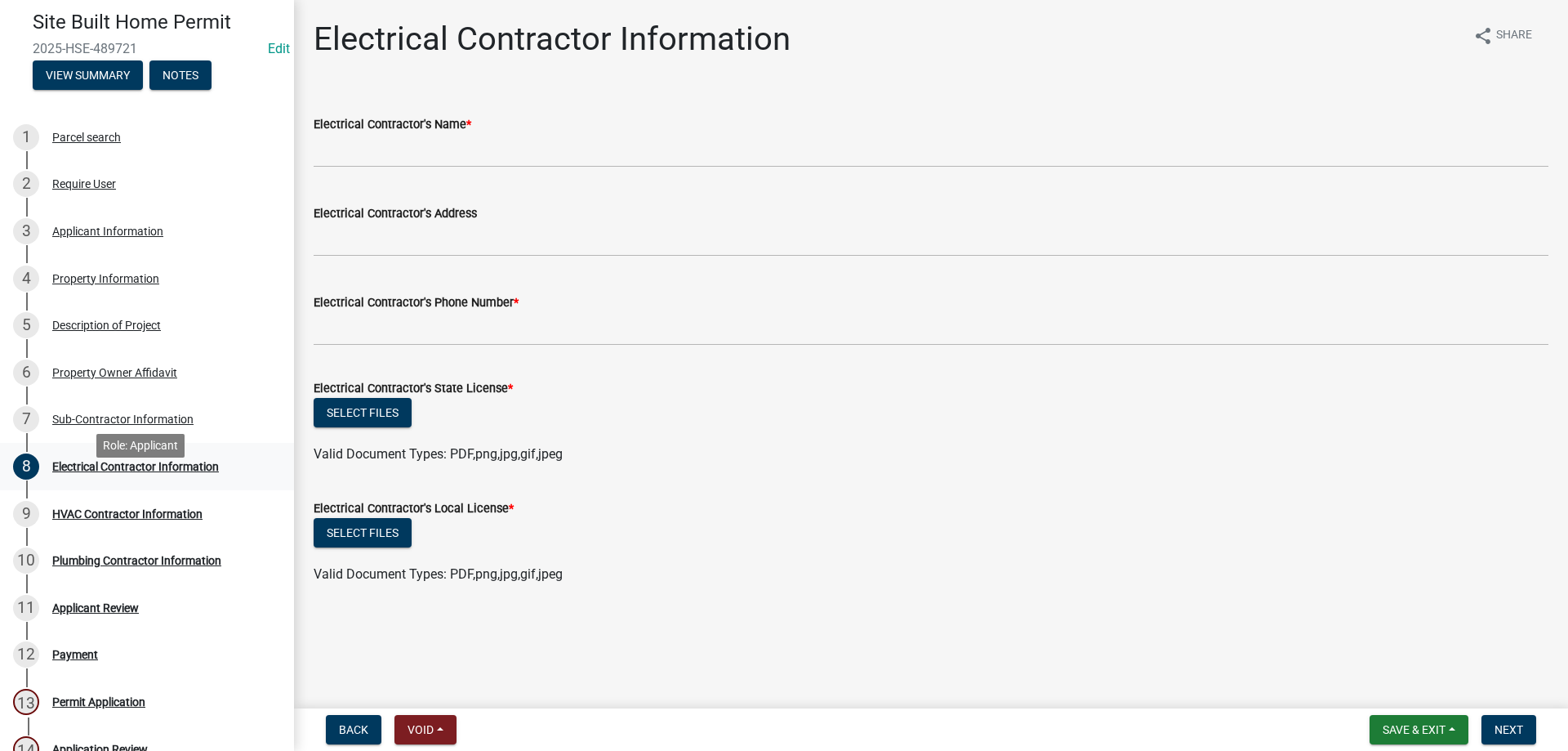
scroll to position [78, 0]
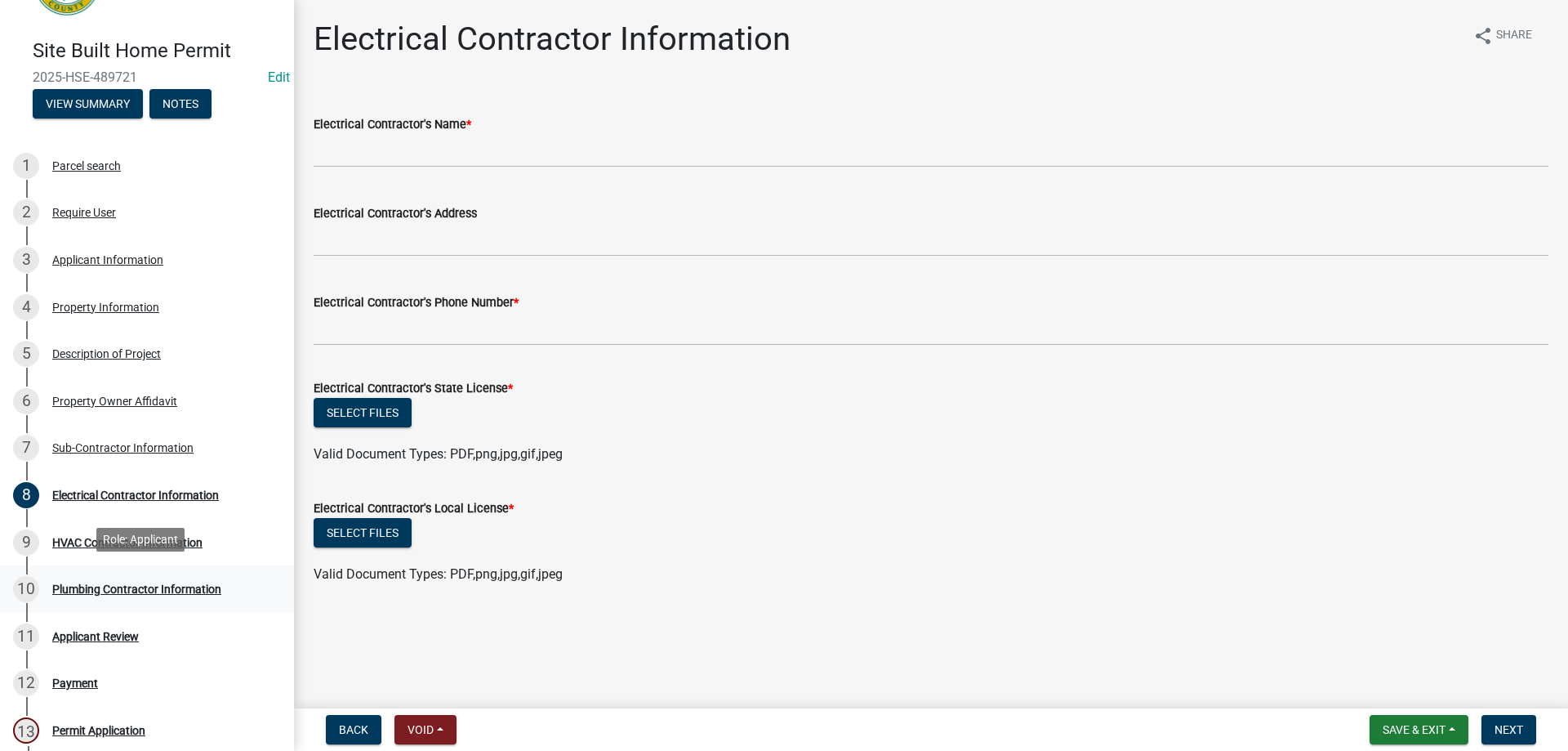
click at [156, 588] on div "Plumbing Contractor Information" at bounding box center [137, 589] width 169 height 12
click at [148, 443] on div "Sub-Contractor Information" at bounding box center [123, 448] width 141 height 12
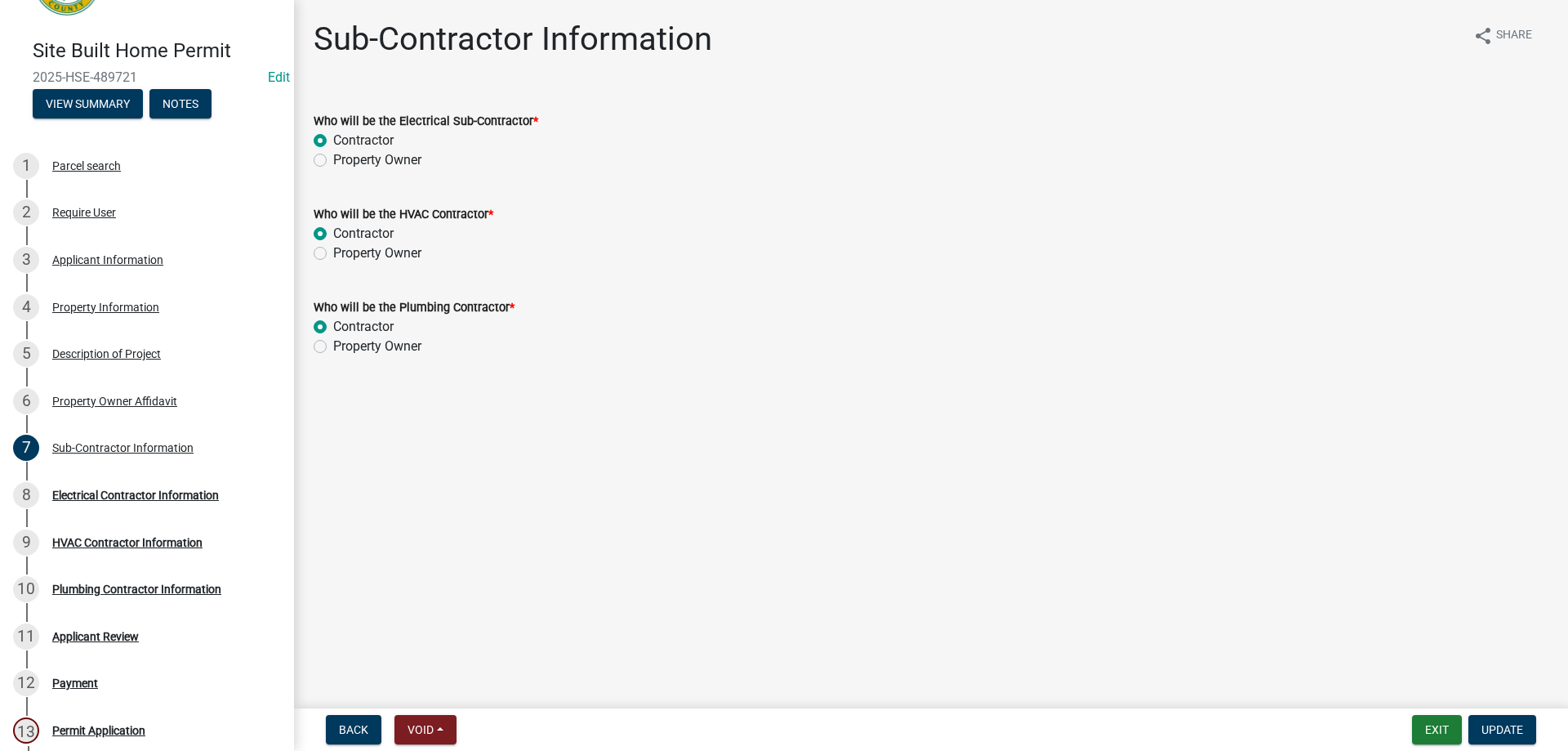
click at [338, 161] on label "Property Owner" at bounding box center [378, 160] width 88 height 20
click at [338, 161] on input "Property Owner" at bounding box center [339, 155] width 11 height 11
radio input "true"
click at [334, 247] on label "Property Owner" at bounding box center [378, 254] width 88 height 20
click at [334, 247] on input "Property Owner" at bounding box center [339, 249] width 11 height 11
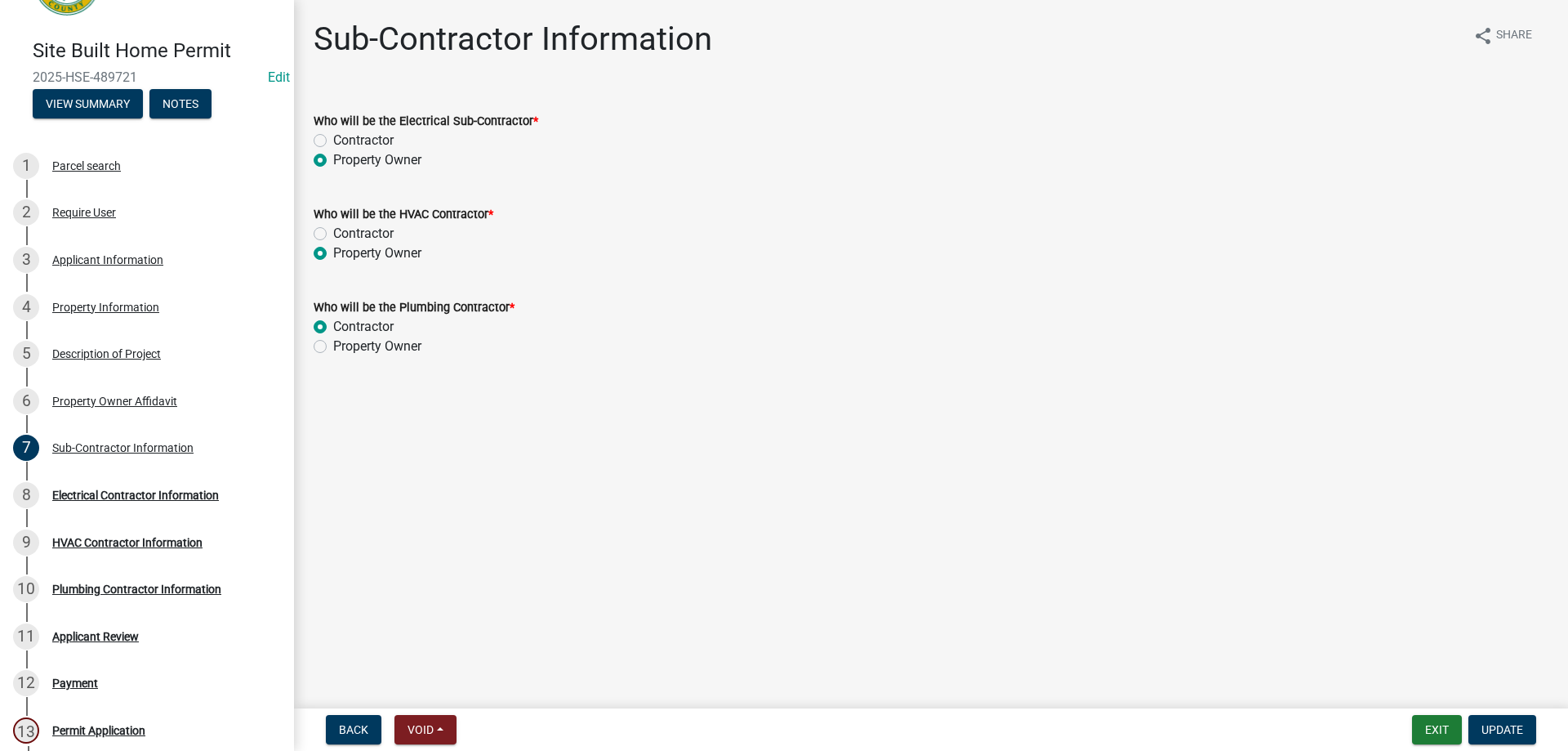
radio input "true"
click at [334, 344] on label "Property Owner" at bounding box center [378, 347] width 88 height 20
click at [334, 344] on input "Property Owner" at bounding box center [339, 342] width 11 height 11
radio input "true"
click at [1502, 733] on span "Update" at bounding box center [1503, 730] width 42 height 13
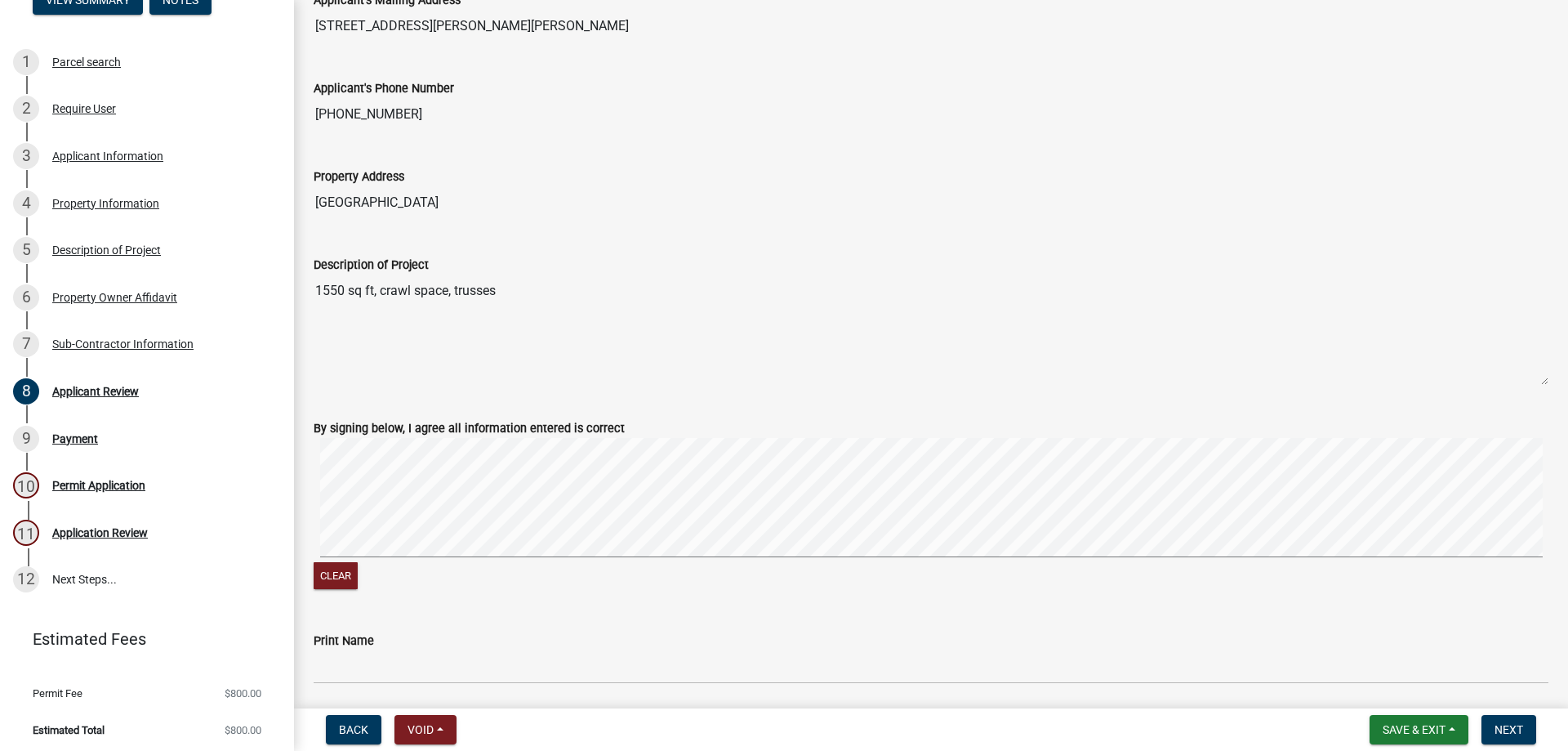
scroll to position [409, 0]
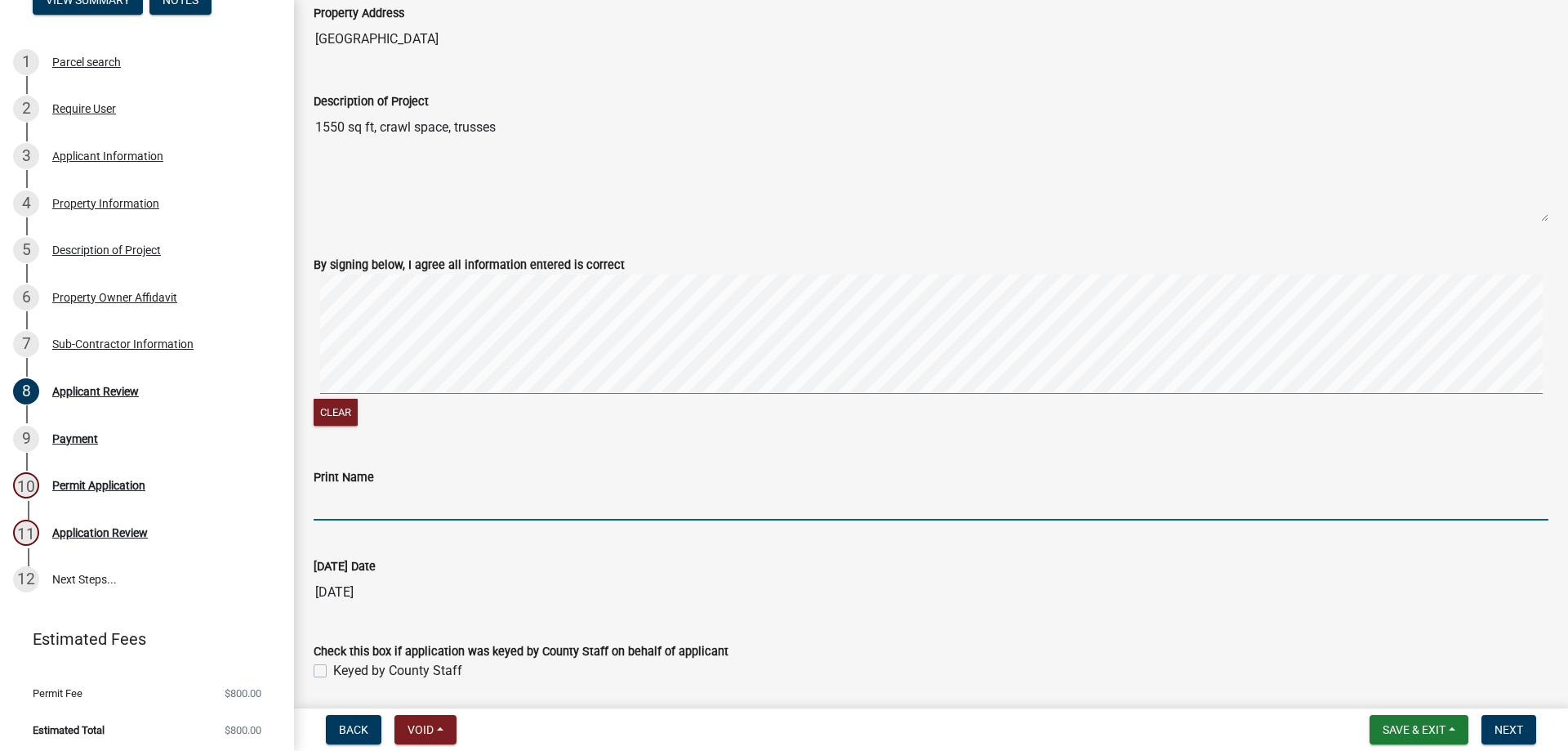
click at [352, 496] on input "Print Name" at bounding box center [931, 504] width 1235 height 33
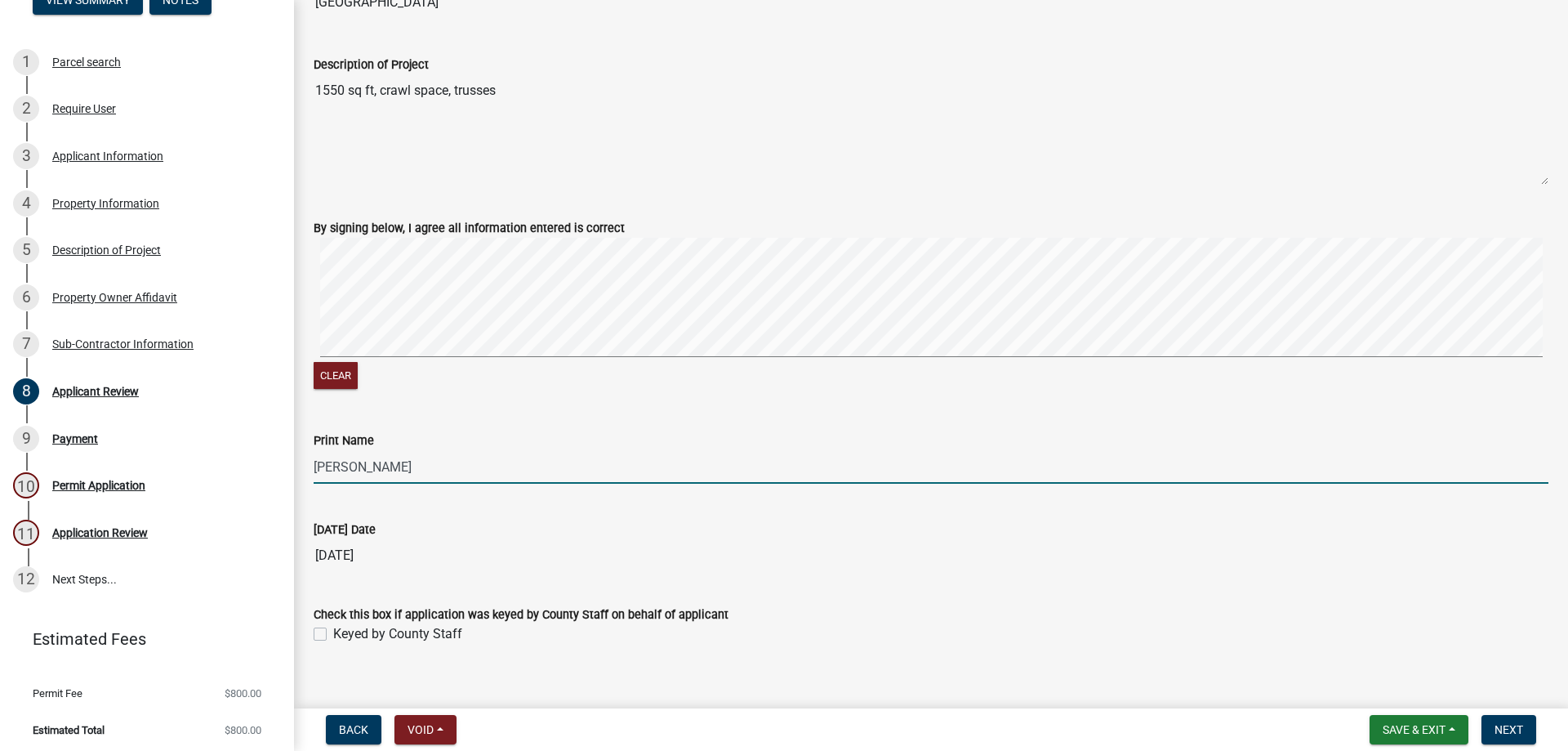
scroll to position [466, 0]
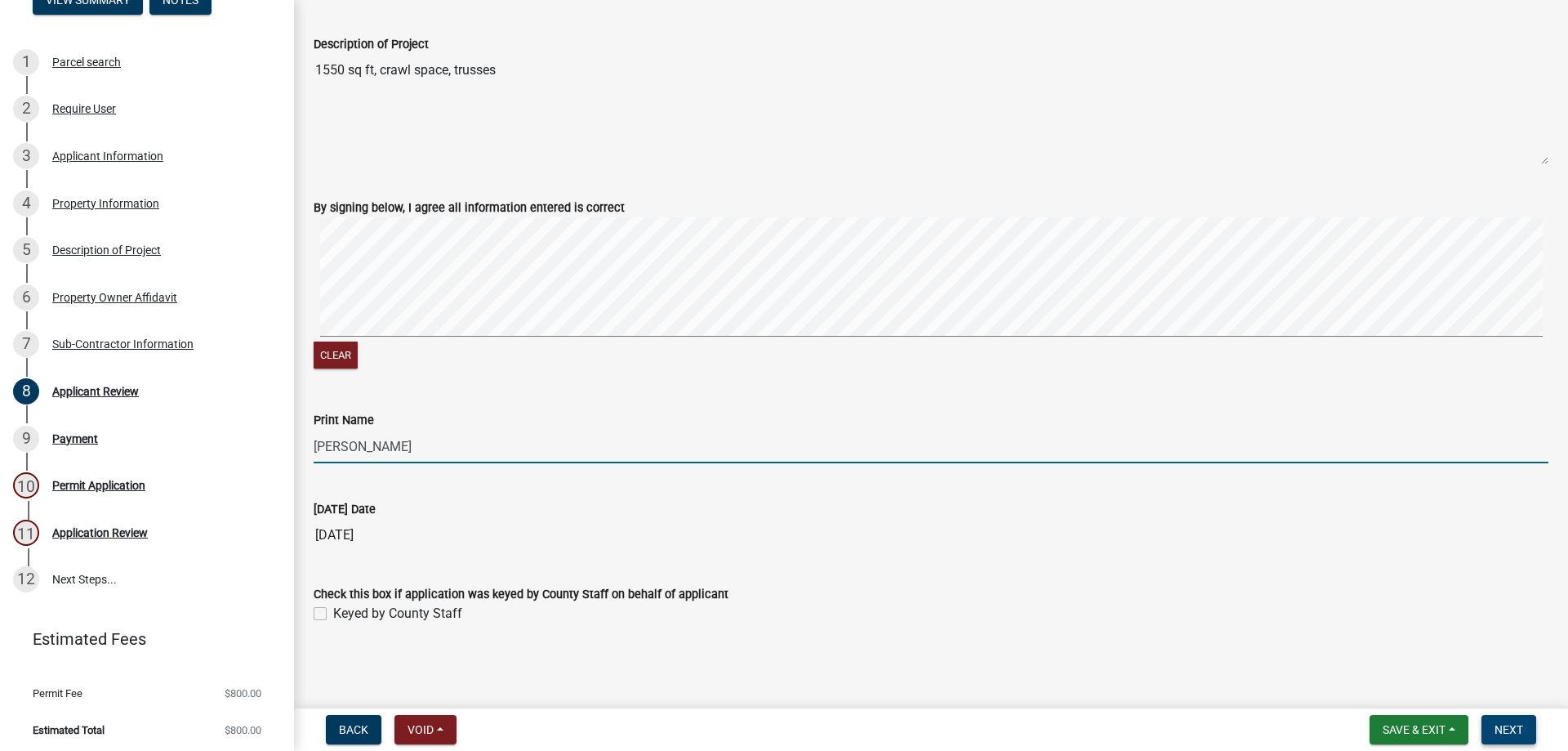
type input "Sue young"
click at [1489, 725] on button "Next" at bounding box center [1510, 729] width 55 height 29
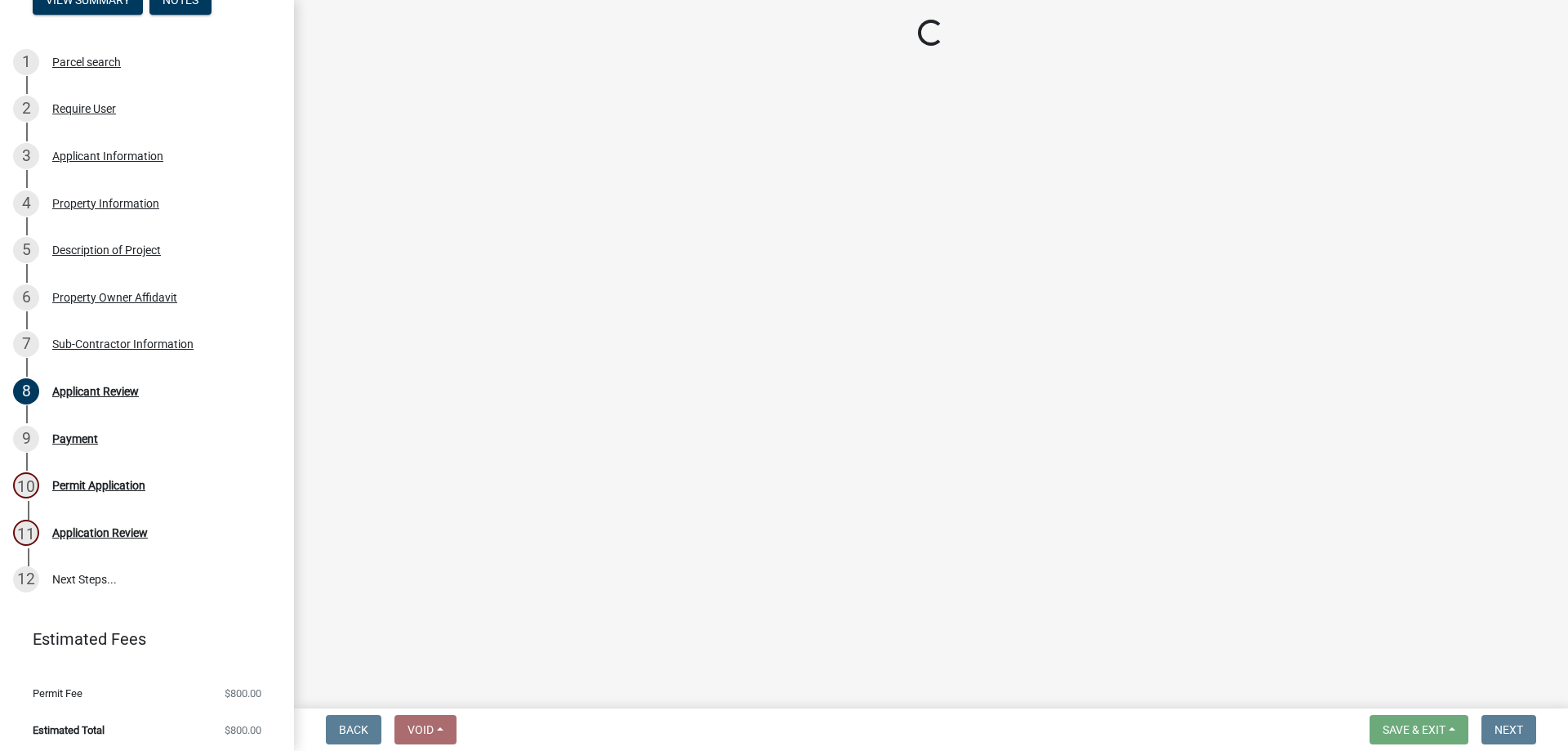
select select "3: 3"
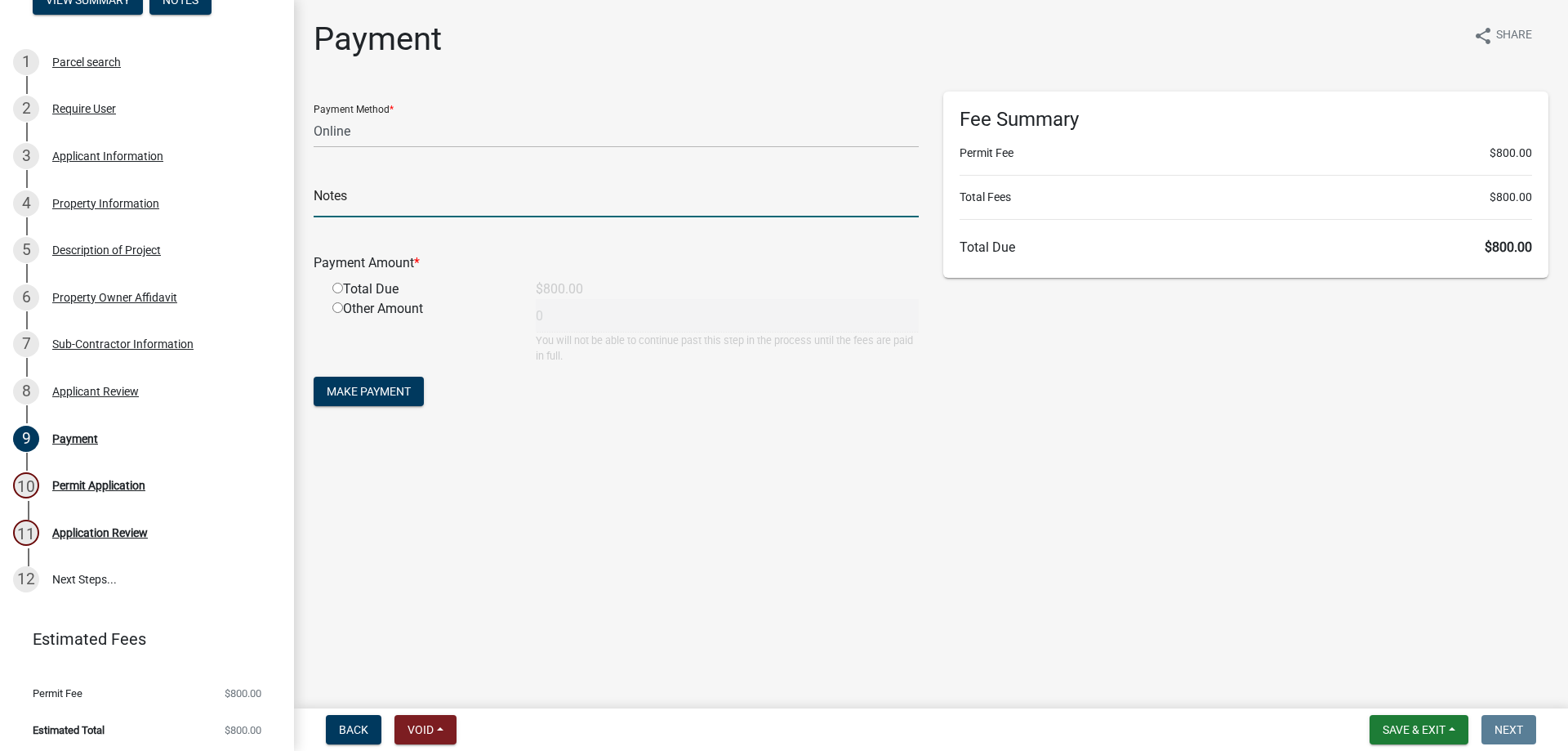
click at [337, 194] on input "text" at bounding box center [616, 200] width 606 height 33
click at [663, 327] on div "Other Amount 0 You will not be able to continue past this step in the process u…" at bounding box center [626, 330] width 611 height 64
click at [332, 282] on div "Total Due" at bounding box center [422, 290] width 204 height 20
click at [335, 285] on input "radio" at bounding box center [338, 288] width 11 height 11
radio input "true"
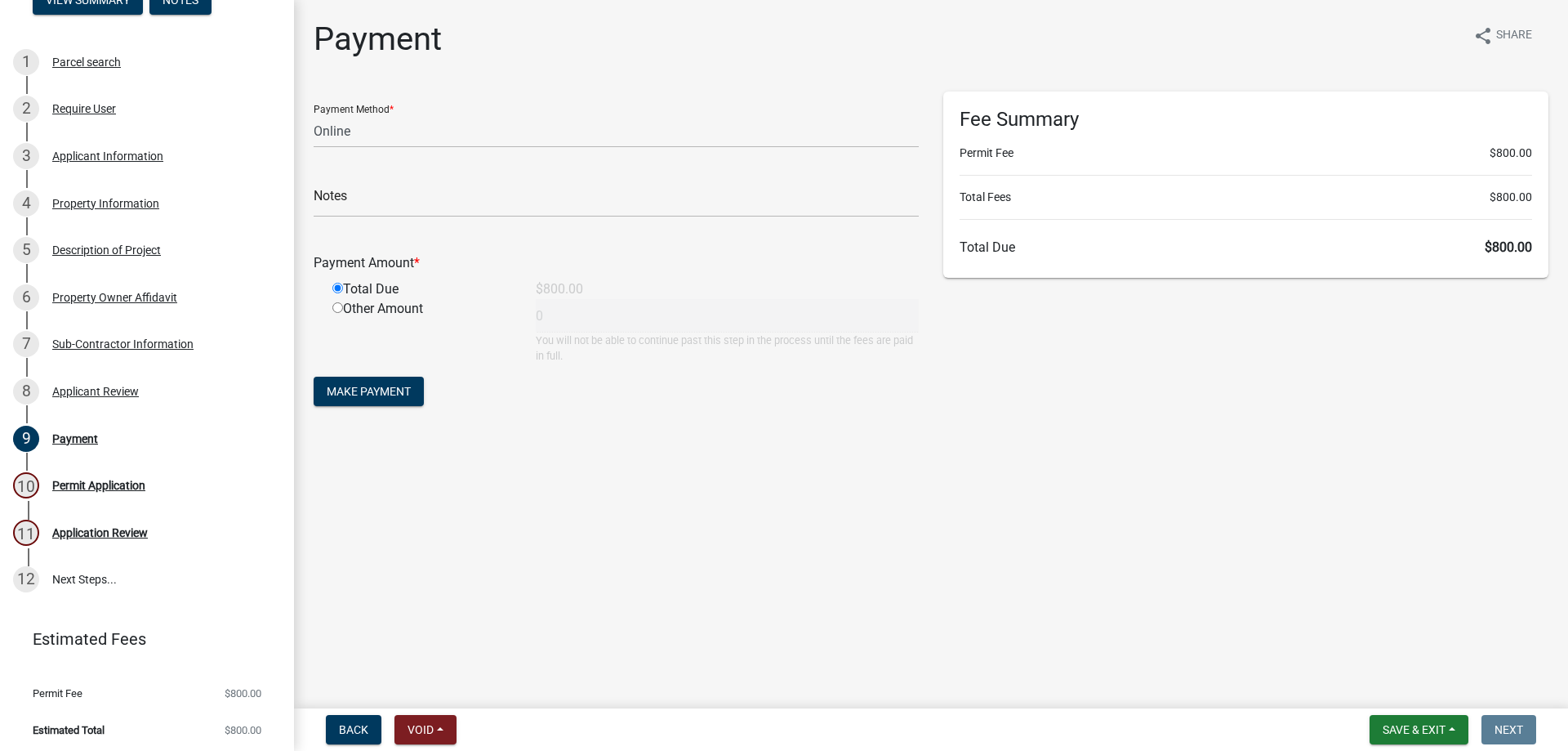
type input "800"
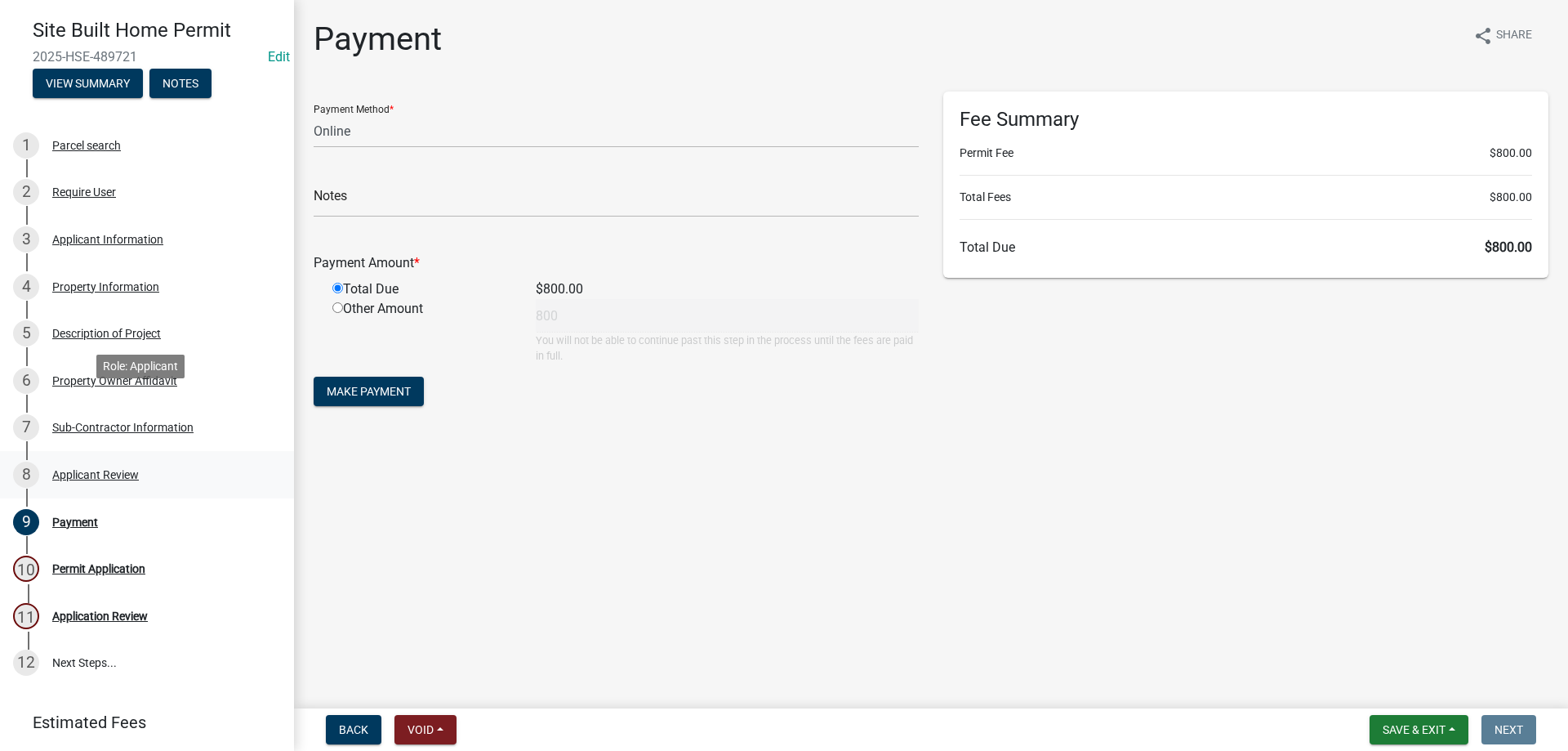
scroll to position [181, 0]
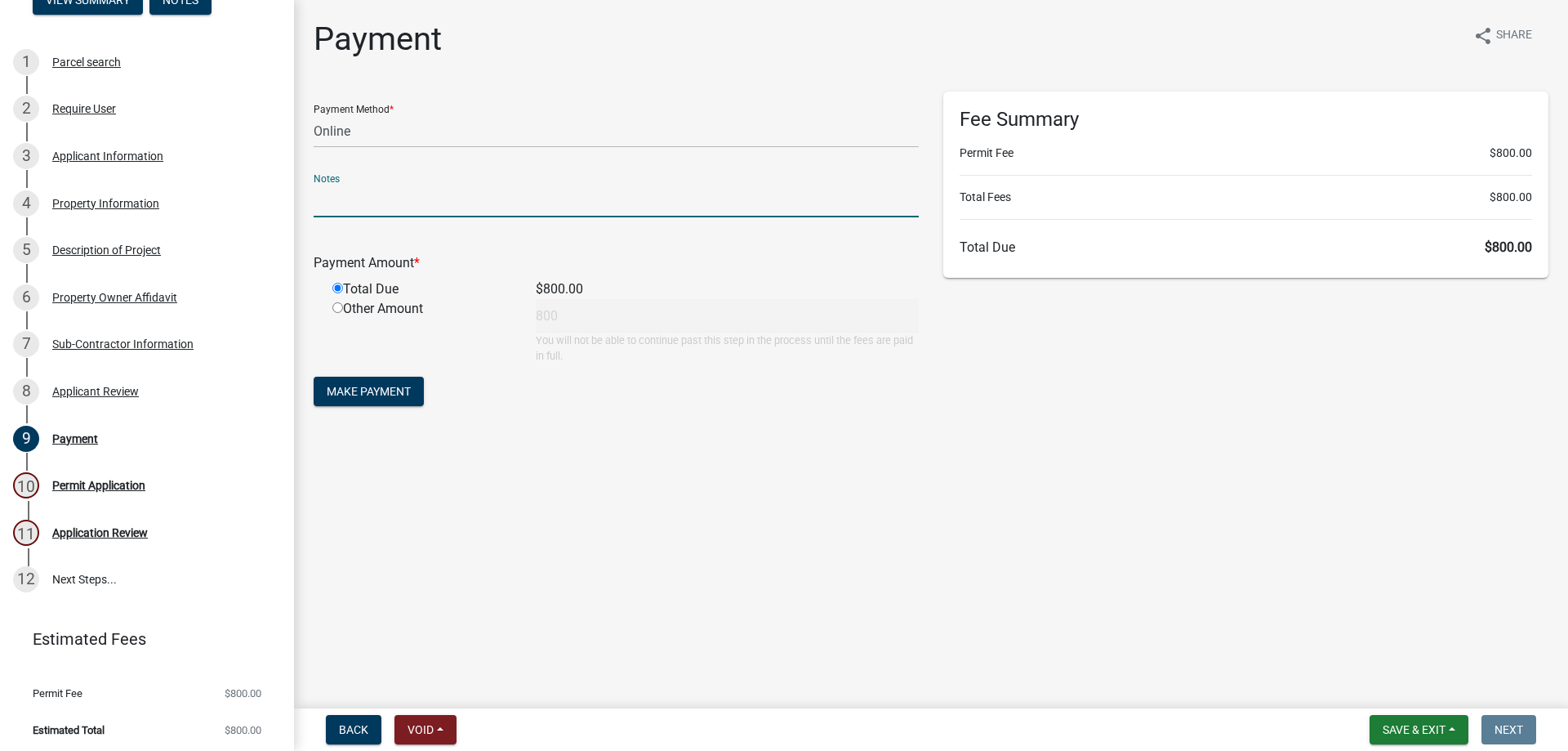
click at [354, 194] on input "text" at bounding box center [616, 200] width 606 height 33
click at [337, 122] on select "Credit Card POS Check Cash Online" at bounding box center [616, 131] width 606 height 33
select select "1: 0"
click at [314, 114] on select "Credit Card POS Check Cash Online" at bounding box center [616, 131] width 606 height 33
click at [361, 205] on input "text" at bounding box center [616, 200] width 606 height 33
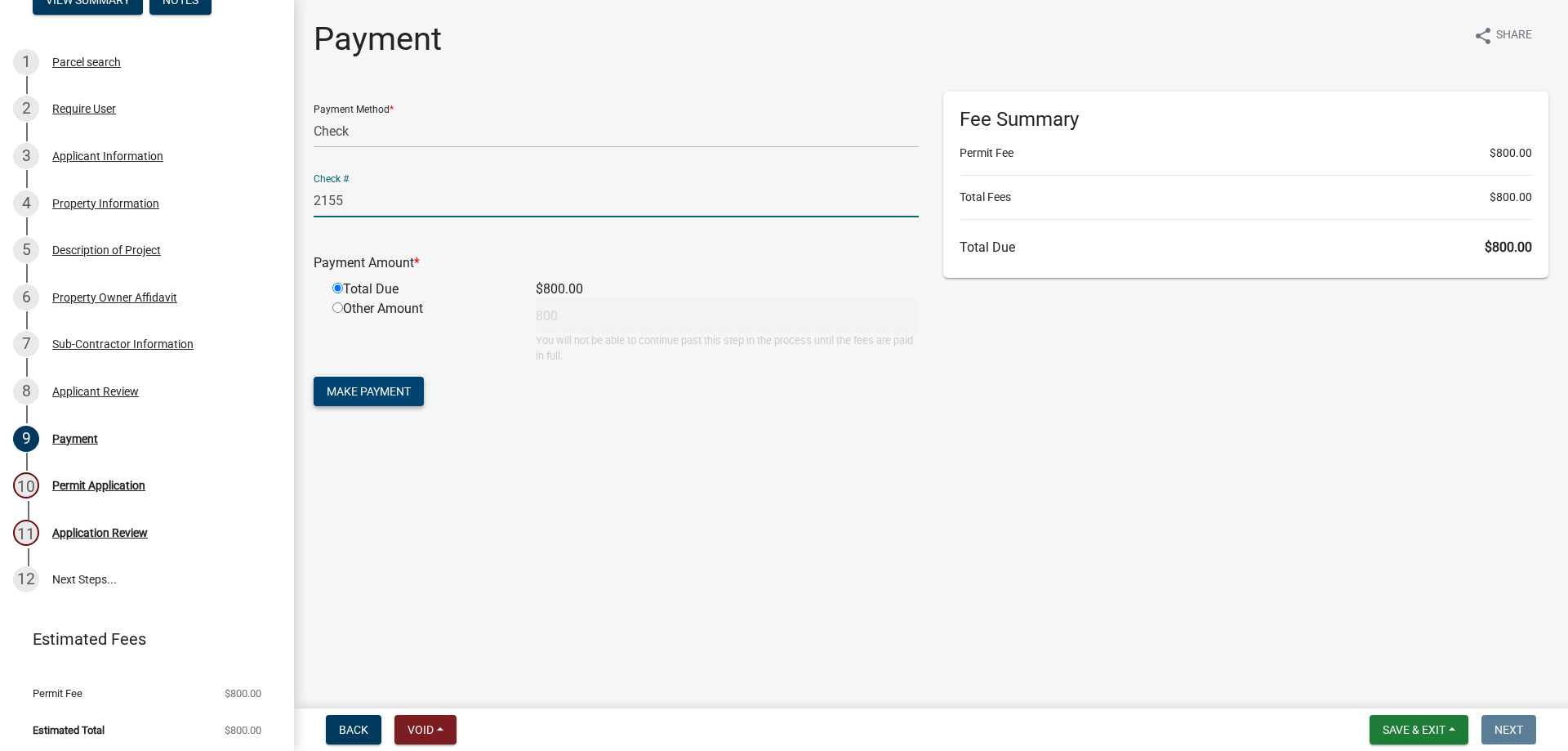
type input "2155"
click at [398, 389] on span "Make Payment" at bounding box center [369, 391] width 84 height 13
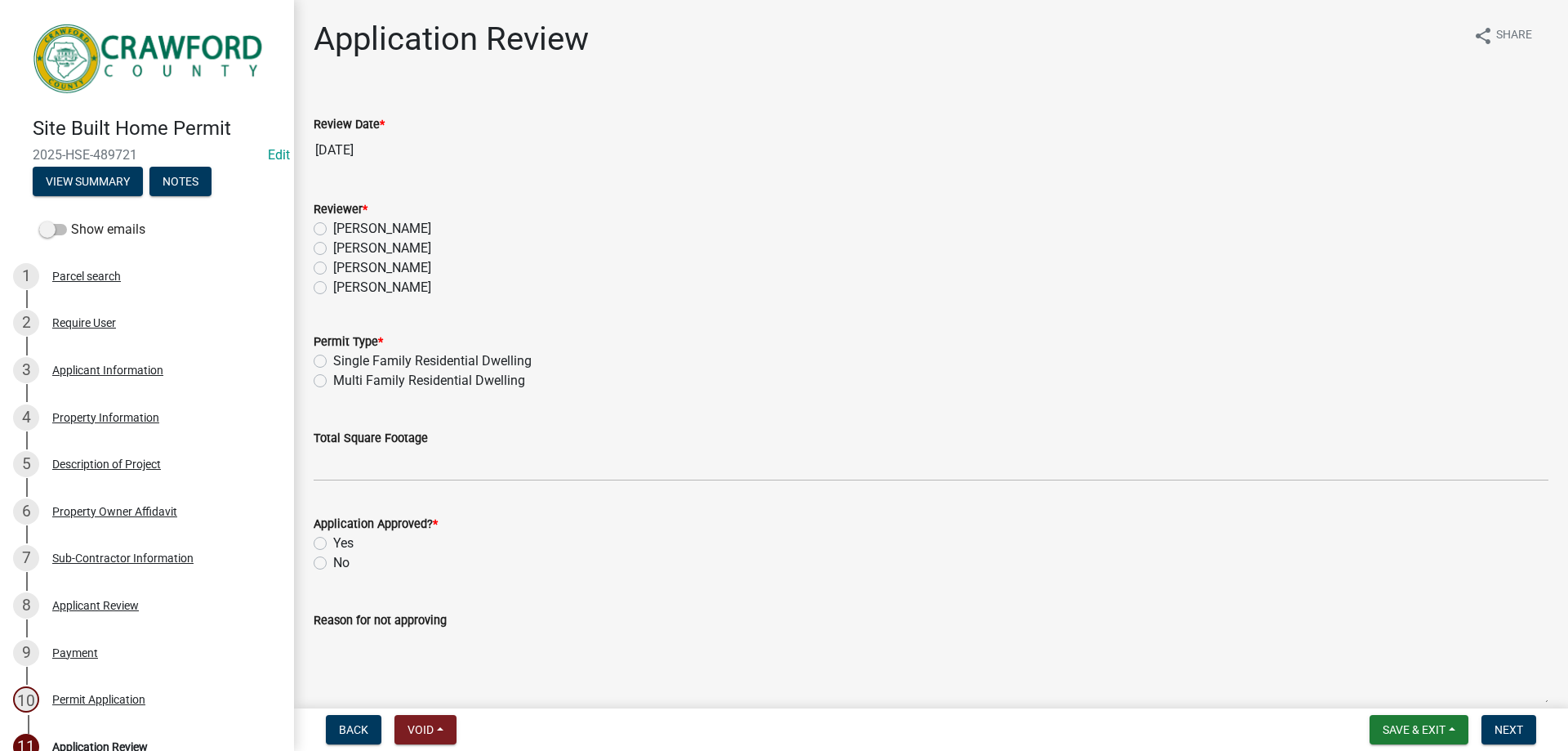
scroll to position [82, 0]
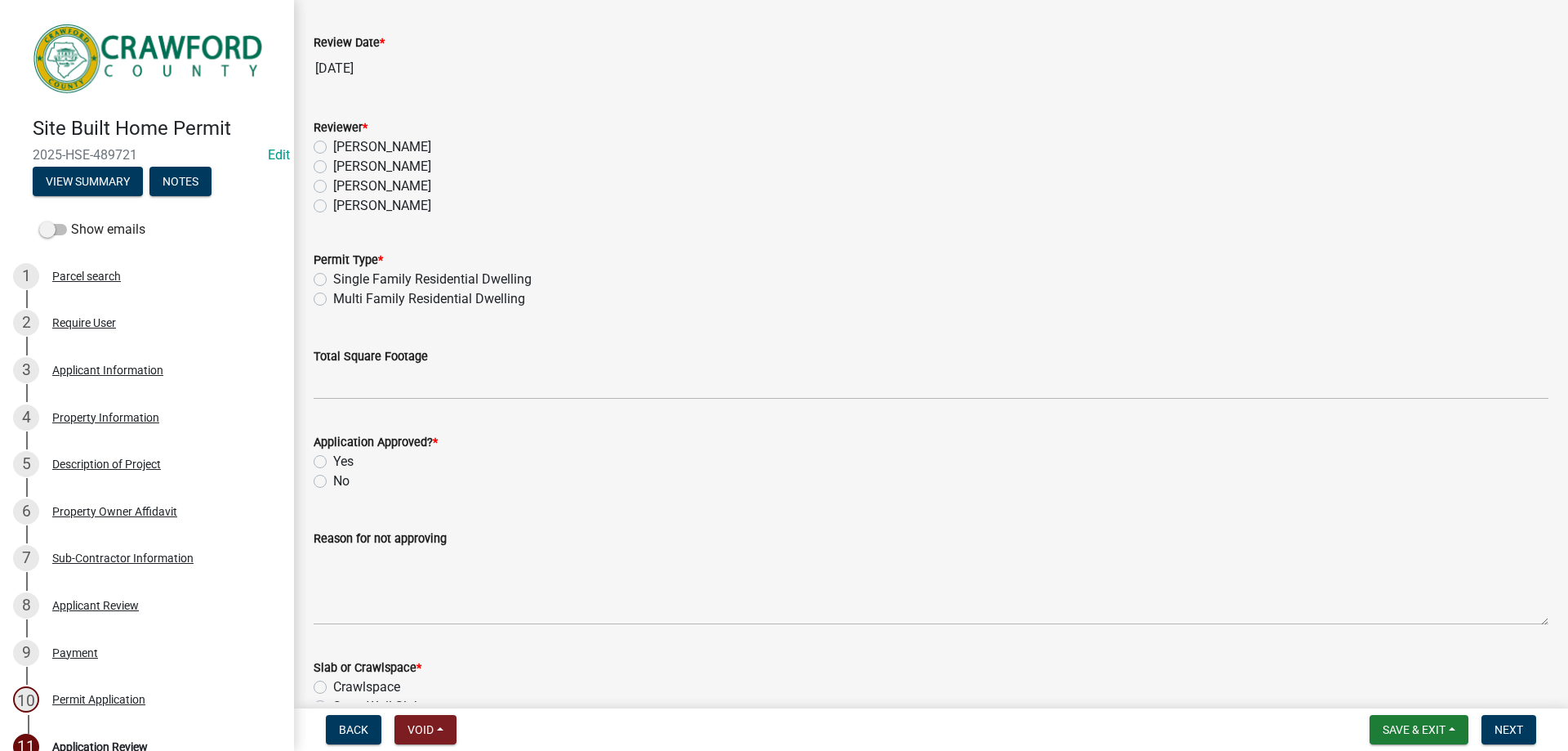
click at [313, 208] on div "Reviewer * Tammie Graumann Jake Watson Rachel Carroll Layla Kriz" at bounding box center [931, 157] width 1259 height 118
click at [334, 209] on label "[PERSON_NAME]" at bounding box center [383, 206] width 98 height 20
click at [334, 207] on input "[PERSON_NAME]" at bounding box center [339, 201] width 11 height 11
radio input "true"
click at [316, 272] on div "Single Family Residential Dwelling" at bounding box center [931, 280] width 1235 height 20
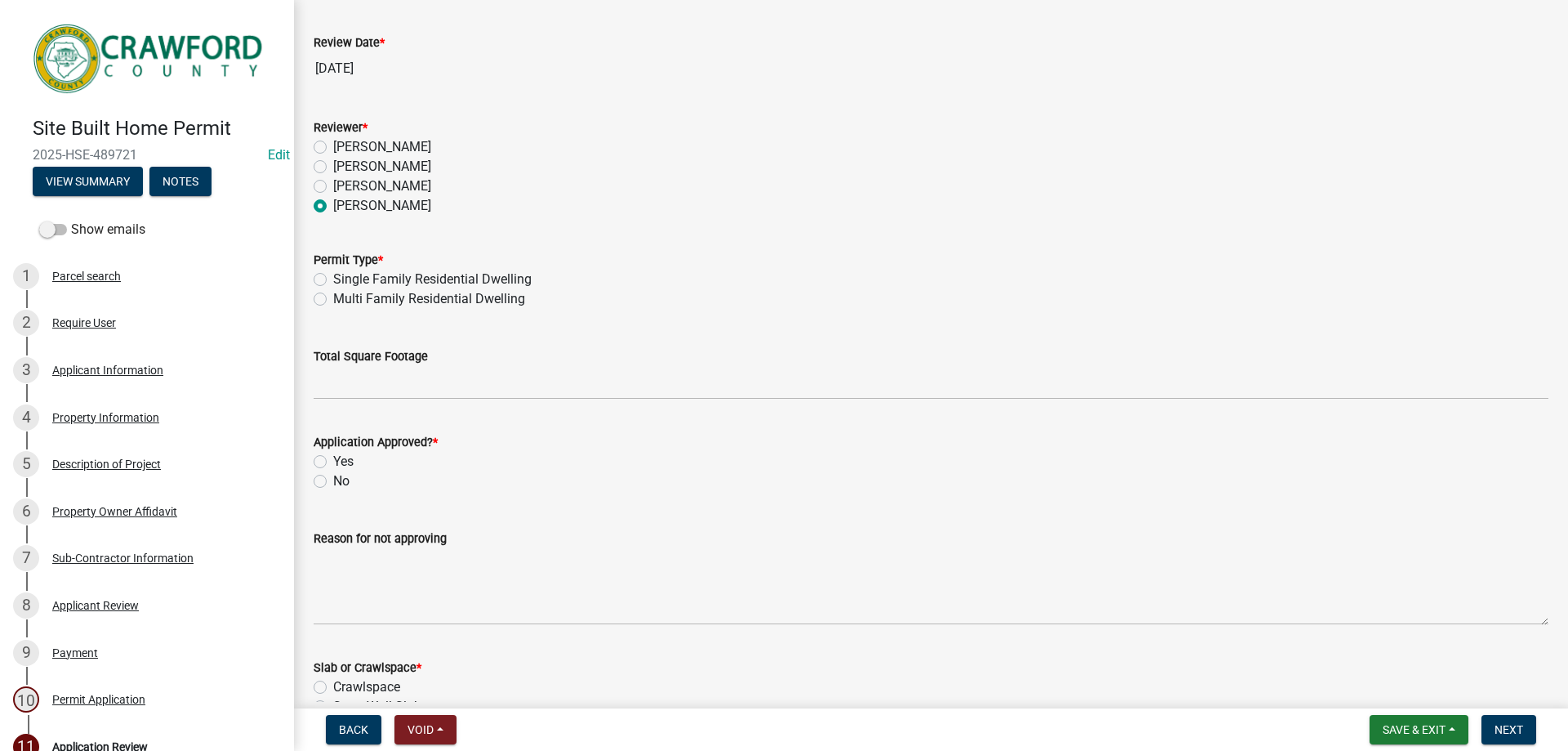
click at [334, 277] on label "Single Family Residential Dwelling" at bounding box center [433, 280] width 199 height 20
click at [334, 277] on input "Single Family Residential Dwelling" at bounding box center [339, 275] width 11 height 11
radio input "true"
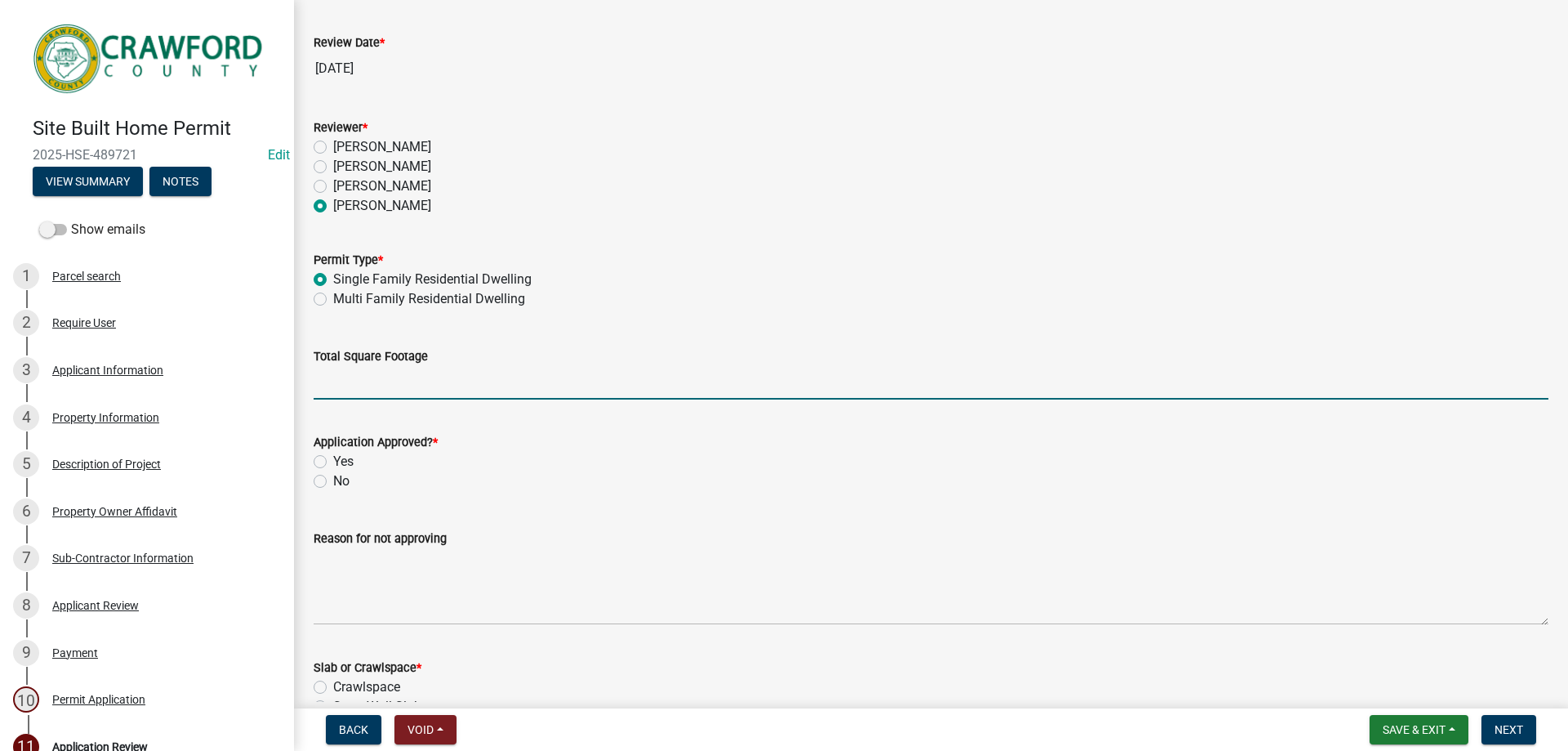
drag, startPoint x: 364, startPoint y: 389, endPoint x: 377, endPoint y: 378, distance: 17.0
click at [365, 389] on input "Total Square Footage" at bounding box center [931, 383] width 1235 height 33
type input "1550"
click at [334, 460] on label "Yes" at bounding box center [344, 462] width 20 height 20
click at [334, 460] on input "Yes" at bounding box center [339, 457] width 11 height 11
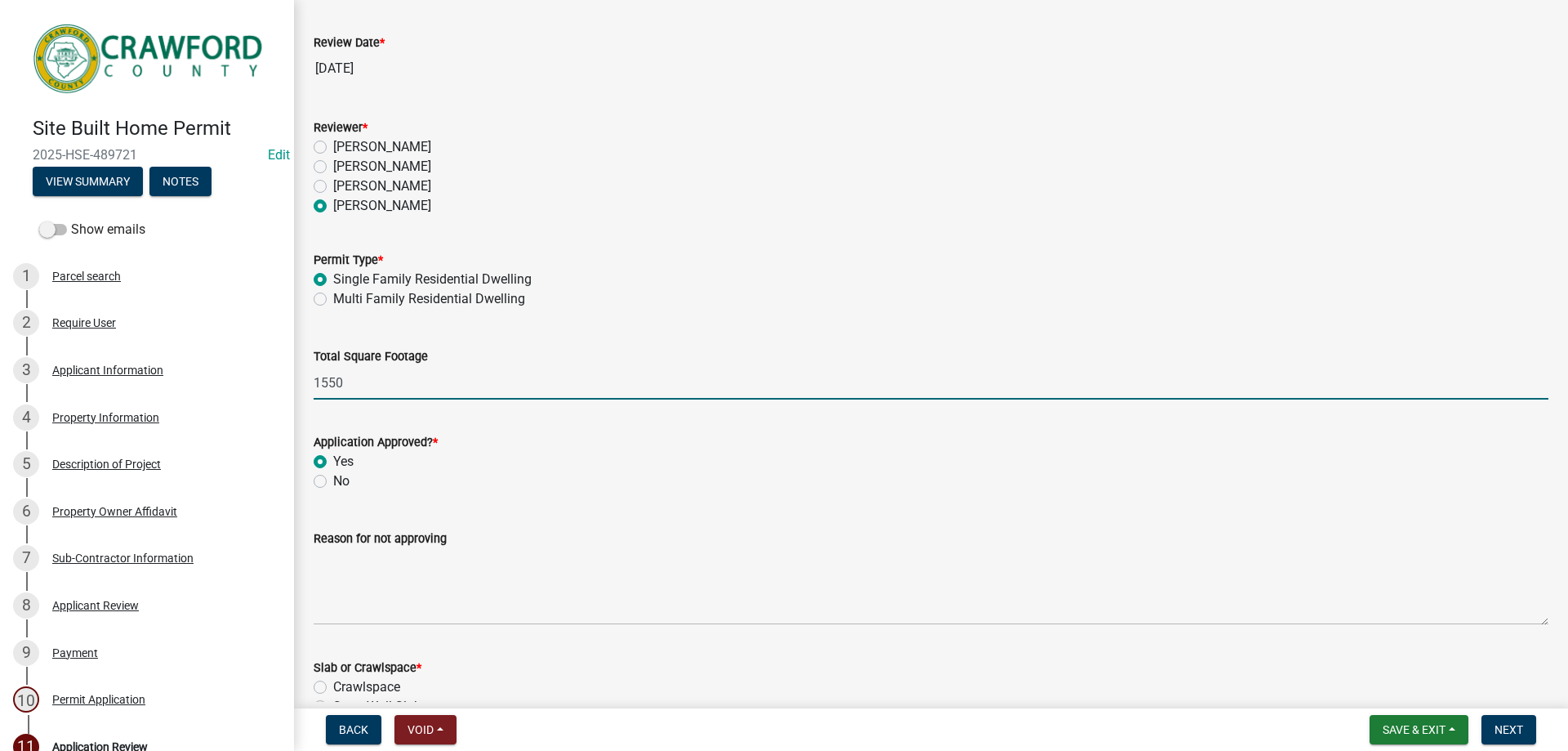
radio input "true"
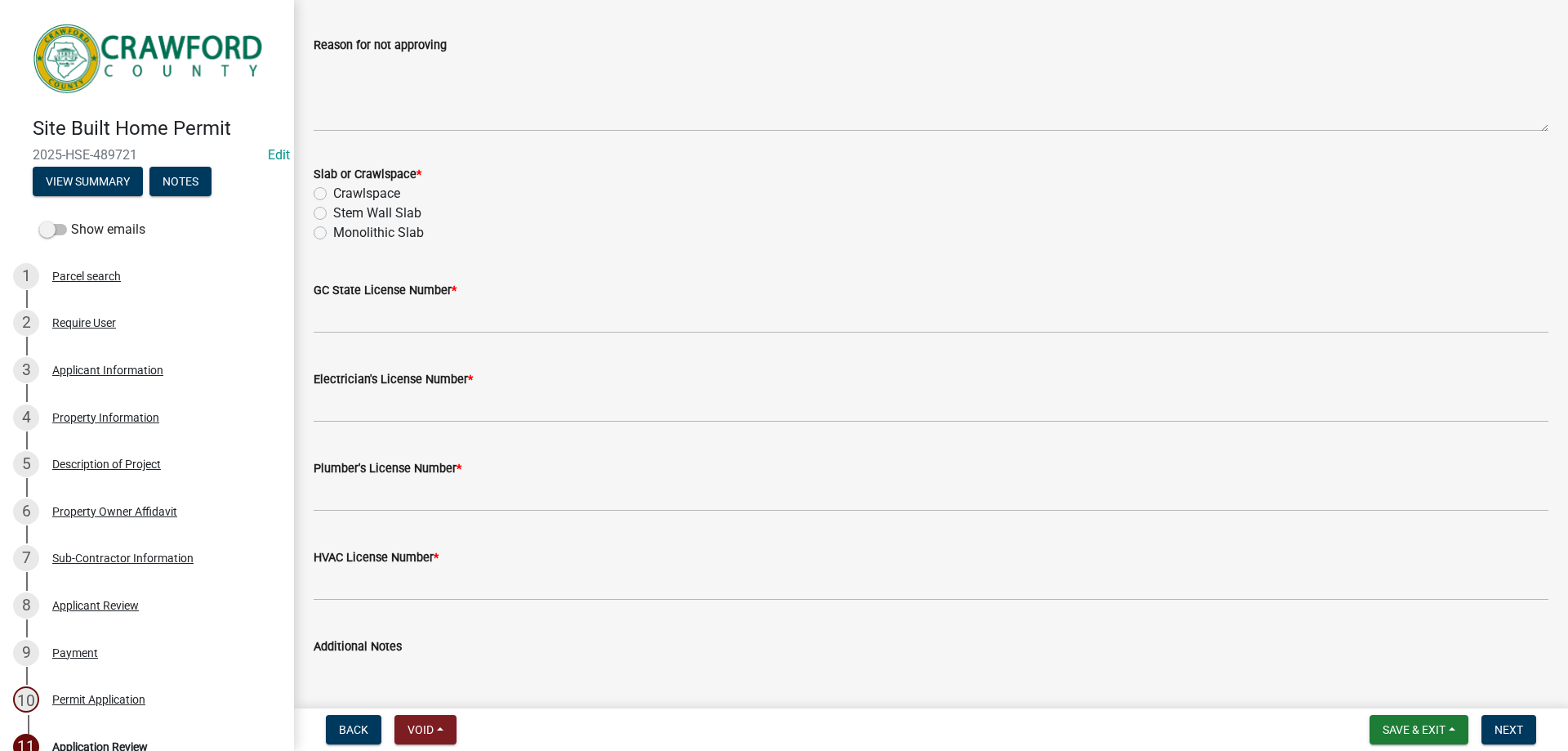
scroll to position [653, 0]
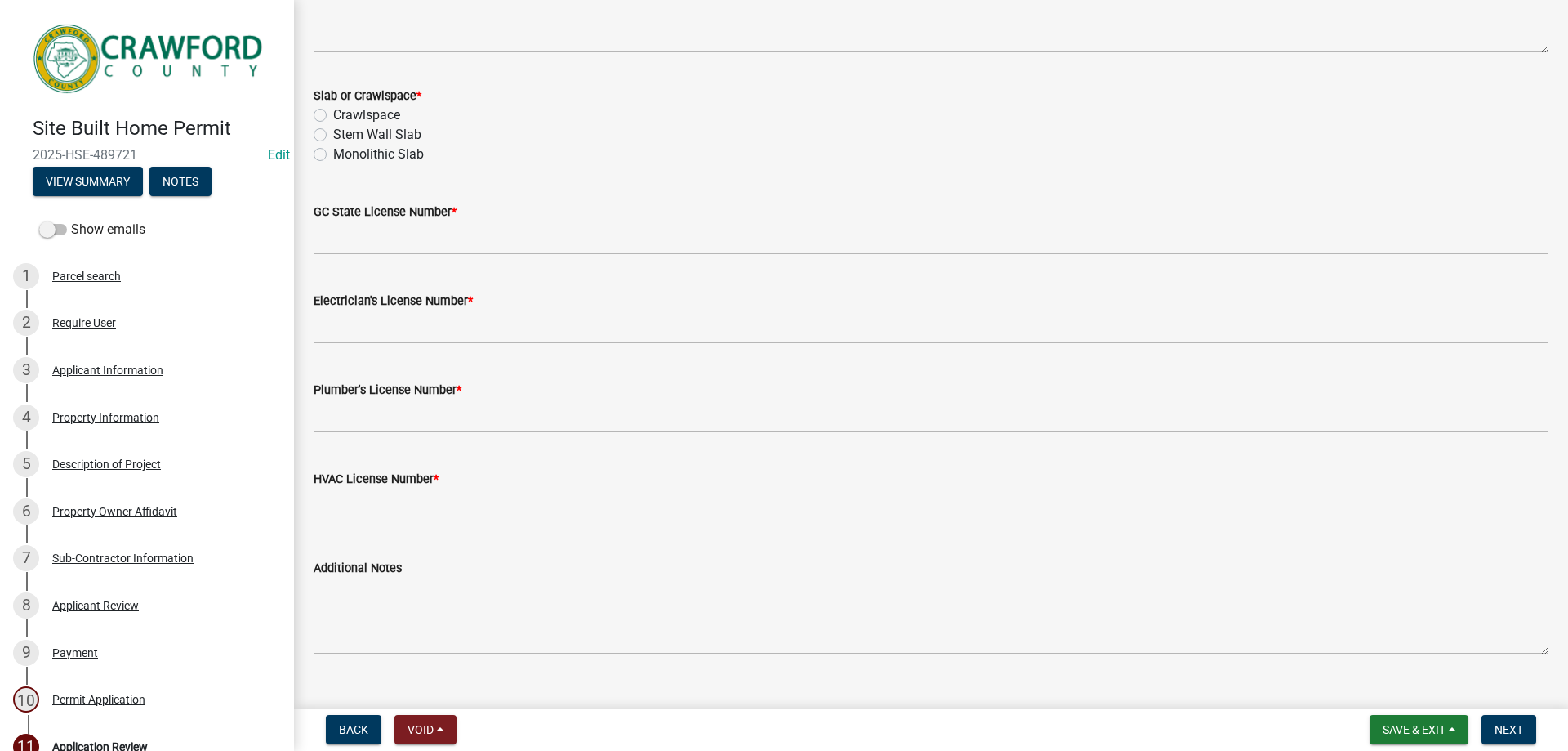
click at [334, 112] on label "Crawlspace" at bounding box center [367, 115] width 67 height 20
click at [334, 112] on input "Crawlspace" at bounding box center [339, 110] width 11 height 11
radio input "true"
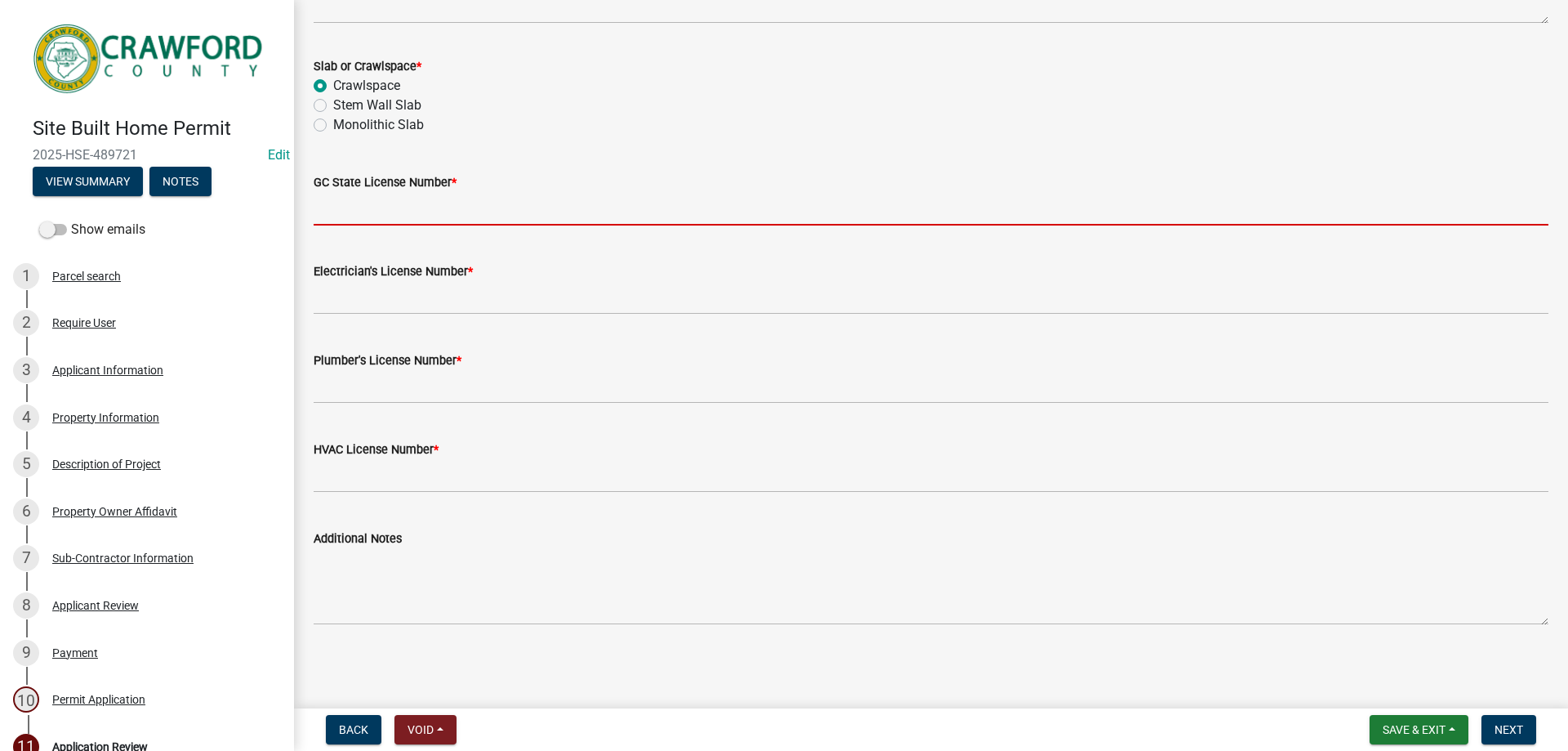
click at [388, 210] on input "GC State License Number *" at bounding box center [931, 209] width 1235 height 33
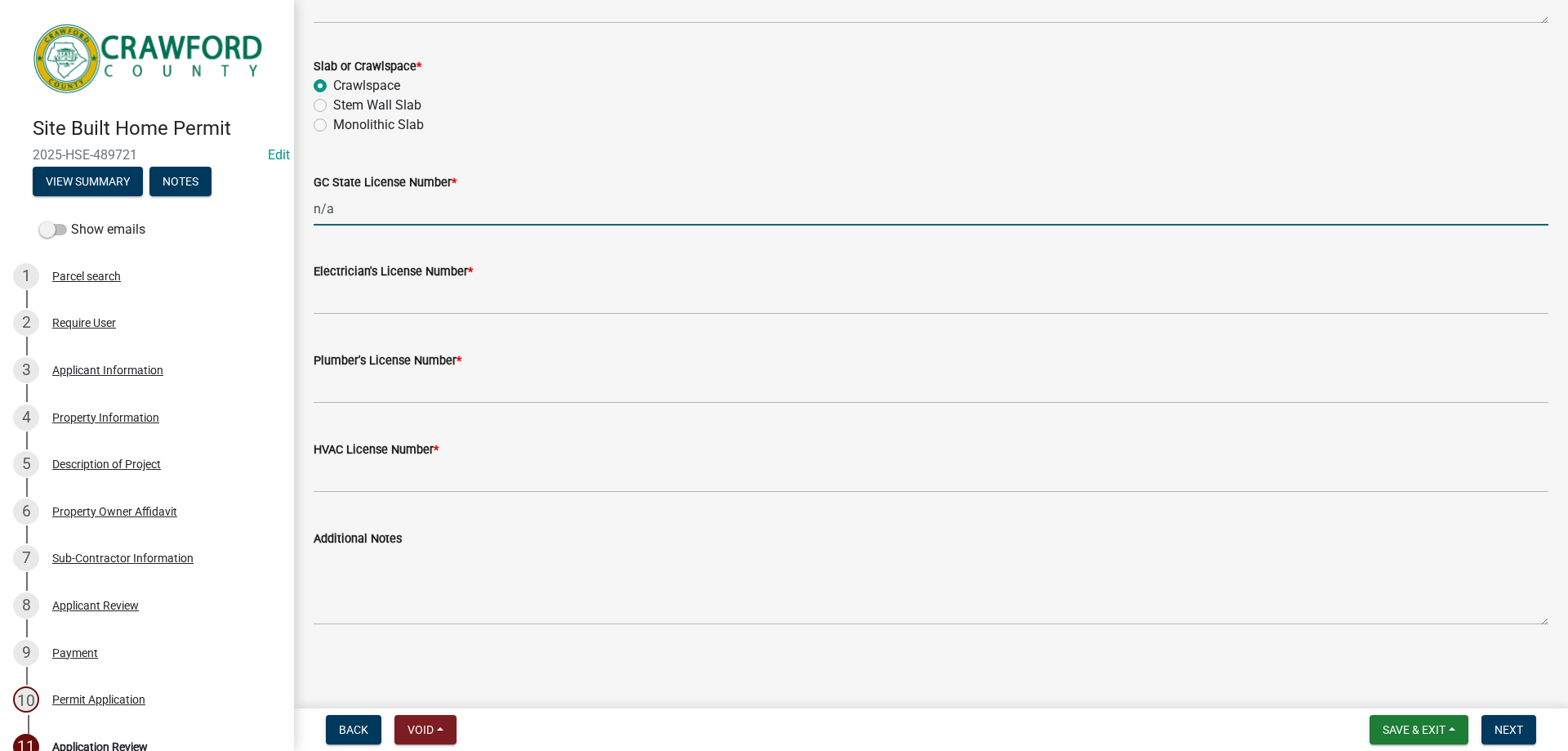
type input "n/a"
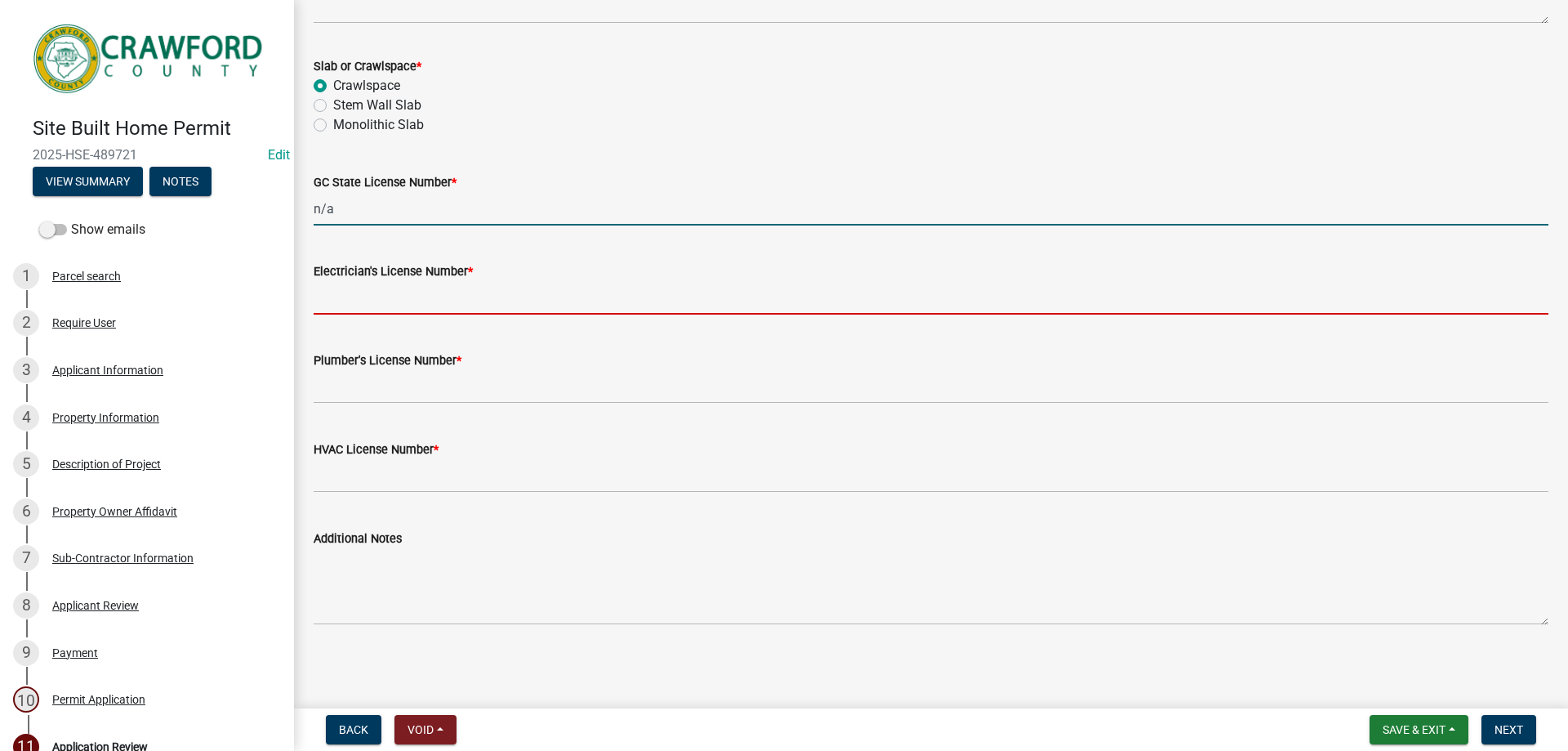
click at [424, 285] on input "Electrician's License Number *" at bounding box center [931, 298] width 1235 height 33
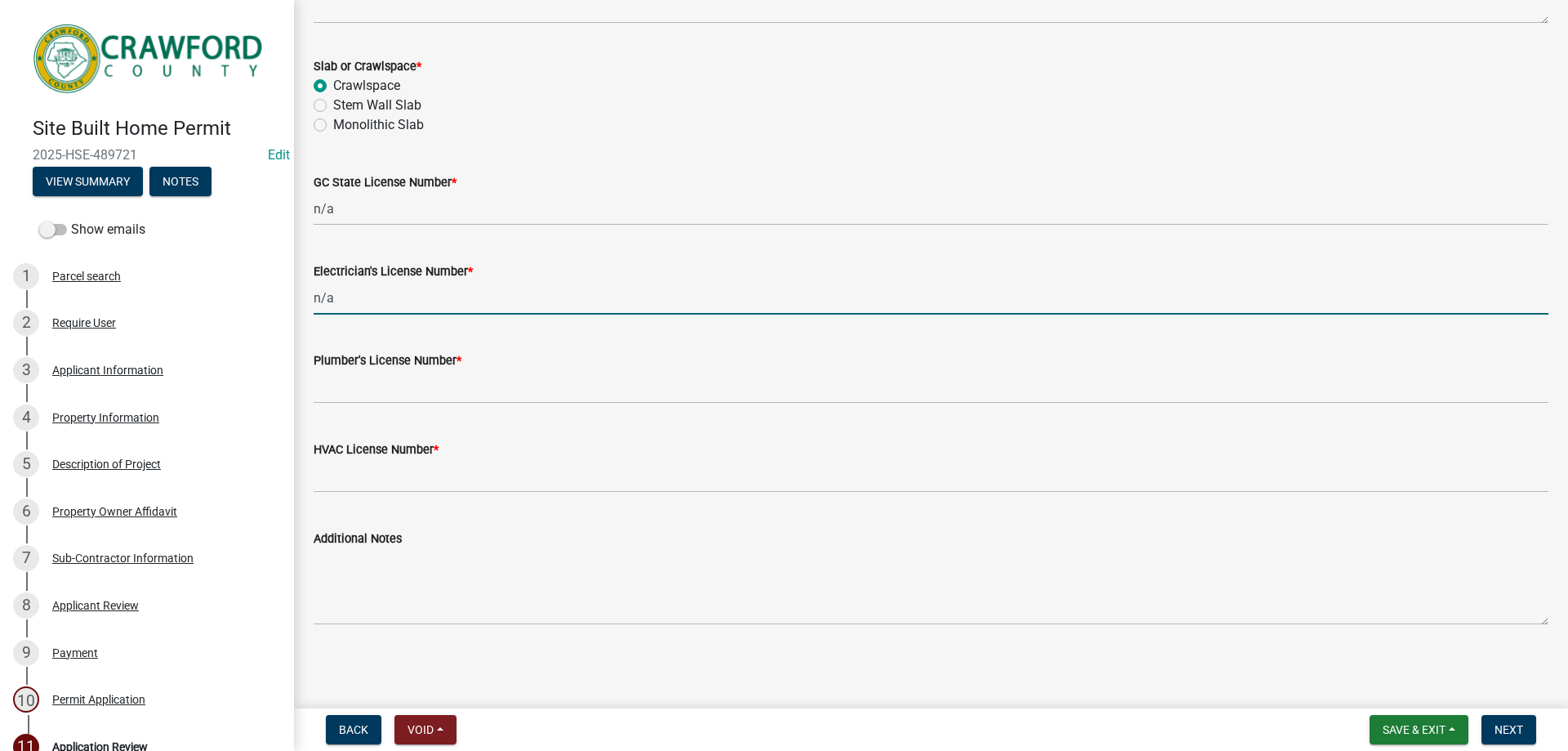
type input "n/a"
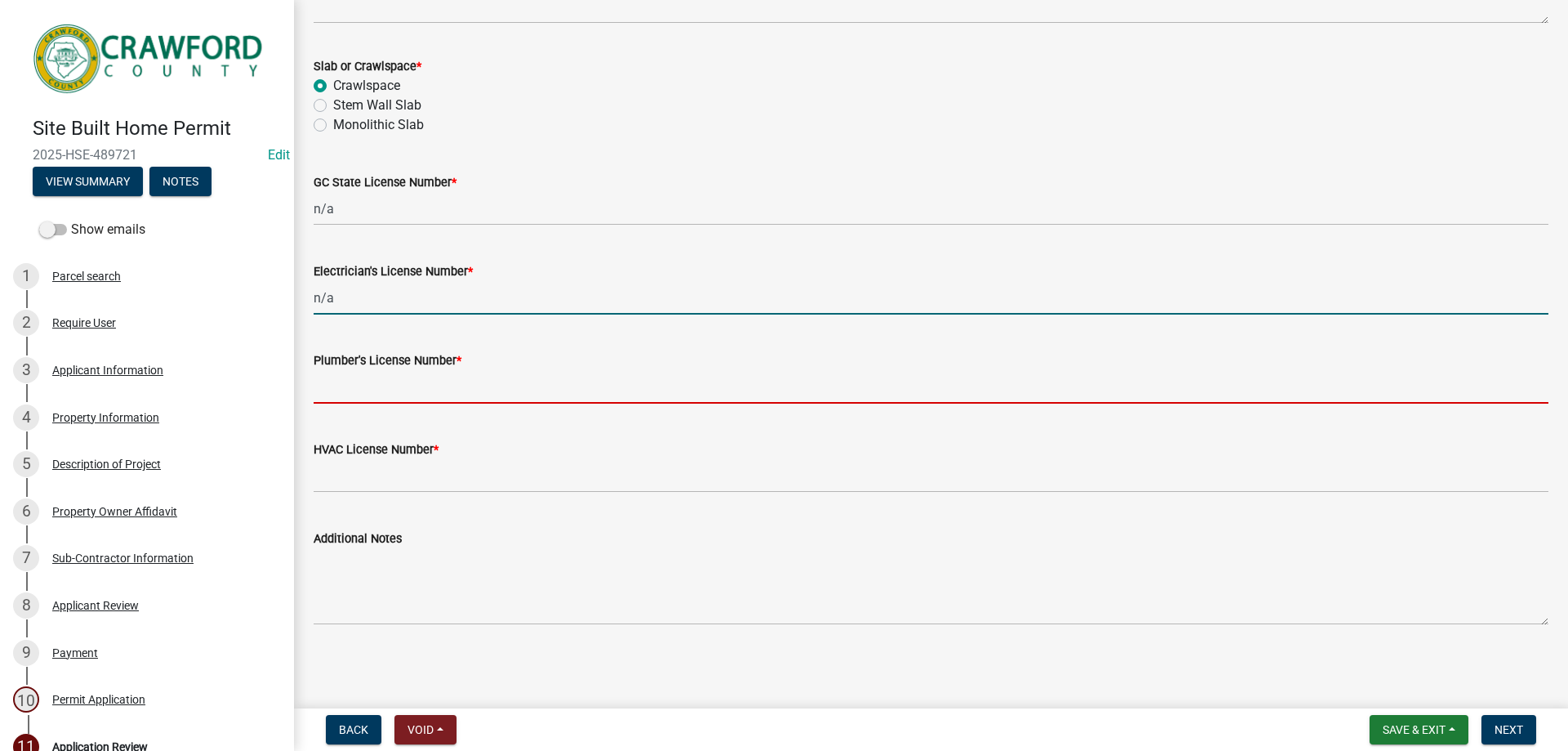
click at [406, 396] on input "Plumber's License Number *" at bounding box center [931, 387] width 1235 height 33
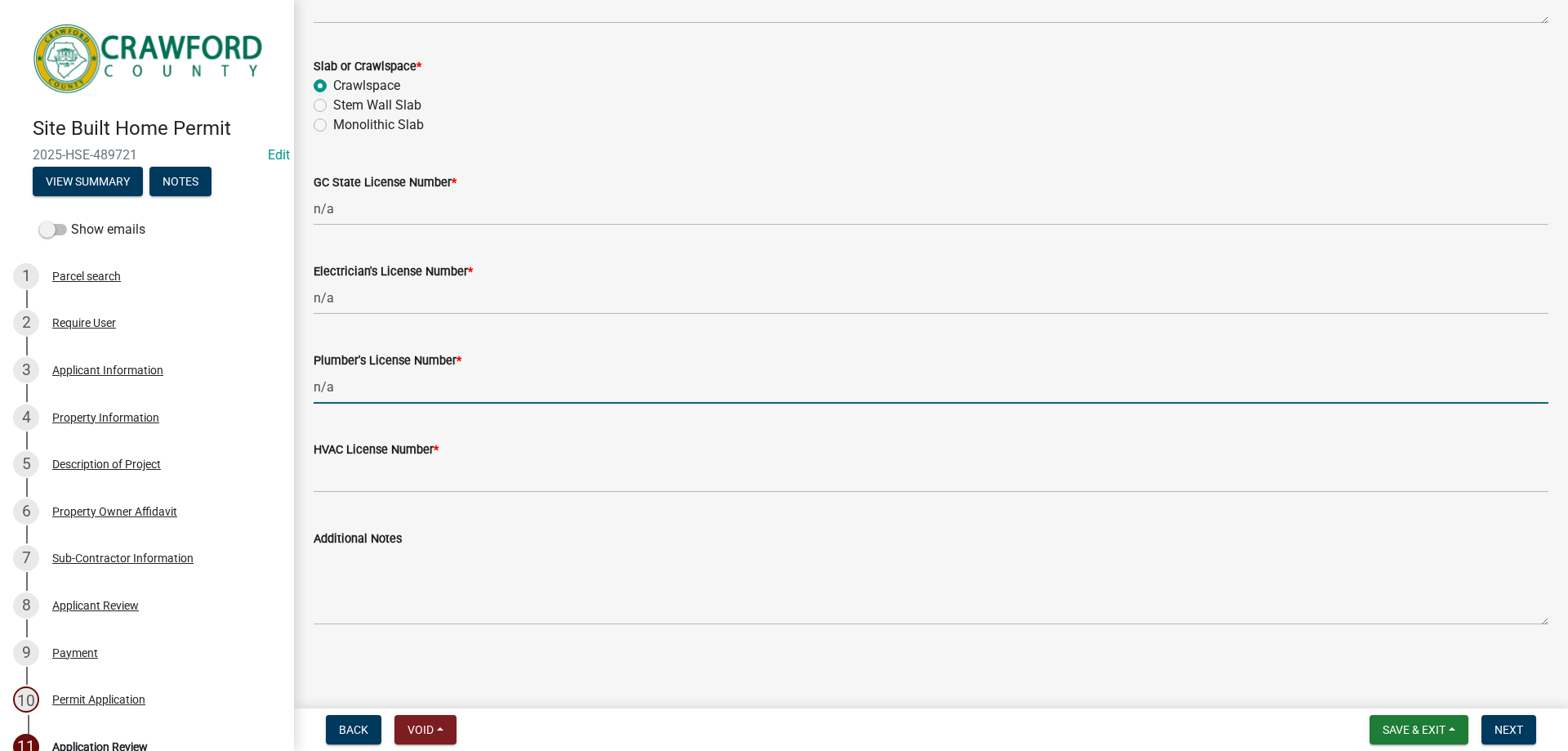
type input "n/a"
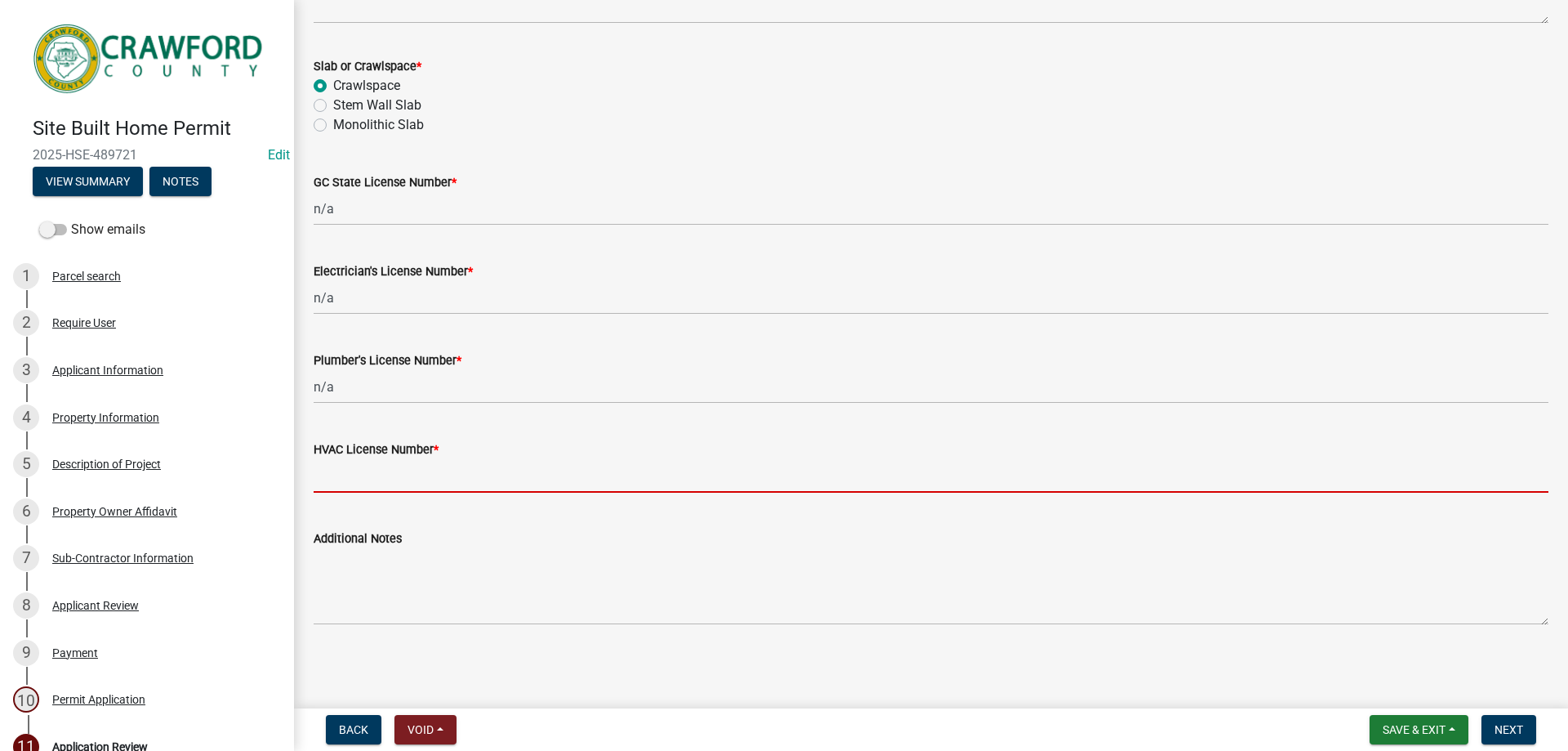
click at [390, 461] on input "HVAC License Number *" at bounding box center [931, 476] width 1235 height 33
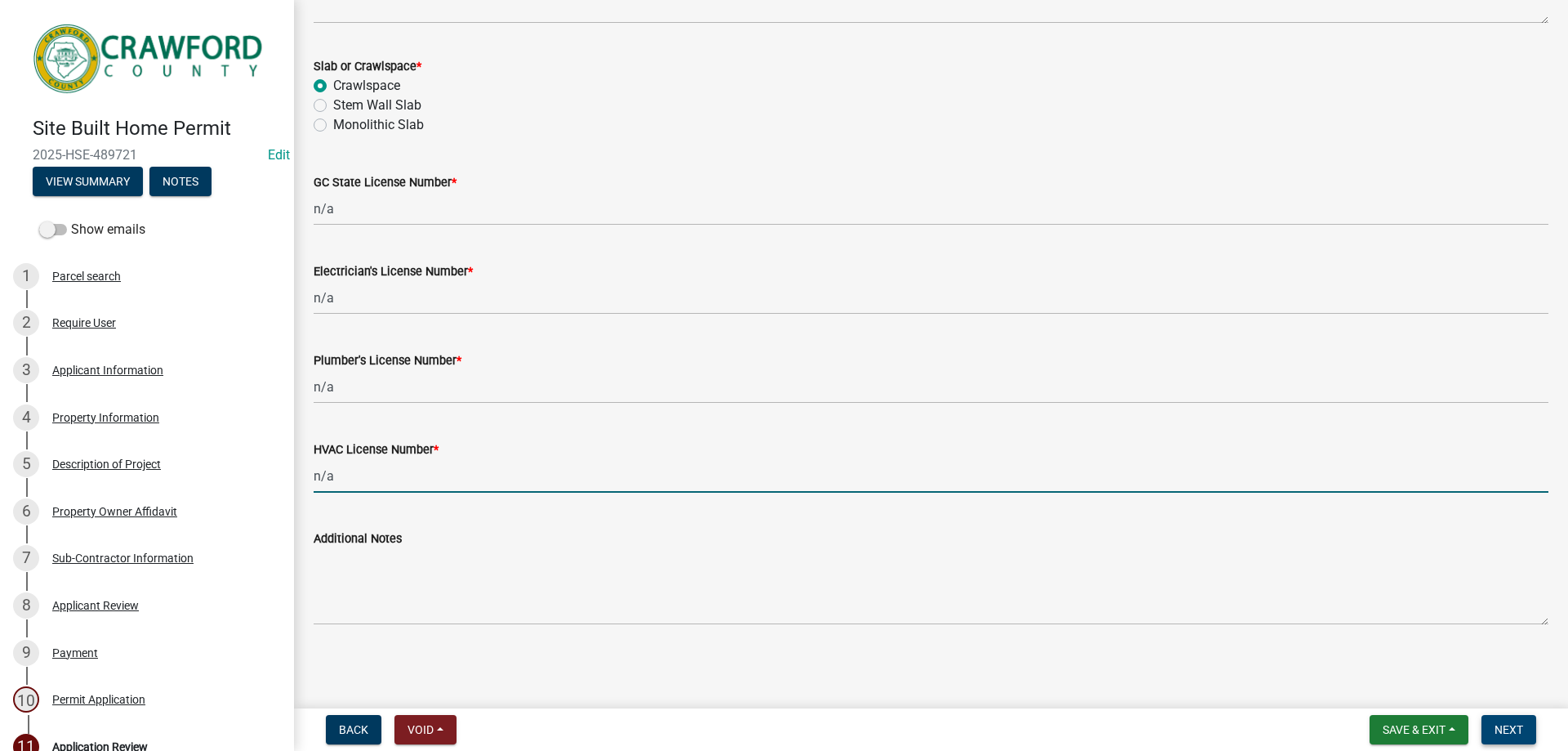
type input "n/a"
click at [1517, 738] on button "Next" at bounding box center [1510, 729] width 55 height 29
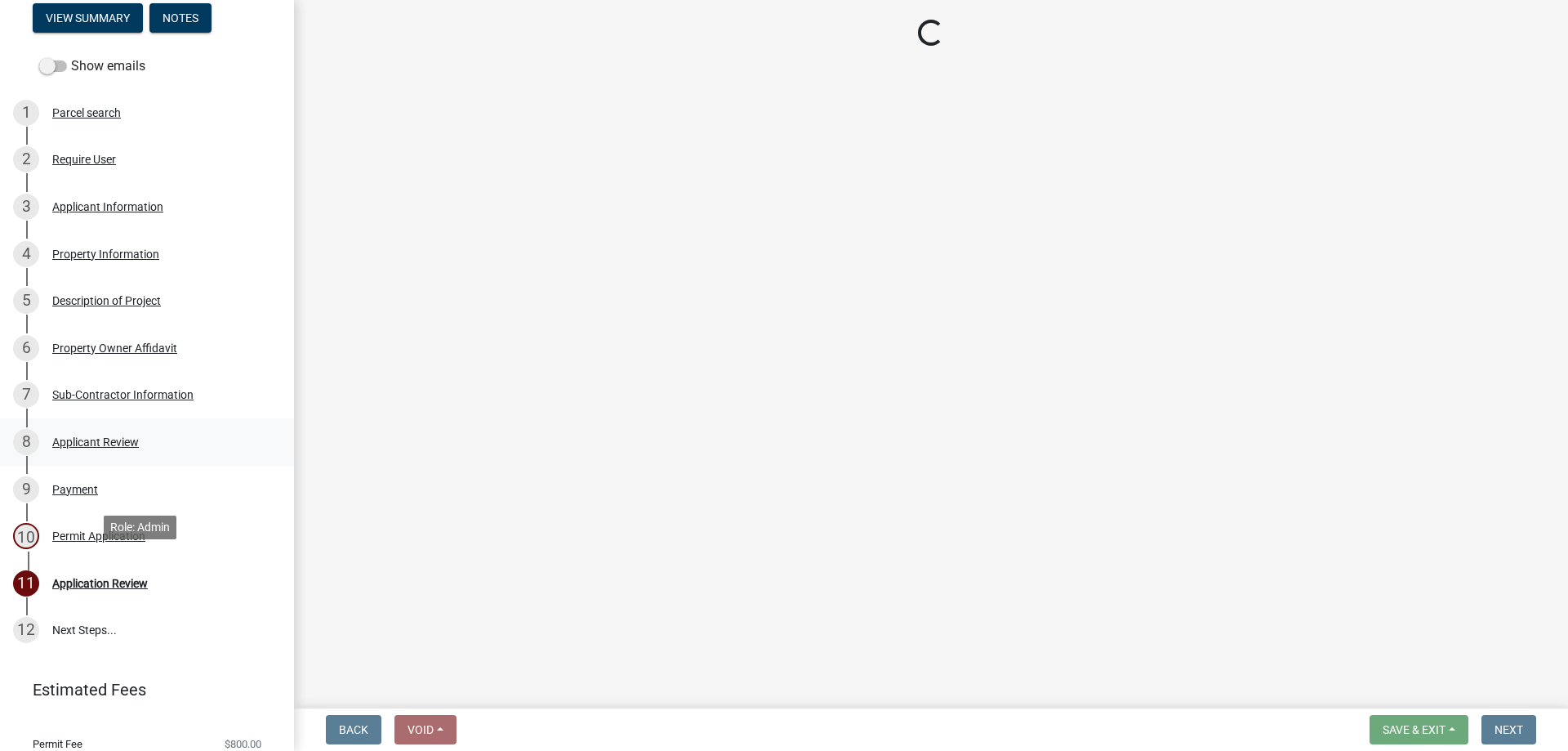
scroll to position [214, 0]
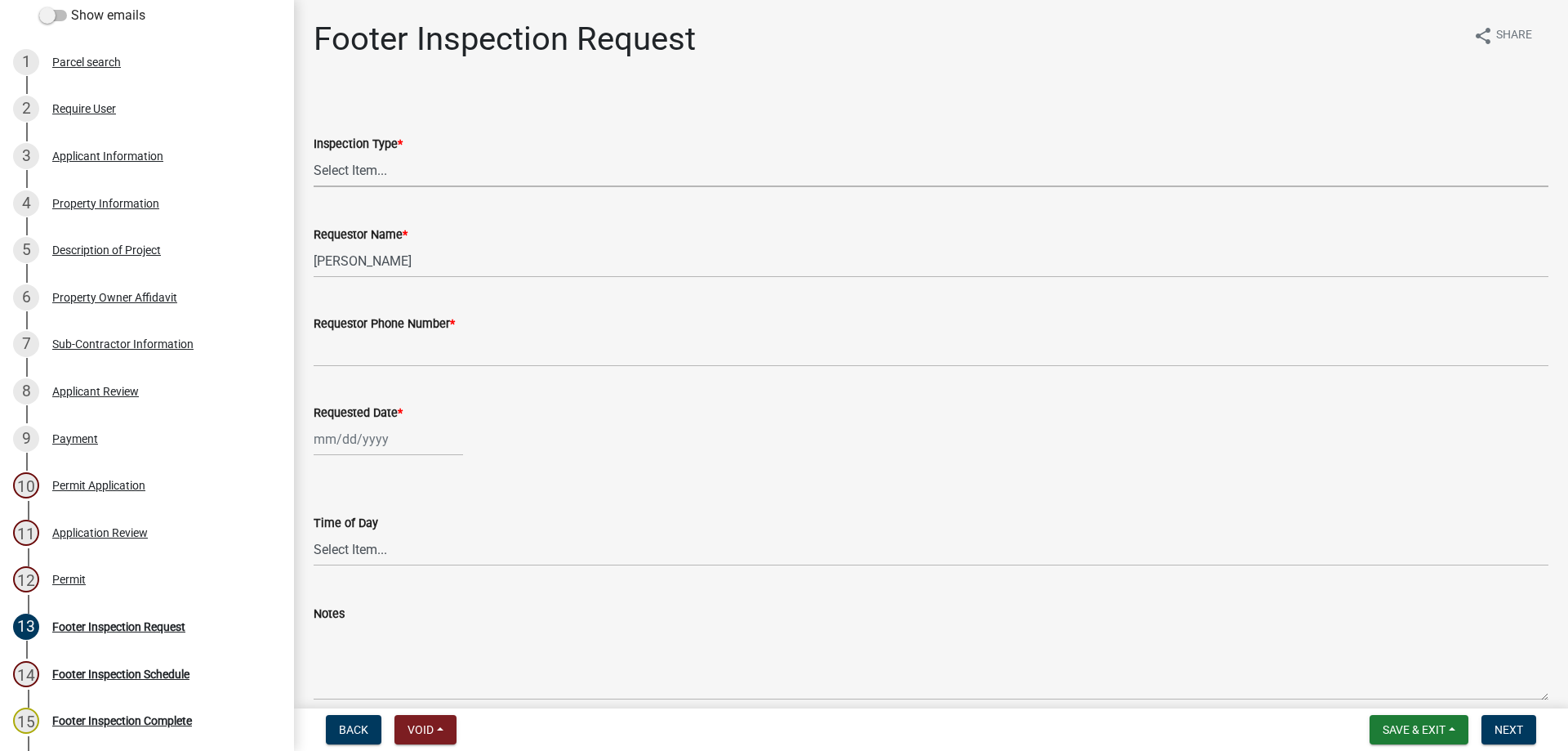
click at [390, 165] on select "Select Item... Footer Inspection" at bounding box center [931, 170] width 1235 height 33
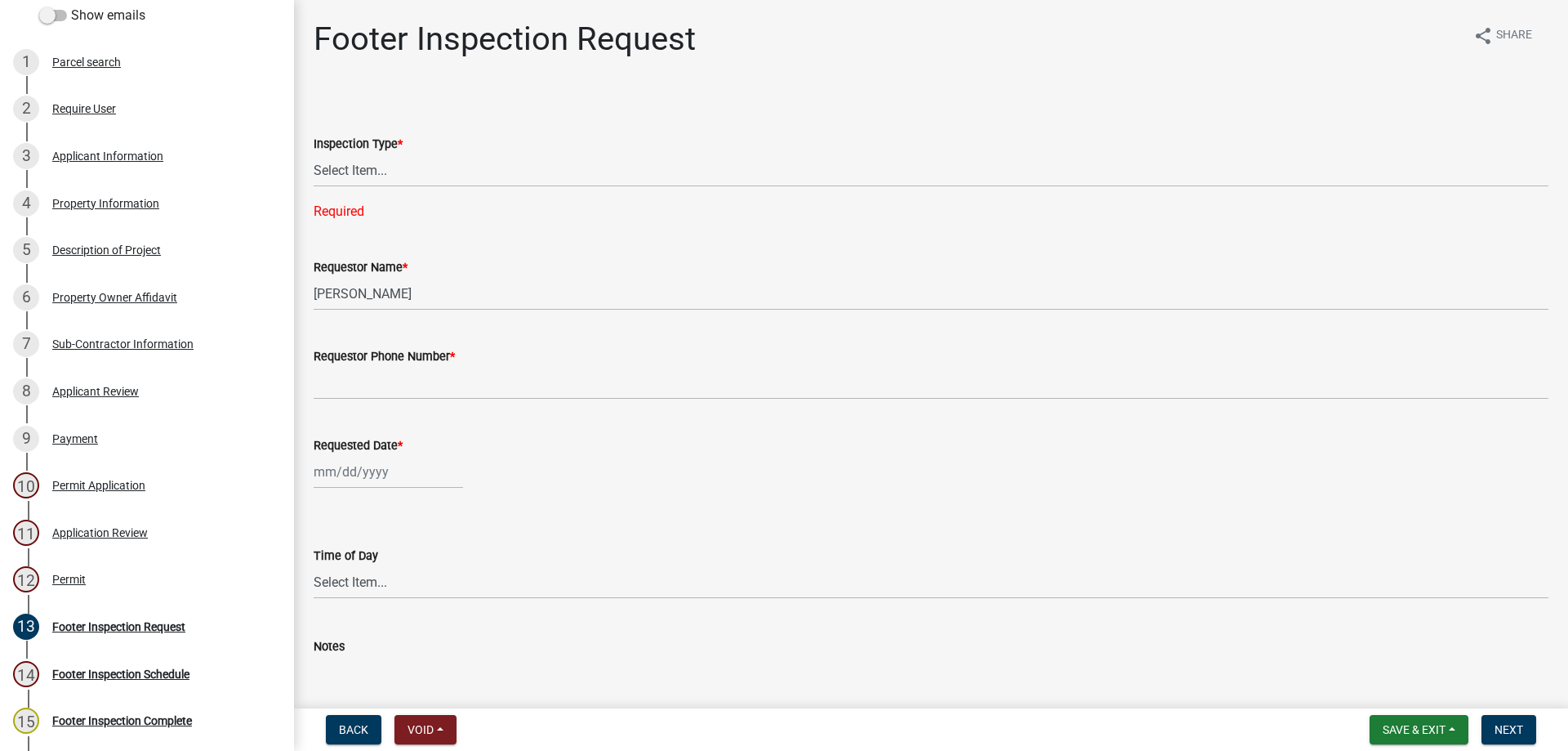
click at [348, 98] on div "Inspection Type * Select Item... Footer Inspection Required" at bounding box center [931, 157] width 1235 height 130
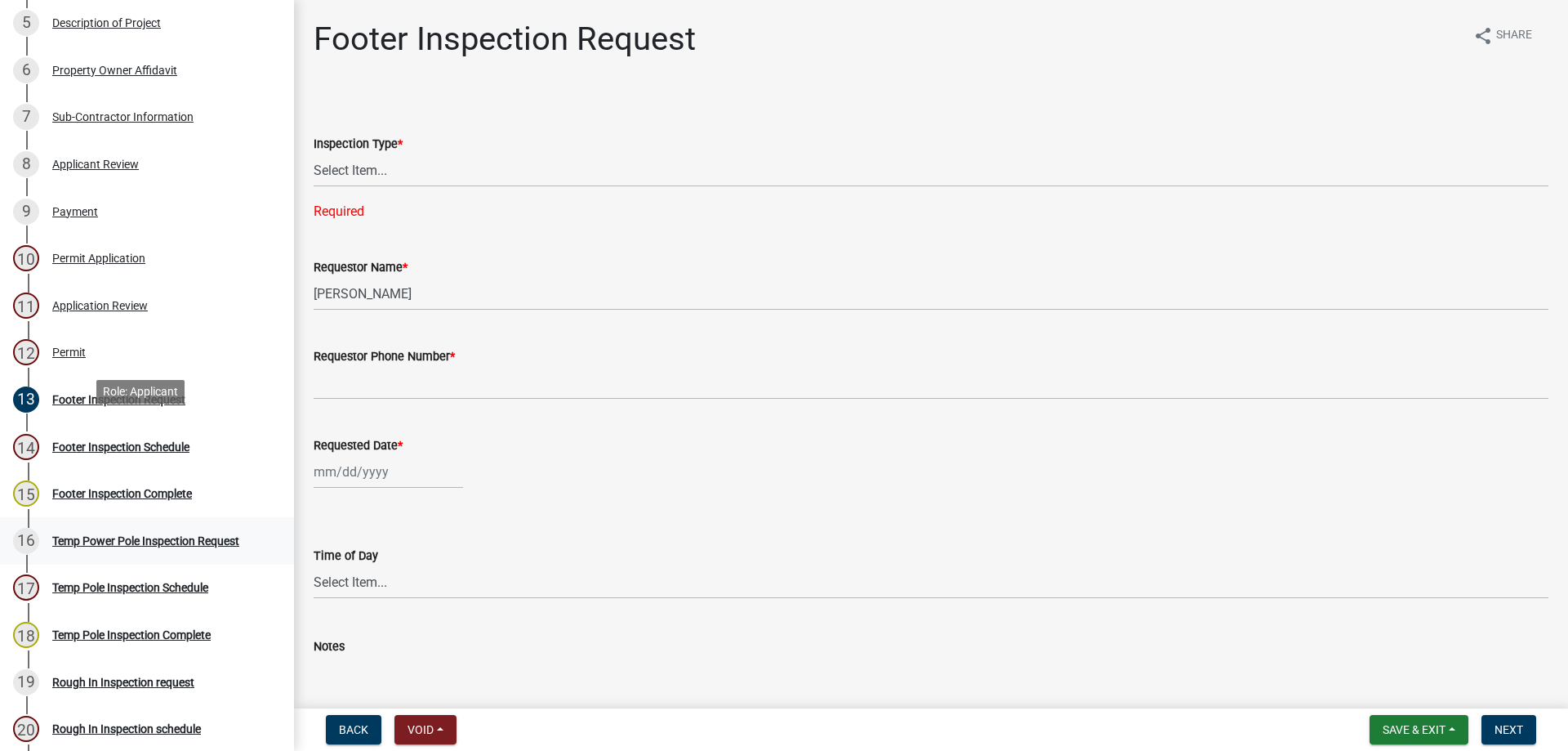
scroll to position [541, 0]
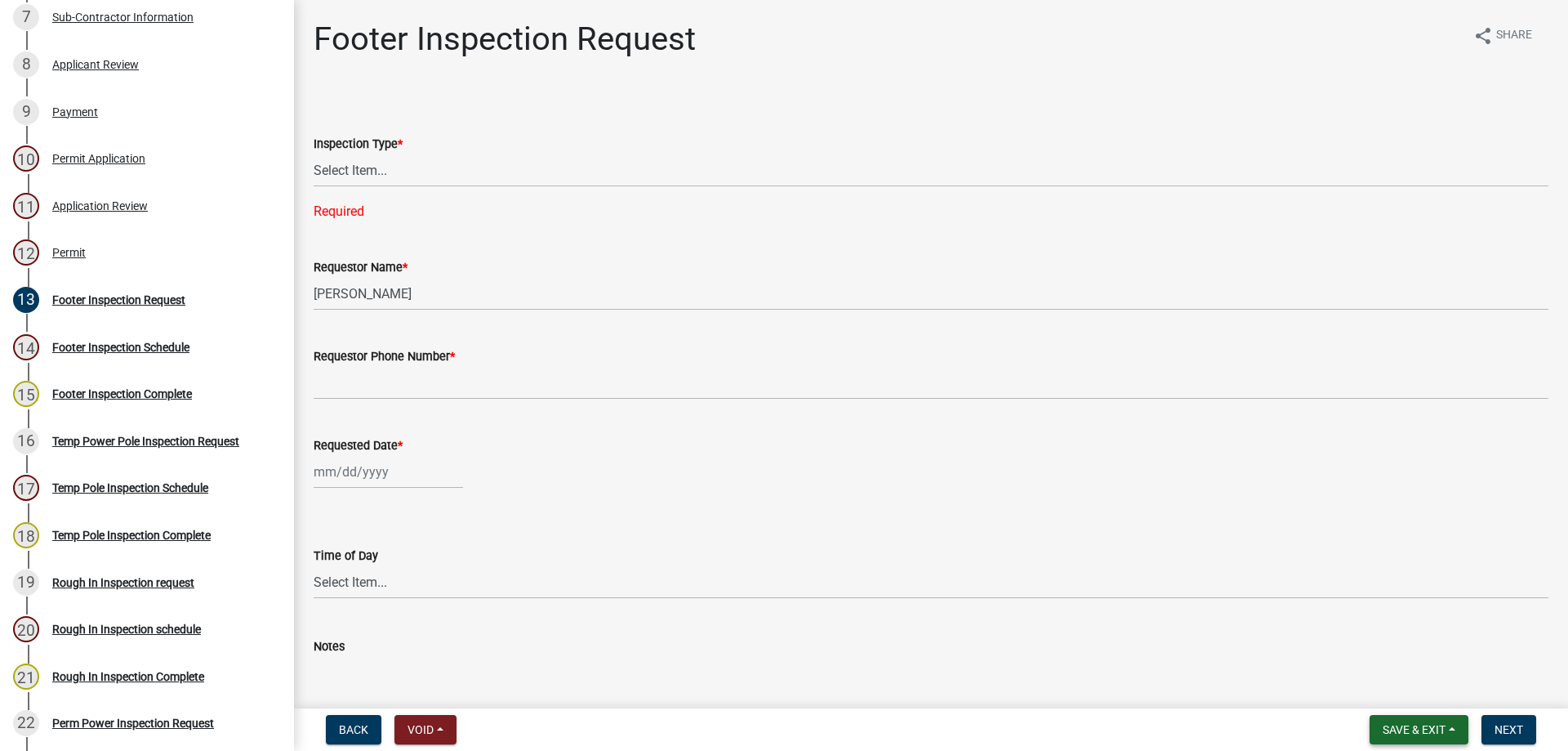
click at [1413, 730] on span "Save & Exit" at bounding box center [1414, 730] width 63 height 13
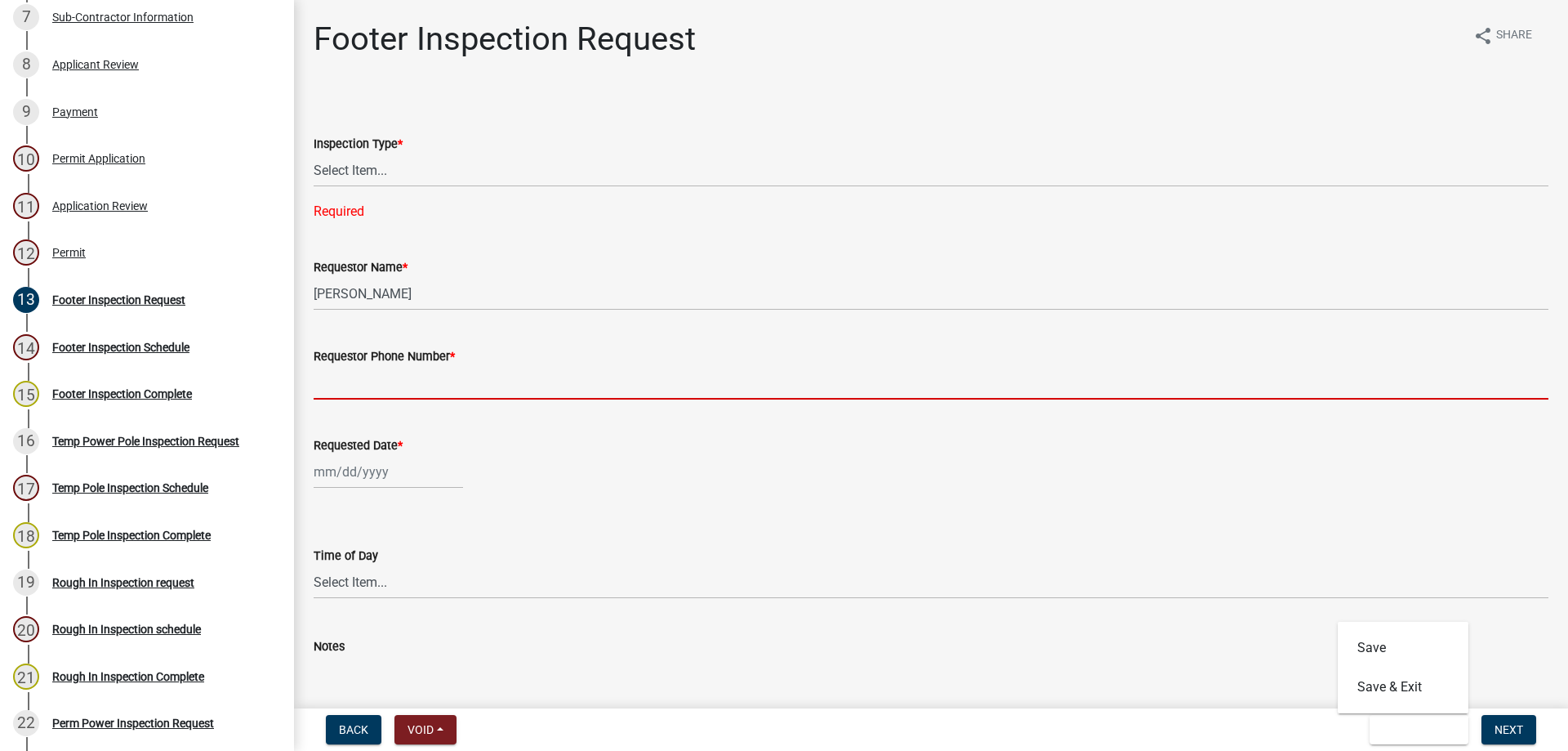
drag, startPoint x: 592, startPoint y: 377, endPoint x: 310, endPoint y: 285, distance: 296.6
click at [592, 377] on input "Requestor Phone Number *" at bounding box center [931, 383] width 1235 height 33
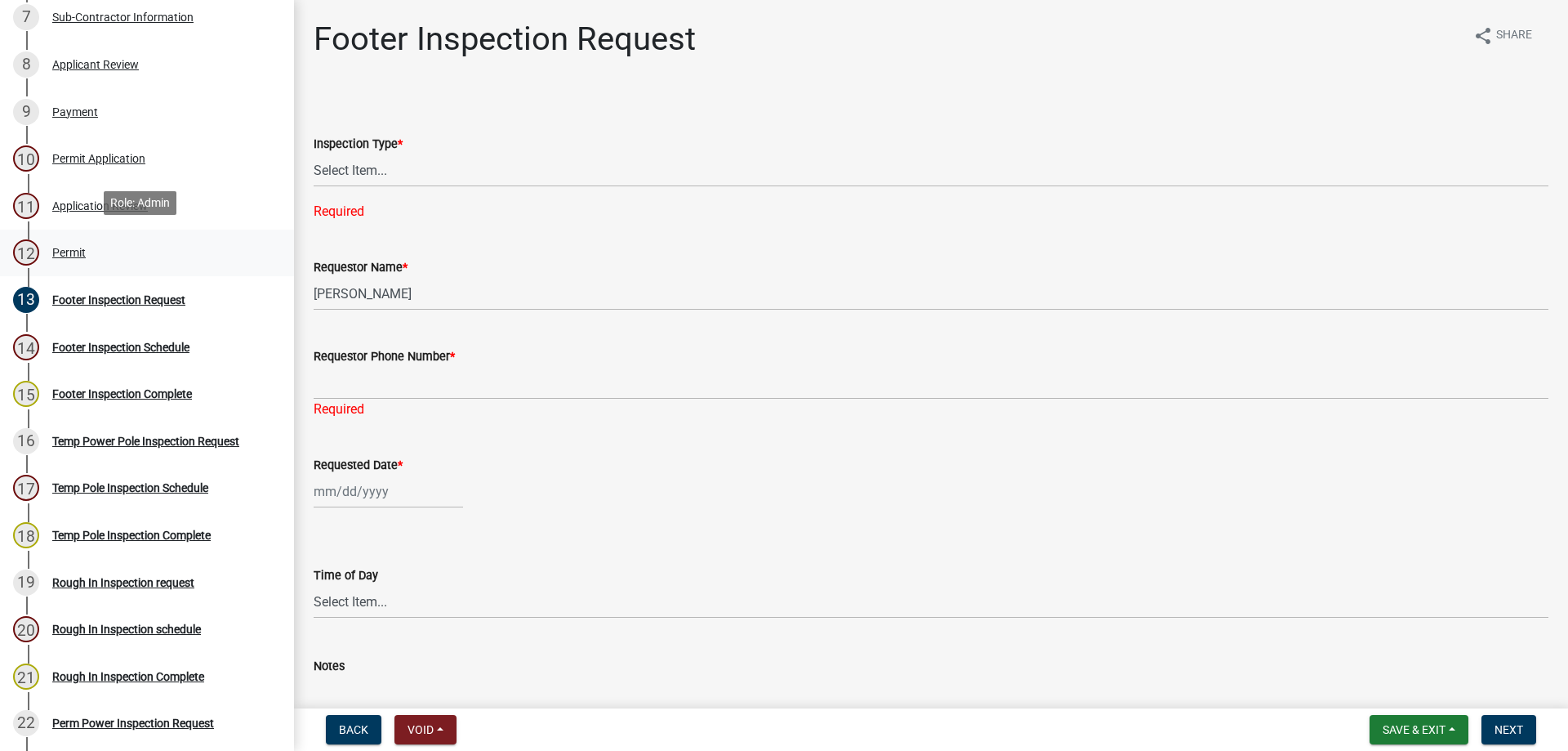
click at [55, 239] on div "12 Permit" at bounding box center [141, 252] width 255 height 26
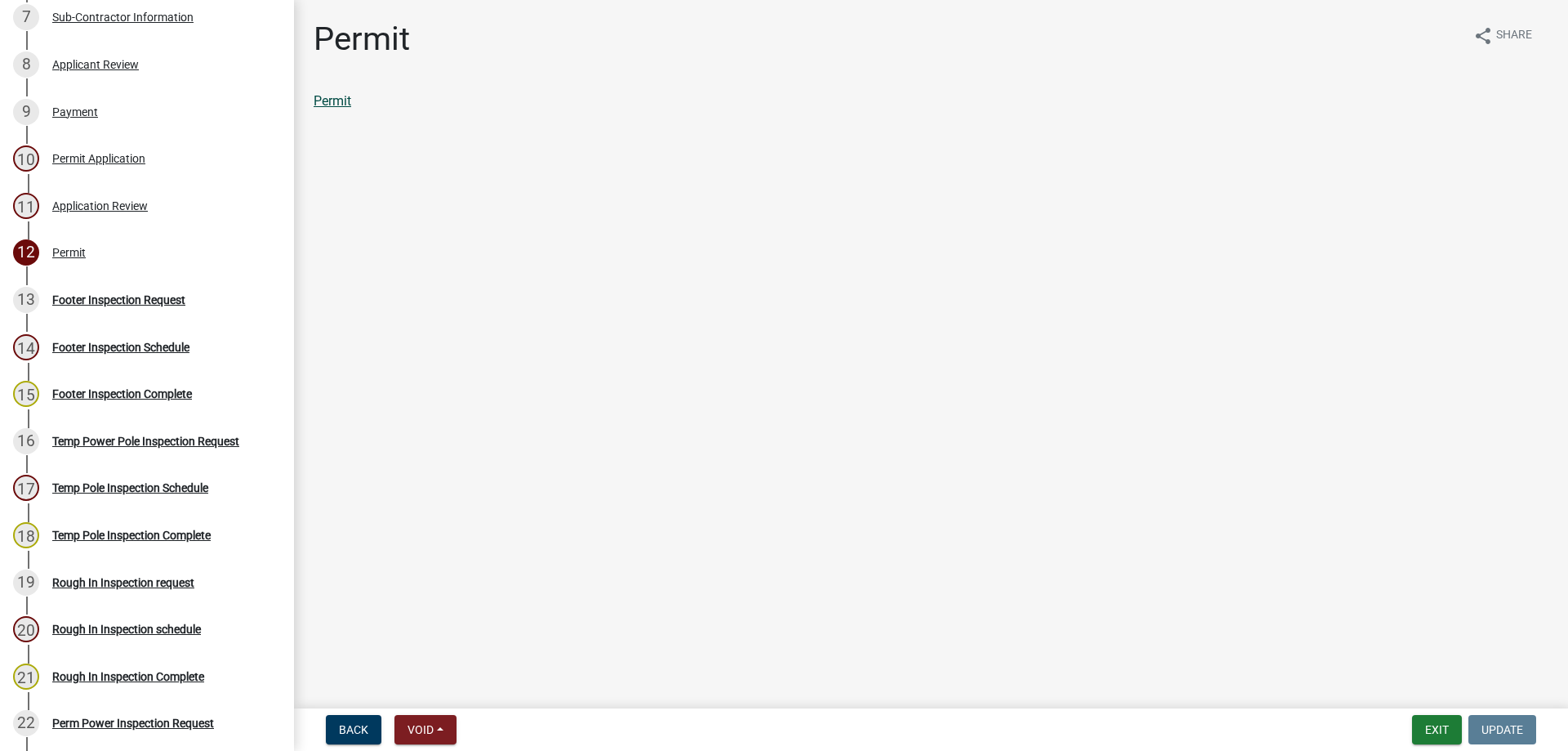
click at [328, 104] on link "Permit" at bounding box center [332, 101] width 38 height 16
